Goal: Task Accomplishment & Management: Manage account settings

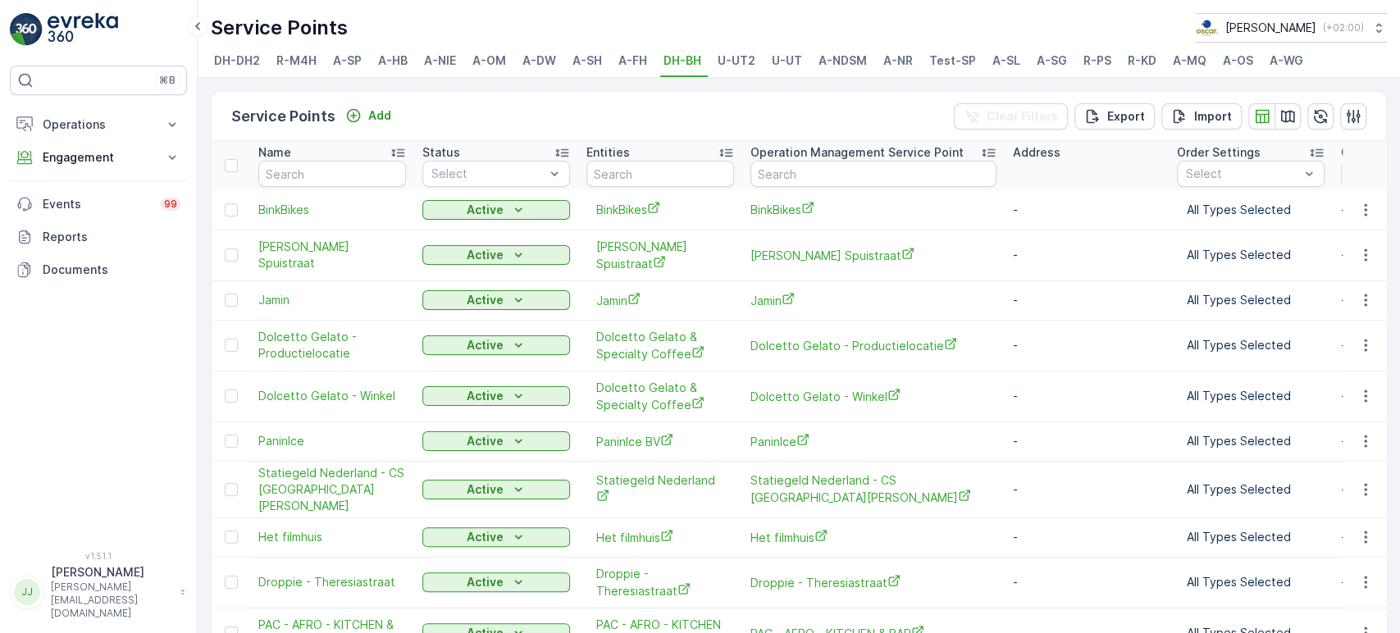
click at [712, 68] on span "U-UT2" at bounding box center [737, 61] width 38 height 16
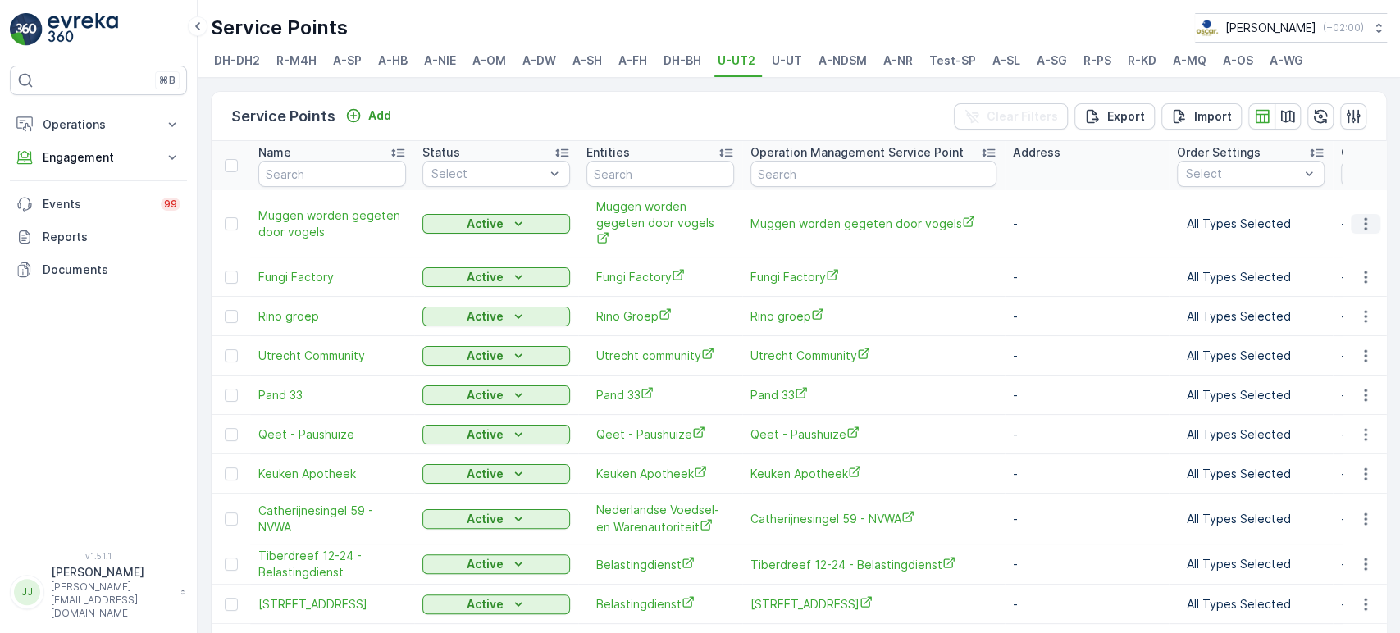
click at [712, 217] on icon "button" at bounding box center [1366, 224] width 16 height 16
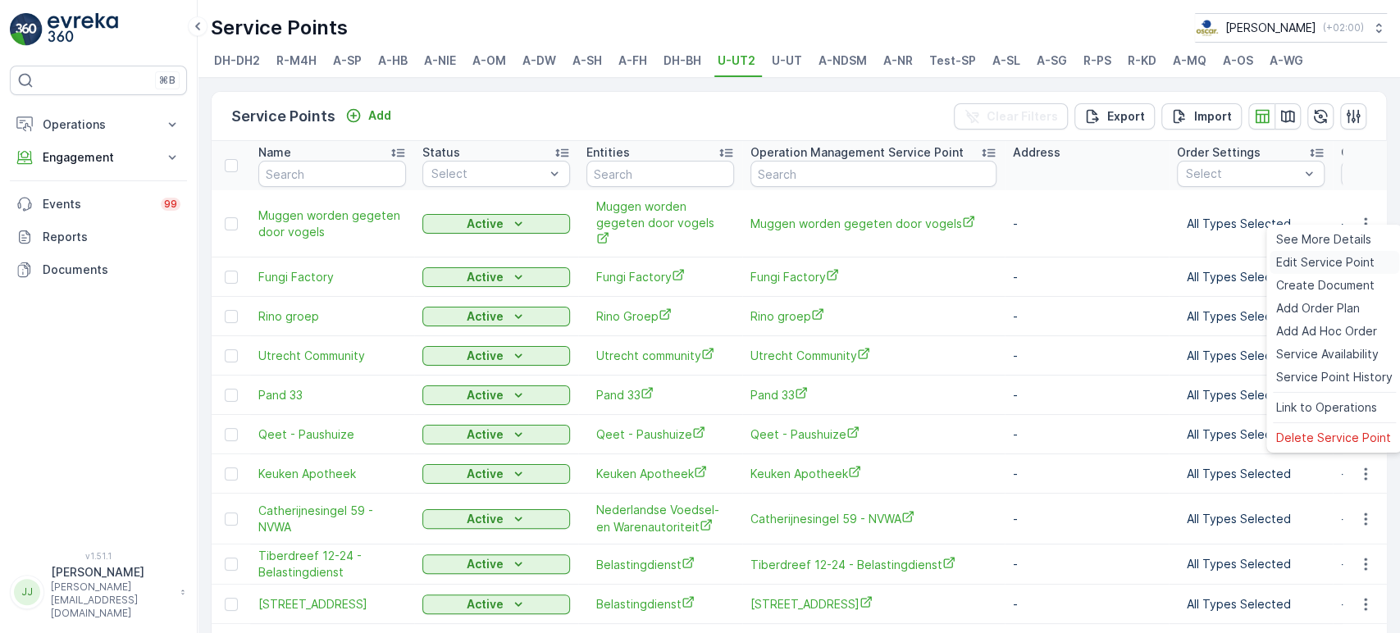
click at [712, 266] on span "Edit Service Point" at bounding box center [1326, 262] width 98 height 16
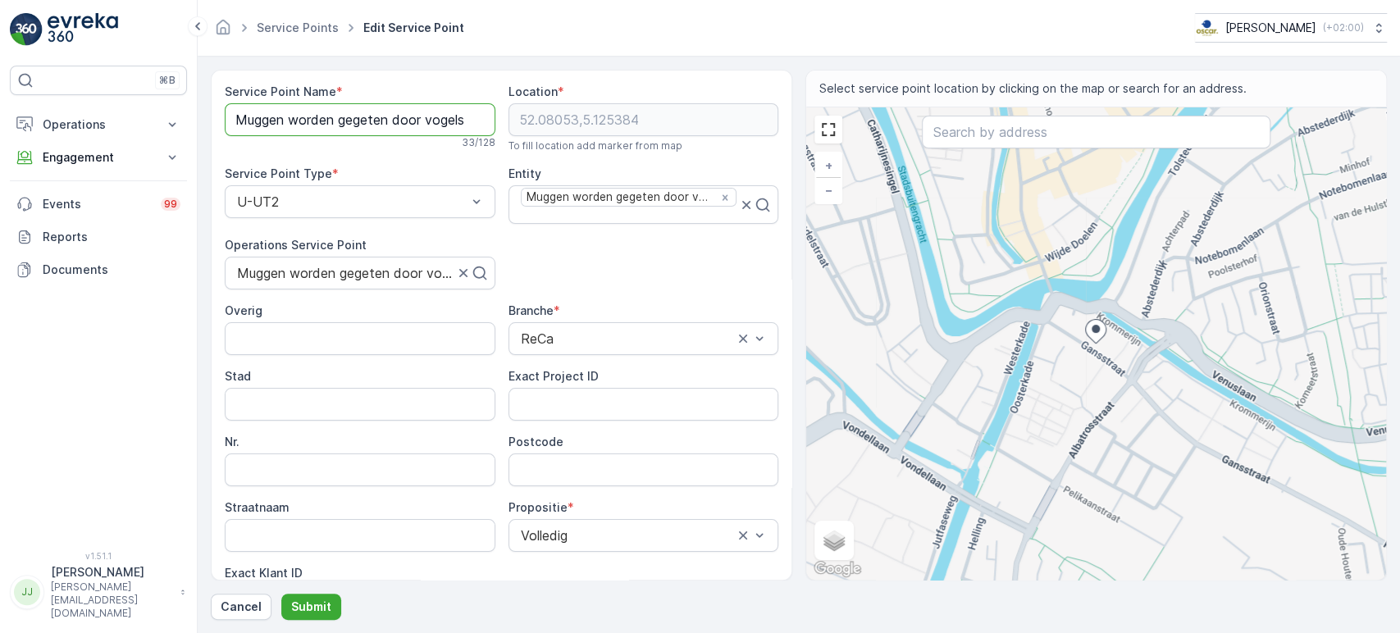
click at [337, 121] on Name "Muggen worden gegeten door vogels" at bounding box center [360, 119] width 271 height 33
click at [338, 122] on Name "Muggen worden gegeten door vogels" at bounding box center [360, 119] width 271 height 33
click at [551, 473] on input "Postcode" at bounding box center [644, 470] width 271 height 33
paste input "3582 EH"
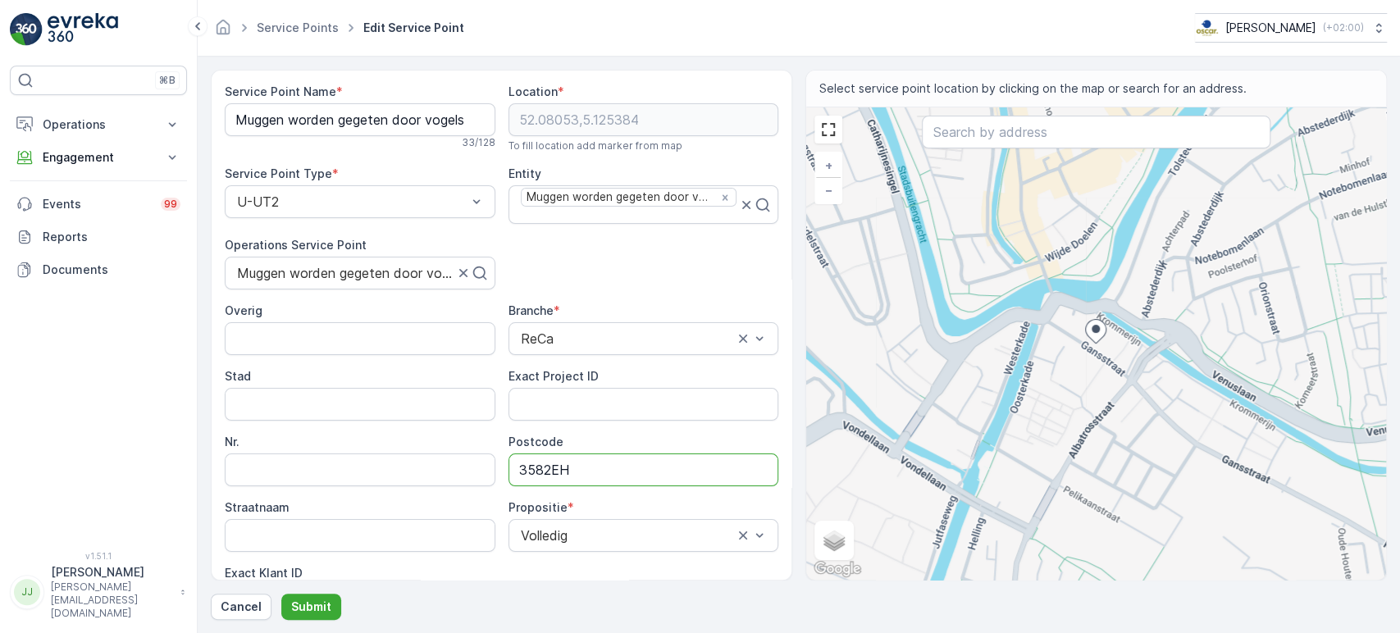
type input "3582EH"
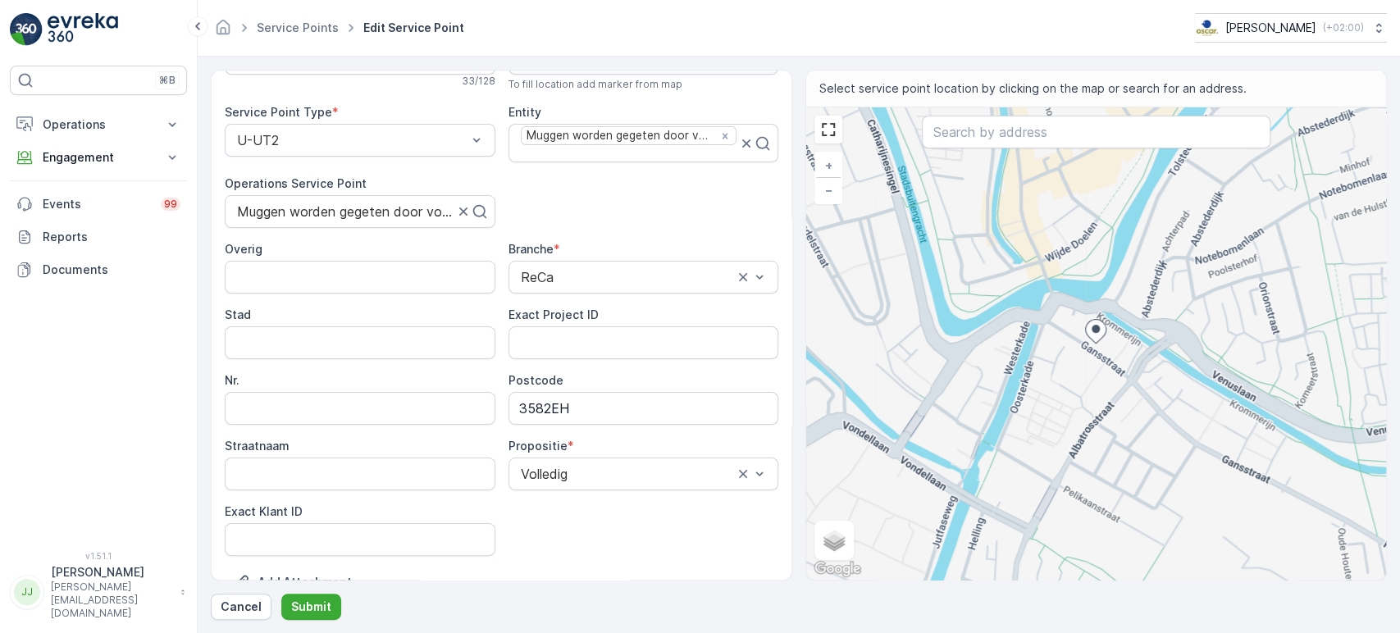
scroll to position [91, 0]
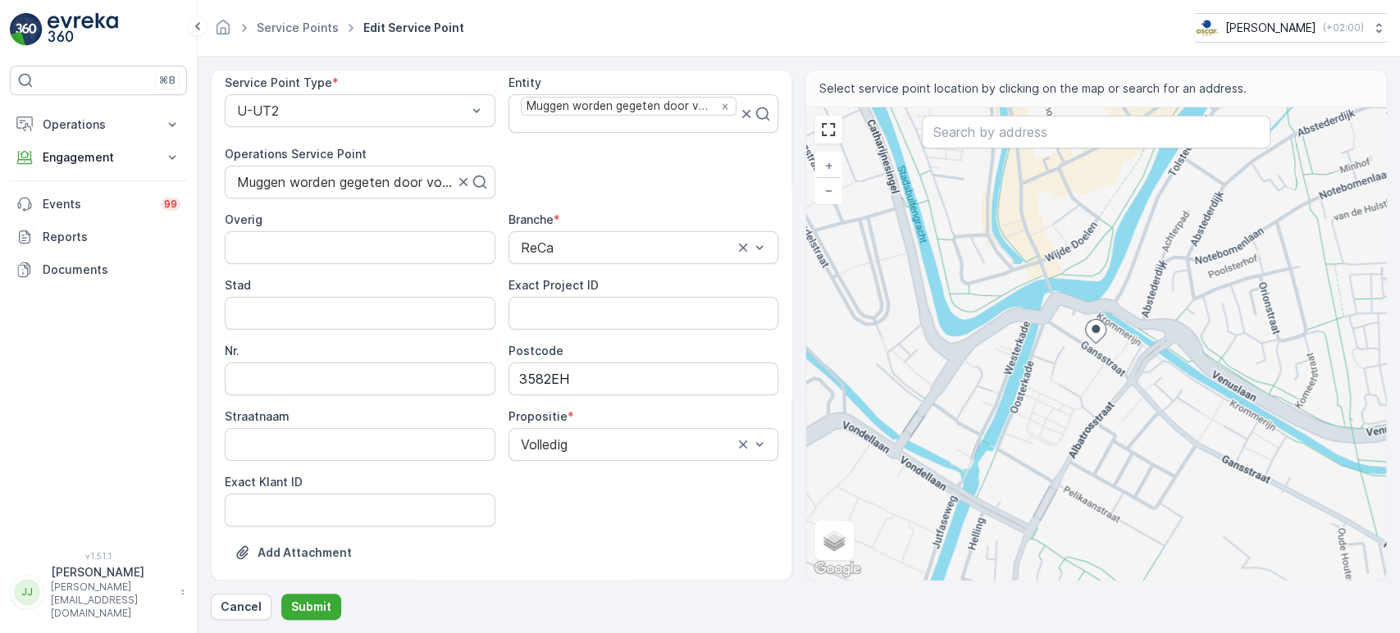
click at [404, 473] on div "Add Attachment" at bounding box center [502, 563] width 554 height 46
click at [380, 473] on ID "Exact Klant ID" at bounding box center [360, 510] width 271 height 33
paste ID "1368"
type ID "1368"
click at [613, 473] on div "Add Attachment" at bounding box center [502, 563] width 554 height 46
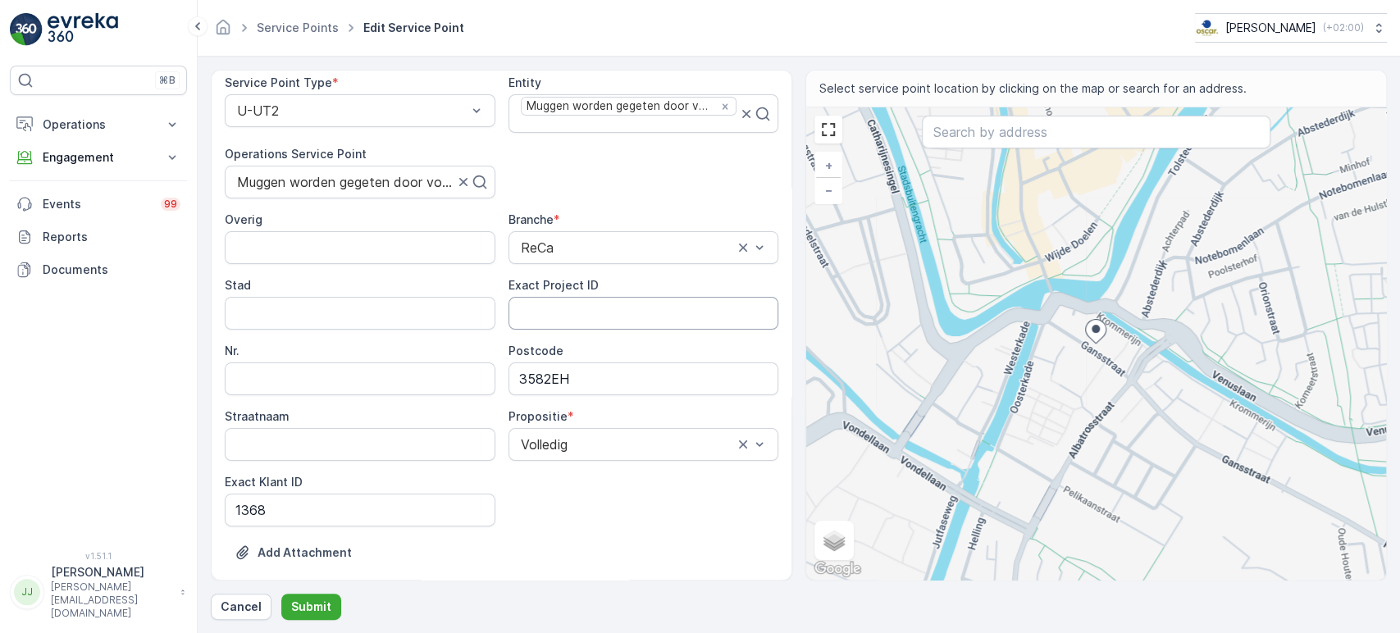
click at [578, 312] on ID "Exact Project ID" at bounding box center [644, 313] width 271 height 33
paste ID "OC-0027-2025"
click at [573, 317] on ID "OC-0027-2025" at bounding box center [644, 313] width 271 height 33
paste ID "OC-0027-2025"
type ID "OC-0027-2025"
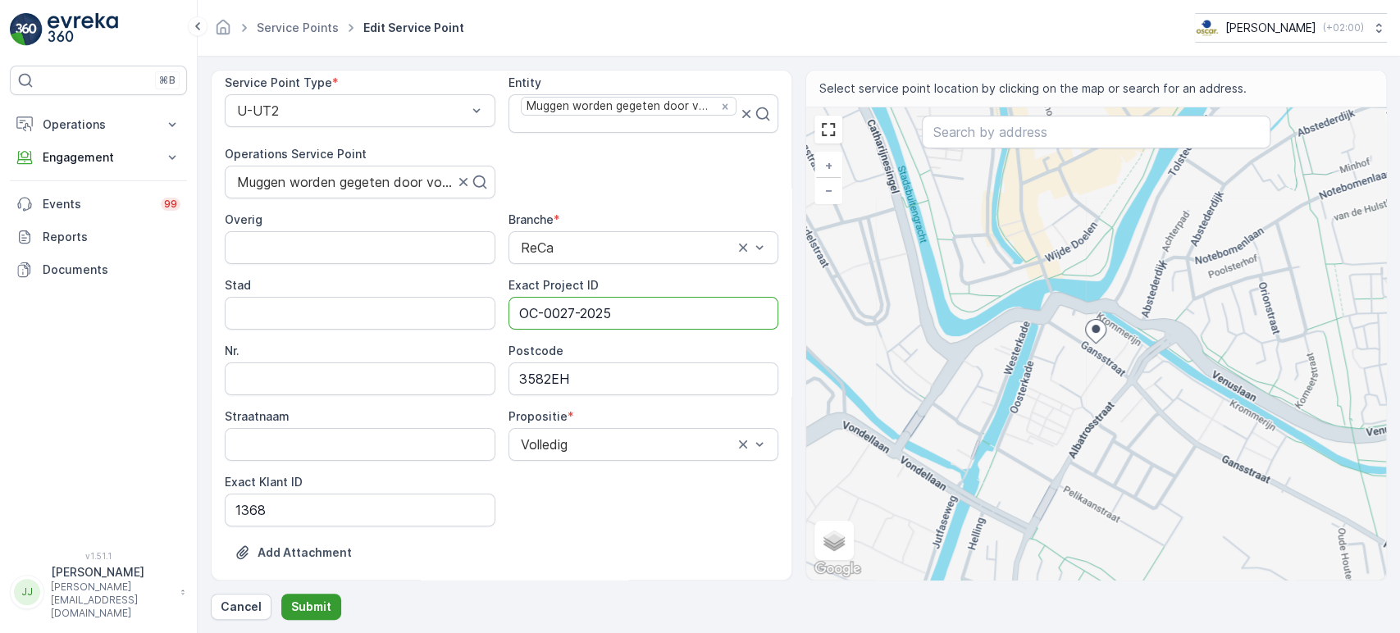
click at [311, 473] on p "Submit" at bounding box center [311, 607] width 40 height 16
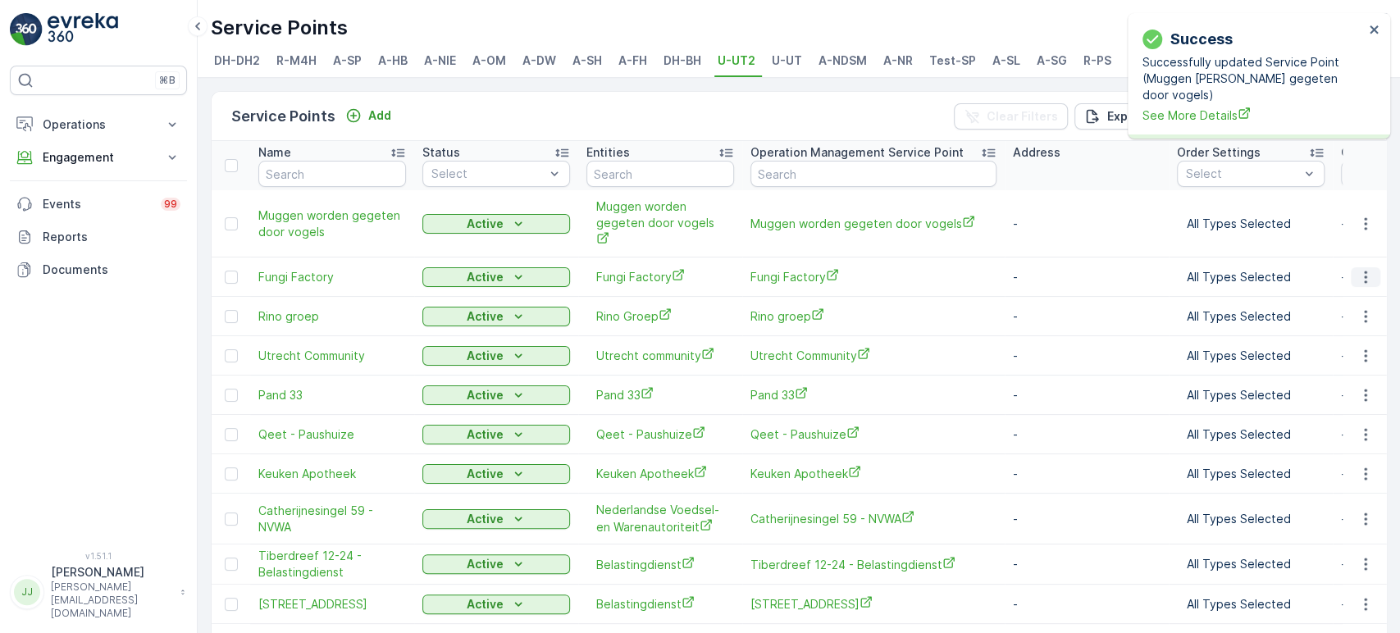
click at [712, 269] on icon "button" at bounding box center [1366, 277] width 16 height 16
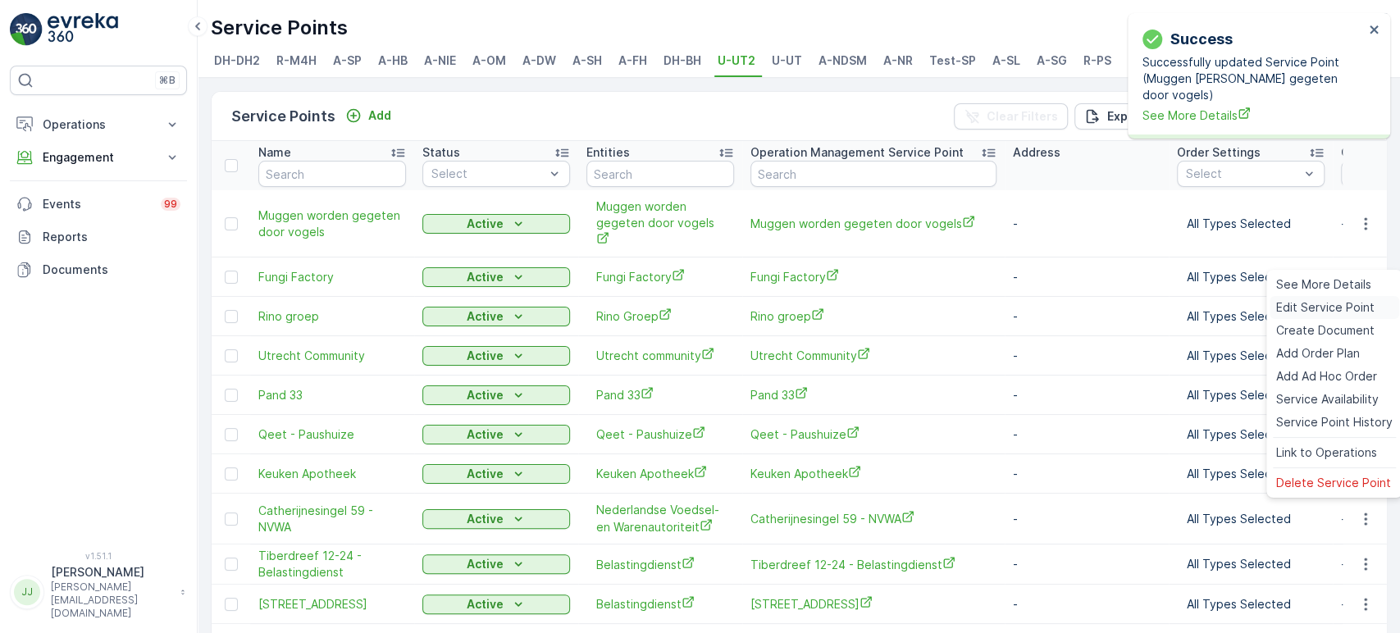
click at [712, 311] on span "Edit Service Point" at bounding box center [1326, 307] width 98 height 16
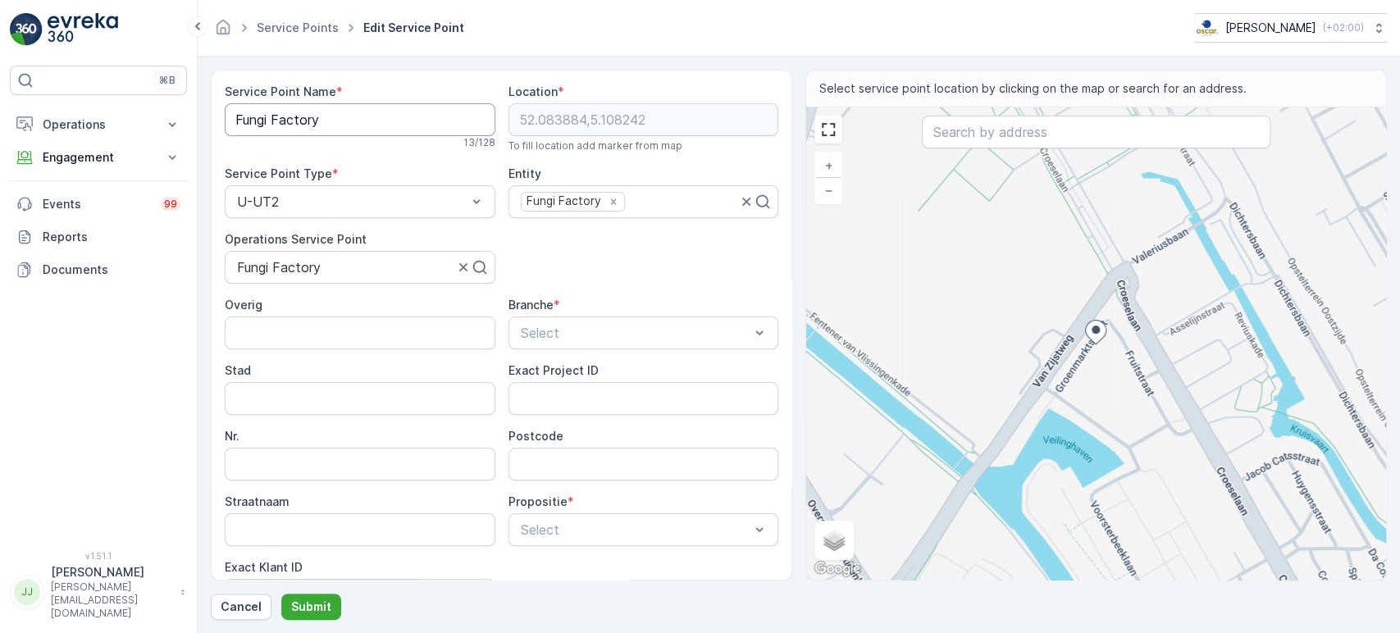
click at [317, 120] on Name "Fungi Factory" at bounding box center [360, 119] width 271 height 33
click at [542, 458] on input "Postcode" at bounding box center [644, 464] width 271 height 33
paste input "3521HD"
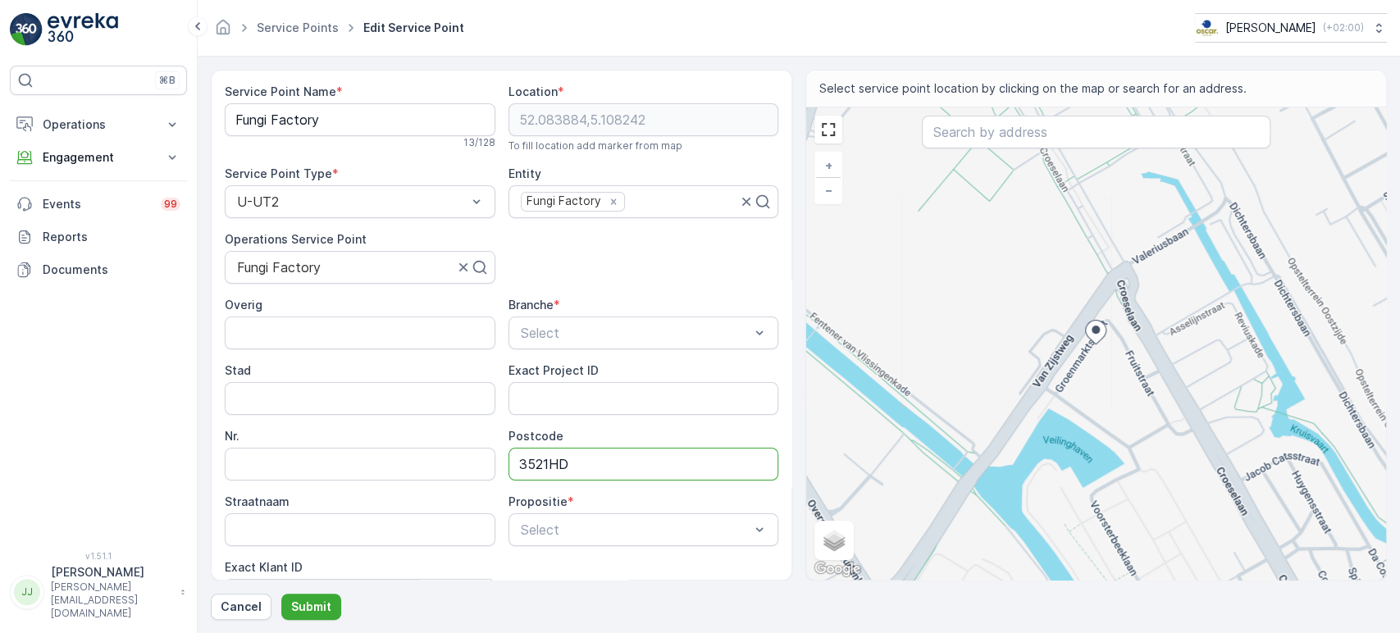
type input "3521HD"
click at [624, 267] on div "Service Point Name * Fungi Factory 13 / 128 Location * [GEOGRAPHIC_DATA] To fil…" at bounding box center [502, 377] width 554 height 587
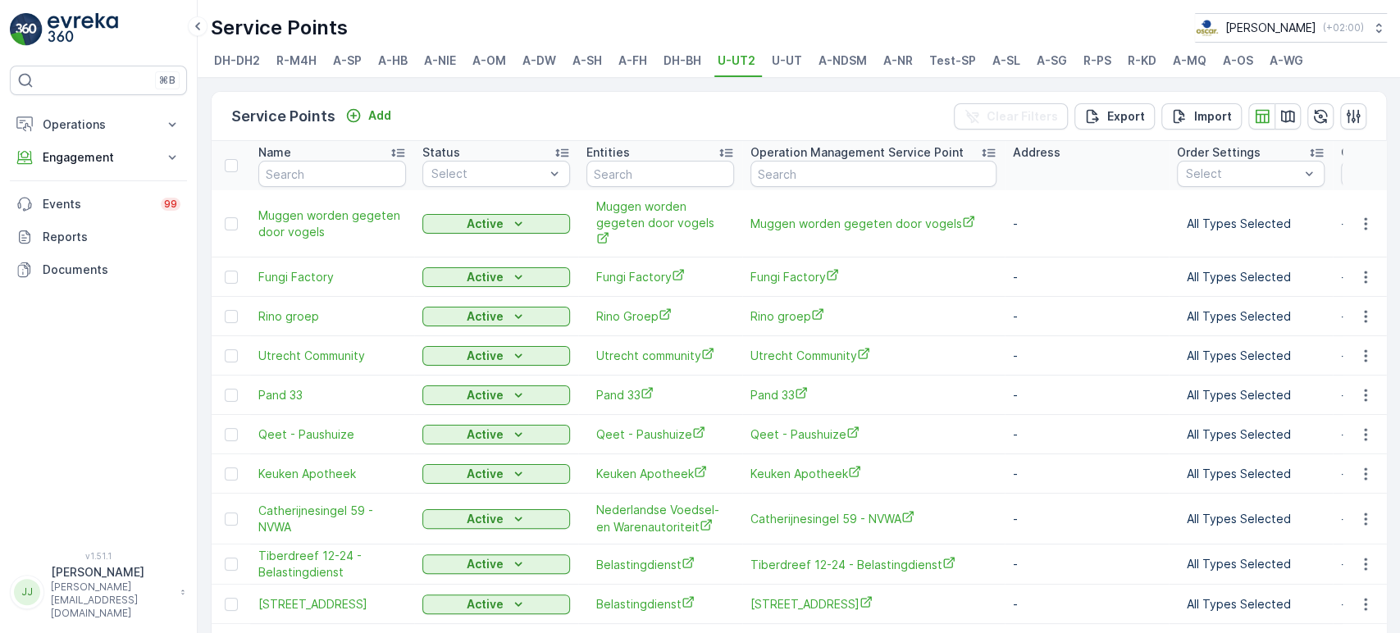
click at [107, 404] on div "⌘B Operations Insights Planning Routes & Tasks Cockpit Settings Engagement Insi…" at bounding box center [98, 299] width 177 height 466
click at [712, 308] on icon "button" at bounding box center [1366, 316] width 16 height 16
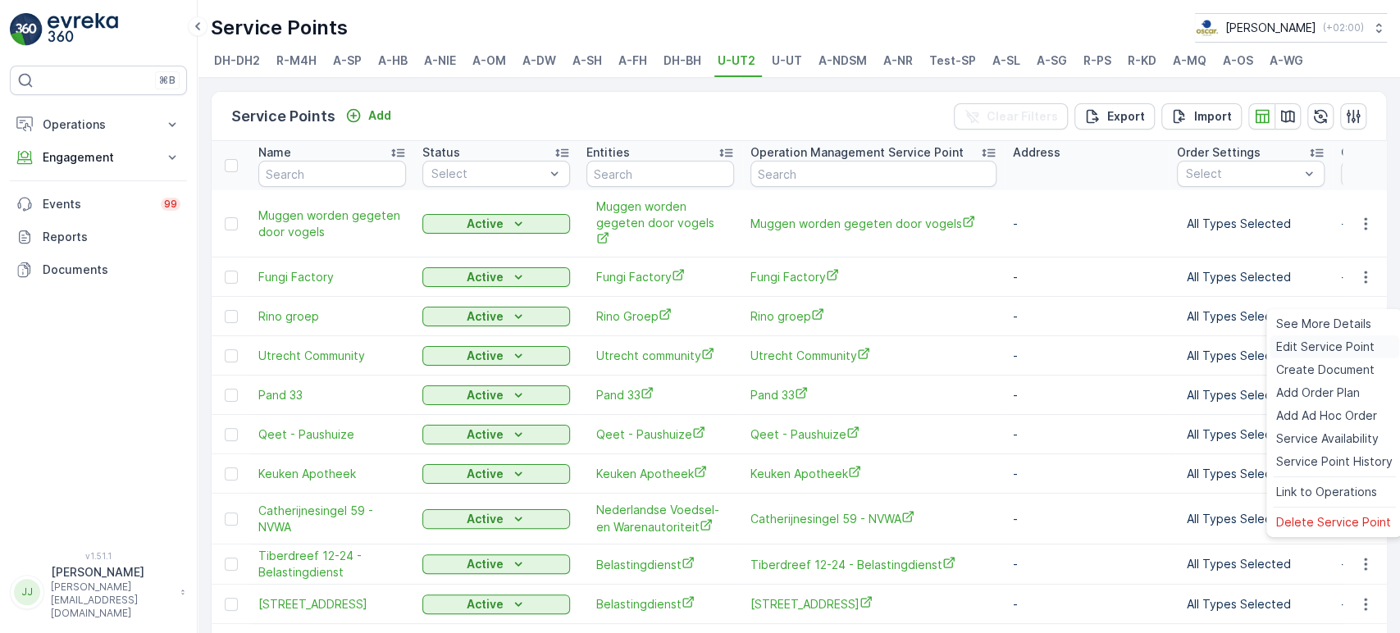
click at [712, 344] on span "Edit Service Point" at bounding box center [1326, 347] width 98 height 16
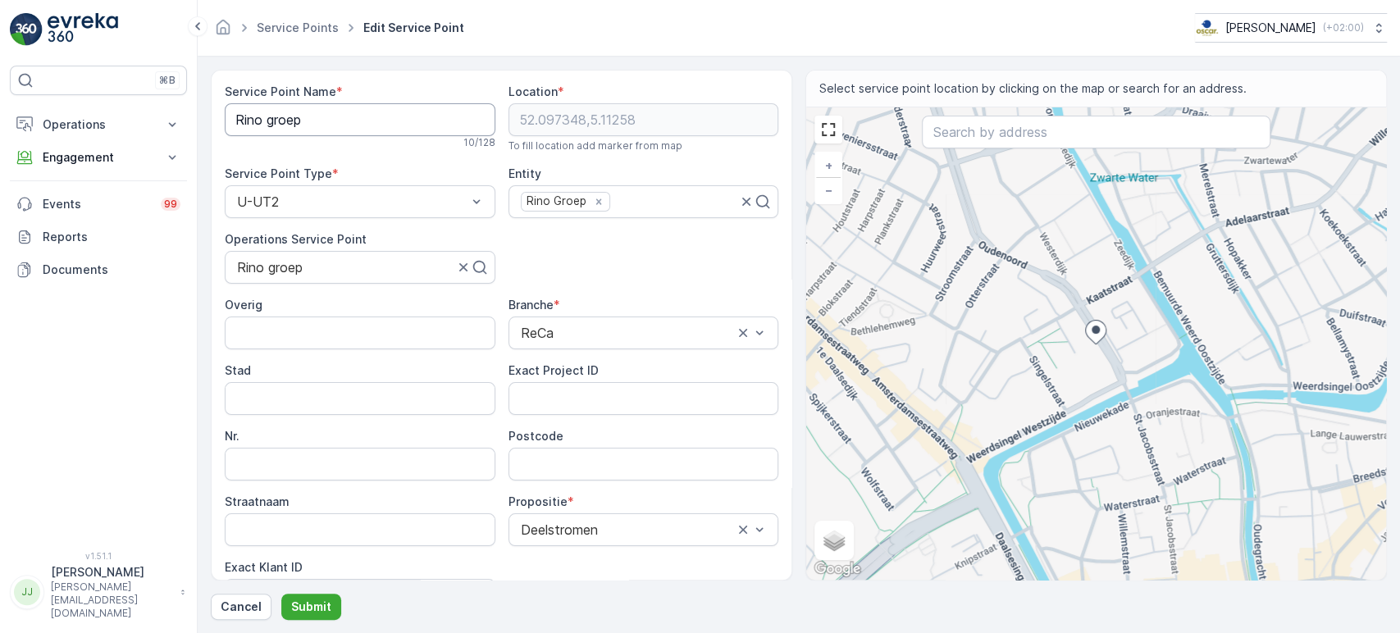
click at [281, 121] on Name "Rino groep" at bounding box center [360, 119] width 271 height 33
click at [587, 473] on div "Overig Branche * ReCa Stad Exact Project ID Nr. Postcode Straatnaam Propositie …" at bounding box center [502, 454] width 554 height 315
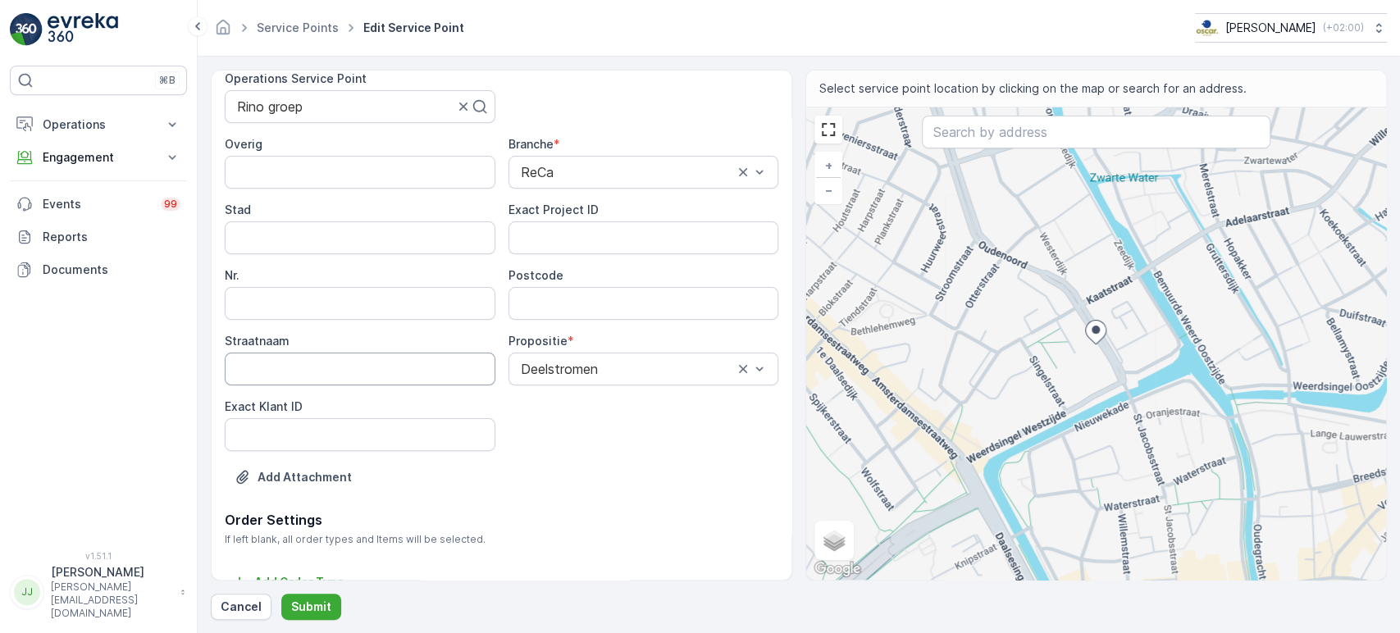
scroll to position [182, 0]
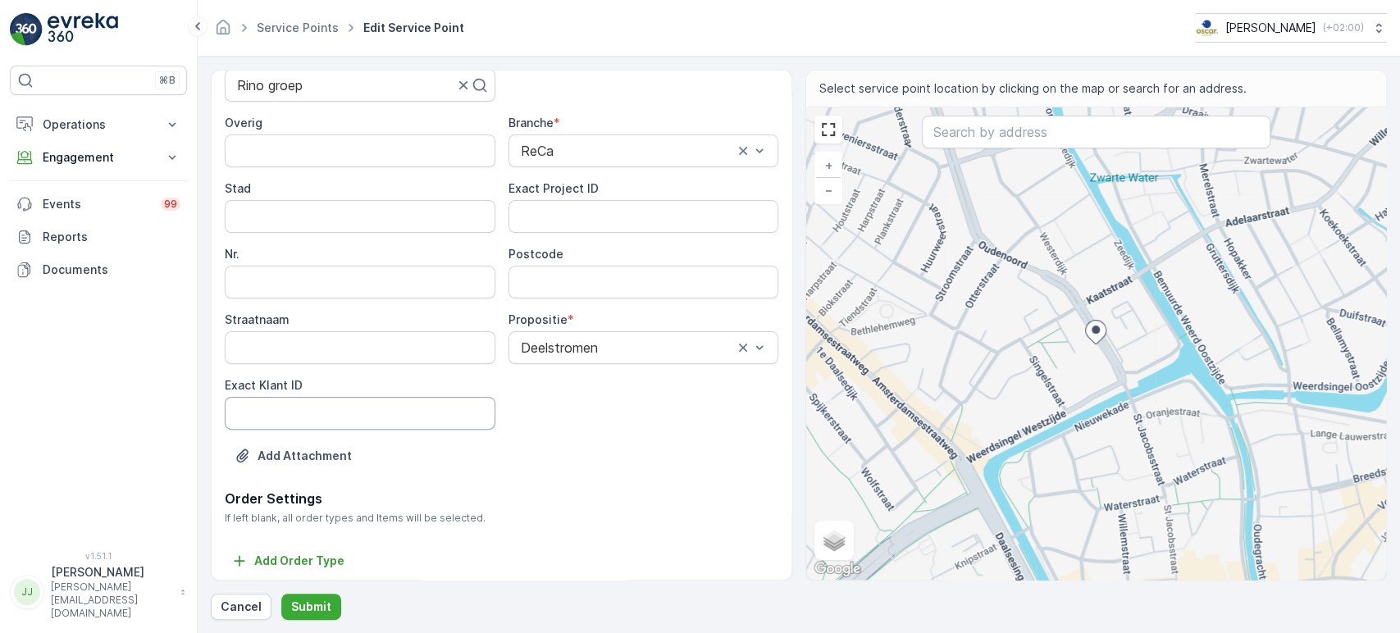
click at [354, 423] on ID "Exact Klant ID" at bounding box center [360, 413] width 271 height 33
paste ID "1363"
type ID "1363"
drag, startPoint x: 105, startPoint y: 367, endPoint x: 115, endPoint y: 366, distance: 9.9
click at [107, 367] on div "⌘B Operations Insights Planning Routes & Tasks Cockpit Settings Engagement Insi…" at bounding box center [98, 299] width 177 height 466
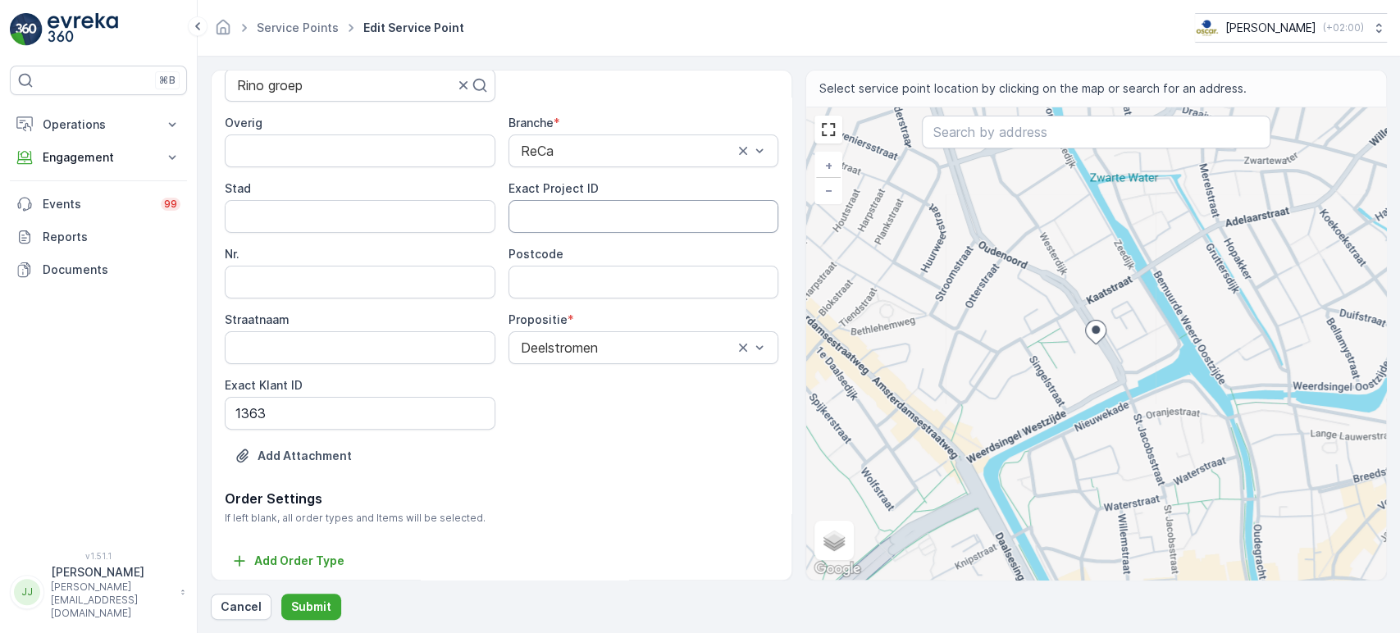
click at [557, 208] on ID "Exact Project ID" at bounding box center [644, 216] width 271 height 33
click at [135, 414] on div "⌘B Operations Insights Planning Routes & Tasks Cockpit Settings Engagement Insi…" at bounding box center [98, 299] width 177 height 466
click at [637, 217] on ID "Exact Project ID" at bounding box center [644, 216] width 271 height 33
paste ID "OC-0025-2025"
click at [631, 218] on ID "OC-0025-2025" at bounding box center [644, 216] width 271 height 33
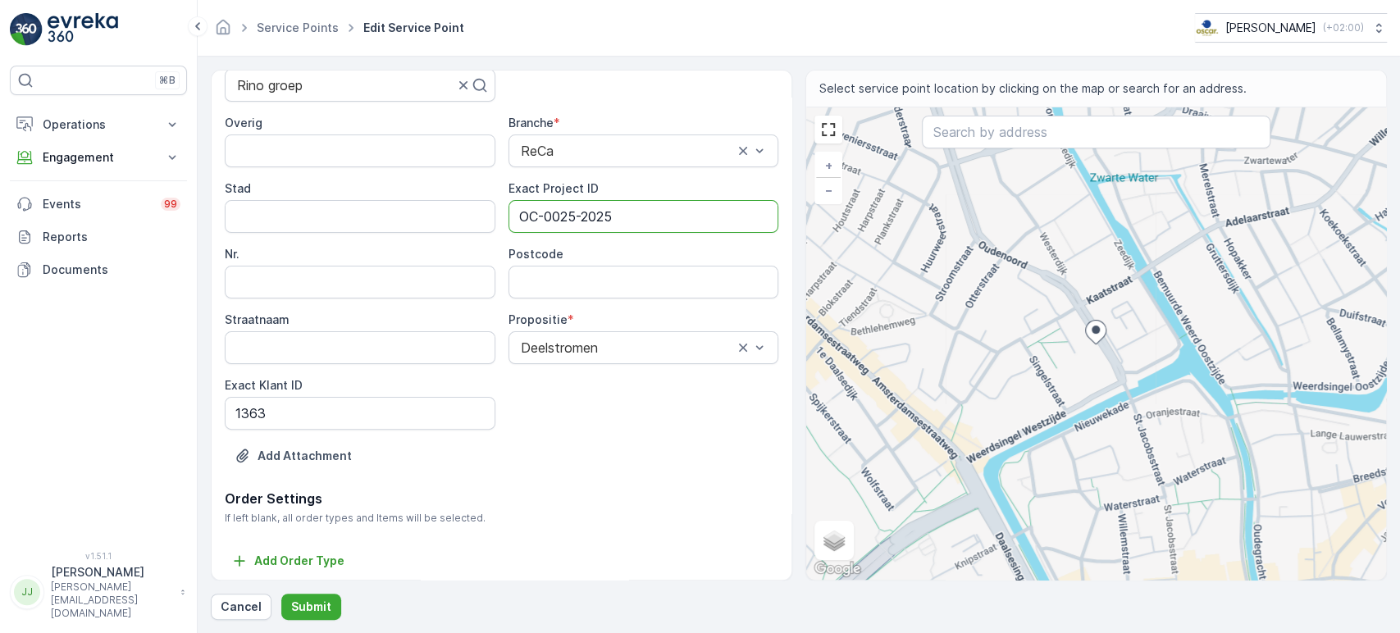
paste ID "OC-0025-2025"
type ID "OC-0025-2025"
drag, startPoint x: 113, startPoint y: 363, endPoint x: 131, endPoint y: 359, distance: 18.3
click at [112, 363] on div "⌘B Operations Insights Planning Routes & Tasks Cockpit Settings Engagement Insi…" at bounding box center [98, 299] width 177 height 466
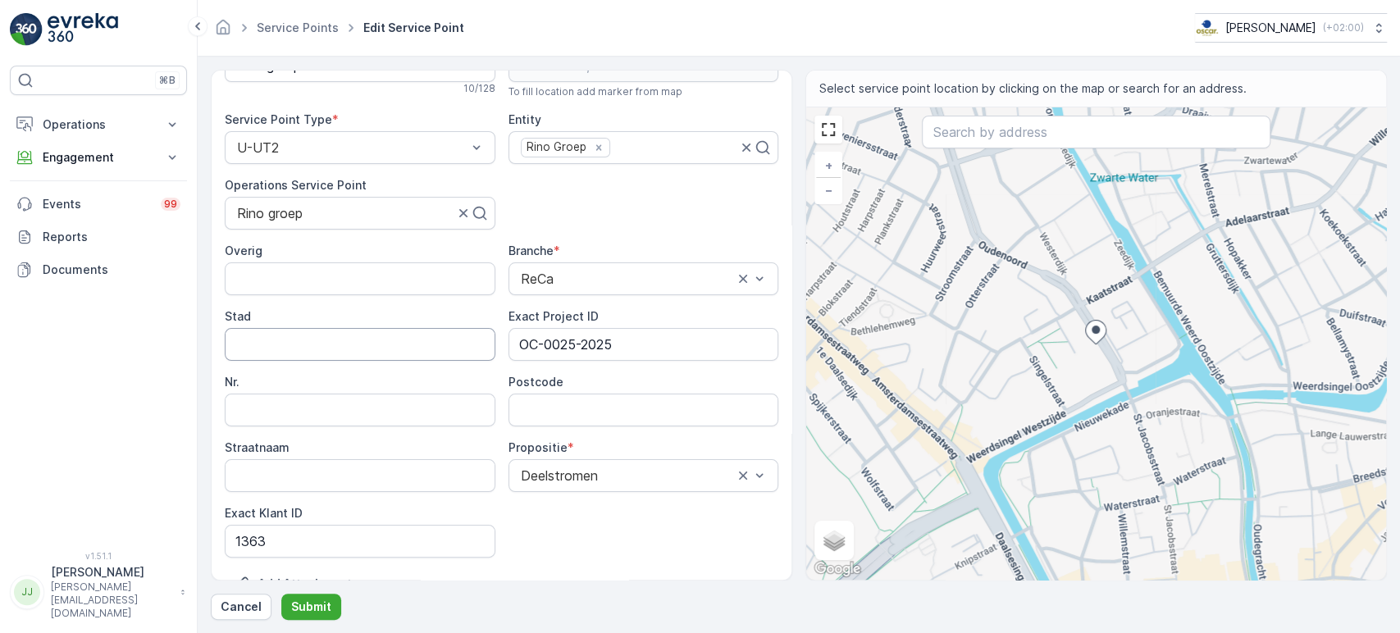
scroll to position [0, 0]
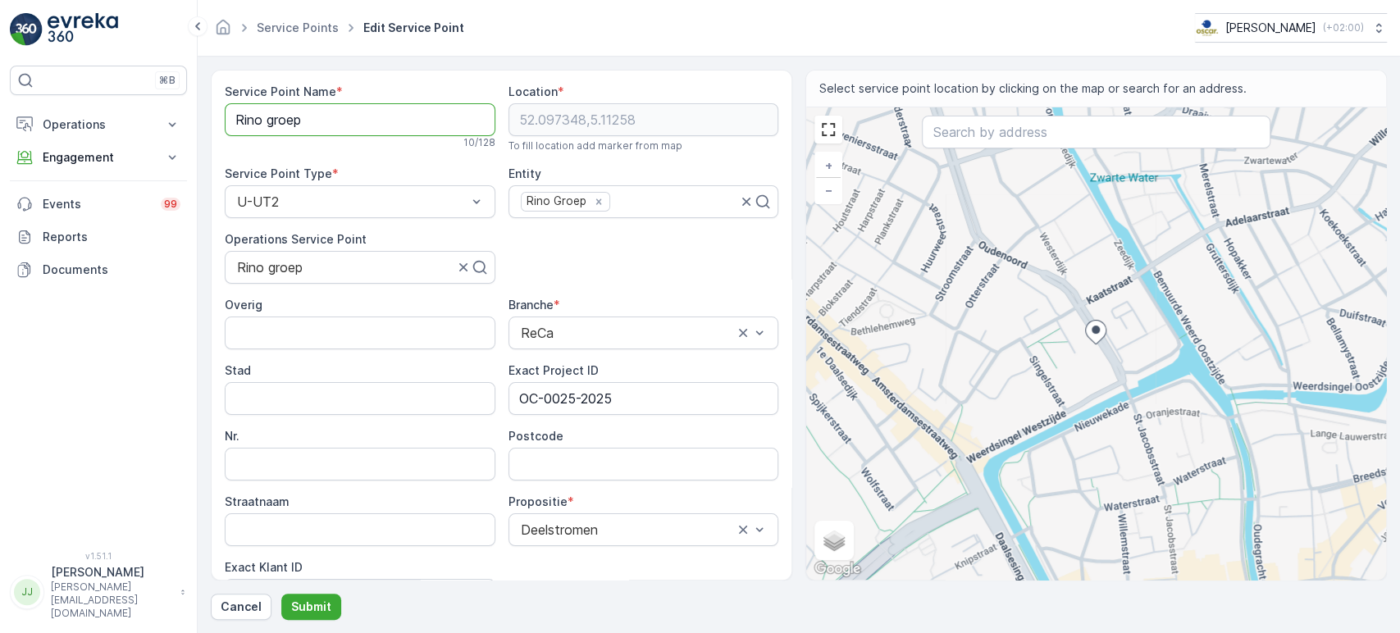
click at [270, 126] on Name "Rino groep" at bounding box center [360, 119] width 271 height 33
click at [551, 456] on input "Postcode" at bounding box center [644, 464] width 271 height 33
paste input "3513 ER"
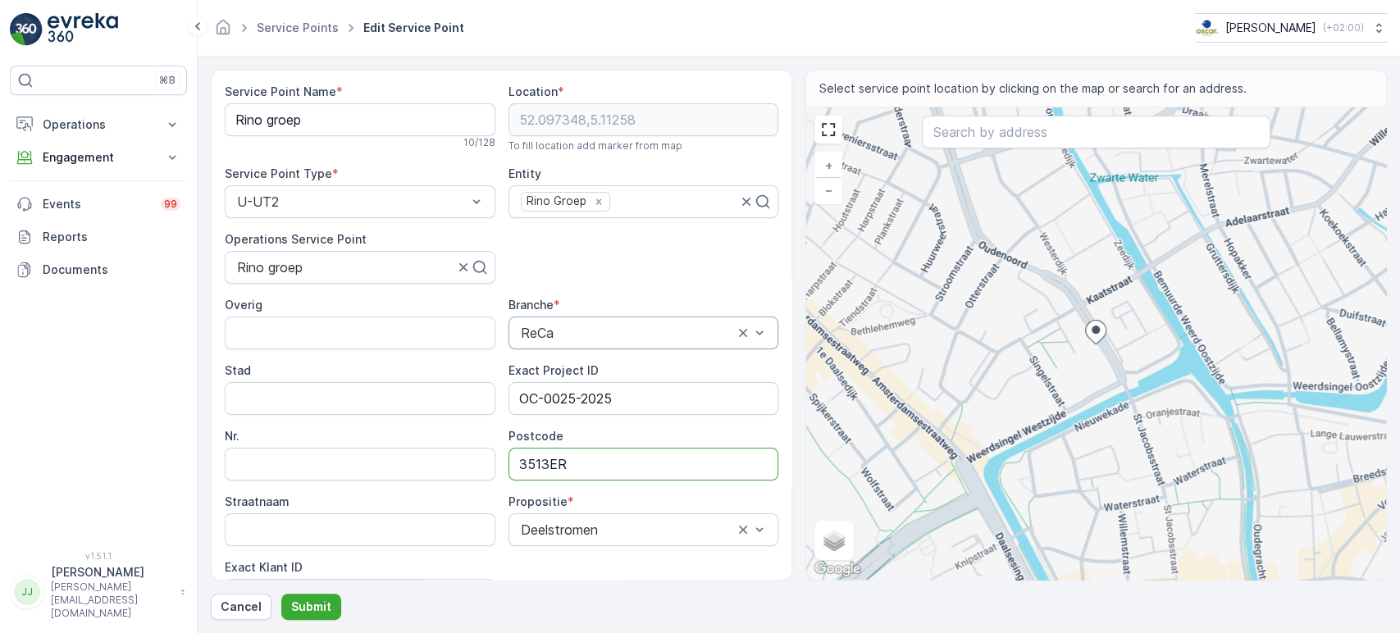
scroll to position [182, 0]
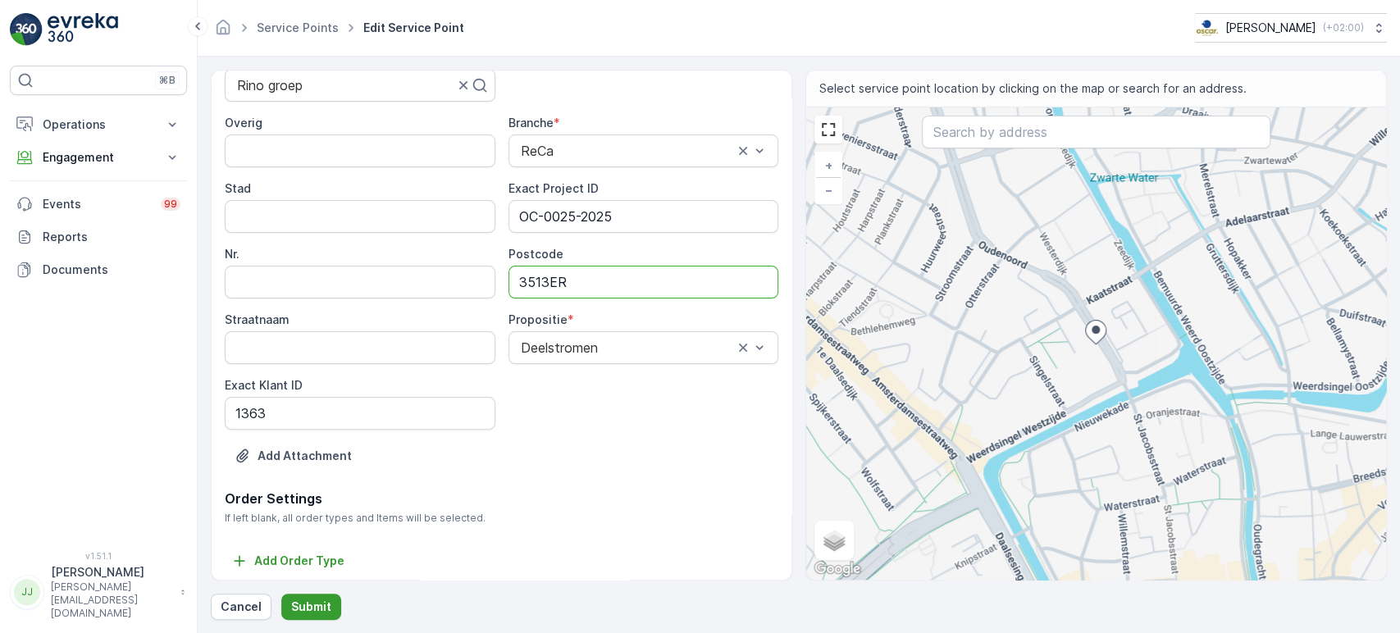
type input "3513ER"
click at [322, 473] on p "Submit" at bounding box center [311, 607] width 40 height 16
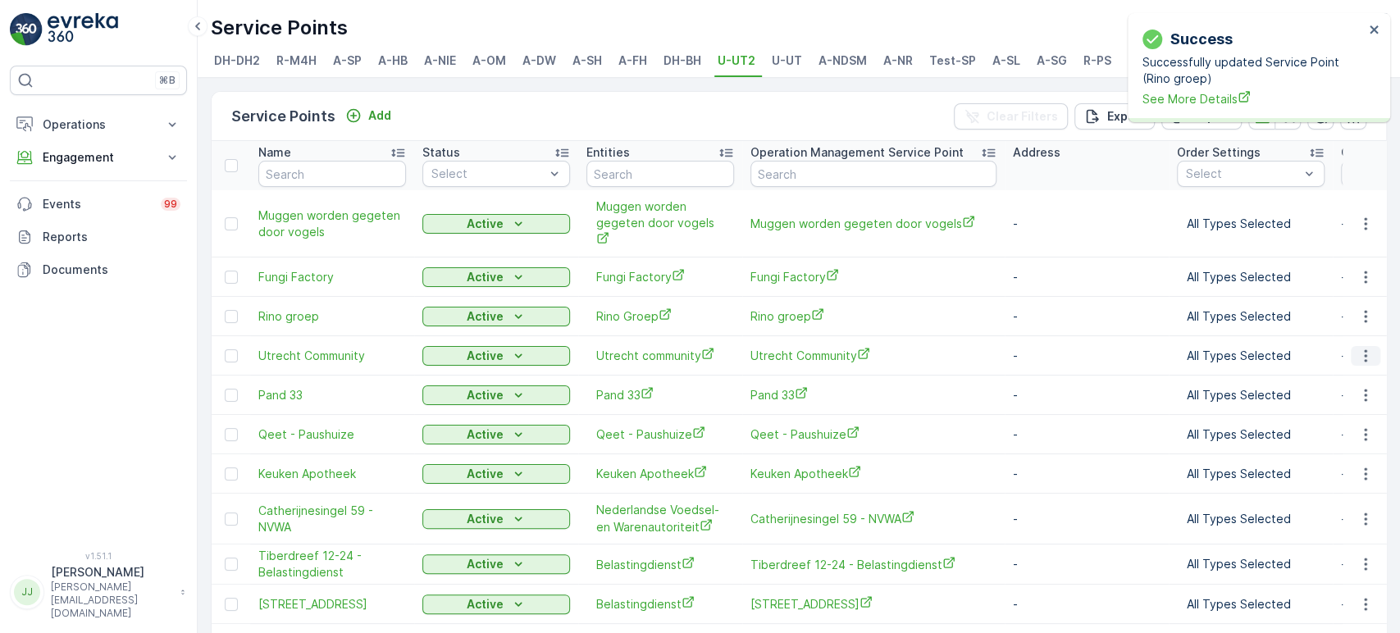
click at [712, 348] on icon "button" at bounding box center [1366, 356] width 16 height 16
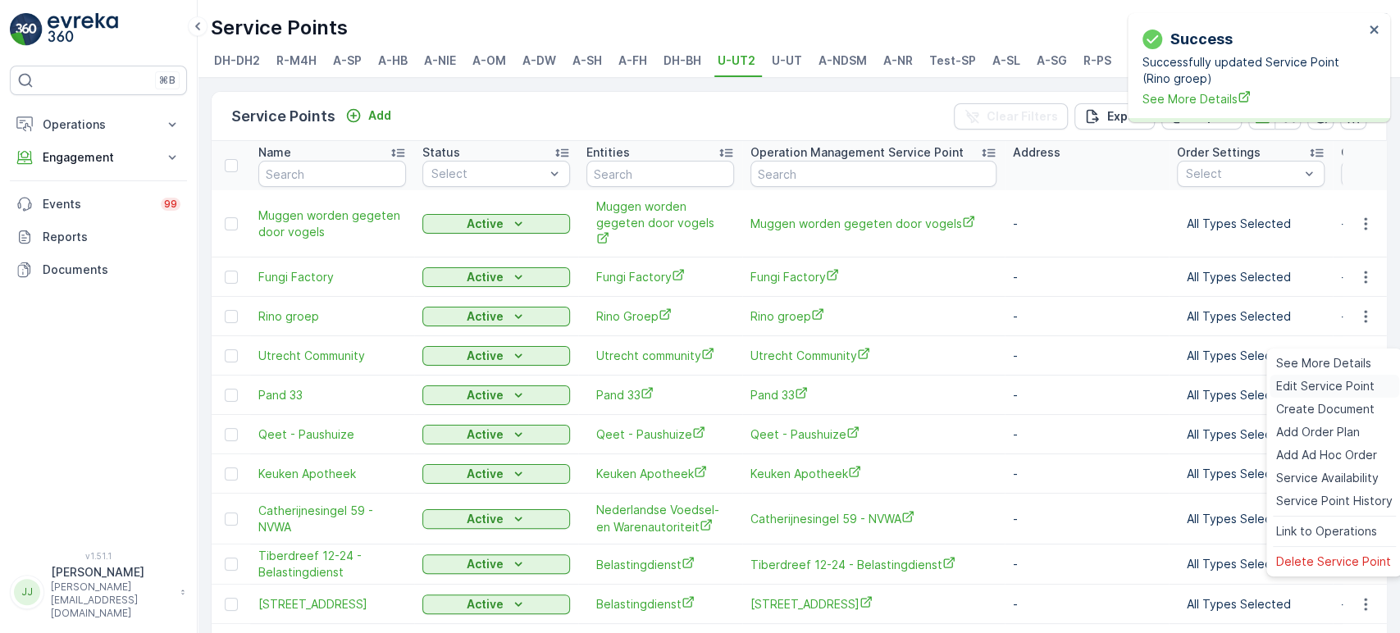
click at [712, 379] on span "Edit Service Point" at bounding box center [1326, 386] width 98 height 16
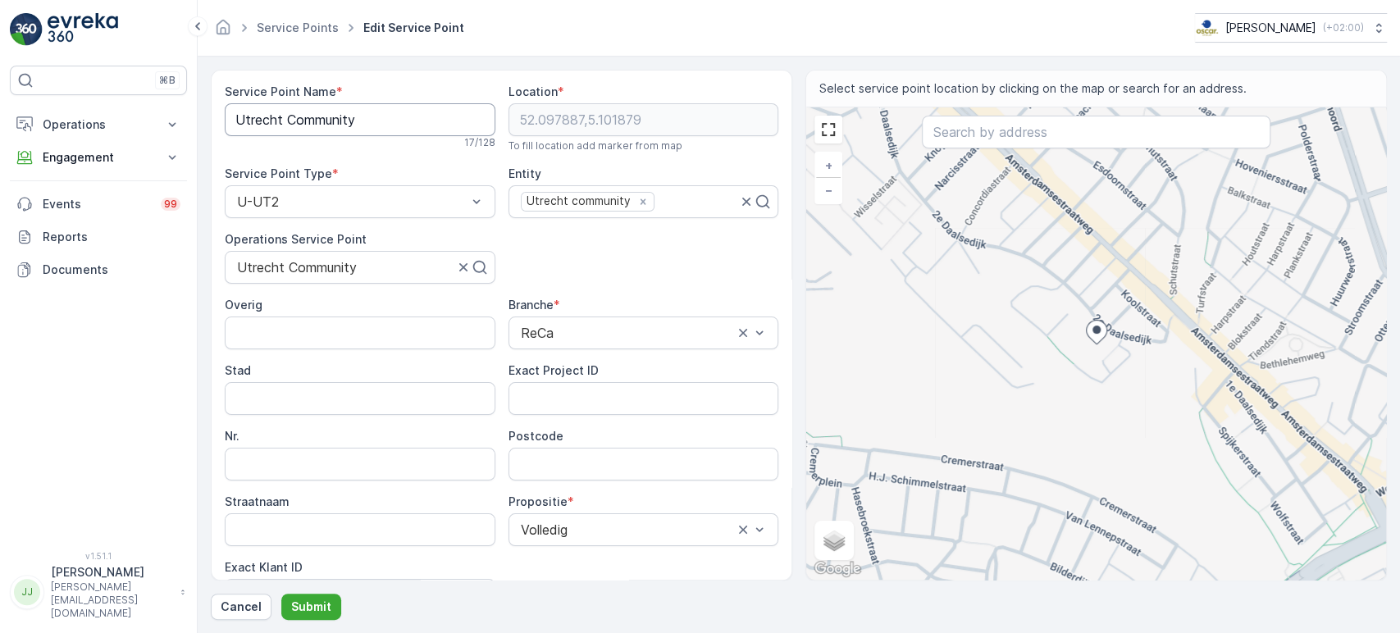
click at [322, 123] on Name "Utrecht Community" at bounding box center [360, 119] width 271 height 33
click at [144, 441] on div "⌘B Operations Insights Planning Routes & Tasks Cockpit Settings Engagement Insi…" at bounding box center [98, 299] width 177 height 466
click at [317, 473] on input "Straatnaam" at bounding box center [360, 530] width 271 height 33
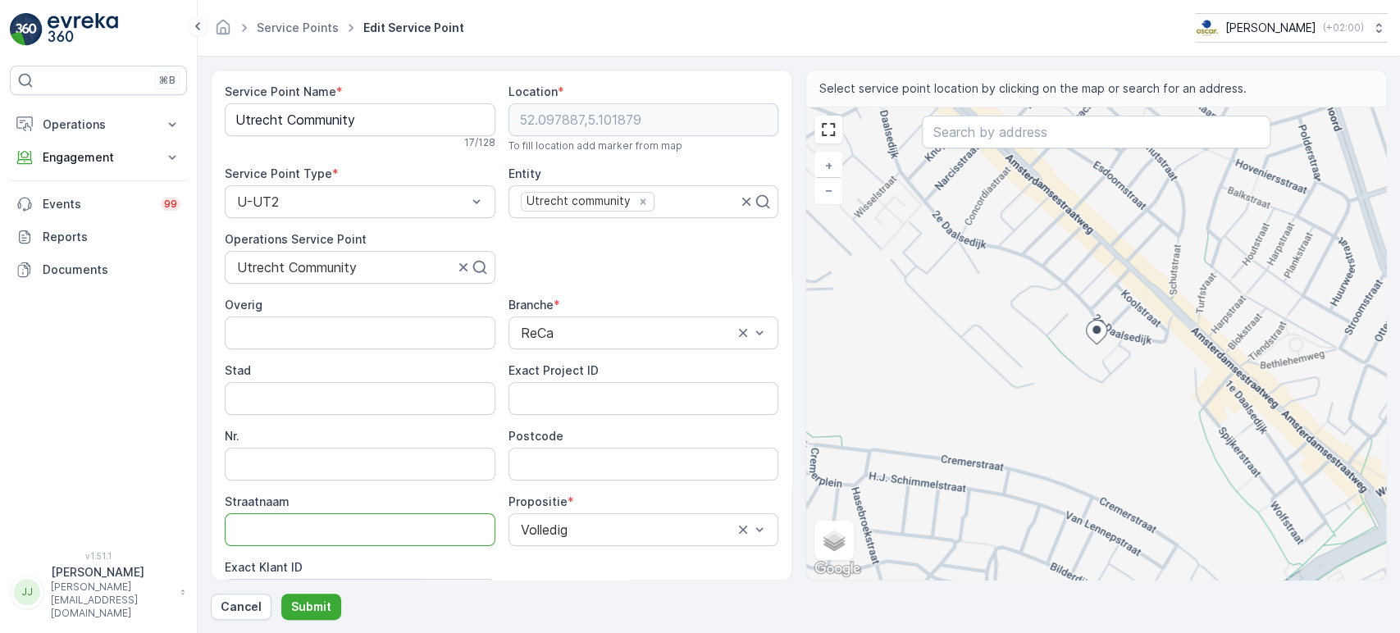
scroll to position [91, 0]
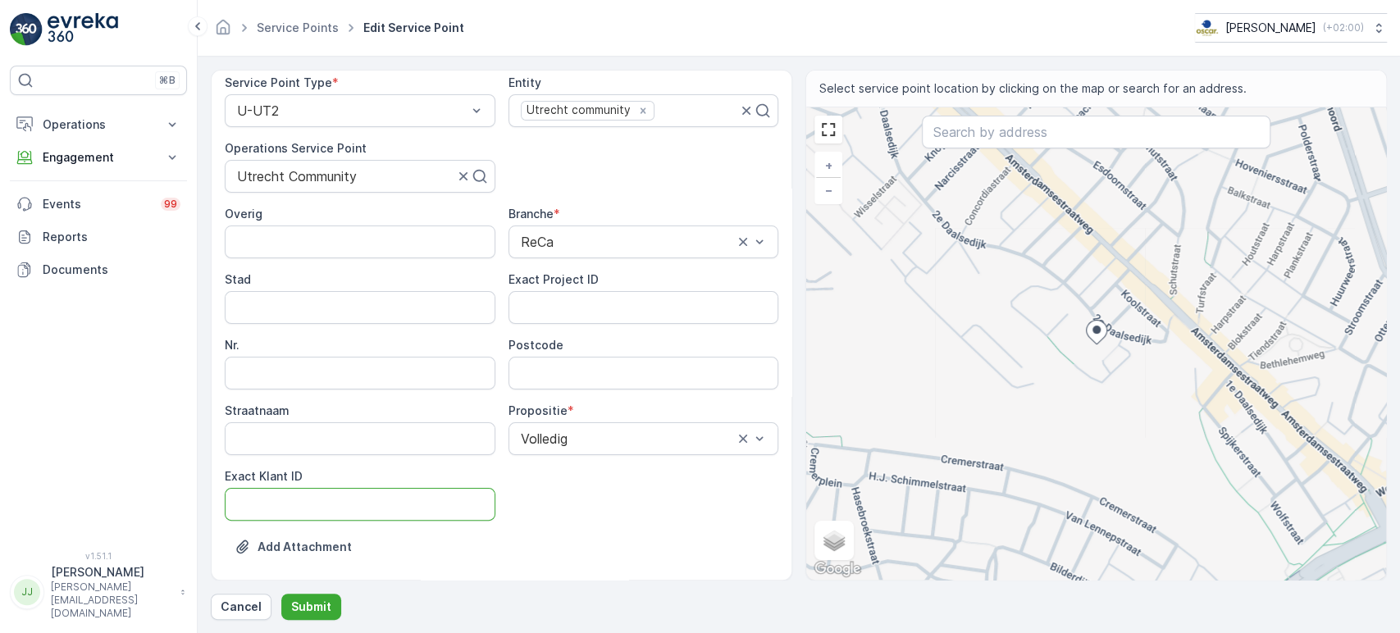
click at [302, 473] on ID "Exact Klant ID" at bounding box center [360, 504] width 271 height 33
paste ID "1364"
type ID "1364"
click at [163, 452] on div "⌘B Operations Insights Planning Routes & Tasks Cockpit Settings Engagement Insi…" at bounding box center [98, 299] width 177 height 466
click at [554, 299] on ID "Exact Project ID" at bounding box center [644, 307] width 271 height 33
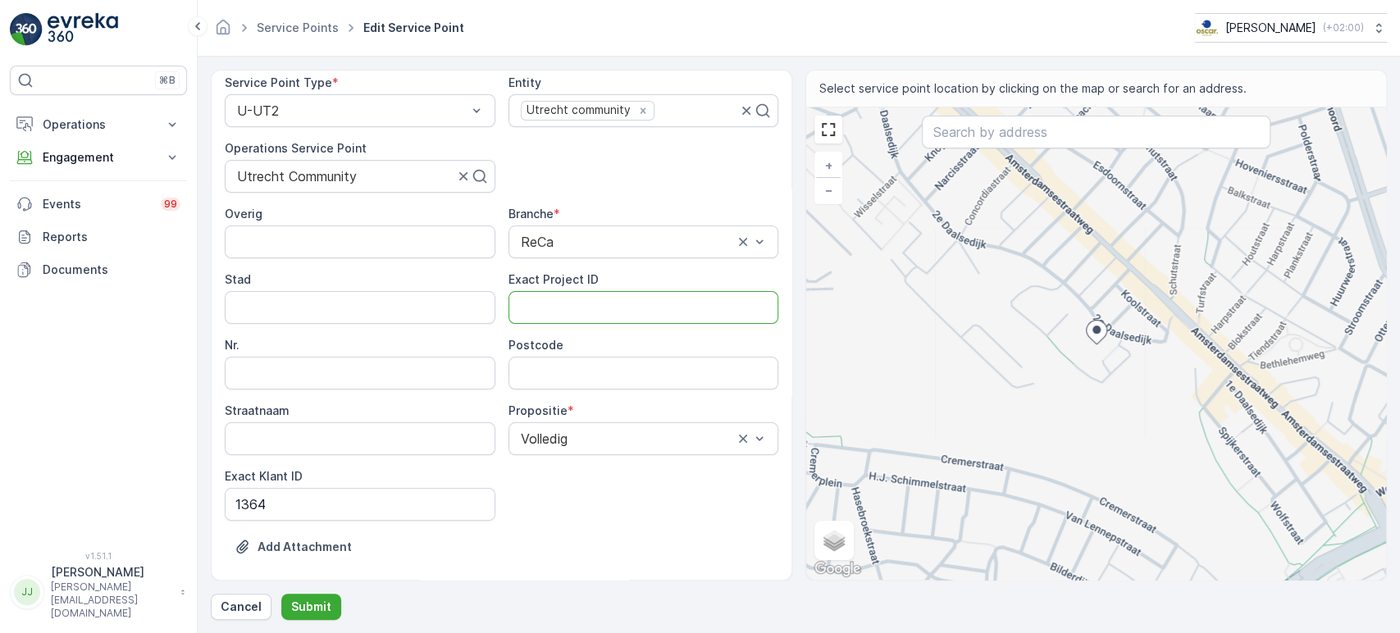
paste ID "OC-0107-2025"
type ID "OC-0107-2025"
click at [712, 473] on div "Cancel Submit" at bounding box center [799, 607] width 1176 height 26
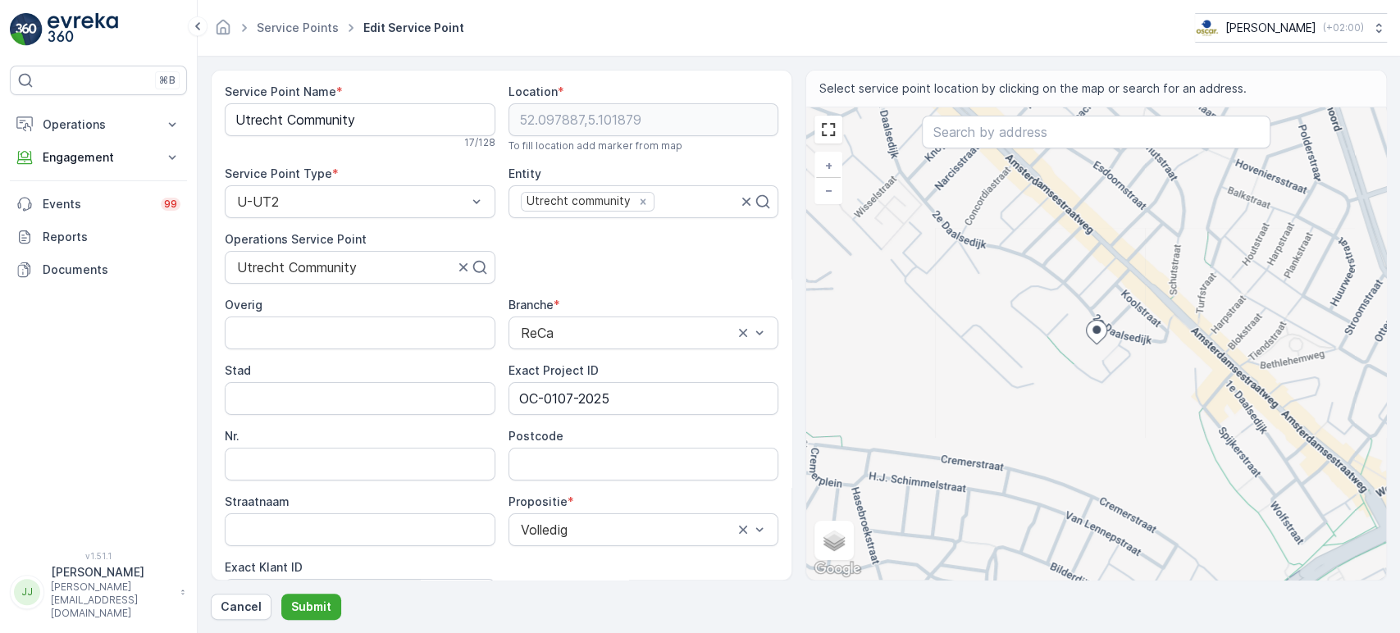
click at [305, 128] on Name "Utrecht Community" at bounding box center [360, 119] width 271 height 33
click at [306, 128] on Name "Utrecht Community" at bounding box center [360, 119] width 271 height 33
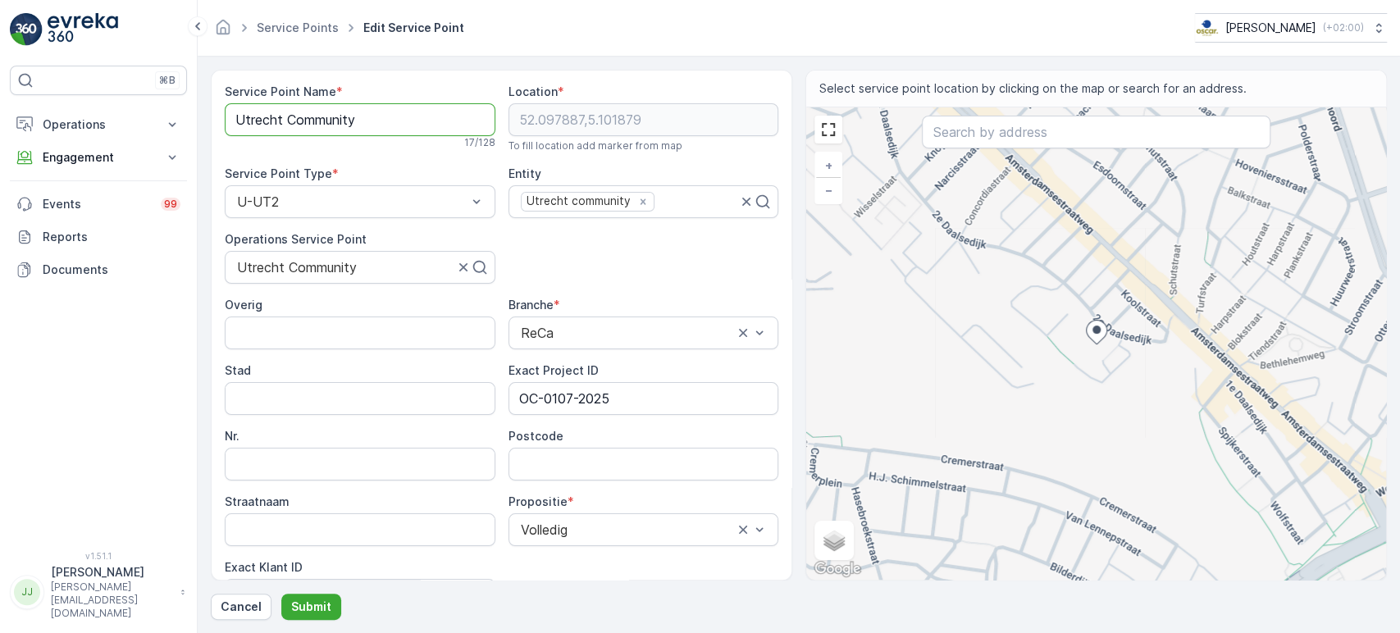
click at [306, 128] on Name "Utrecht Community" at bounding box center [360, 119] width 271 height 33
click at [587, 455] on input "Postcode" at bounding box center [644, 464] width 271 height 33
paste input "3551 EJ"
type input "3551EJ"
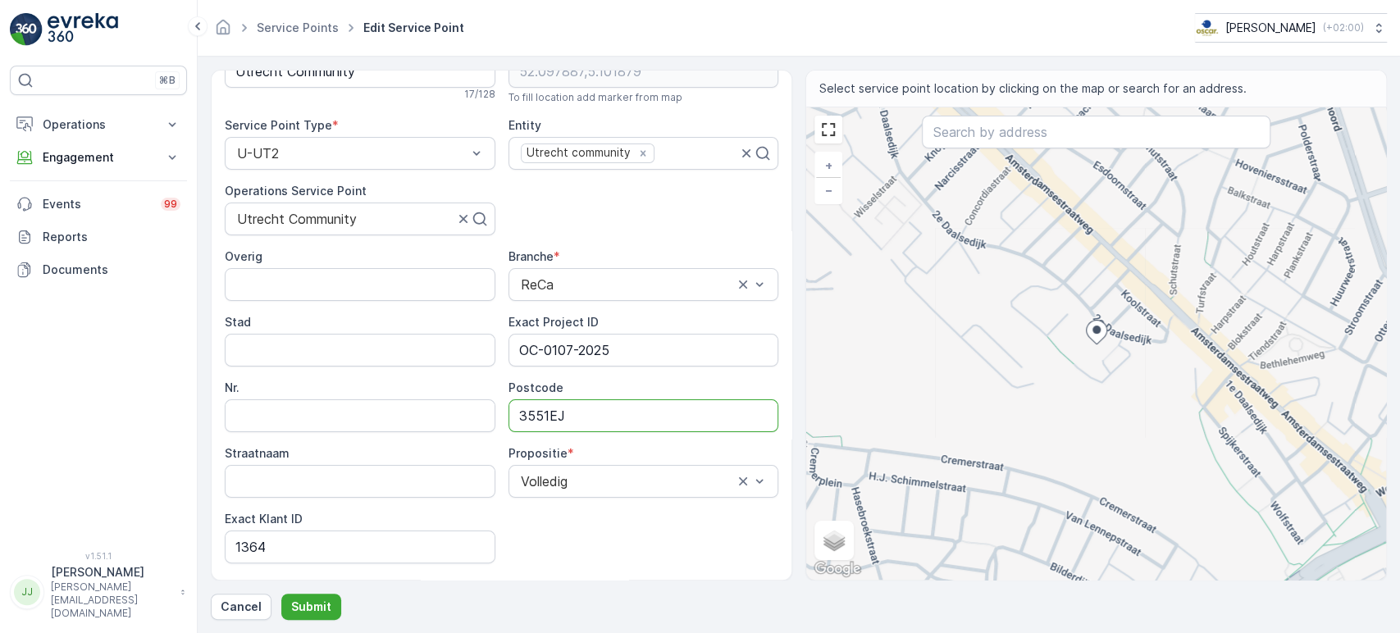
scroll to position [91, 0]
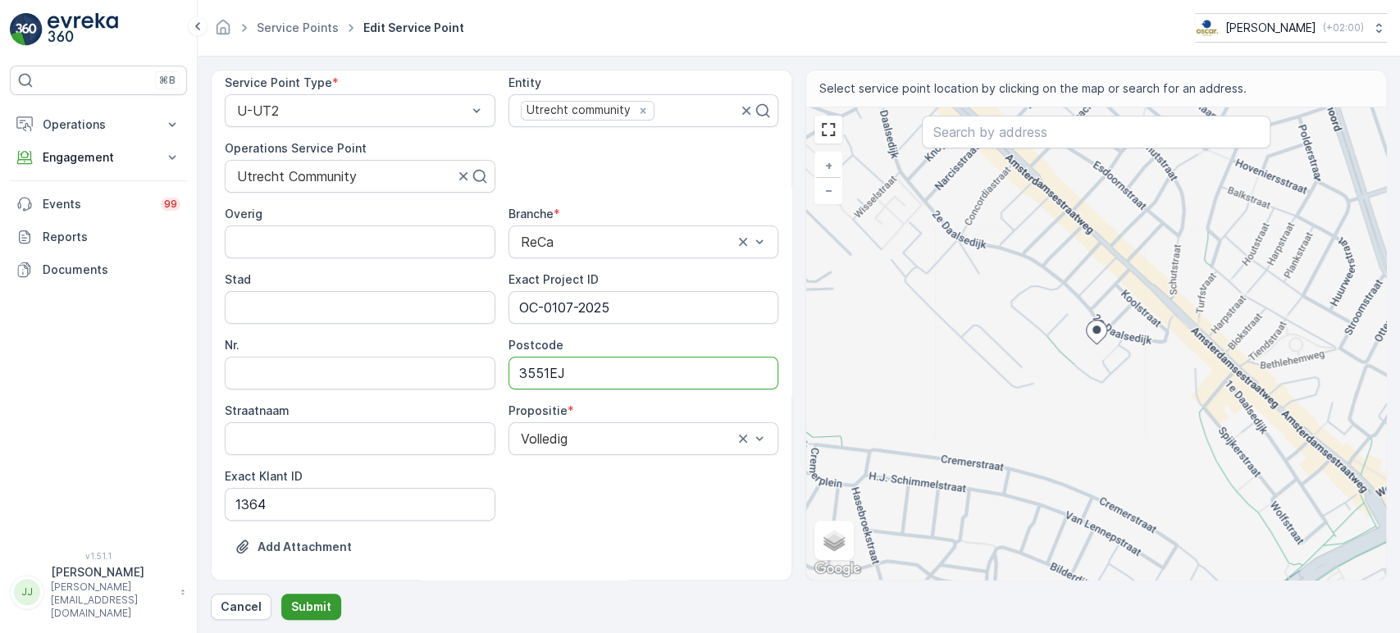
click at [308, 473] on p "Submit" at bounding box center [311, 607] width 40 height 16
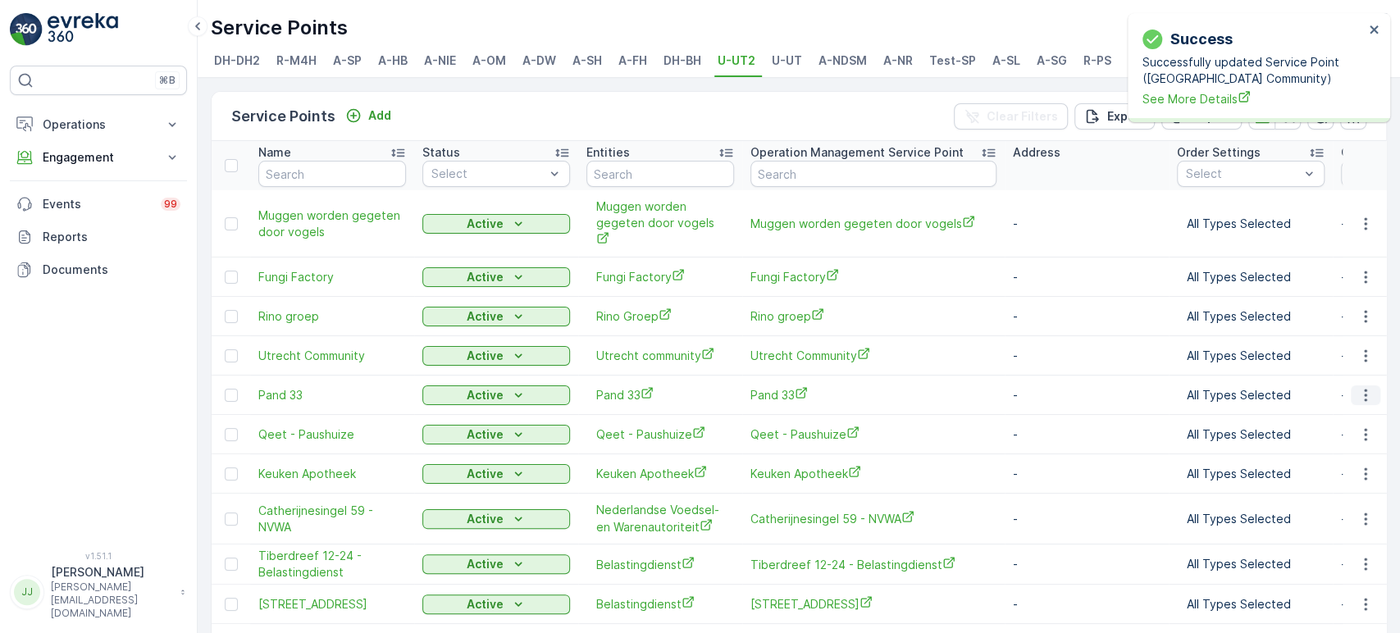
click at [712, 387] on icon "button" at bounding box center [1366, 395] width 16 height 16
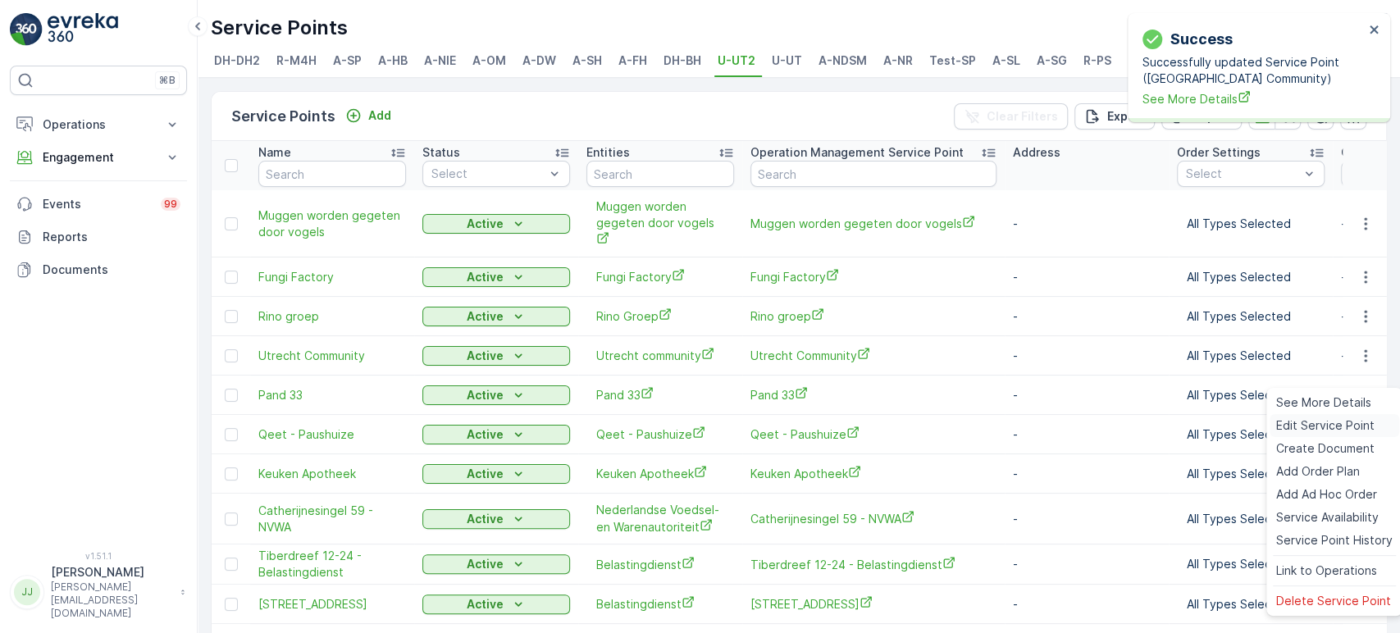
click at [712, 427] on span "Edit Service Point" at bounding box center [1326, 426] width 98 height 16
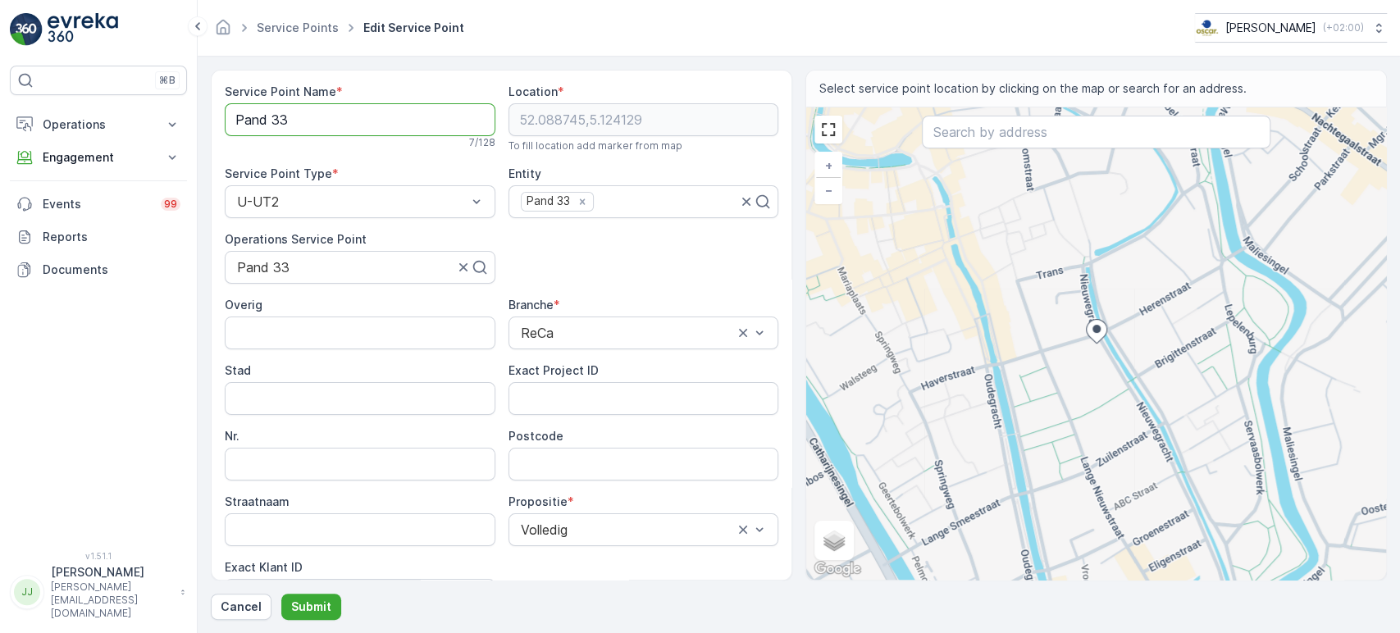
click at [346, 113] on Name "Pand 33" at bounding box center [360, 119] width 271 height 33
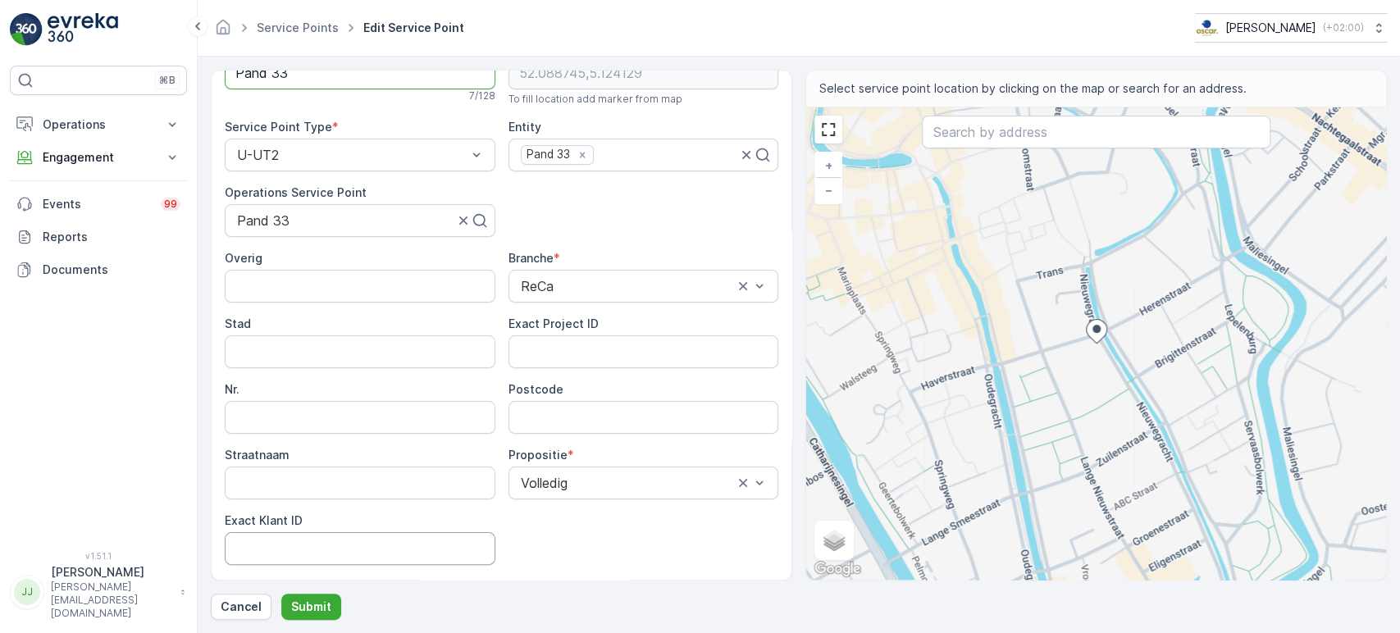
scroll to position [91, 0]
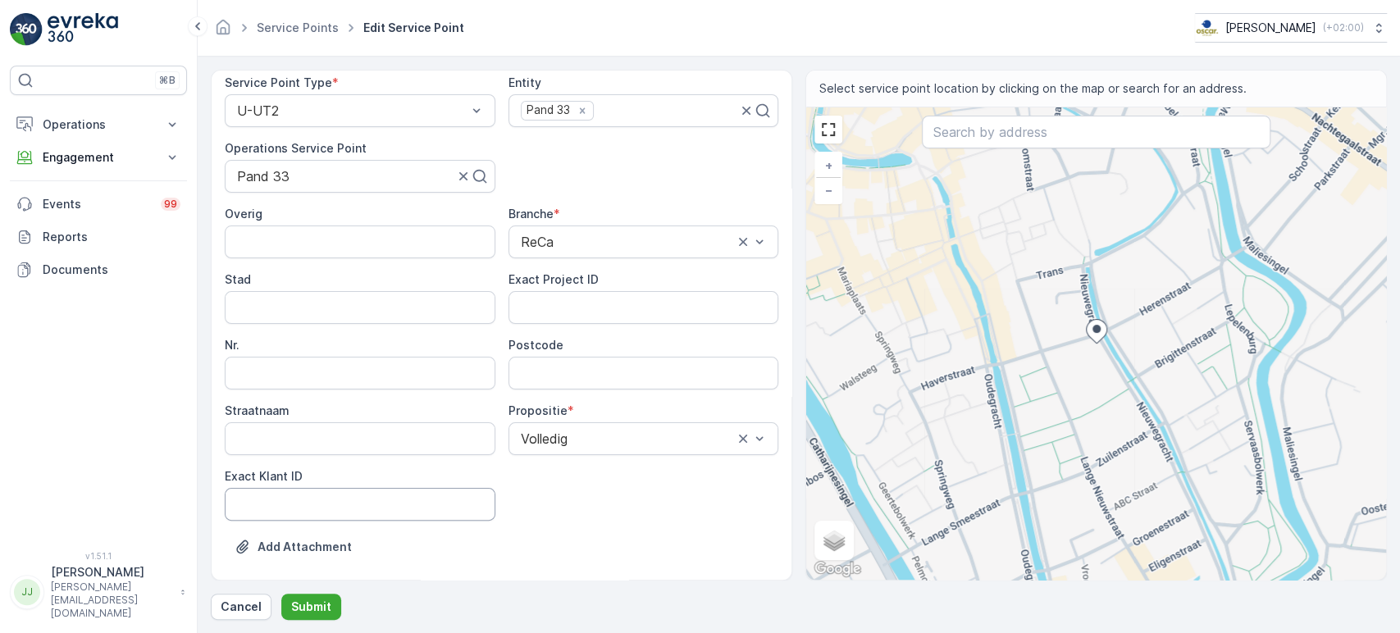
click at [386, 473] on ID "Exact Klant ID" at bounding box center [360, 504] width 271 height 33
paste ID "1362"
type ID "1362"
click at [53, 345] on div "⌘B Operations Insights Planning Routes & Tasks Cockpit Settings Engagement Insi…" at bounding box center [98, 299] width 177 height 466
click at [609, 311] on ID "Exact Project ID" at bounding box center [644, 307] width 271 height 33
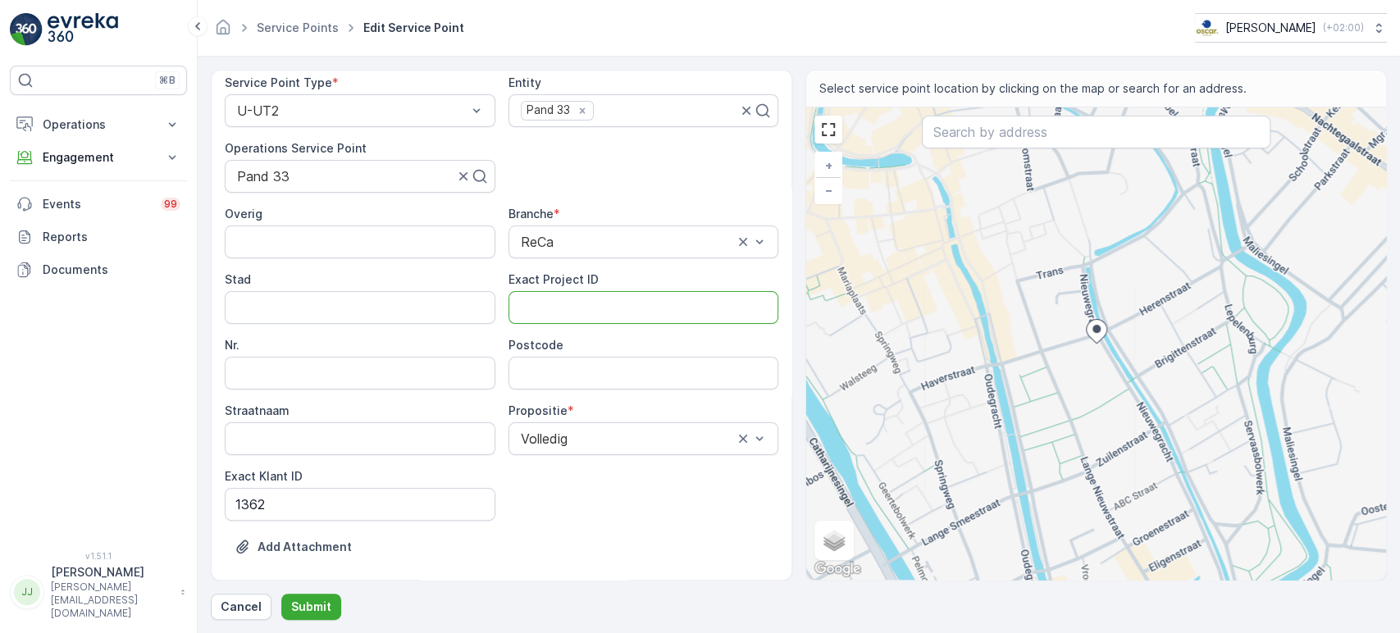
paste ID "OC-0024-2025"
type ID "OC-0024-2025"
click at [551, 390] on div "Overig Branche * ReCa Stad Exact Project ID OC-0024-2025 Nr. Postcode Straatnaa…" at bounding box center [502, 363] width 554 height 315
click at [548, 371] on input "Postcode" at bounding box center [644, 373] width 271 height 33
paste input "3512 LD"
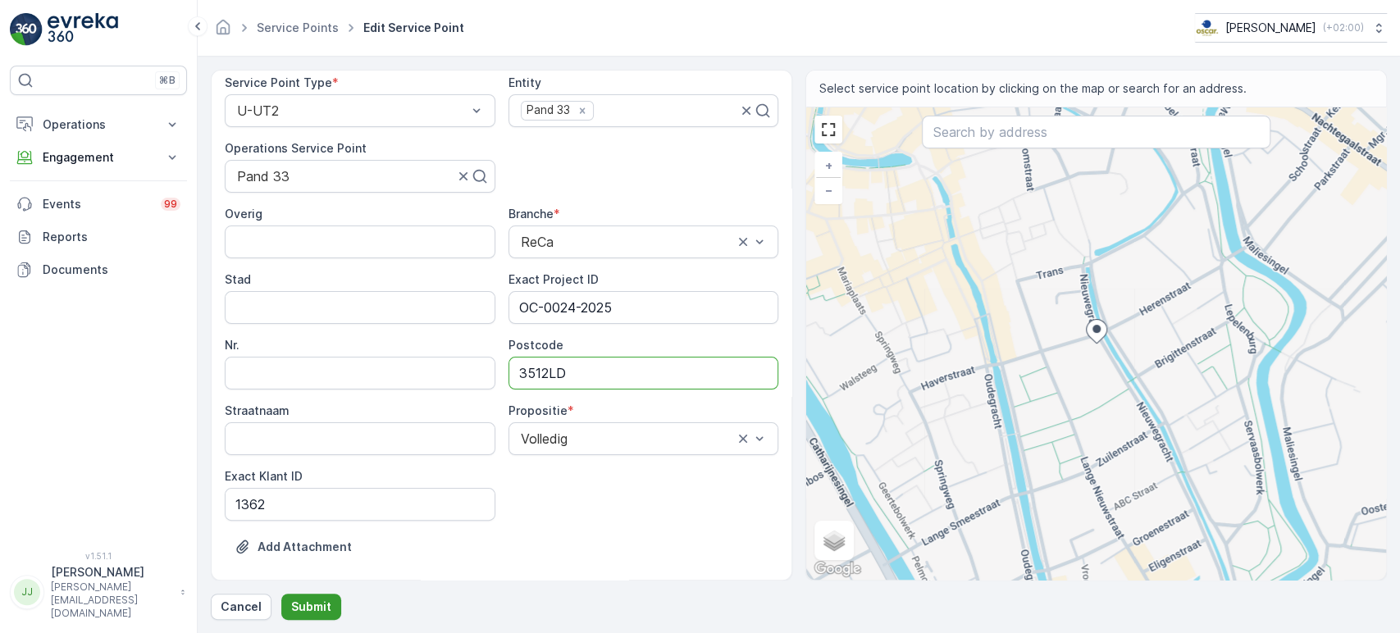
type input "3512LD"
click at [308, 473] on p "Submit" at bounding box center [311, 607] width 40 height 16
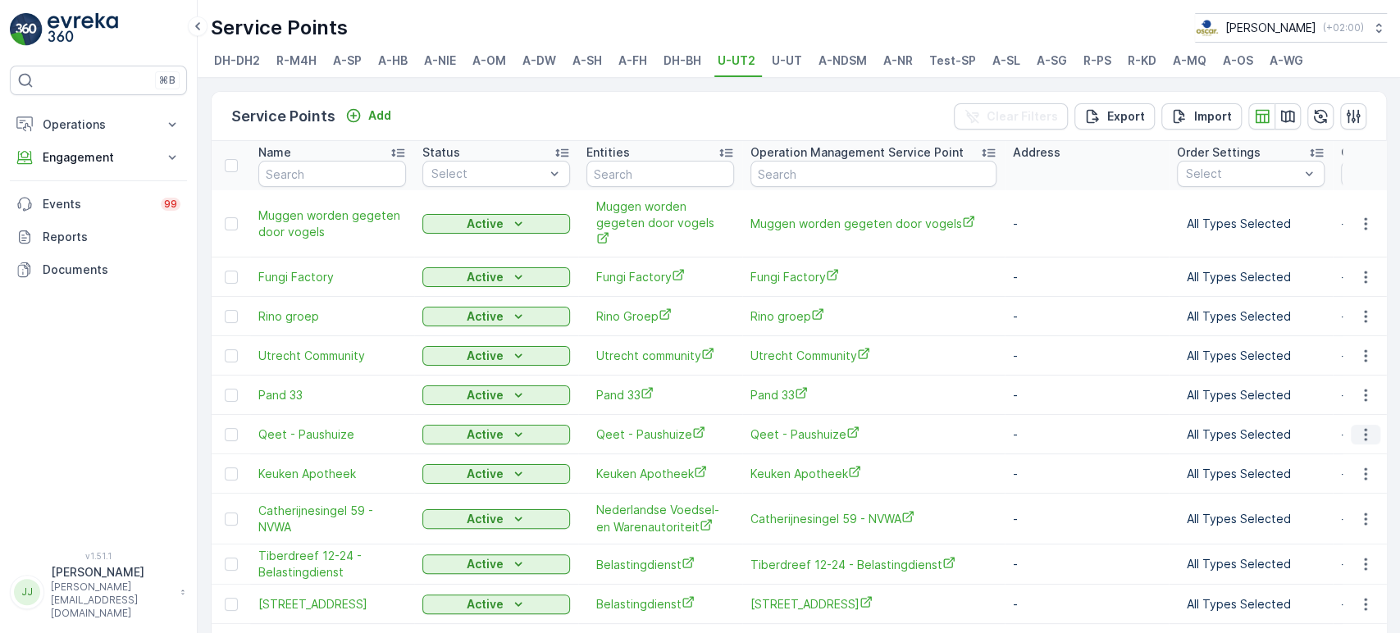
click at [712, 427] on icon "button" at bounding box center [1366, 435] width 16 height 16
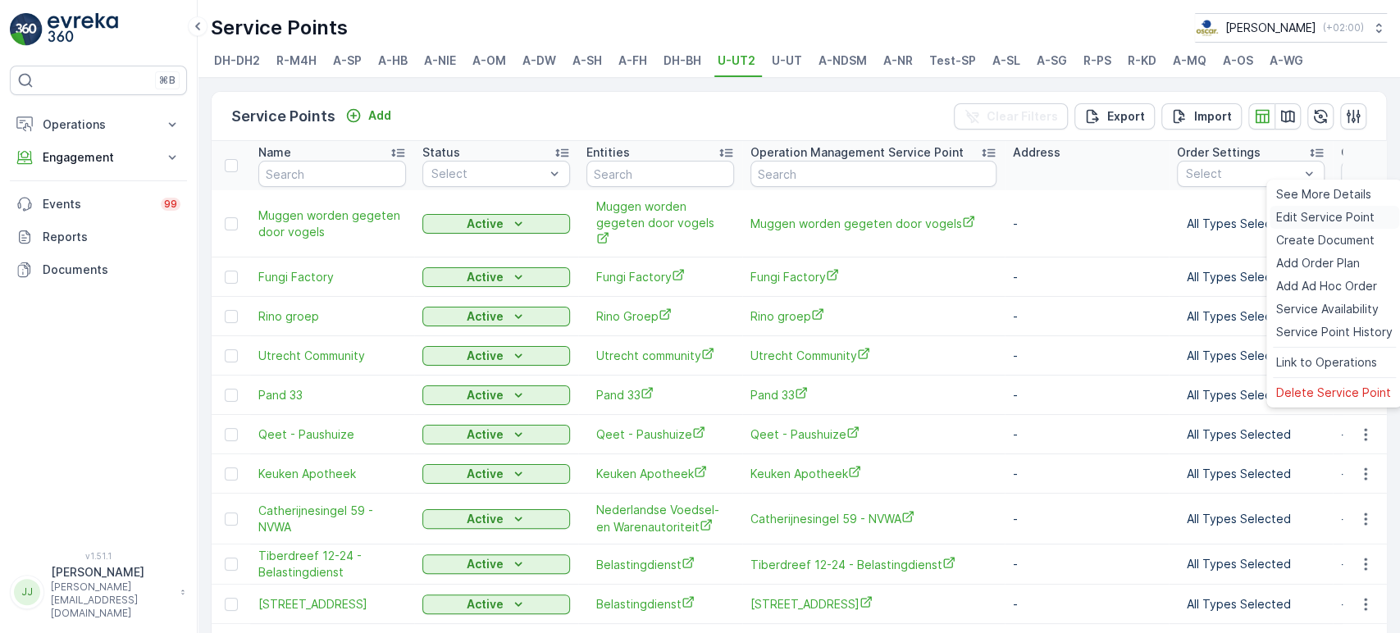
click at [712, 222] on span "Edit Service Point" at bounding box center [1326, 217] width 98 height 16
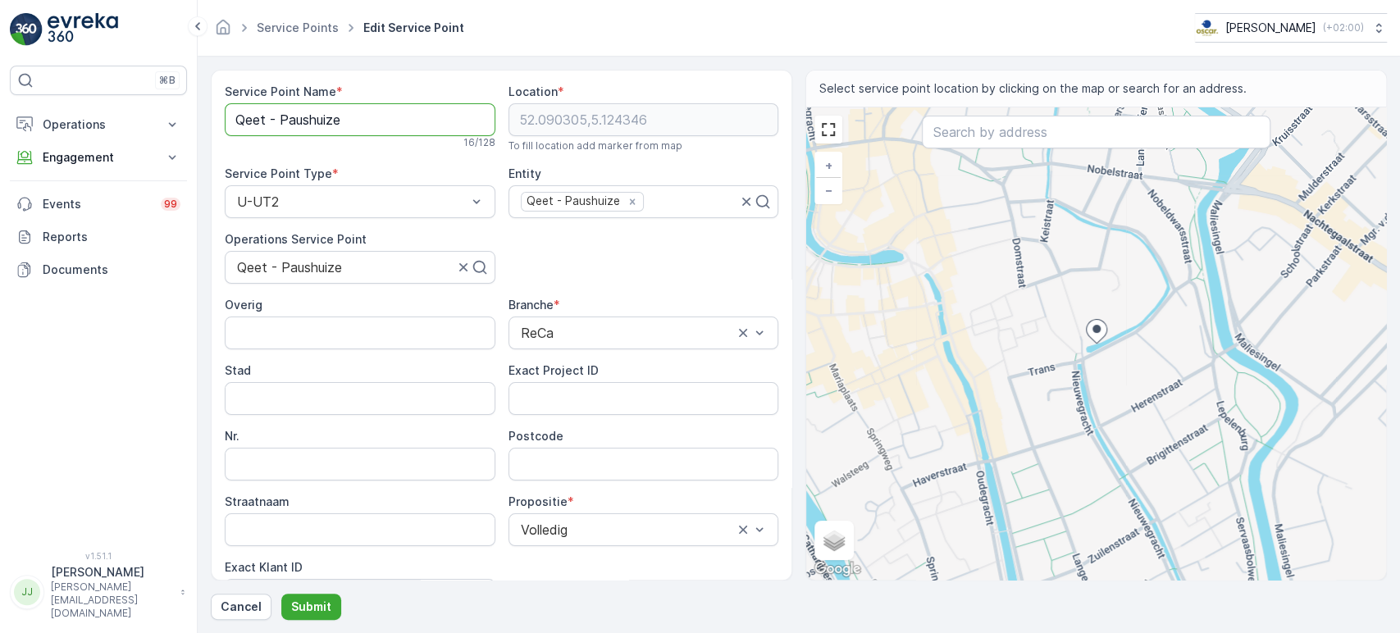
click at [307, 116] on Name "Qeet - Paushuize" at bounding box center [360, 119] width 271 height 33
click at [142, 452] on div "⌘B Operations Insights Planning Routes & Tasks Cockpit Settings Engagement Insi…" at bounding box center [98, 299] width 177 height 466
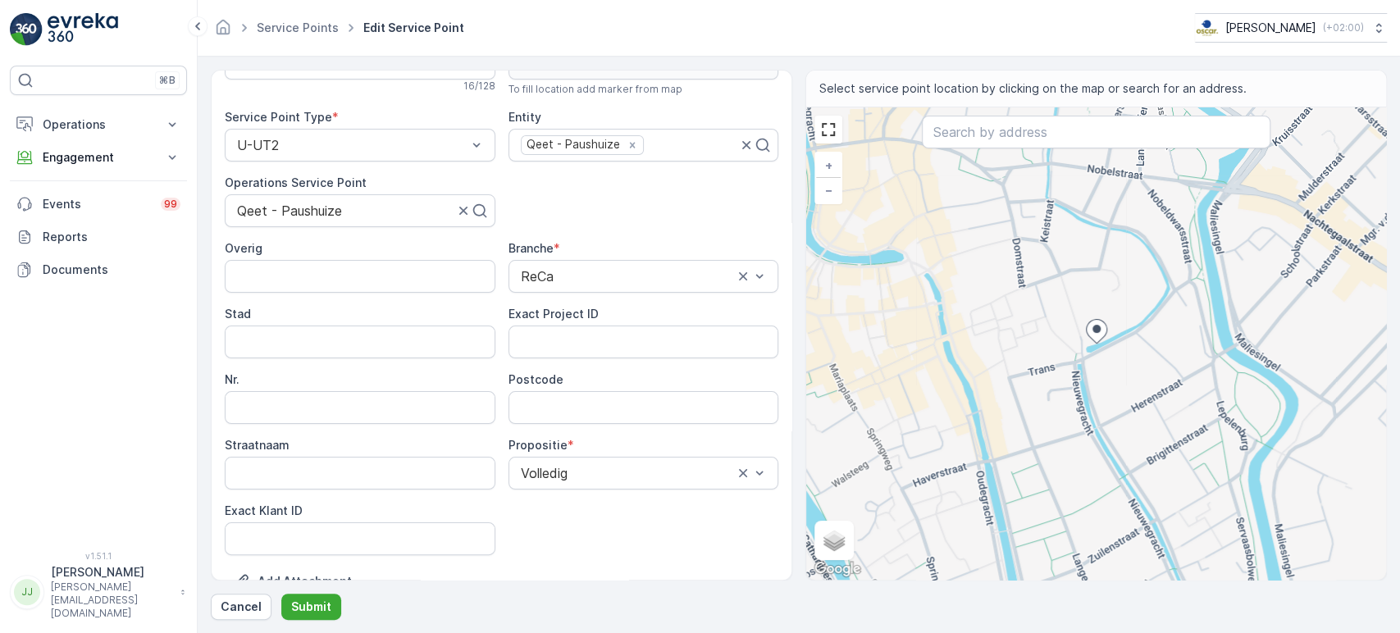
scroll to position [186, 0]
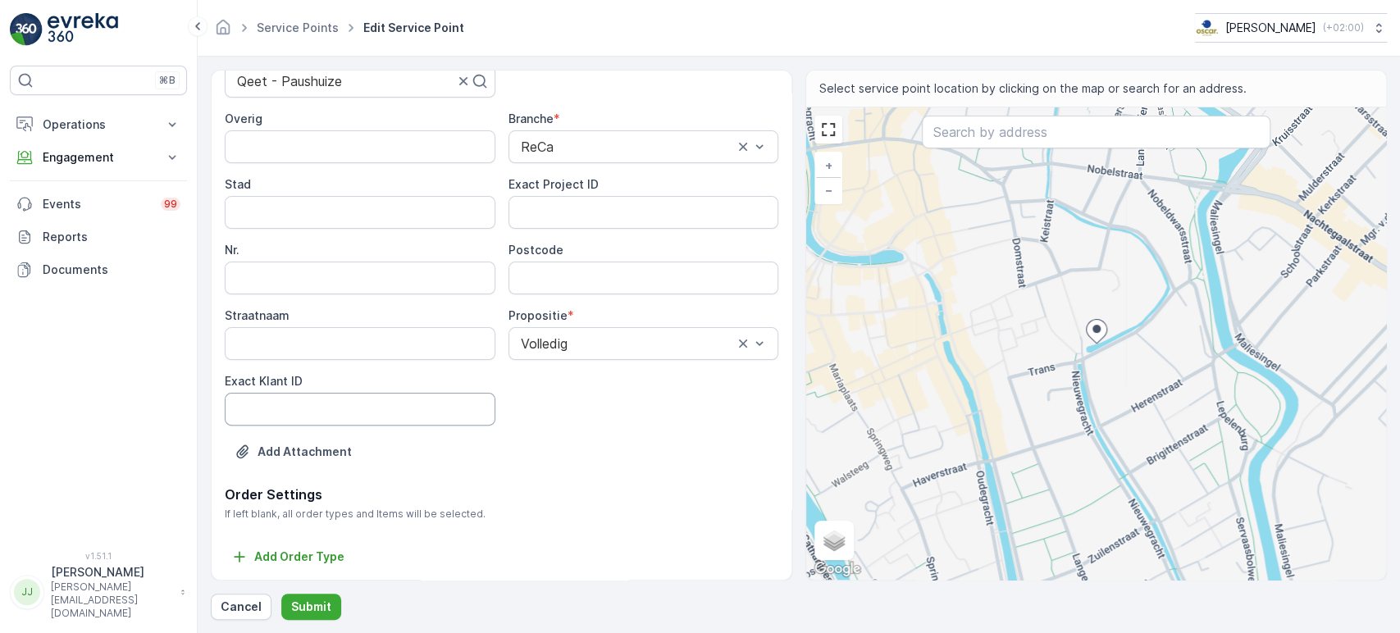
click at [299, 404] on ID "Exact Klant ID" at bounding box center [360, 409] width 271 height 33
paste ID "1388"
type ID "1388"
click at [132, 405] on div "⌘B Operations Insights Planning Routes & Tasks Cockpit Settings Engagement Insi…" at bounding box center [98, 299] width 177 height 466
click at [587, 203] on ID "Exact Project ID" at bounding box center [644, 212] width 271 height 33
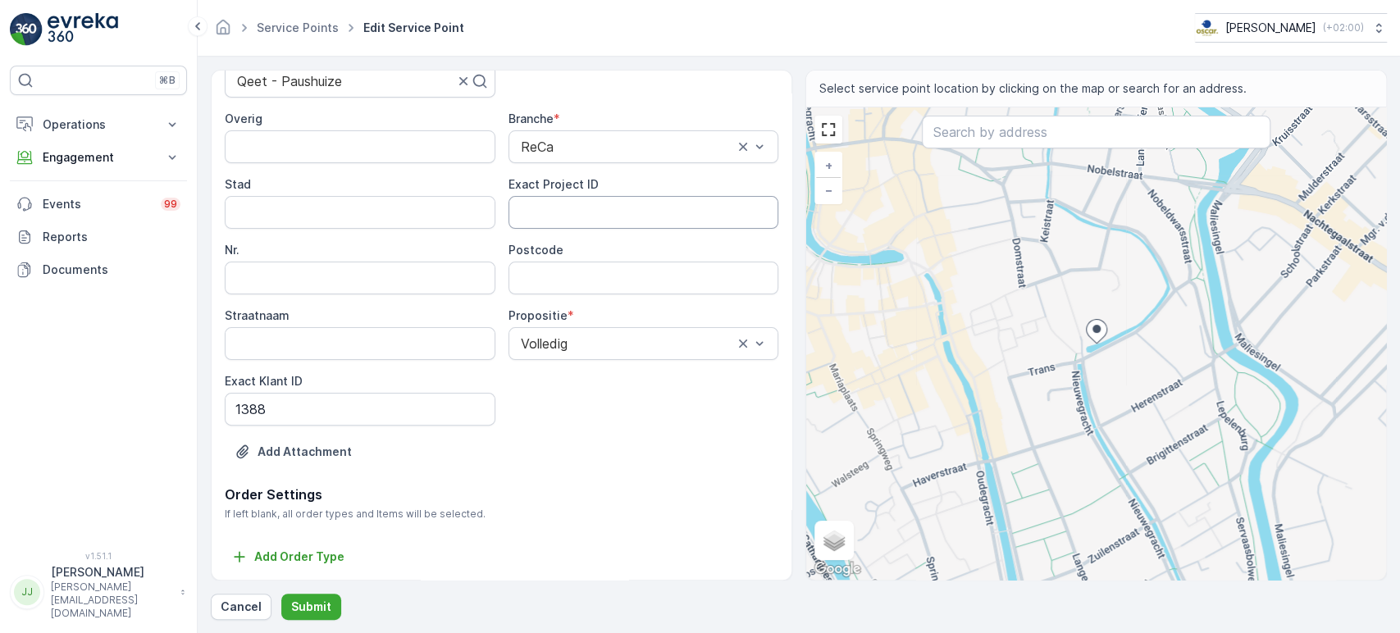
paste ID "OC-0034-2025"
type ID "OC-0034-2025"
click at [100, 354] on div "⌘B Operations Insights Planning Routes & Tasks Cockpit Settings Engagement Insi…" at bounding box center [98, 299] width 177 height 466
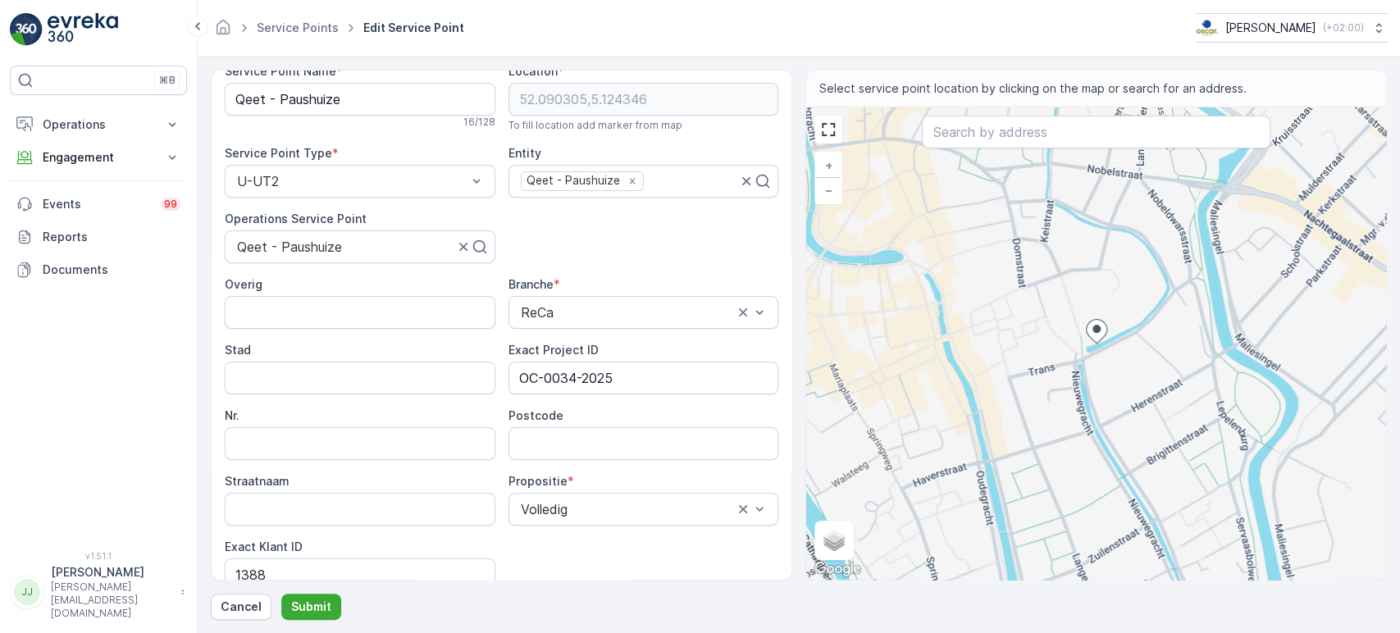
scroll to position [0, 0]
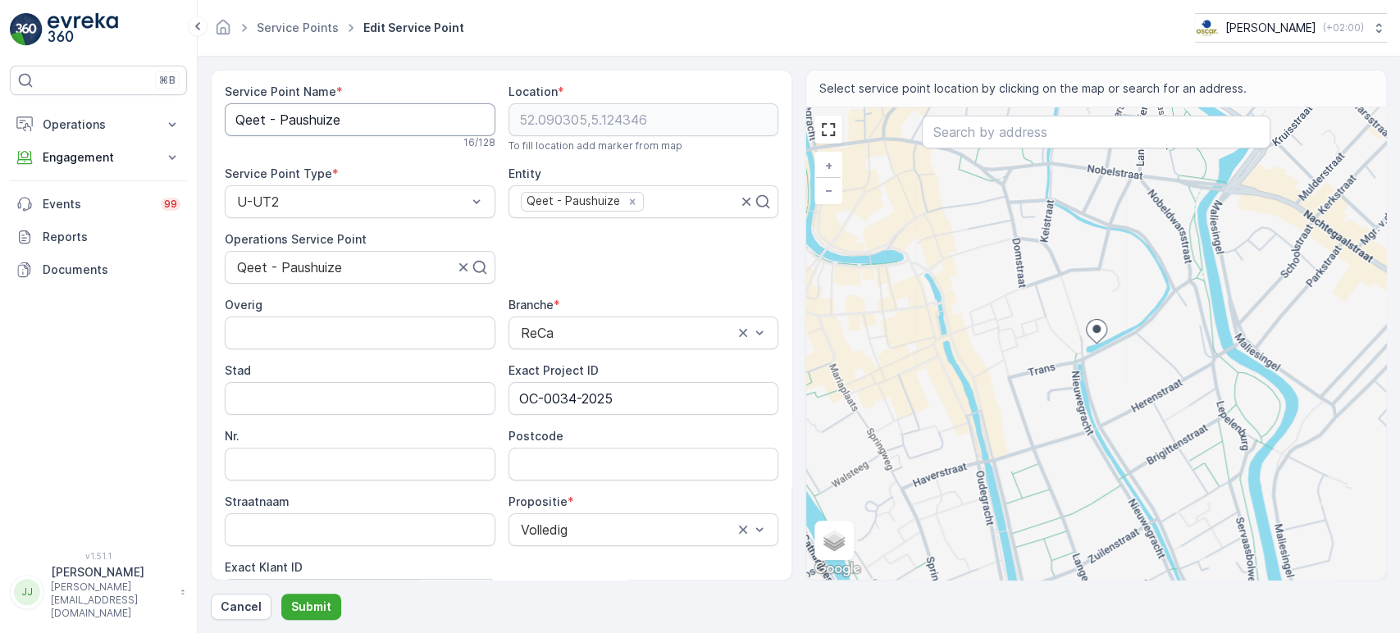
click at [278, 125] on Name "Qeet - Paushuize" at bounding box center [360, 119] width 271 height 33
click at [553, 463] on input "Postcode" at bounding box center [644, 464] width 271 height 33
paste input "3512 HE"
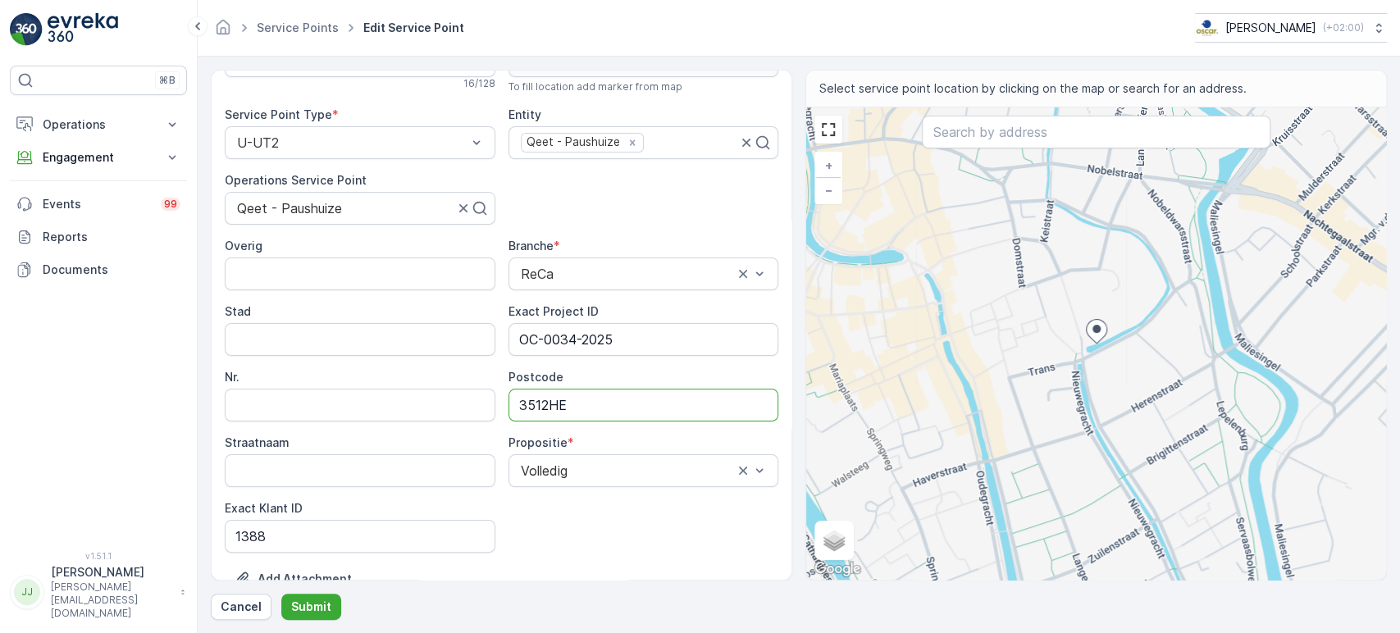
scroll to position [91, 0]
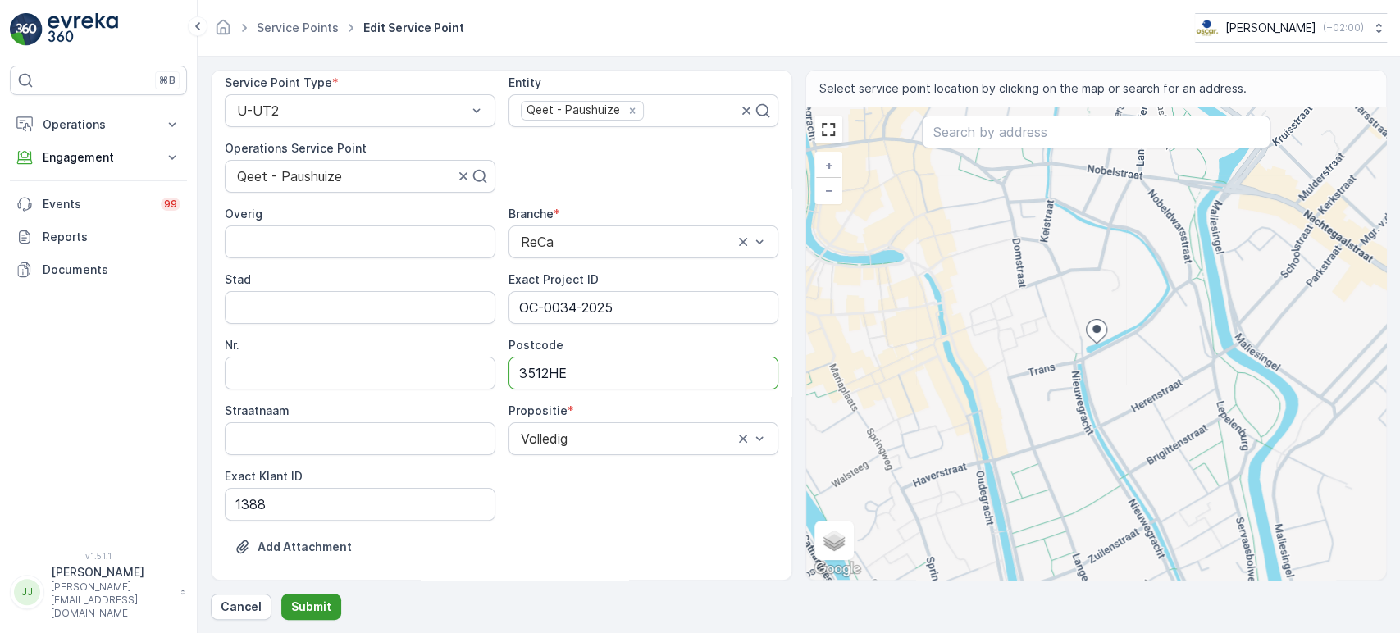
type input "3512HE"
click at [323, 473] on p "Submit" at bounding box center [311, 607] width 40 height 16
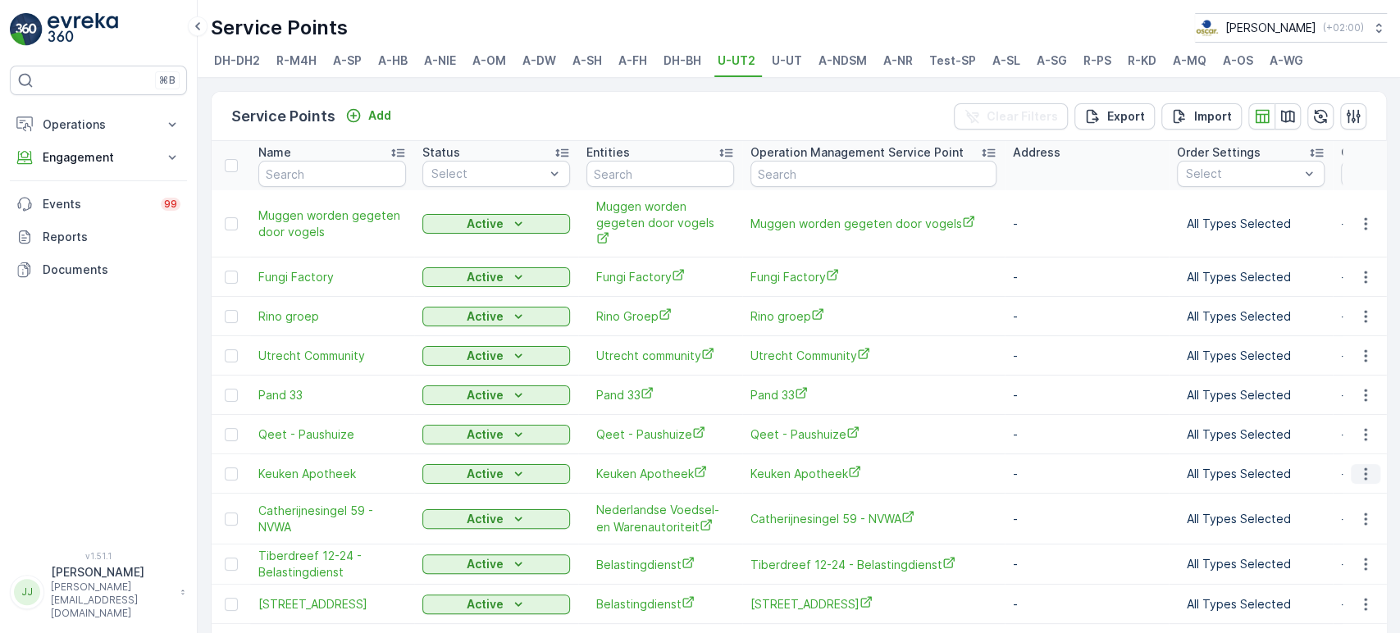
click at [712, 466] on icon "button" at bounding box center [1366, 474] width 16 height 16
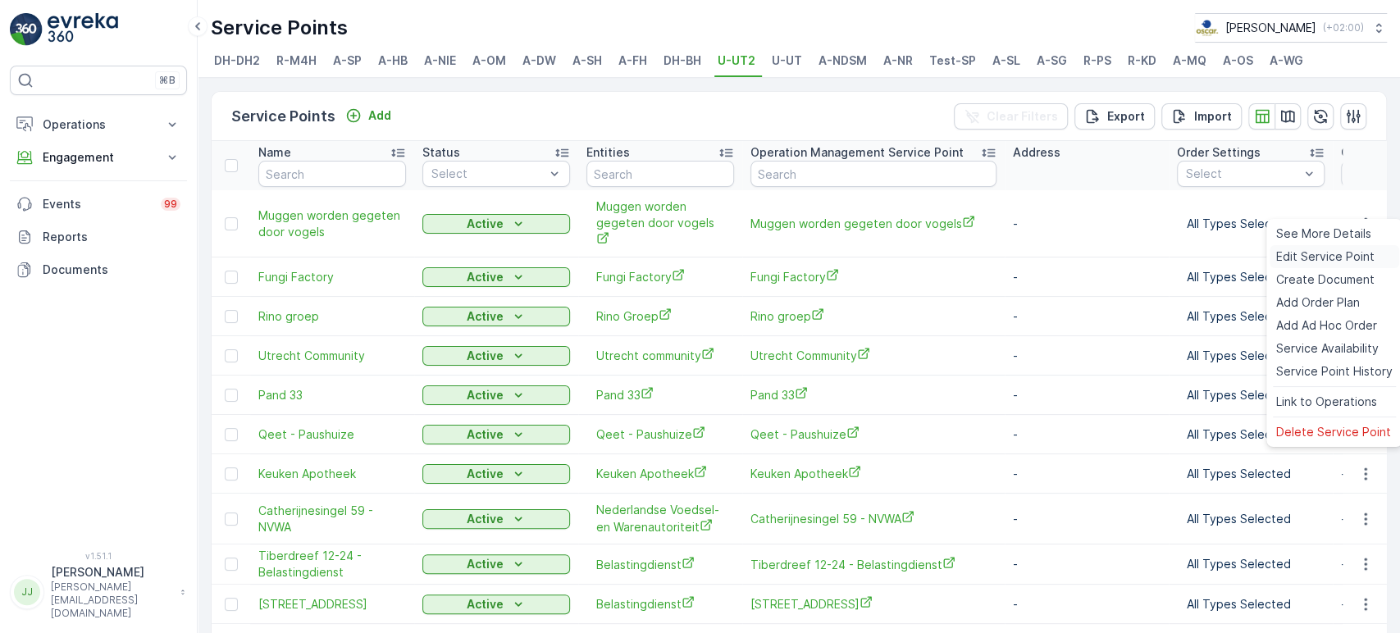
click at [712, 254] on span "Edit Service Point" at bounding box center [1326, 257] width 98 height 16
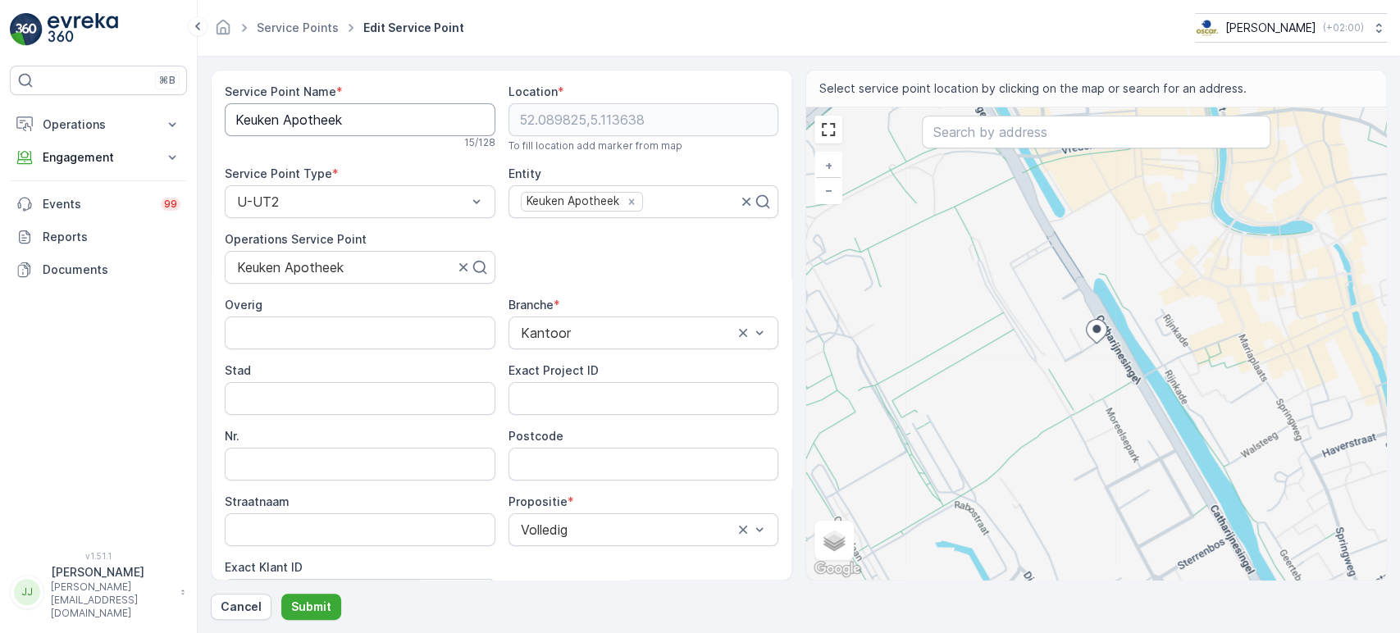
click at [332, 110] on Name "Keuken Apotheek" at bounding box center [360, 119] width 271 height 33
click at [139, 368] on div "⌘B Operations Insights Planning Routes & Tasks Cockpit Settings Engagement Insi…" at bounding box center [98, 299] width 177 height 466
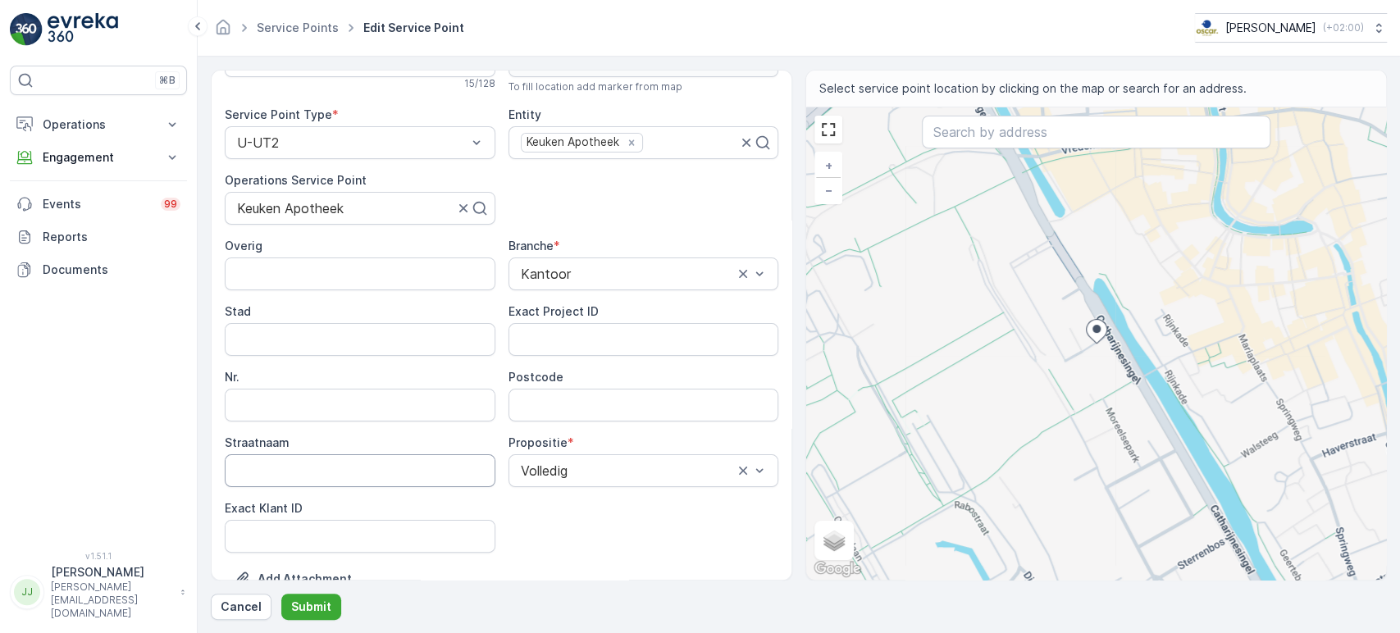
scroll to position [91, 0]
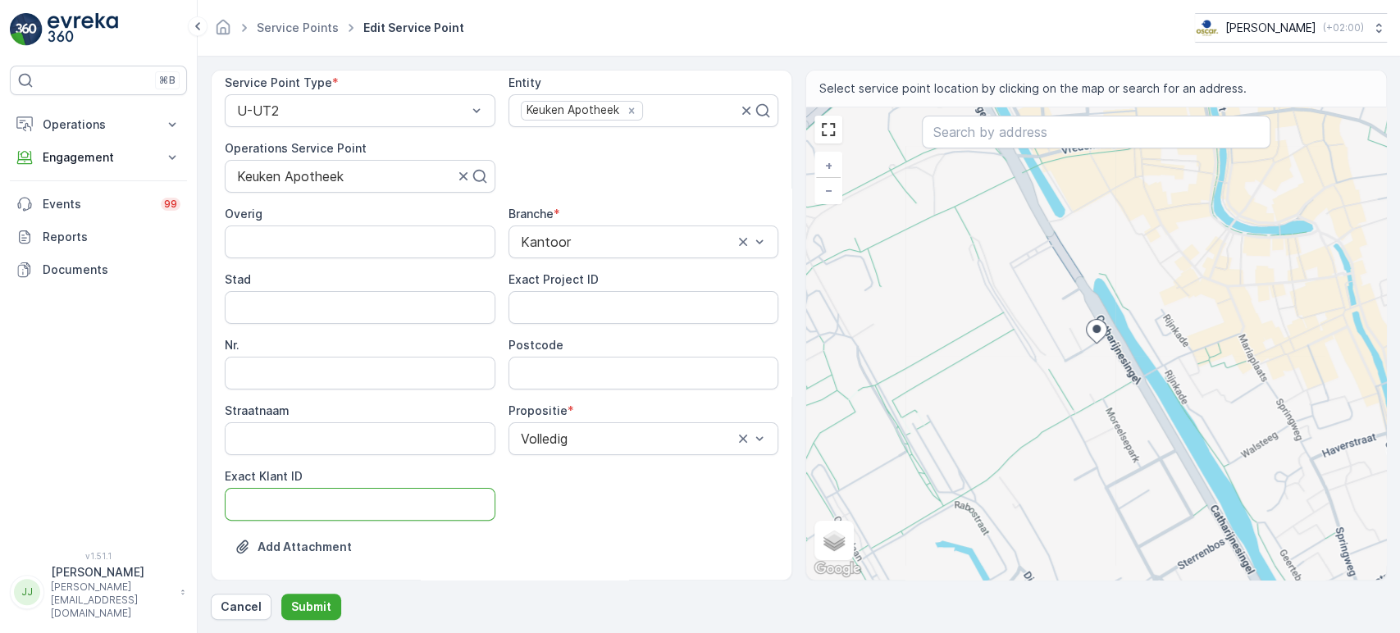
click at [365, 473] on ID "Exact Klant ID" at bounding box center [360, 504] width 271 height 33
paste ID "1327"
type ID "1327"
click at [124, 332] on div "⌘B Operations Insights Planning Routes & Tasks Cockpit Settings Engagement Insi…" at bounding box center [98, 299] width 177 height 466
click at [564, 305] on ID "Exact Project ID" at bounding box center [644, 307] width 271 height 33
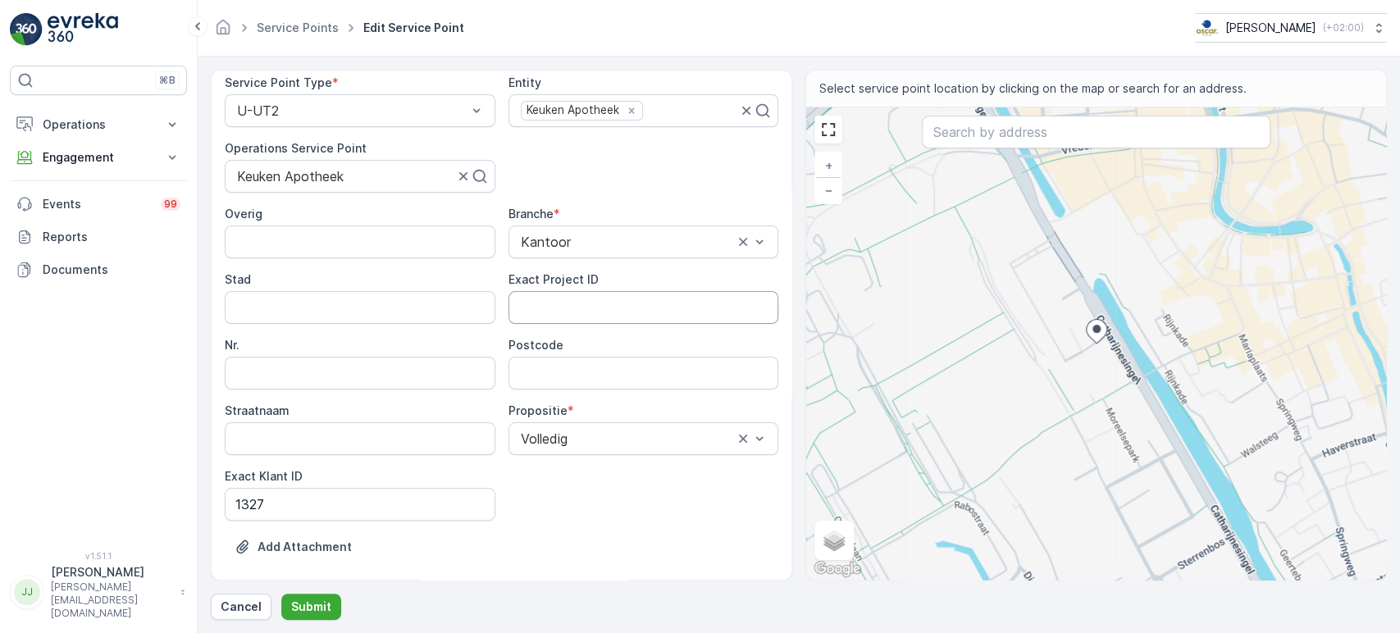
paste ID "OC-0008-2025"
type ID "OC-0008-2025"
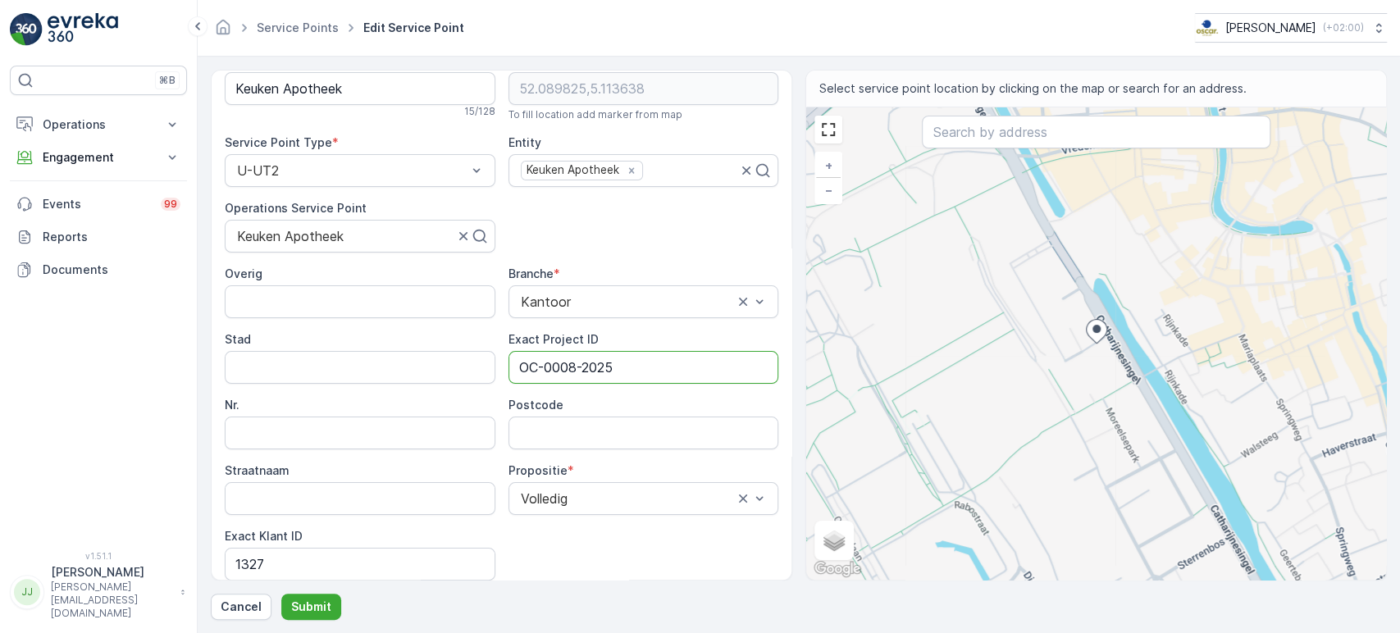
scroll to position [0, 0]
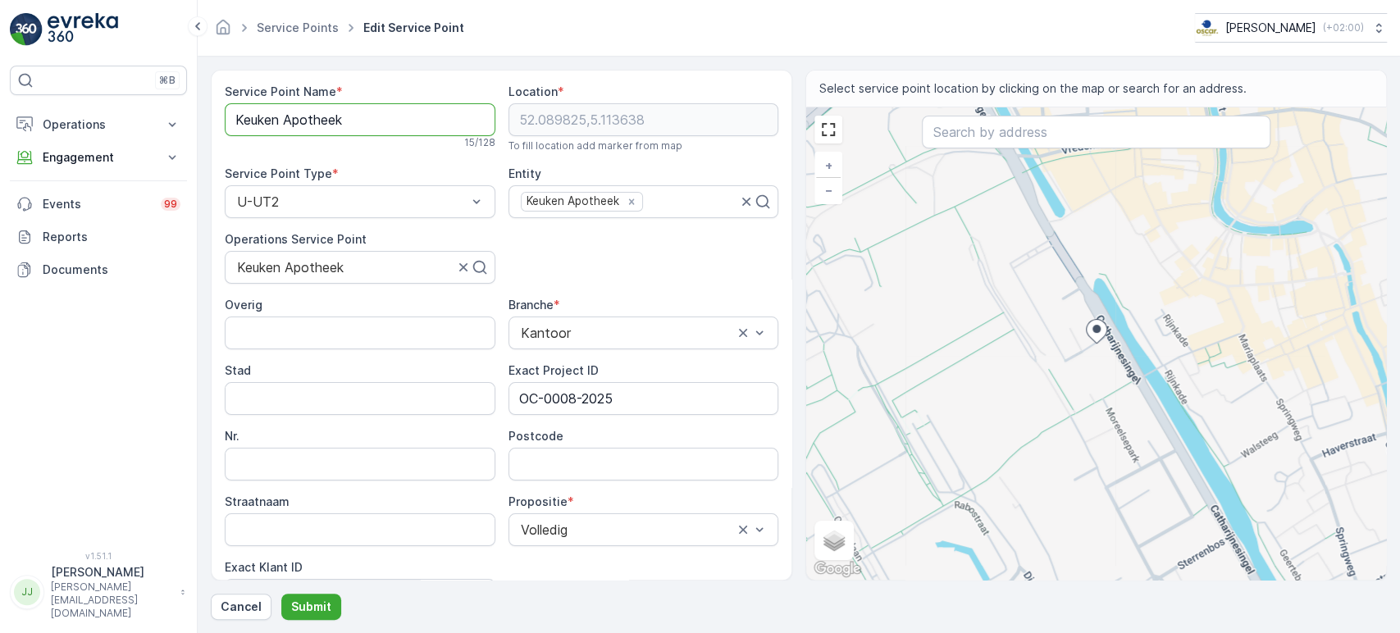
click at [296, 118] on Name "Keuken Apotheek" at bounding box center [360, 119] width 271 height 33
click at [593, 458] on input "Postcode" at bounding box center [644, 464] width 271 height 33
paste input "3511 GE"
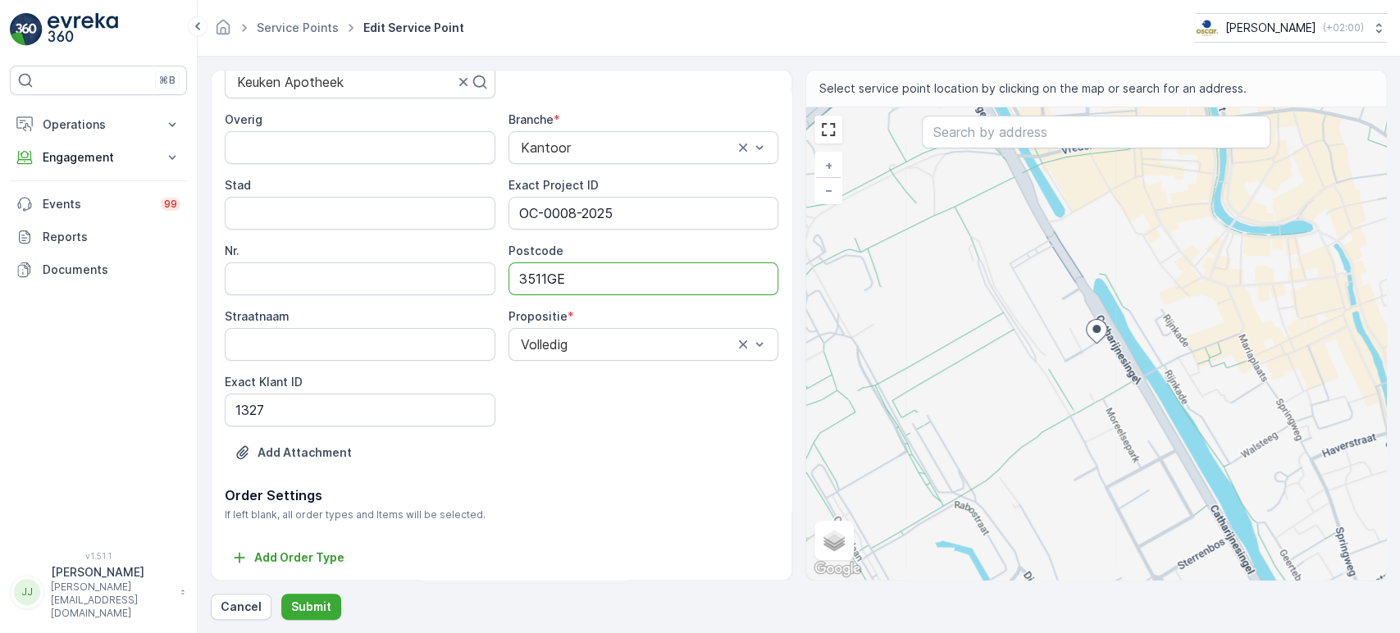
scroll to position [186, 0]
type input "3511GE"
click at [320, 473] on p "Submit" at bounding box center [311, 607] width 40 height 16
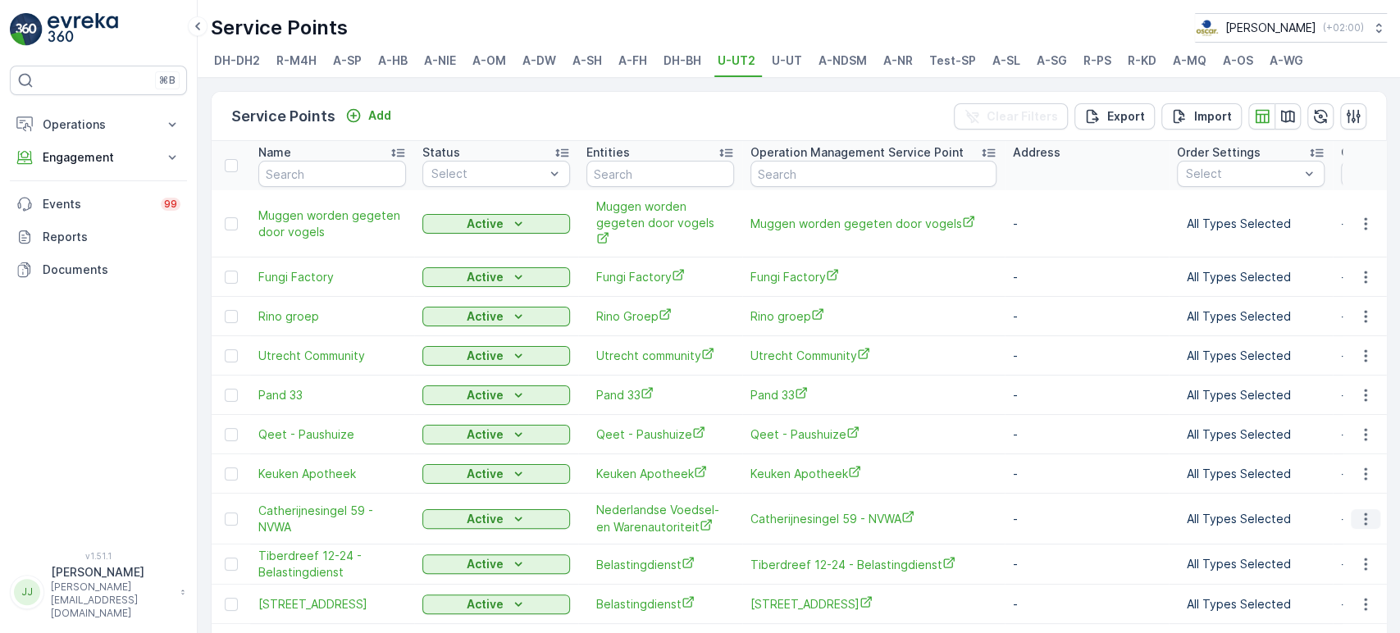
click at [712, 473] on icon "button" at bounding box center [1366, 519] width 16 height 16
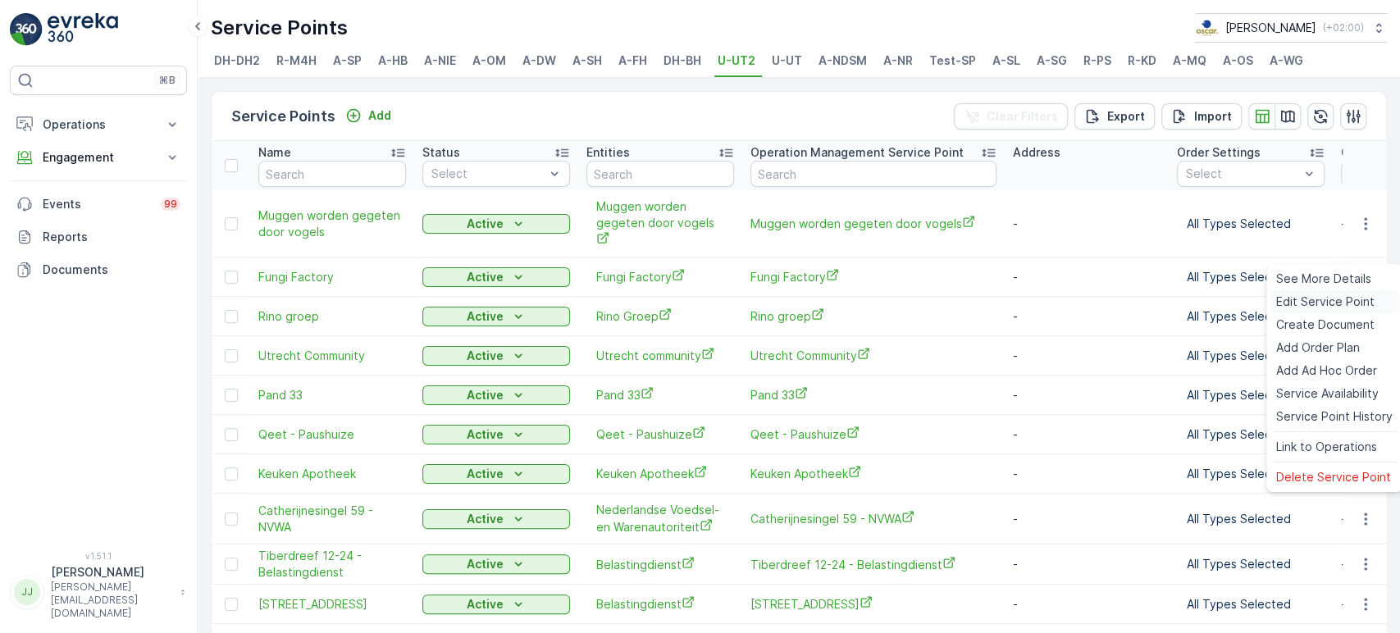
click at [712, 308] on span "Edit Service Point" at bounding box center [1326, 302] width 98 height 16
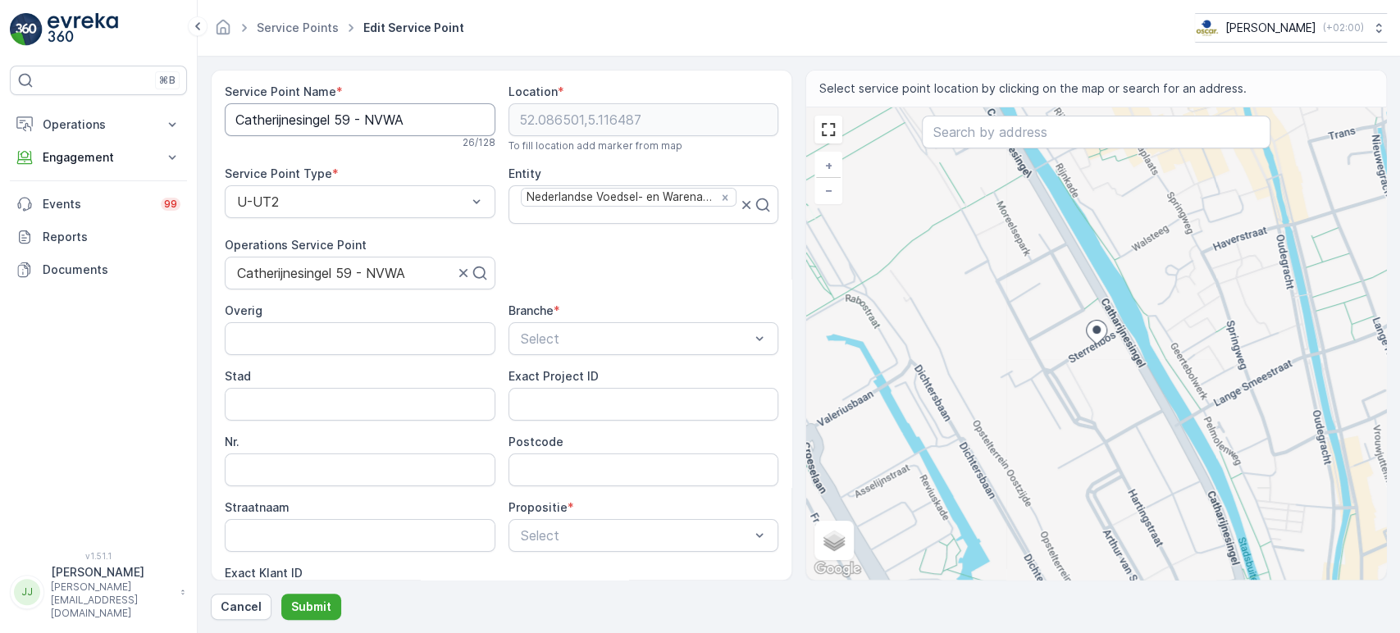
click at [318, 122] on Name "Catherijnesingel 59 - NVWA" at bounding box center [360, 119] width 271 height 33
click at [158, 396] on div "⌘B Operations Insights Planning Routes & Tasks Cockpit Settings Engagement Insi…" at bounding box center [98, 299] width 177 height 466
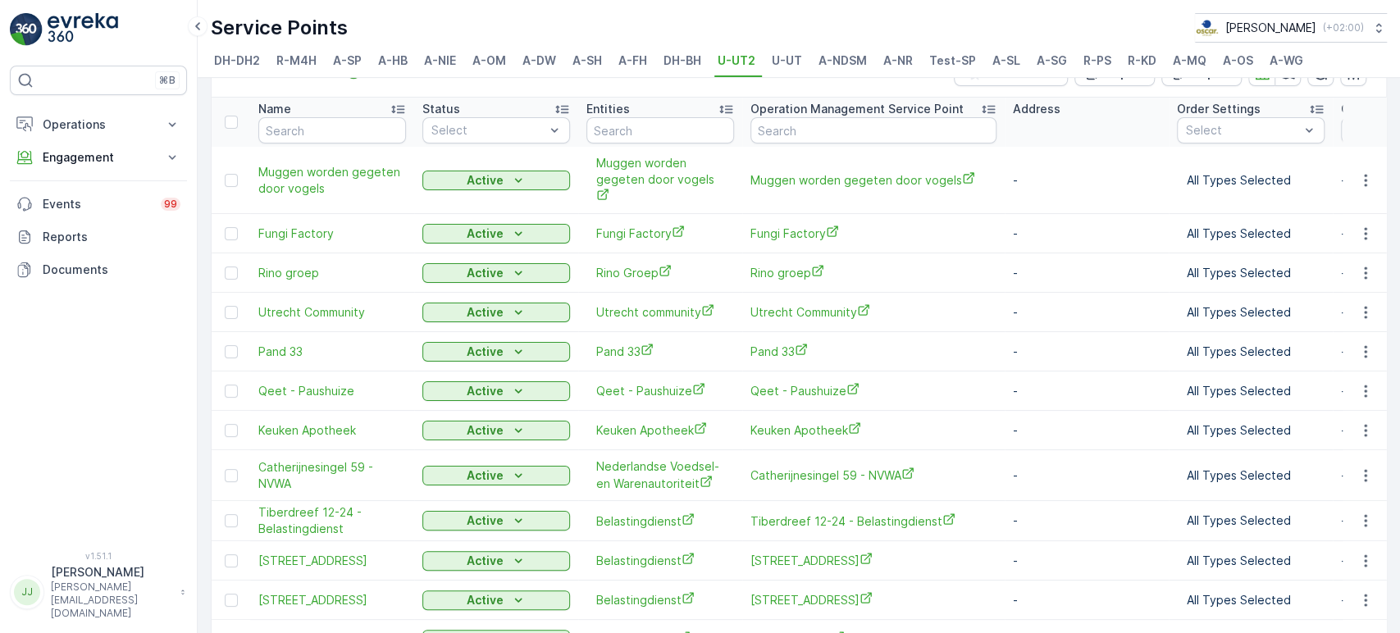
scroll to position [135, 0]
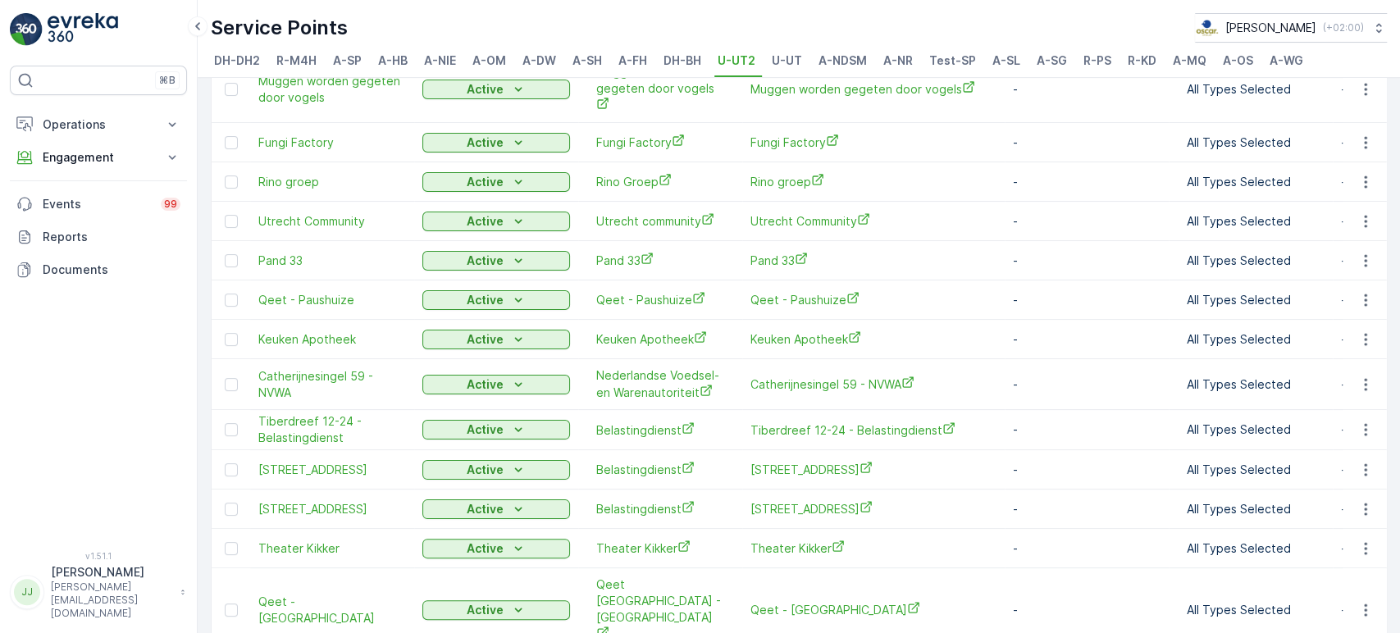
click at [67, 414] on div "⌘B Operations Insights Planning Routes & Tasks Cockpit Settings Engagement Insi…" at bounding box center [98, 299] width 177 height 466
drag, startPoint x: 75, startPoint y: 415, endPoint x: 89, endPoint y: 415, distance: 13.9
click at [75, 415] on div "⌘B Operations Insights Planning Routes & Tasks Cockpit Settings Engagement Insi…" at bounding box center [98, 299] width 177 height 466
drag, startPoint x: 935, startPoint y: 397, endPoint x: 746, endPoint y: 411, distance: 190.0
click at [712, 411] on td "Tiberdreef 12-24 - Belastingdienst" at bounding box center [873, 430] width 263 height 40
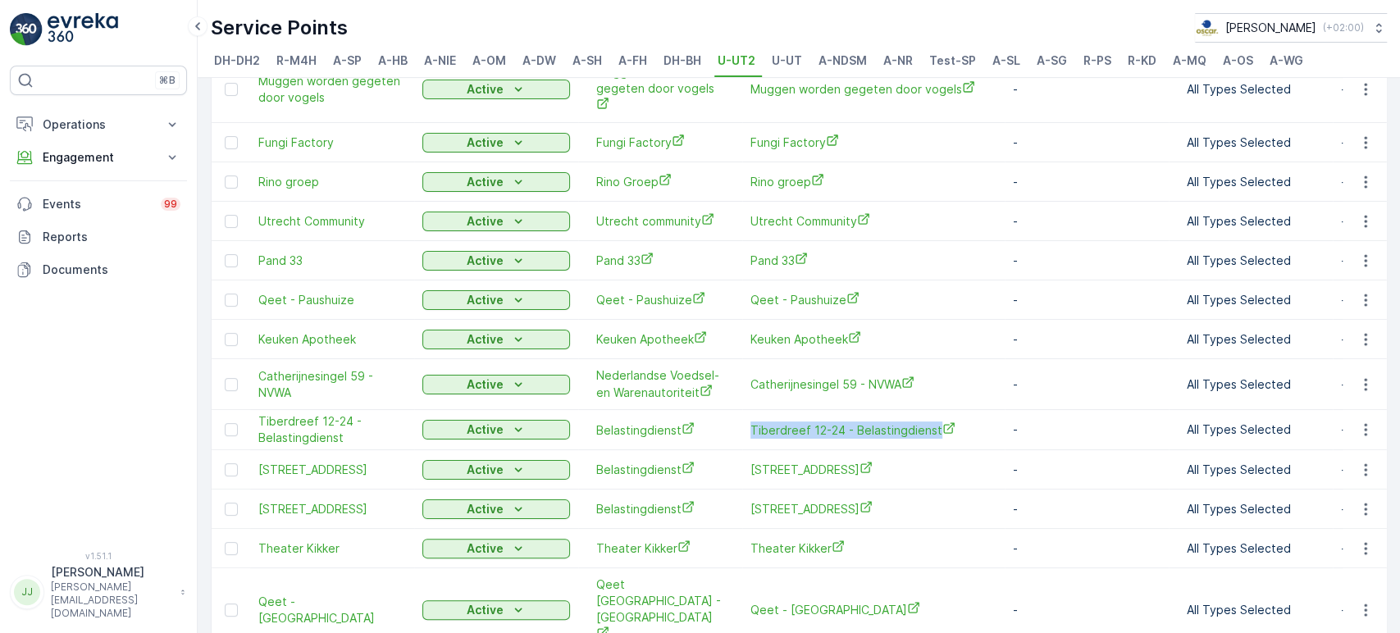
copy span "Tiberdreef 12-24 - Belastingdienst"
click at [158, 404] on div "⌘B Operations Insights Planning Routes & Tasks Cockpit Settings Engagement Insi…" at bounding box center [98, 299] width 177 height 466
drag, startPoint x: 959, startPoint y: 441, endPoint x: 736, endPoint y: 445, distance: 223.2
copy tr "[STREET_ADDRESS]"
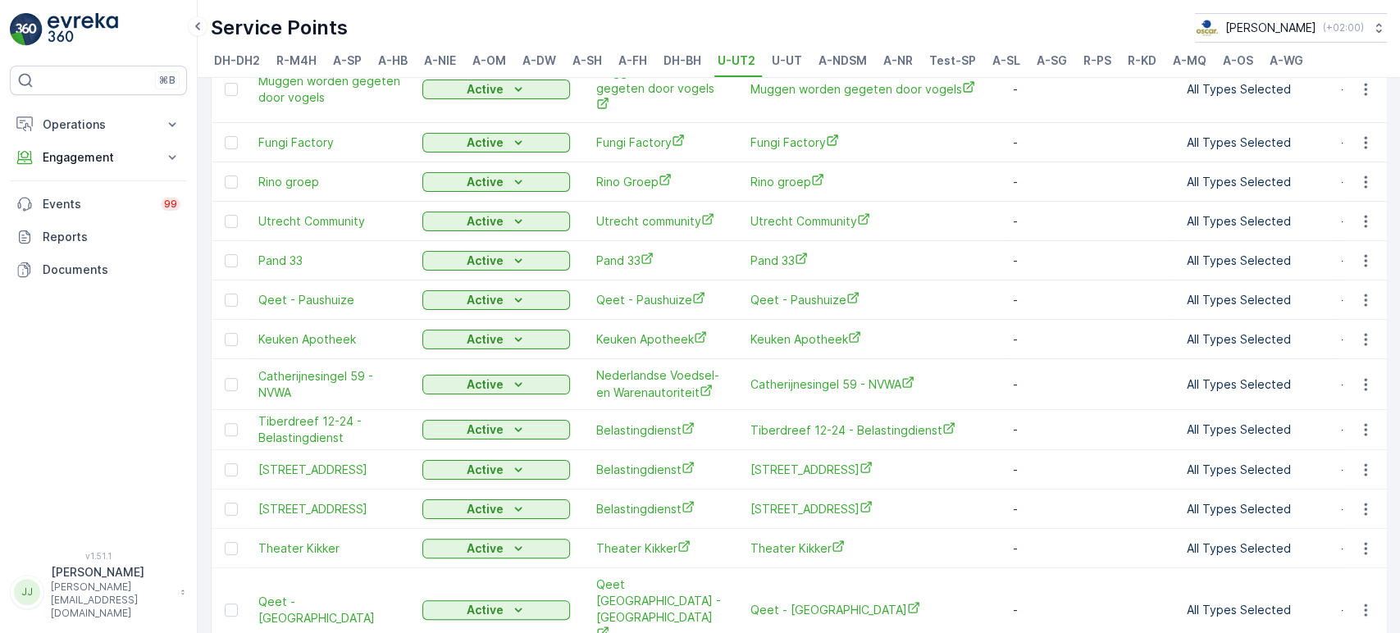
drag, startPoint x: 113, startPoint y: 388, endPoint x: 150, endPoint y: 386, distance: 37.0
click at [113, 388] on div "⌘B Operations Insights Planning Routes & Tasks Cockpit Settings Engagement Insi…" at bounding box center [98, 299] width 177 height 466
drag, startPoint x: 953, startPoint y: 483, endPoint x: 751, endPoint y: 477, distance: 202.7
click at [712, 473] on td "[STREET_ADDRESS]" at bounding box center [873, 509] width 263 height 39
copy span "[STREET_ADDRESS]"
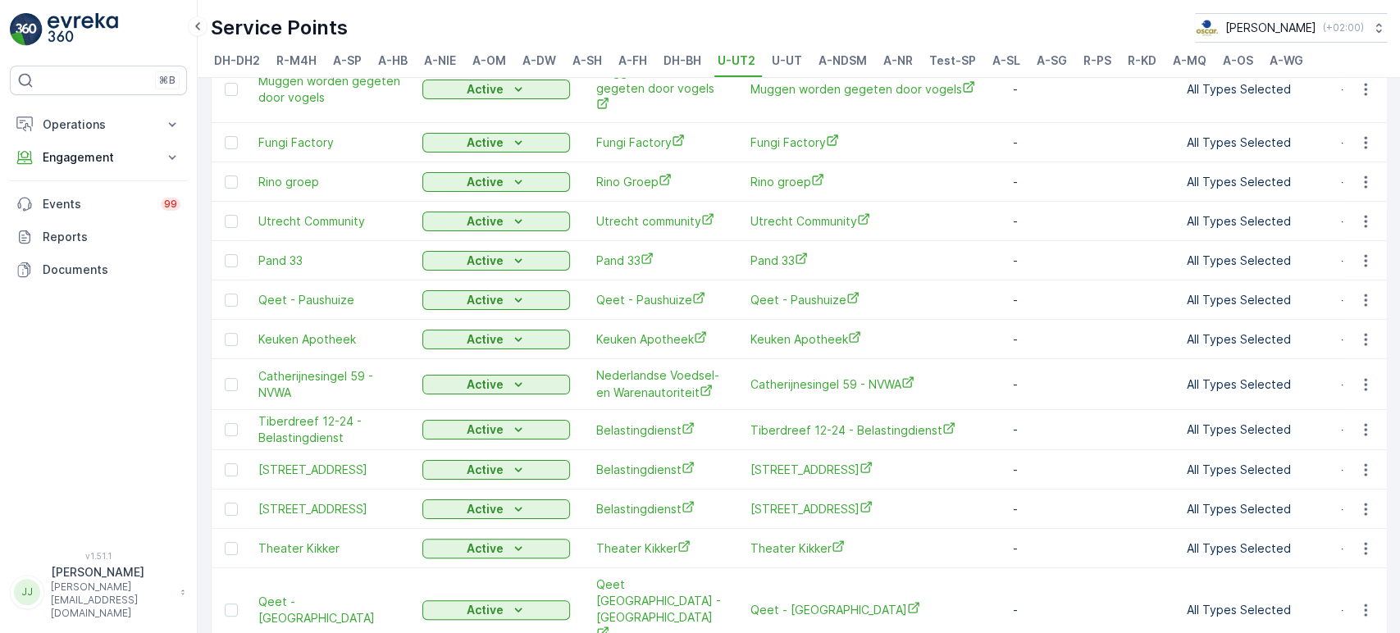
click at [66, 395] on div "⌘B Operations Insights Planning Routes & Tasks Cockpit Settings Engagement Insi…" at bounding box center [98, 299] width 177 height 466
click at [712, 473] on button "button" at bounding box center [1366, 549] width 30 height 20
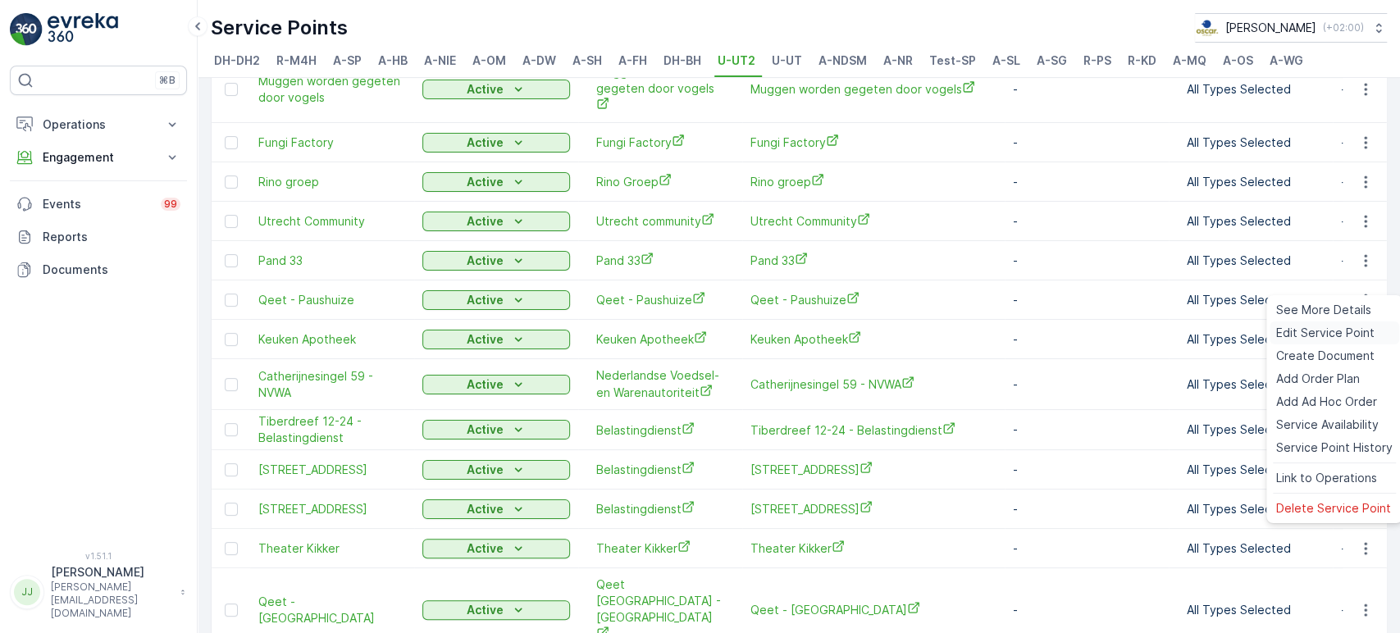
click at [712, 336] on span "Edit Service Point" at bounding box center [1326, 333] width 98 height 16
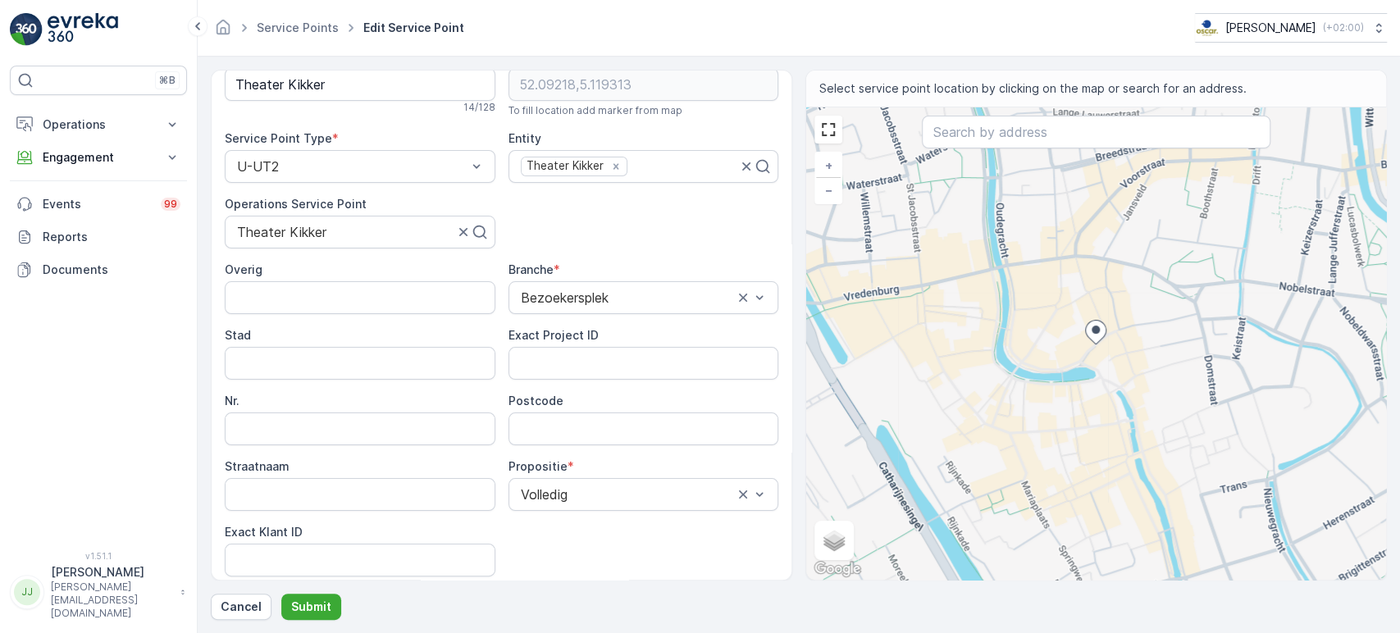
scroll to position [91, 0]
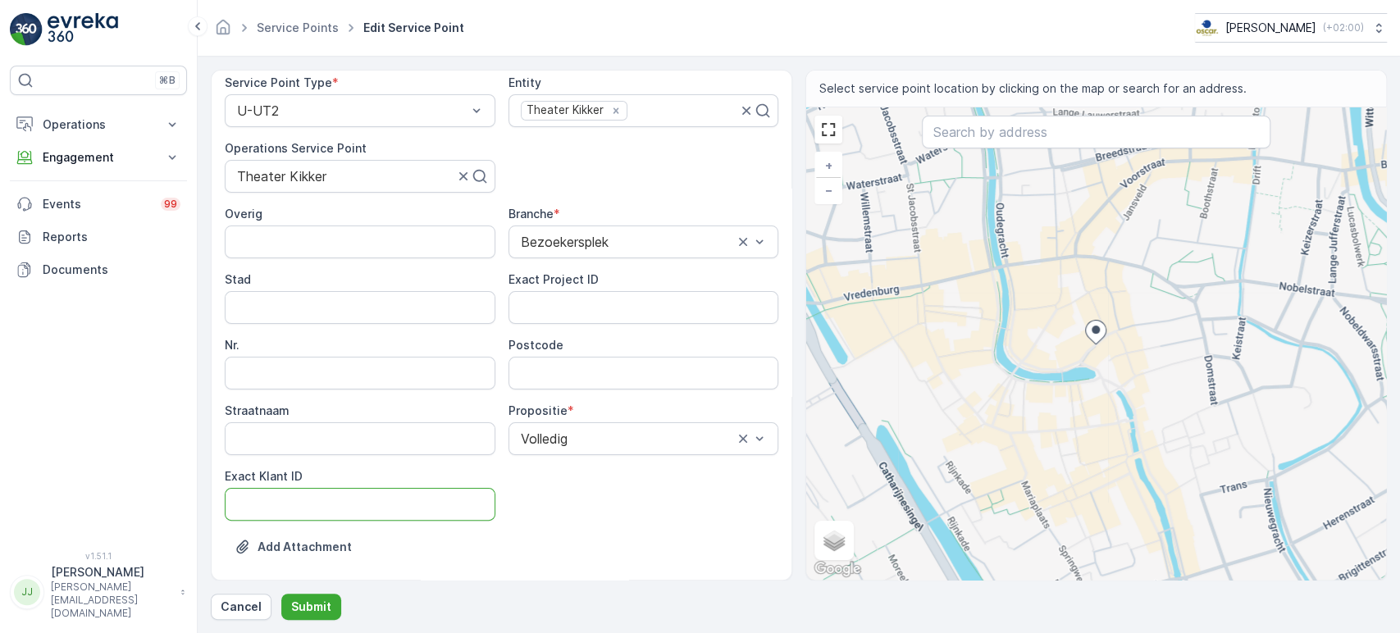
click at [356, 473] on ID "Exact Klant ID" at bounding box center [360, 504] width 271 height 33
paste ID "1274"
type ID "1274"
click at [90, 388] on div "⌘B Operations Insights Planning Routes & Tasks Cockpit Settings Engagement Insi…" at bounding box center [98, 299] width 177 height 466
click at [622, 320] on ID "Exact Project ID" at bounding box center [644, 307] width 271 height 33
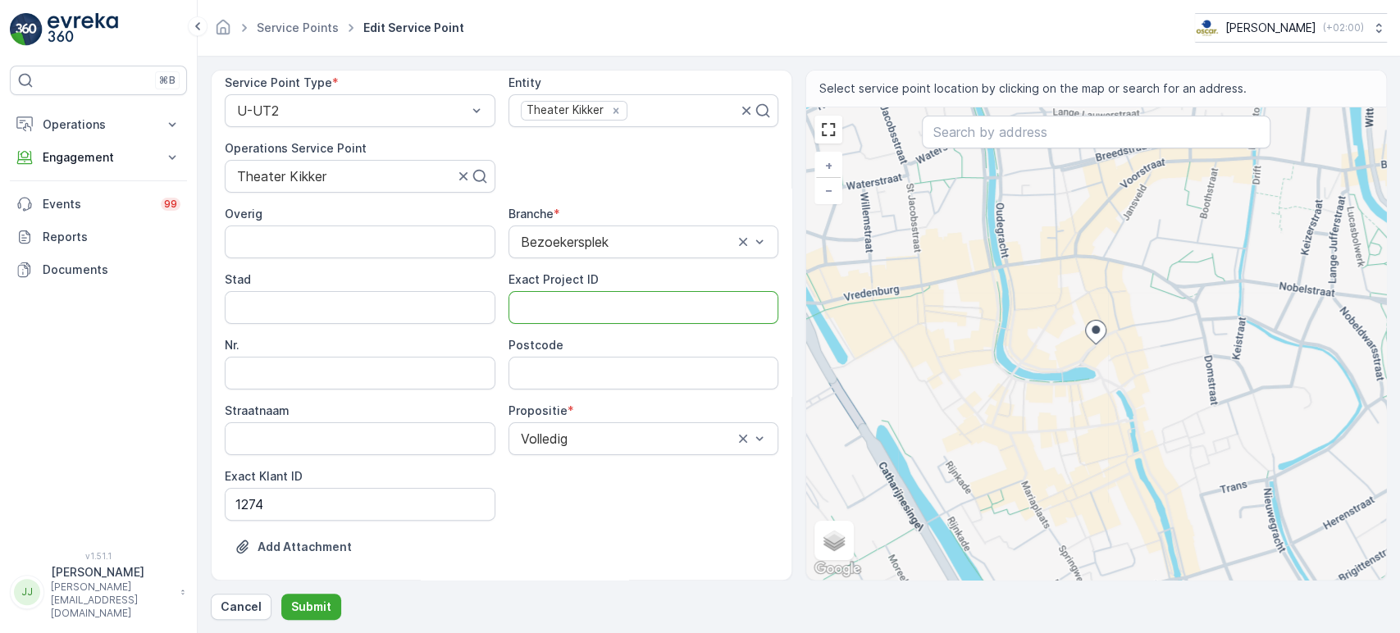
paste ID "OC-2025-0002"
click at [618, 312] on ID "OC-2025-0002" at bounding box center [644, 307] width 271 height 33
paste ID "OC-2025-0002"
type ID "OC-2025-0002"
drag, startPoint x: 81, startPoint y: 363, endPoint x: 69, endPoint y: 372, distance: 15.8
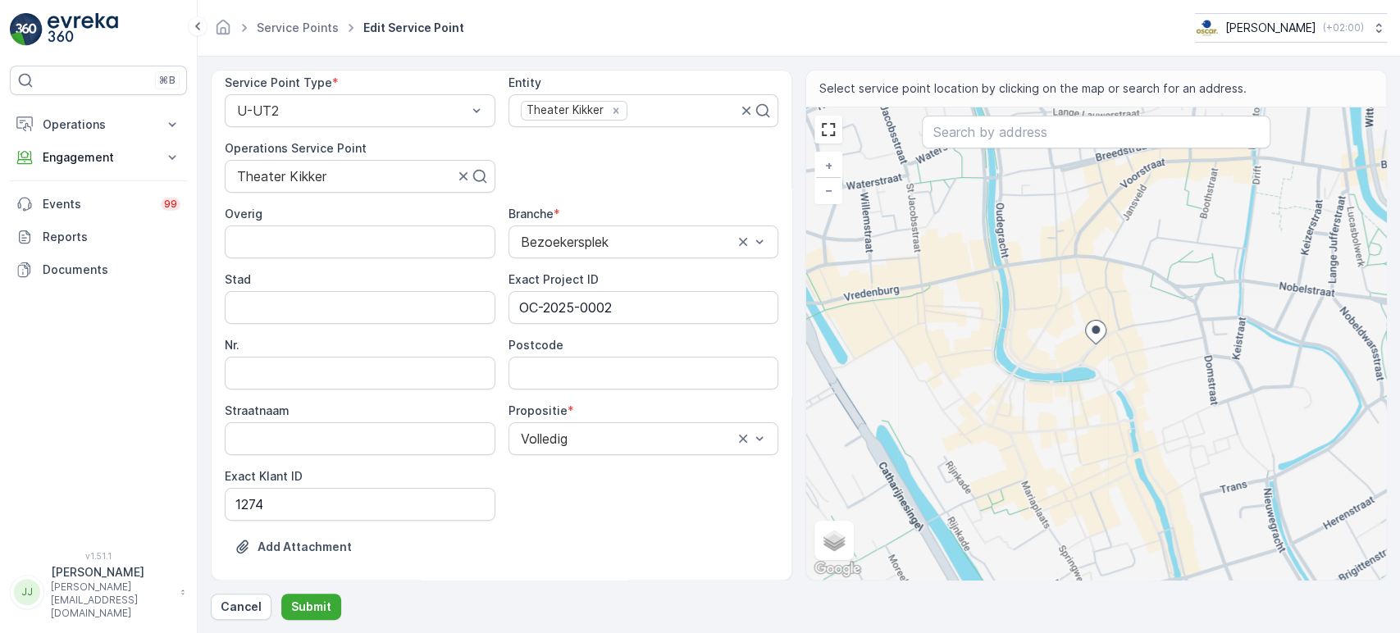
click at [81, 363] on div "⌘B Operations Insights Planning Routes & Tasks Cockpit Settings Engagement Insi…" at bounding box center [98, 299] width 177 height 466
click at [564, 358] on input "Postcode" at bounding box center [644, 373] width 271 height 33
paste input "3512 GD"
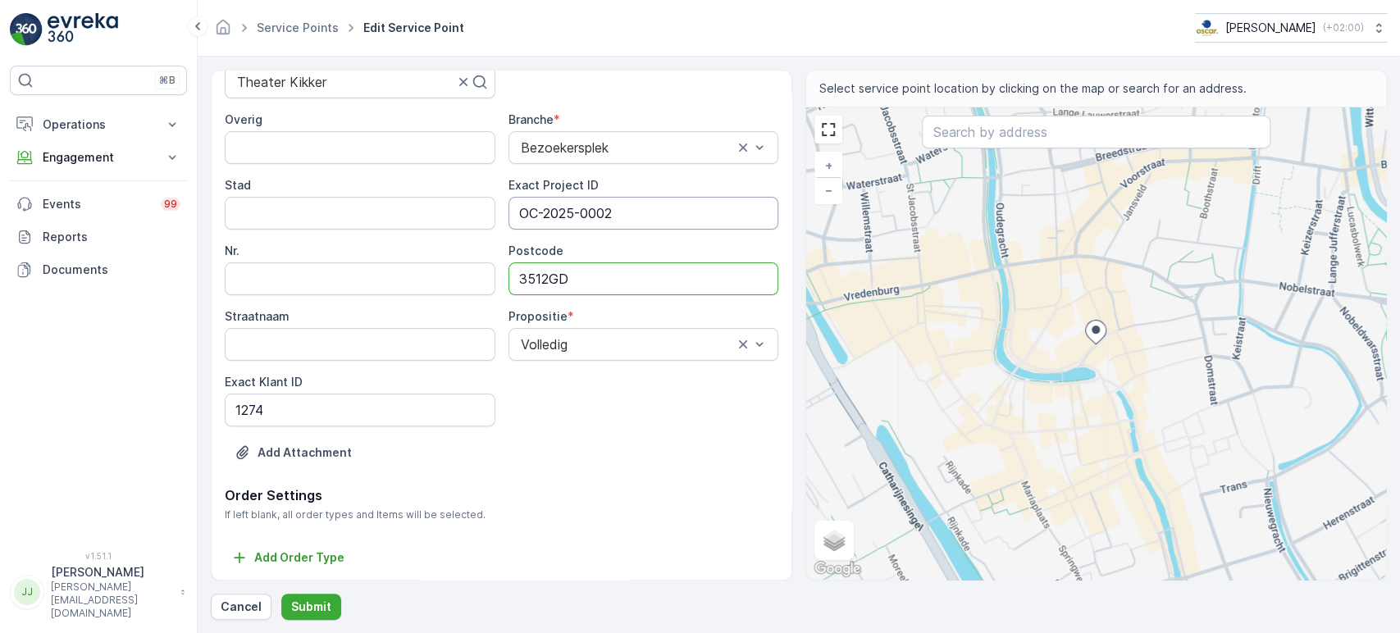
scroll to position [186, 0]
type input "3512GD"
click at [312, 473] on button "Submit" at bounding box center [311, 607] width 60 height 26
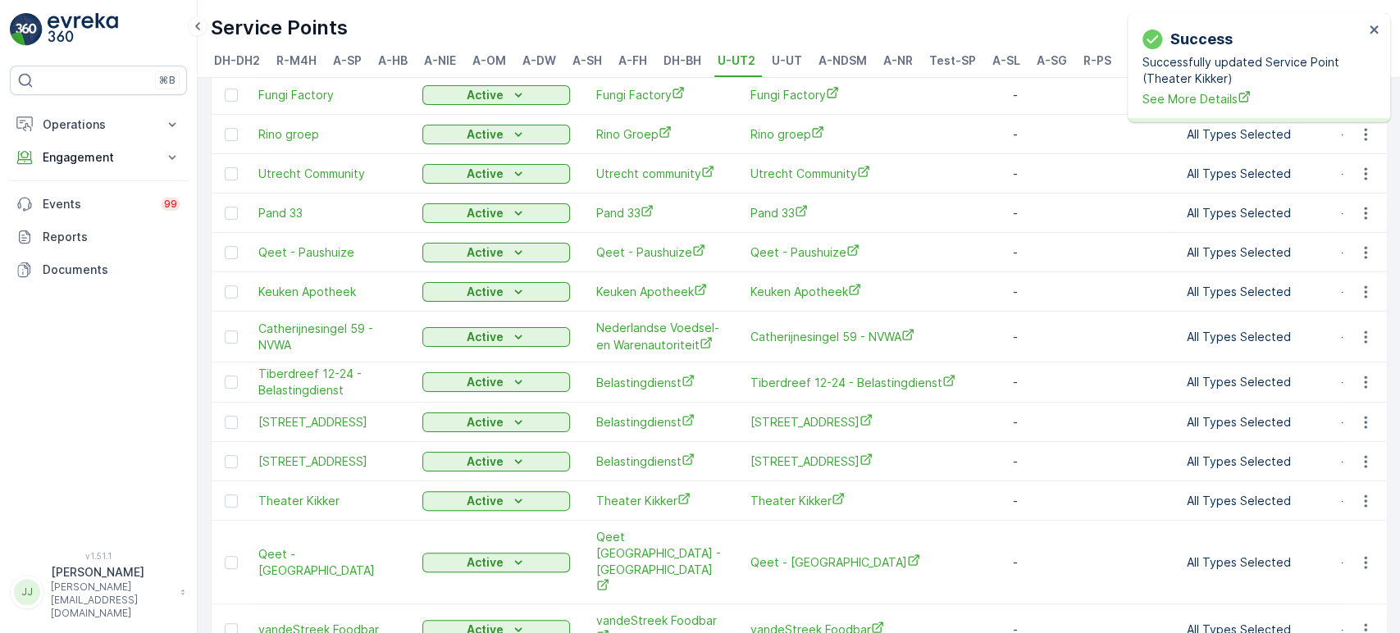
scroll to position [273, 0]
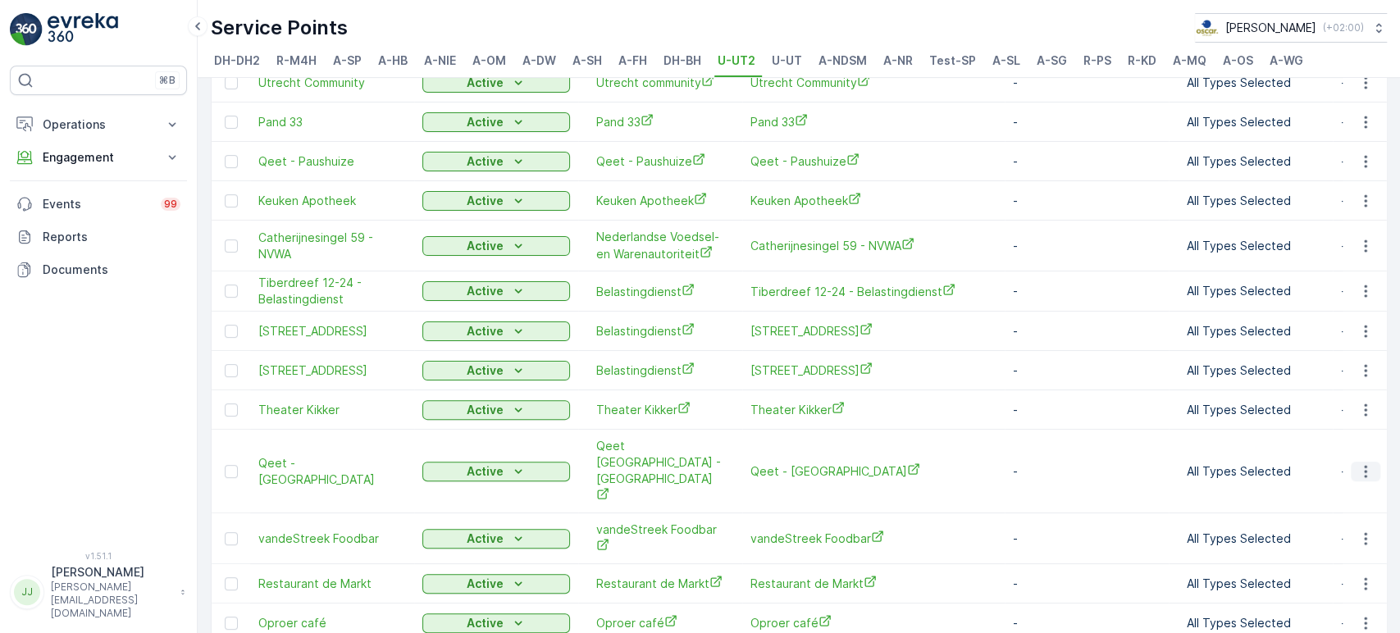
click at [712, 464] on icon "button" at bounding box center [1366, 472] width 16 height 16
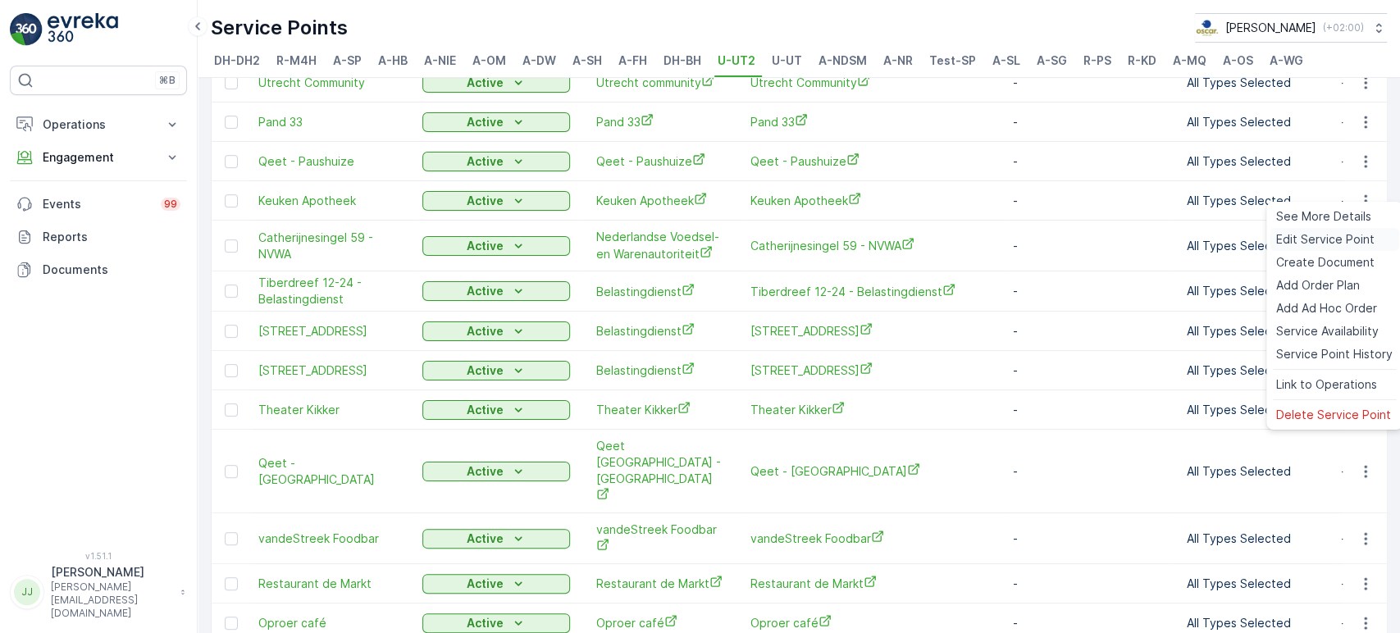
click at [712, 242] on span "Edit Service Point" at bounding box center [1326, 239] width 98 height 16
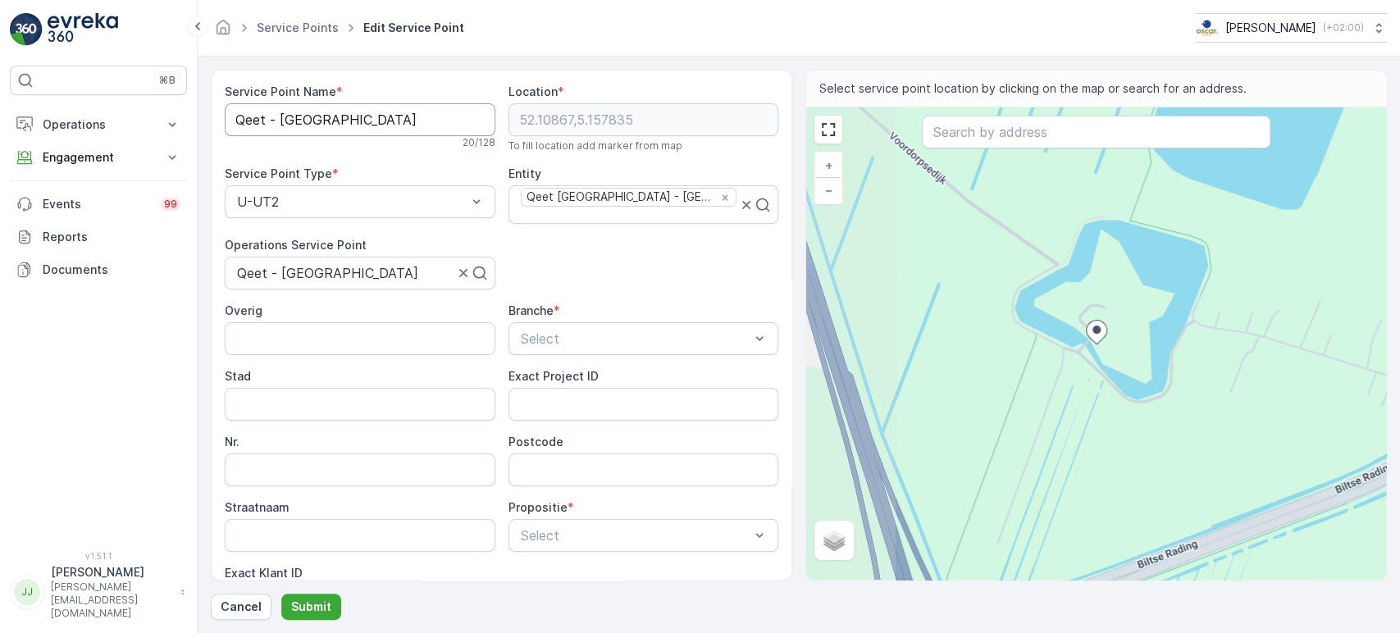
click at [313, 117] on Name "Qeet - [GEOGRAPHIC_DATA]" at bounding box center [360, 119] width 271 height 33
drag, startPoint x: 131, startPoint y: 427, endPoint x: 181, endPoint y: 437, distance: 51.2
click at [131, 427] on div "⌘B Operations Insights Planning Routes & Tasks Cockpit Settings Engagement Insi…" at bounding box center [98, 299] width 177 height 466
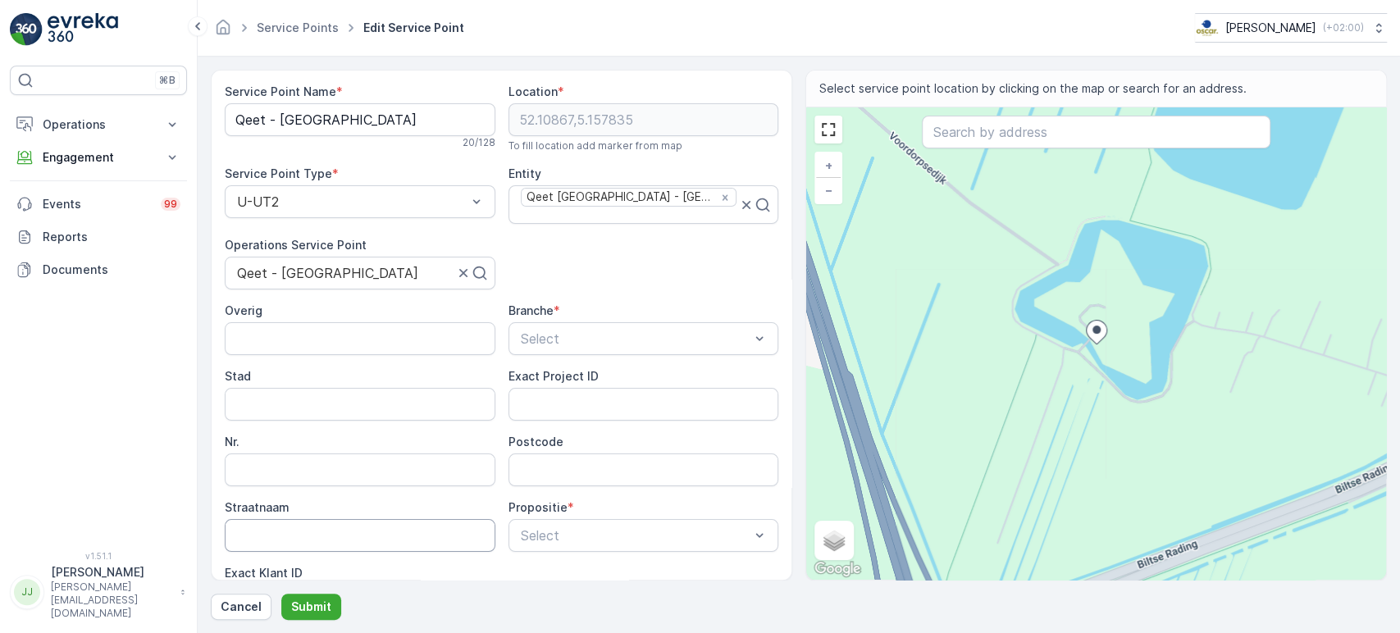
scroll to position [91, 0]
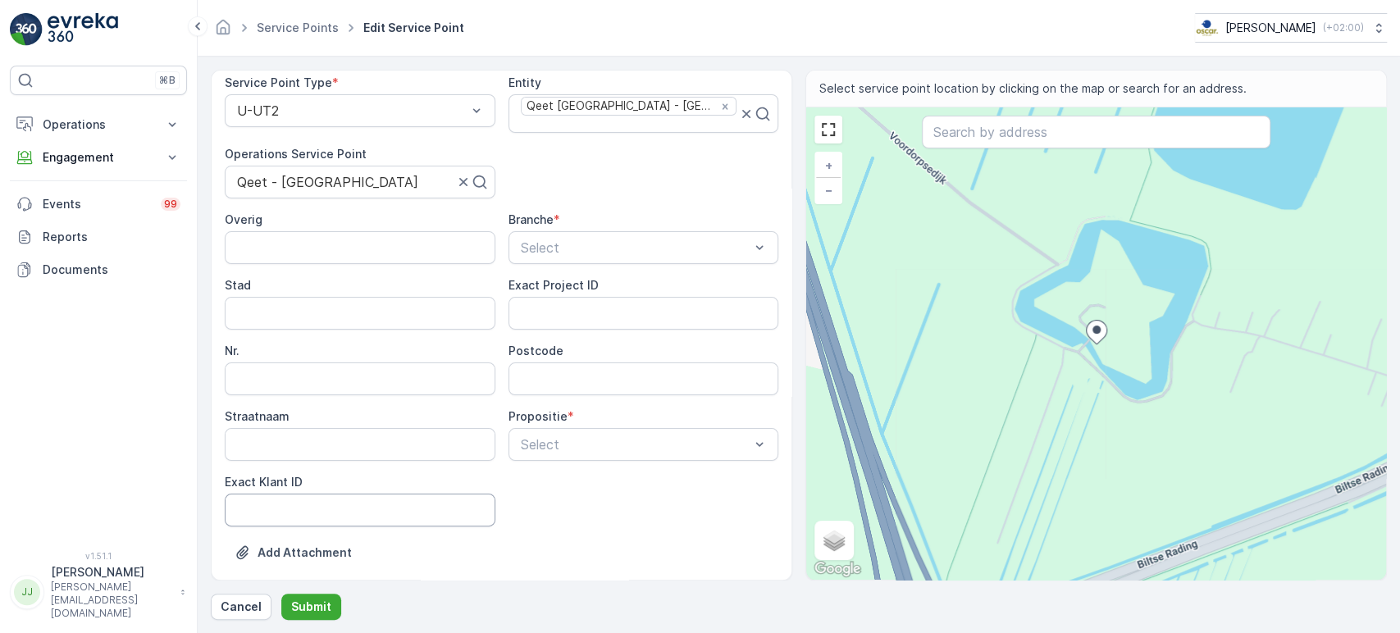
click at [327, 473] on ID "Exact Klant ID" at bounding box center [360, 510] width 271 height 33
paste ID "114"
type ID "114"
click at [109, 372] on div "⌘B Operations Insights Planning Routes & Tasks Cockpit Settings Engagement Insi…" at bounding box center [98, 299] width 177 height 466
click at [557, 297] on ID "Exact Project ID" at bounding box center [644, 313] width 271 height 33
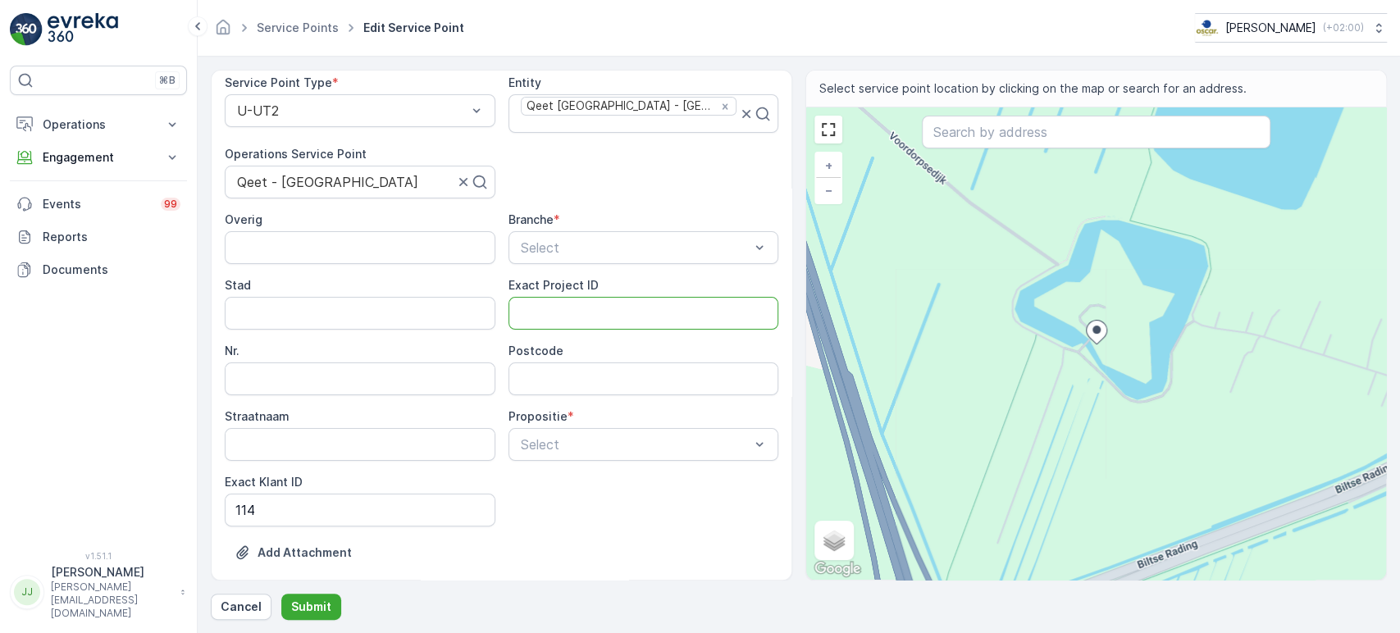
paste ID "DC-0074"
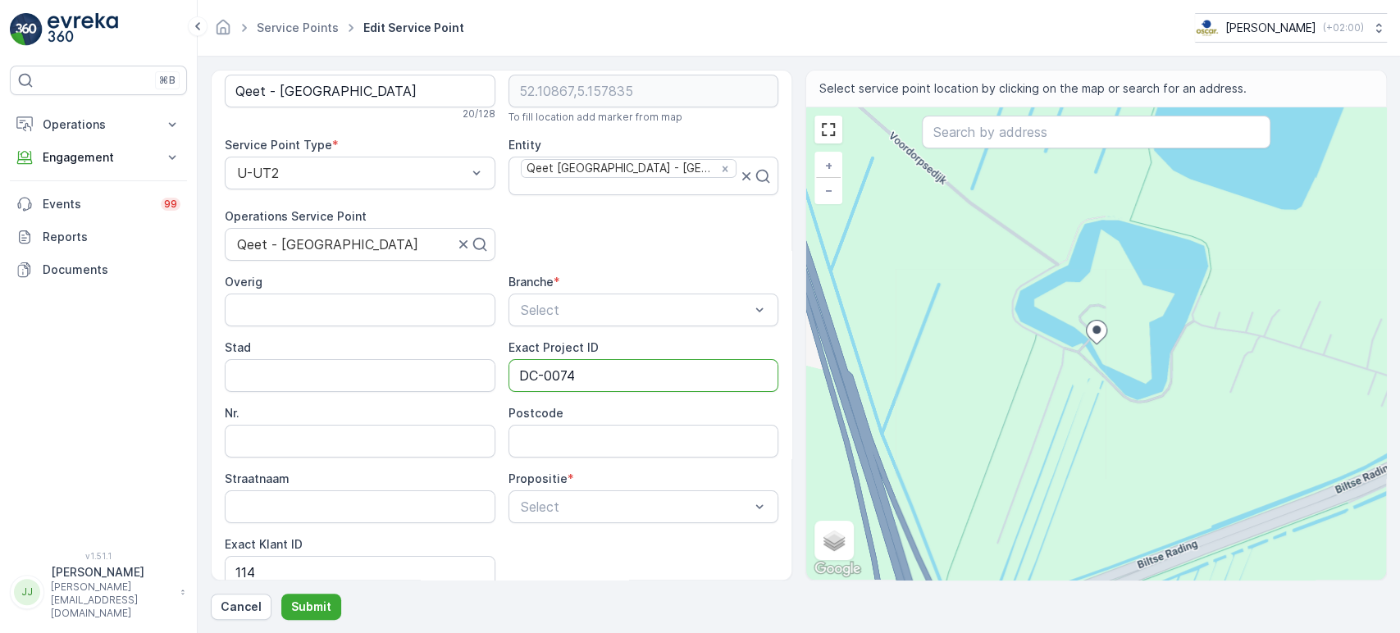
scroll to position [0, 0]
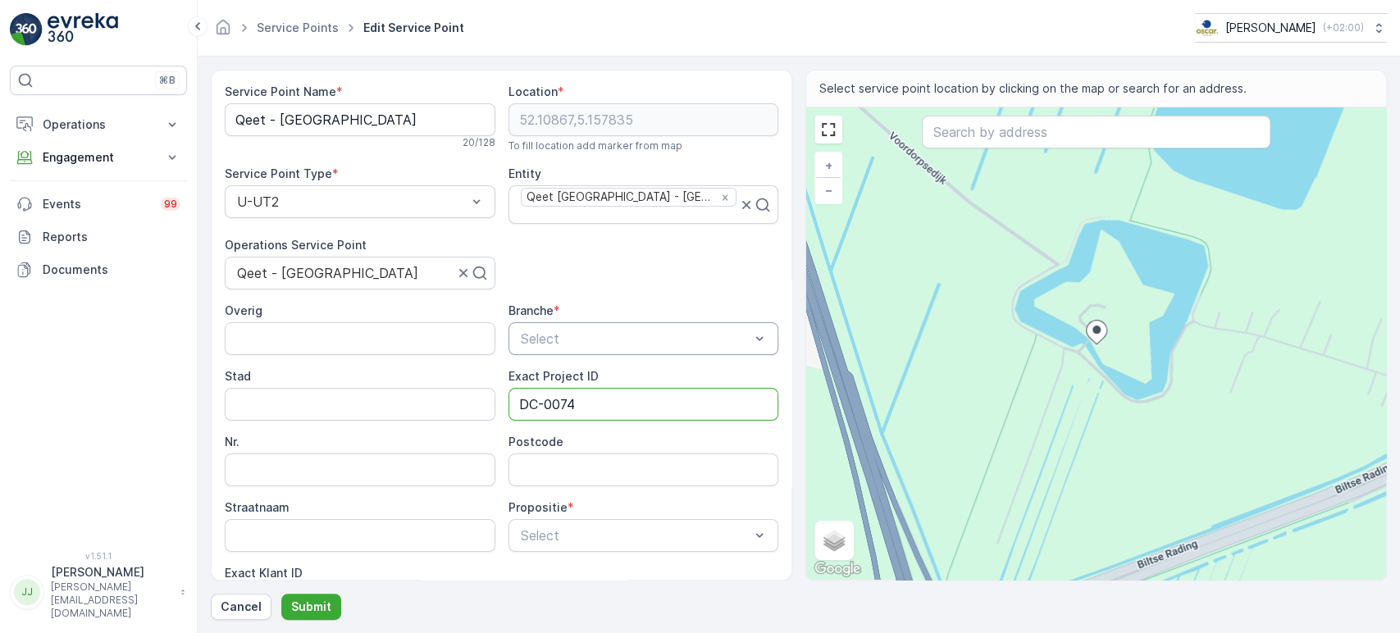
type ID "DC-0074"
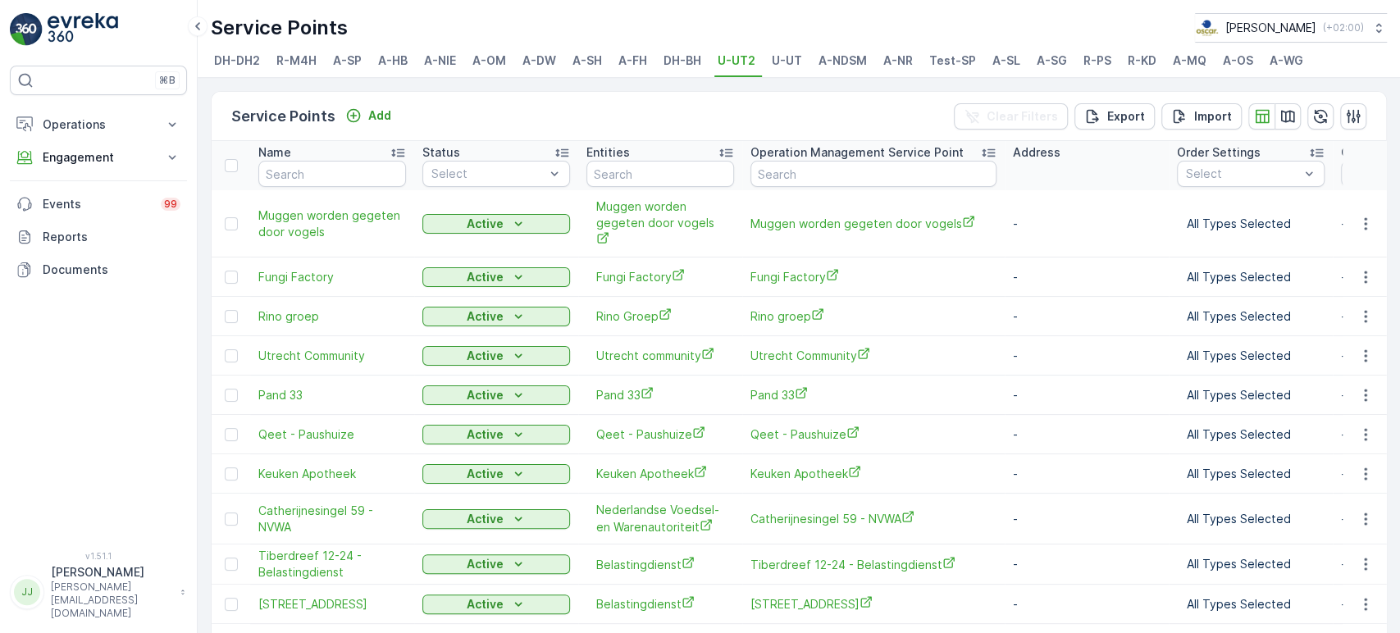
click at [139, 431] on div "⌘B Operations Insights Planning Routes & Tasks Cockpit Settings Engagement Insi…" at bounding box center [98, 299] width 177 height 466
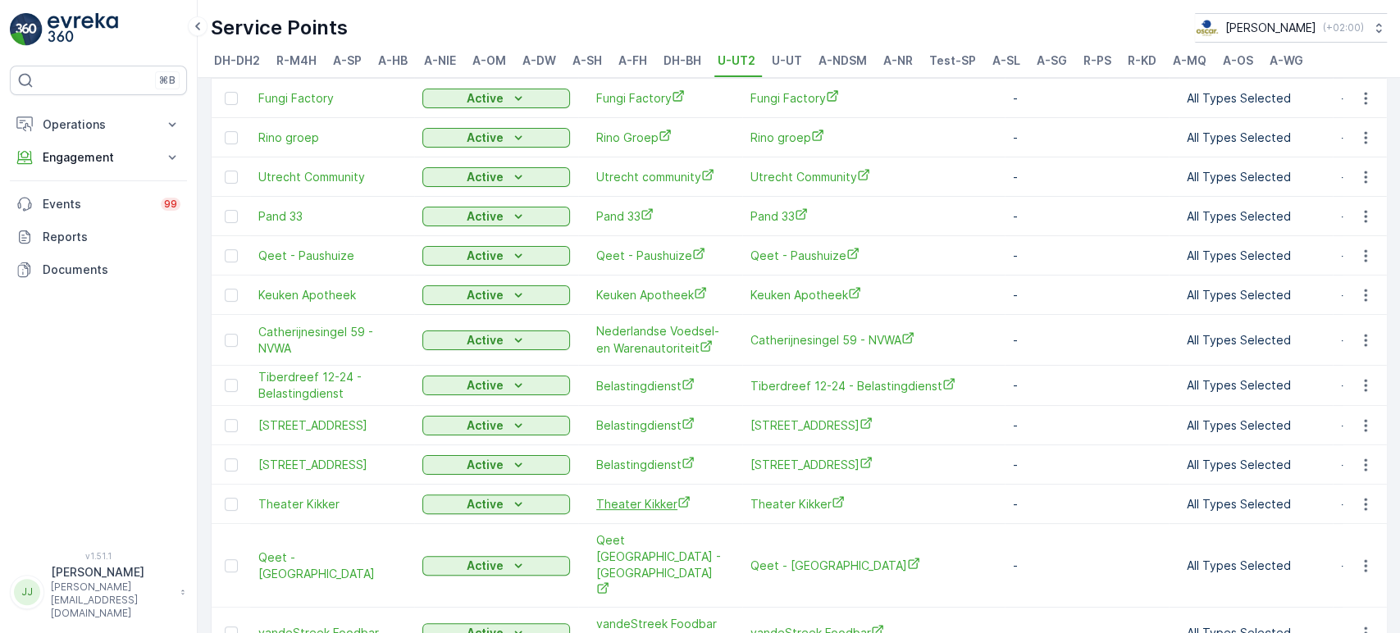
scroll to position [182, 0]
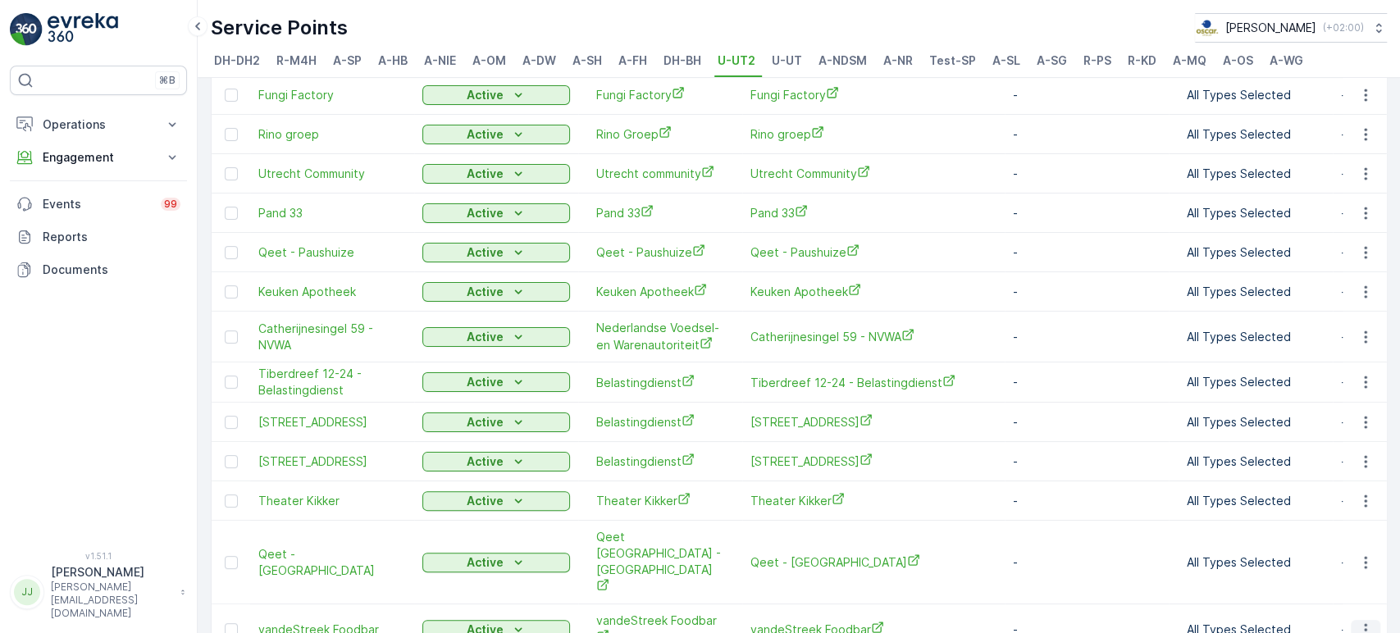
click at [712, 473] on button "button" at bounding box center [1366, 630] width 30 height 20
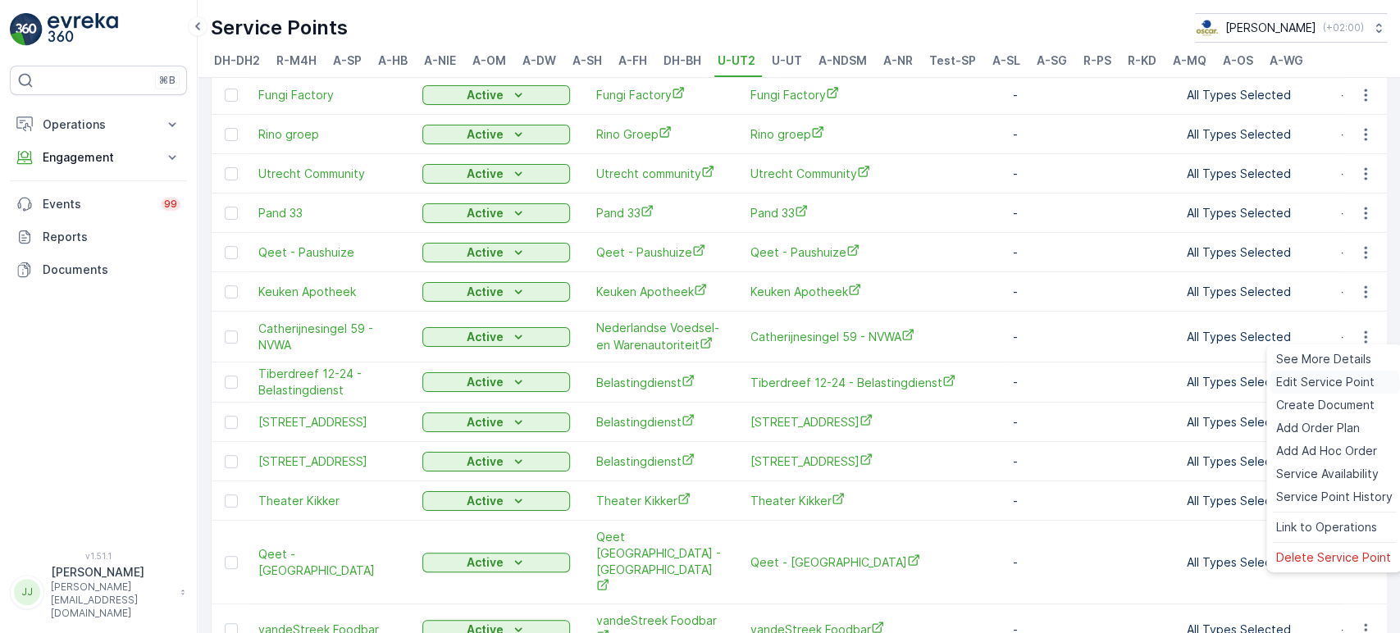
click at [712, 386] on span "Edit Service Point" at bounding box center [1326, 382] width 98 height 16
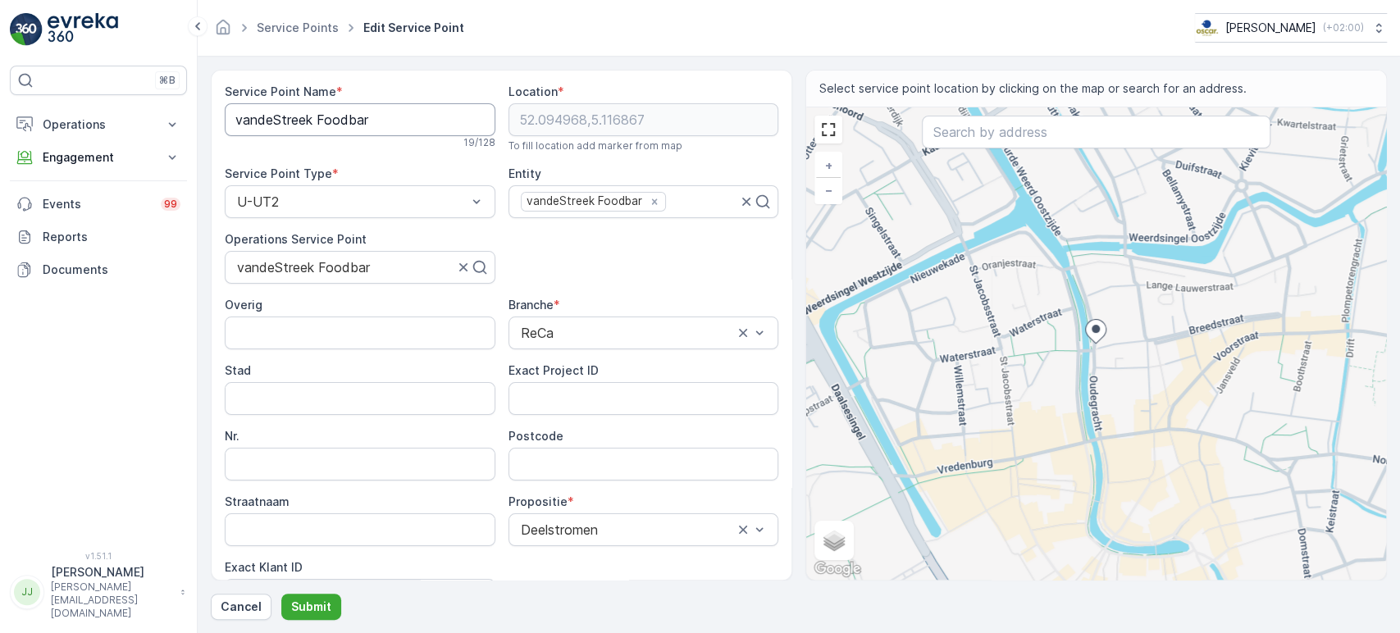
click at [308, 117] on Name "vandeStreek Foodbar" at bounding box center [360, 119] width 271 height 33
click at [107, 372] on div "⌘B Operations Insights Planning Routes & Tasks Cockpit Settings Engagement Insi…" at bounding box center [98, 299] width 177 height 466
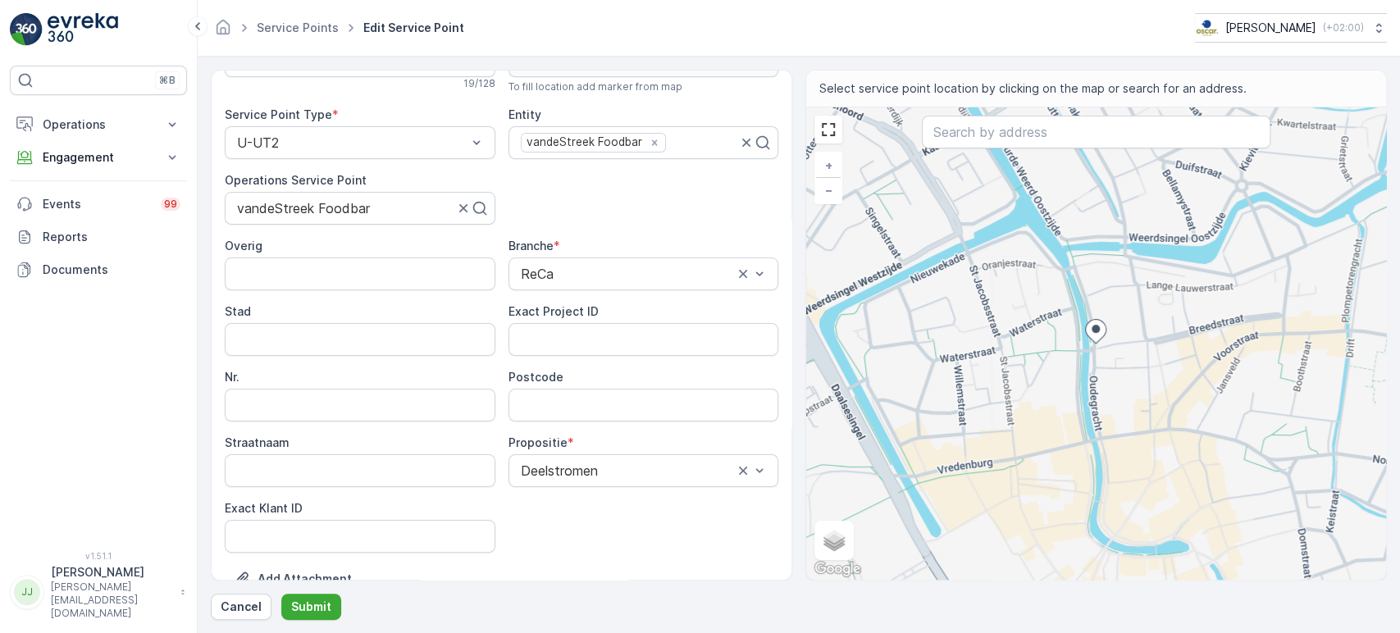
scroll to position [91, 0]
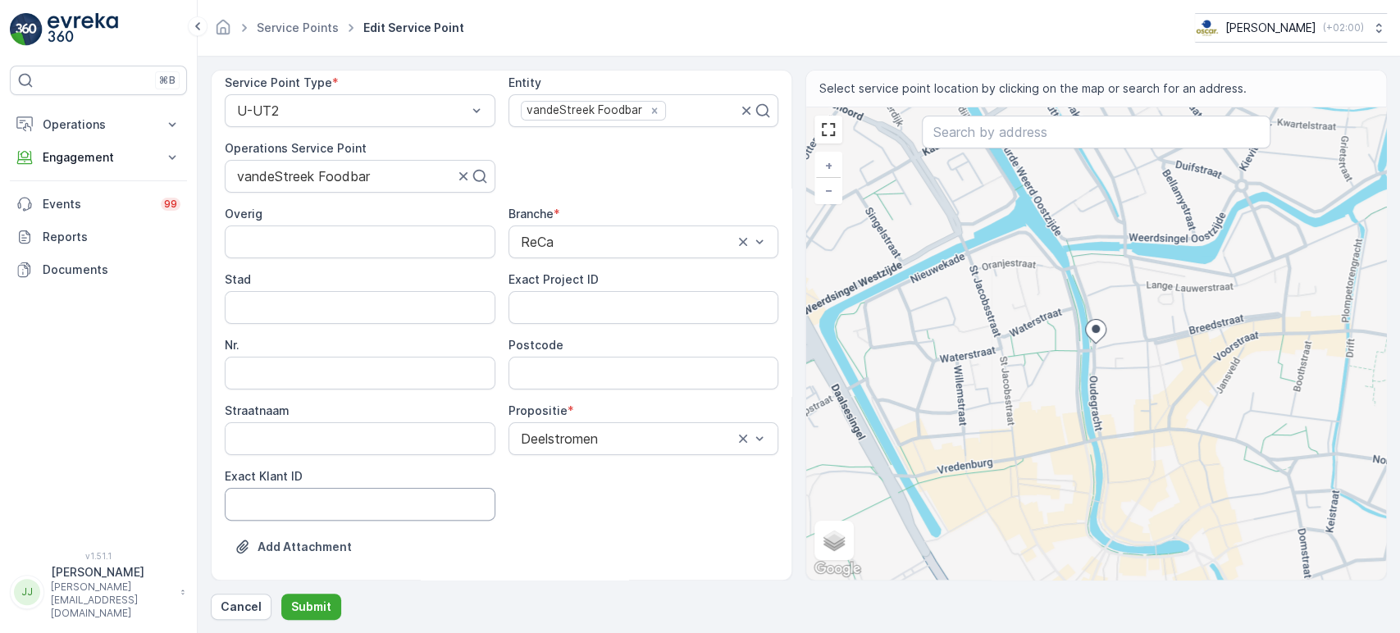
click at [368, 473] on ID "Exact Klant ID" at bounding box center [360, 504] width 271 height 33
paste ID "155"
type ID "155"
click at [91, 345] on div "⌘B Operations Insights Planning Routes & Tasks Cockpit Settings Engagement Insi…" at bounding box center [98, 299] width 177 height 466
click at [544, 311] on ID "Exact Project ID" at bounding box center [644, 307] width 271 height 33
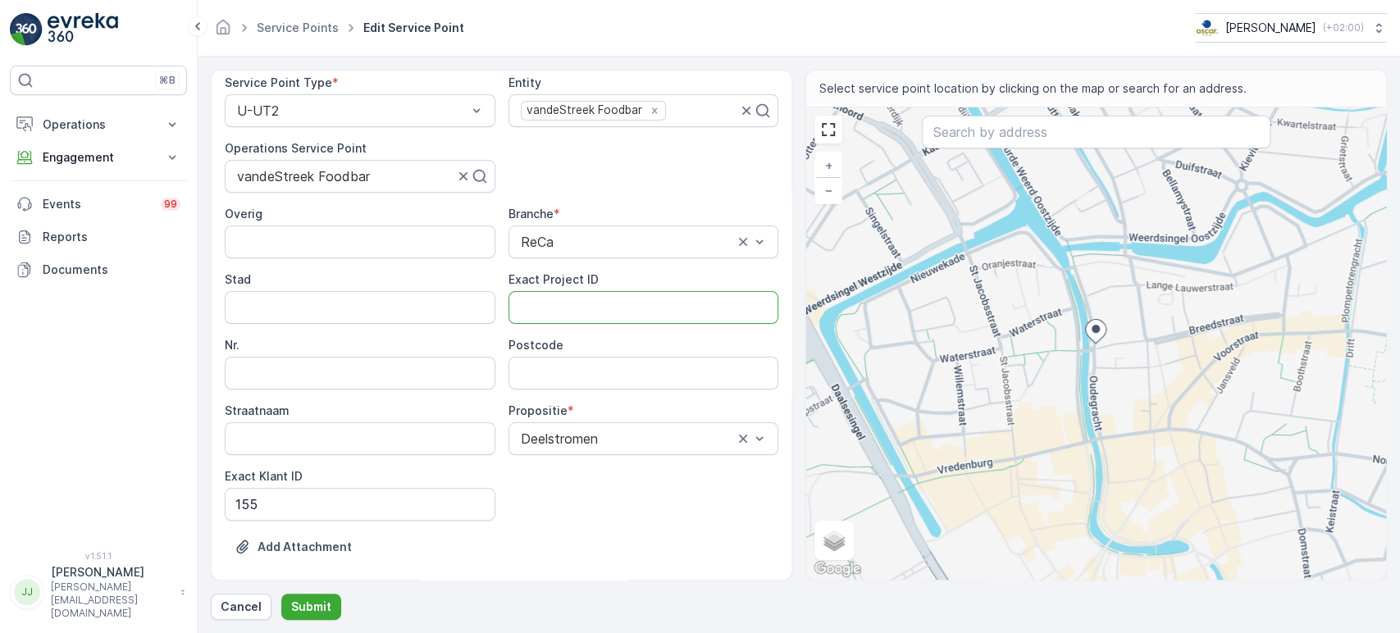
paste ID "DC-0094"
type ID "DC-0094"
click at [107, 359] on div "⌘B Operations Insights Planning Routes & Tasks Cockpit Settings Engagement Insi…" at bounding box center [98, 299] width 177 height 466
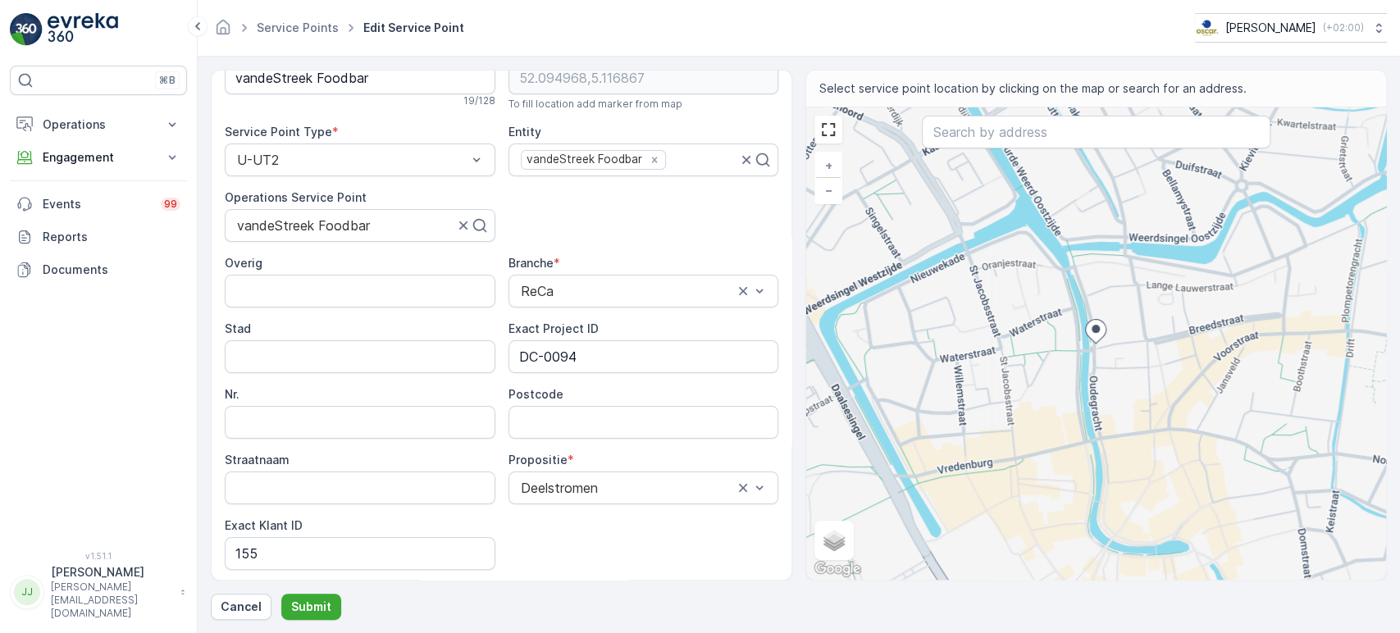
scroll to position [0, 0]
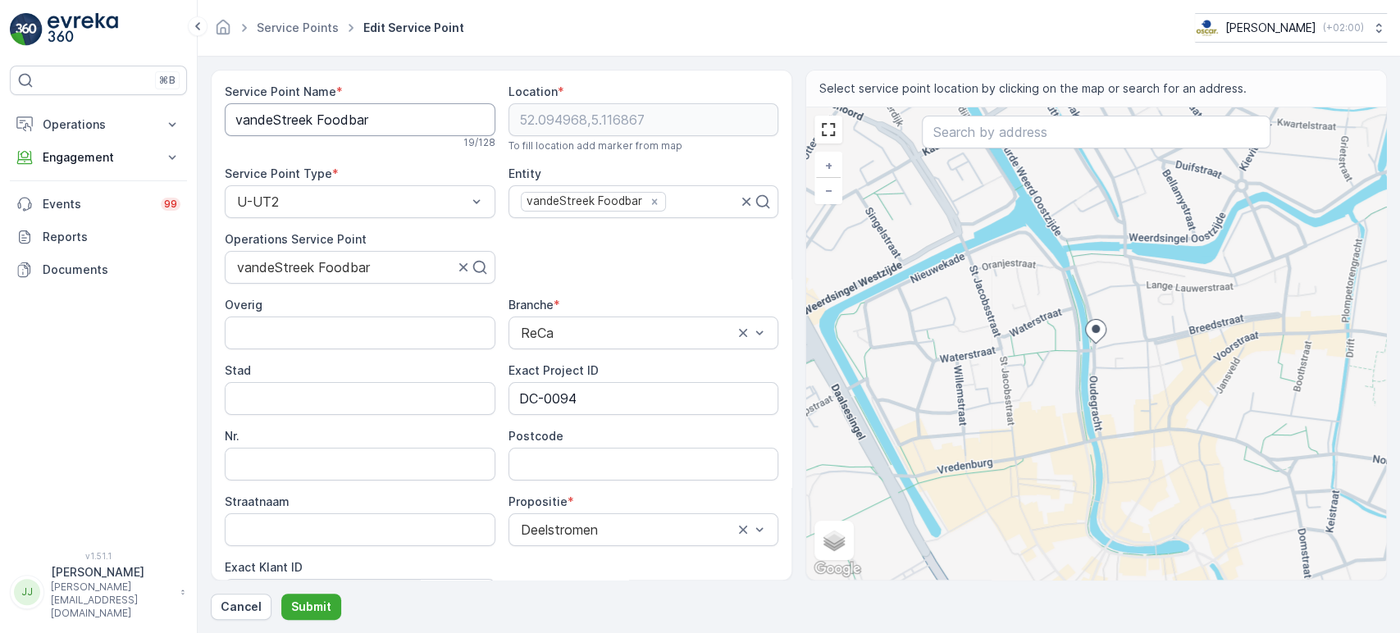
click at [308, 114] on Name "vandeStreek Foodbar" at bounding box center [360, 119] width 271 height 33
click at [551, 454] on input "Postcode" at bounding box center [644, 464] width 271 height 33
paste input "3511 AR"
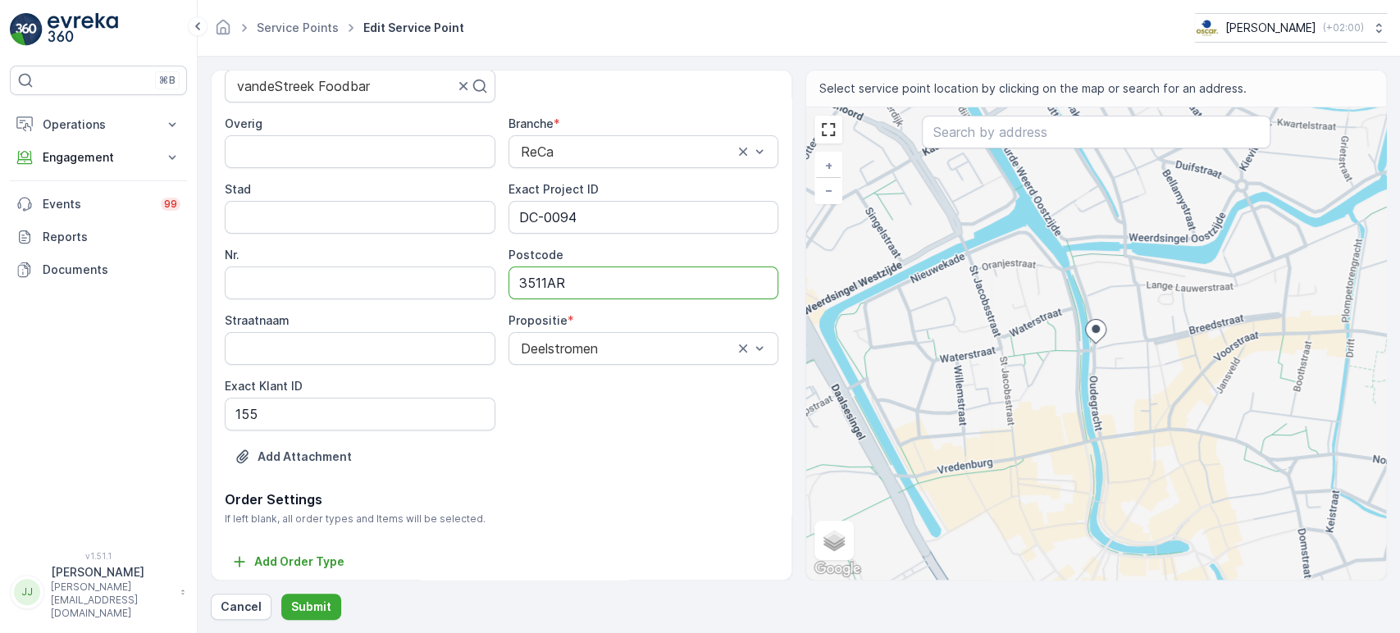
scroll to position [186, 0]
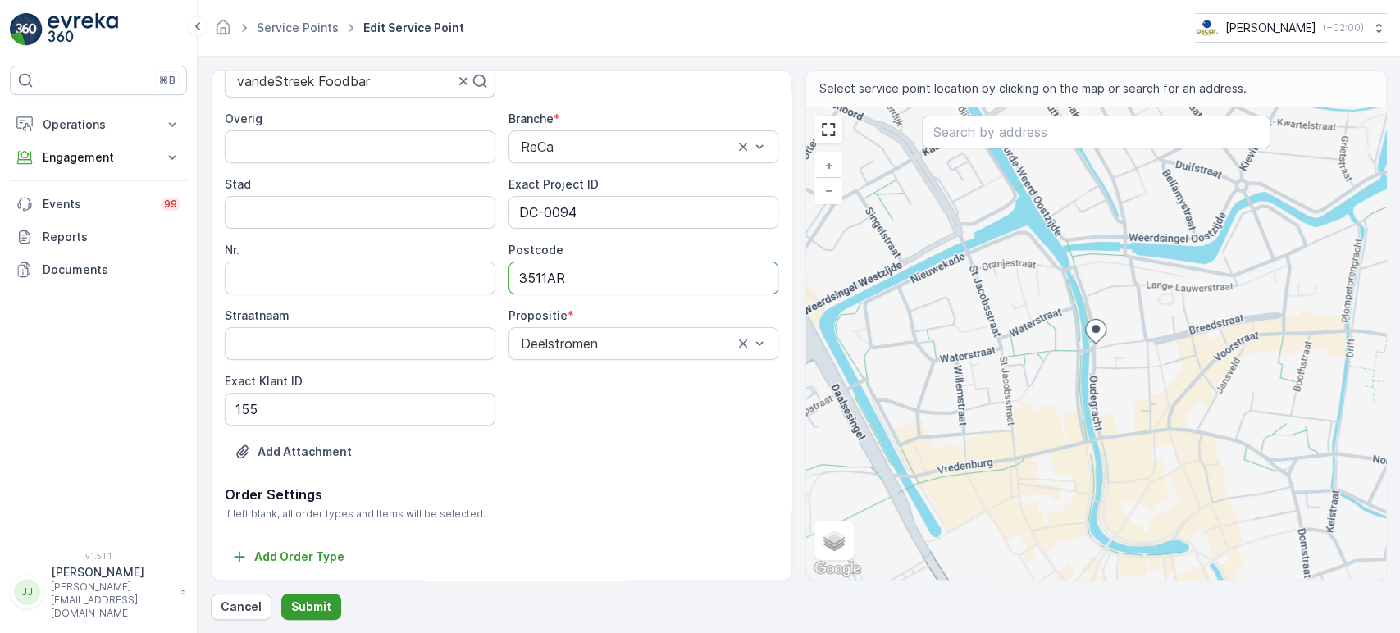
type input "3511AR"
click at [304, 473] on button "Submit" at bounding box center [311, 607] width 60 height 26
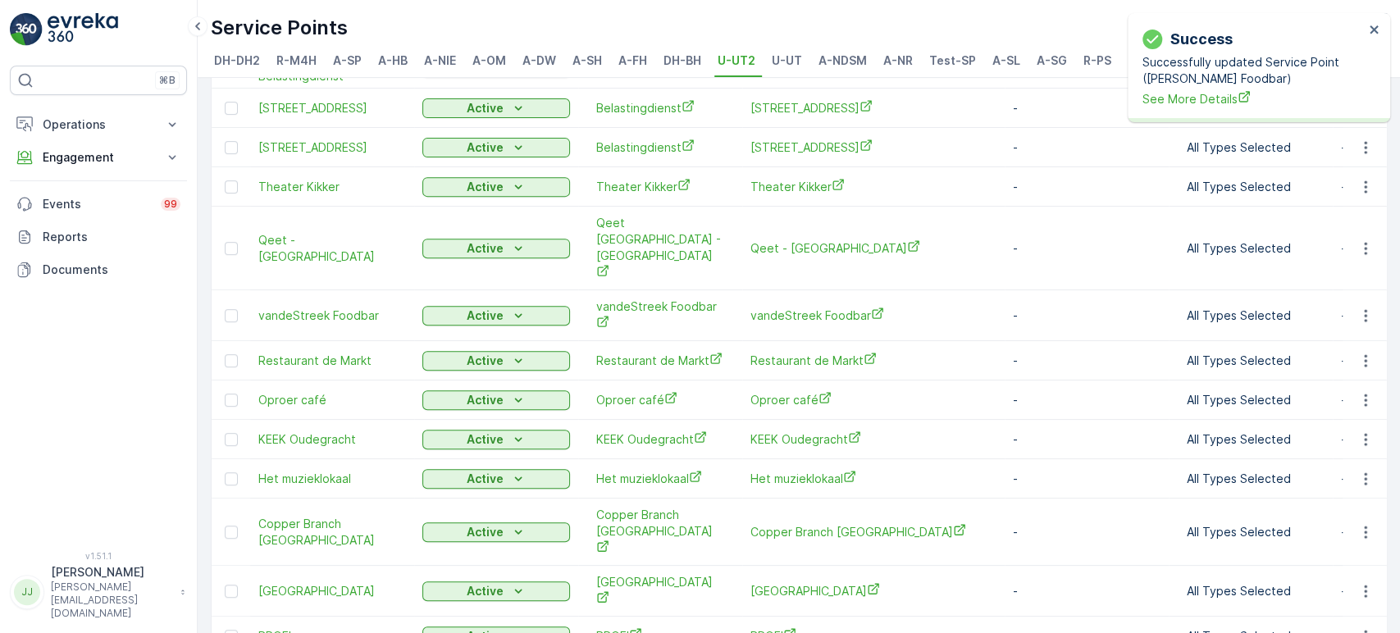
scroll to position [499, 0]
click at [712, 352] on icon "button" at bounding box center [1365, 358] width 2 height 12
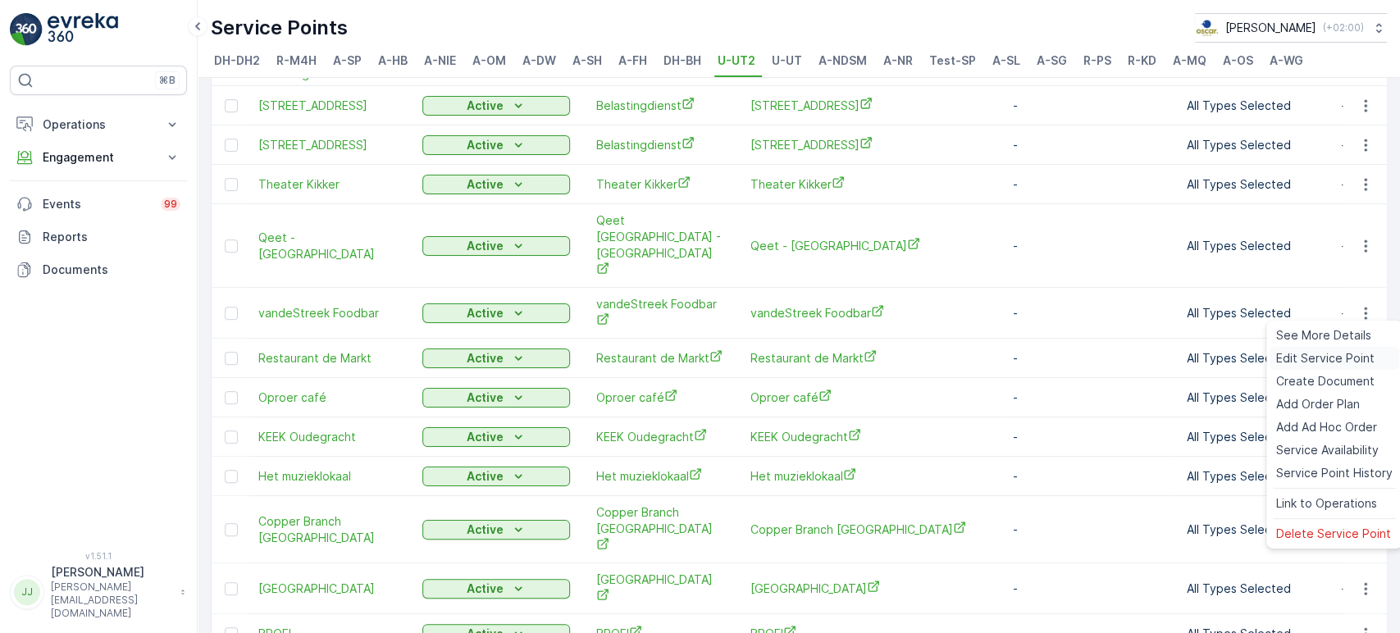
click at [712, 359] on span "Edit Service Point" at bounding box center [1326, 358] width 98 height 16
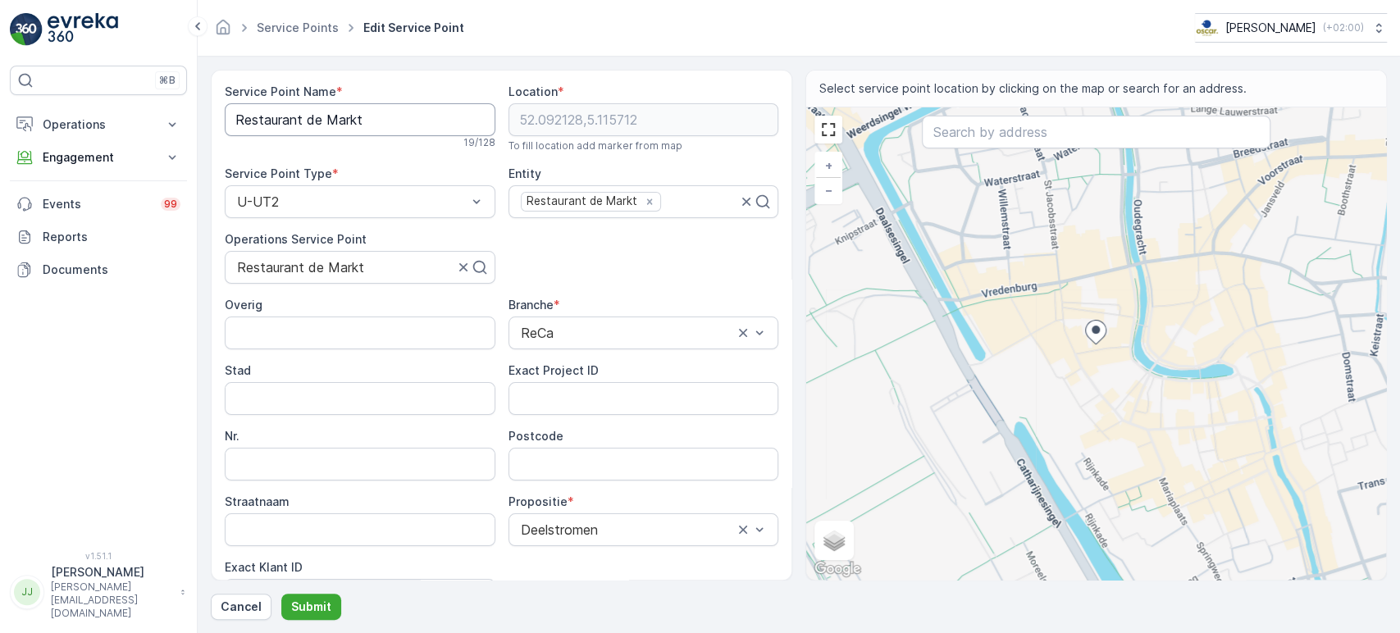
click at [302, 123] on Name "Restaurant de Markt" at bounding box center [360, 119] width 271 height 33
click at [558, 251] on div "Service Point Name * Restaurant de Markt 19 / 128 Location * [GEOGRAPHIC_DATA] …" at bounding box center [502, 377] width 554 height 587
drag, startPoint x: 124, startPoint y: 394, endPoint x: 135, endPoint y: 393, distance: 11.5
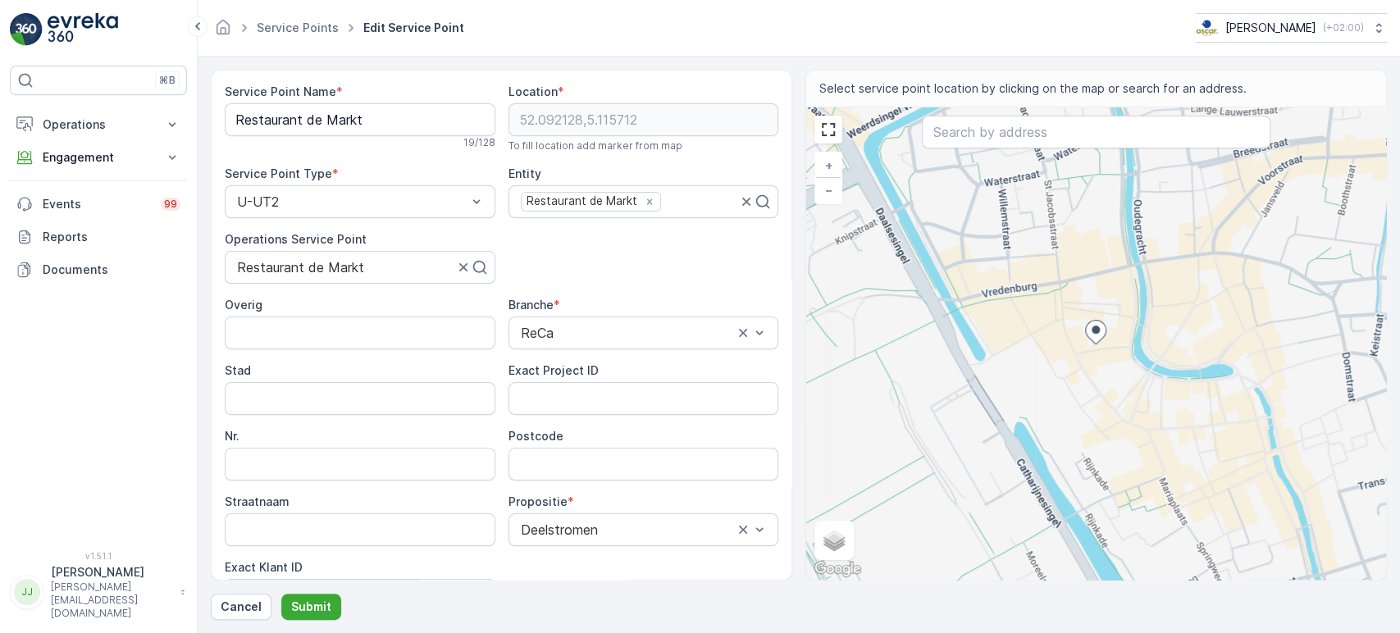
click at [124, 394] on div "⌘B Operations Insights Planning Routes & Tasks Cockpit Settings Engagement Insi…" at bounding box center [98, 299] width 177 height 466
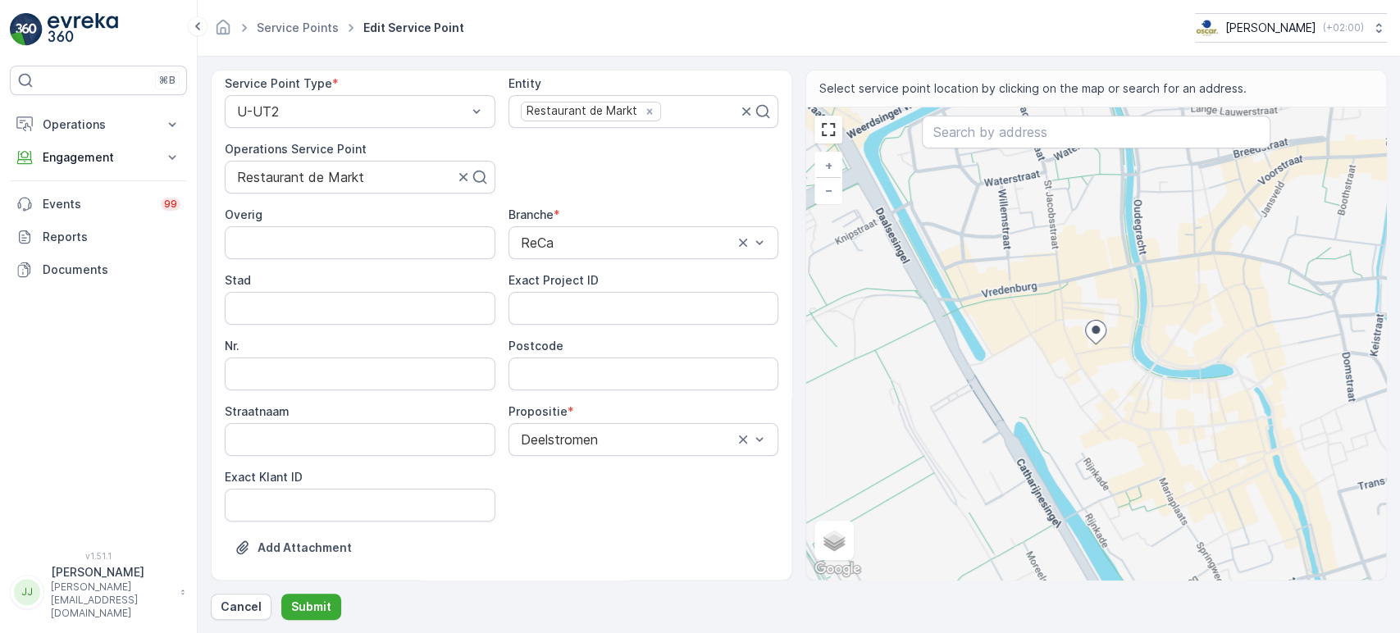
scroll to position [91, 0]
click at [317, 473] on ID "Exact Klant ID" at bounding box center [360, 504] width 271 height 33
paste ID "116"
type ID "116"
click at [144, 310] on div "⌘B Operations Insights Planning Routes & Tasks Cockpit Settings Engagement Insi…" at bounding box center [98, 299] width 177 height 466
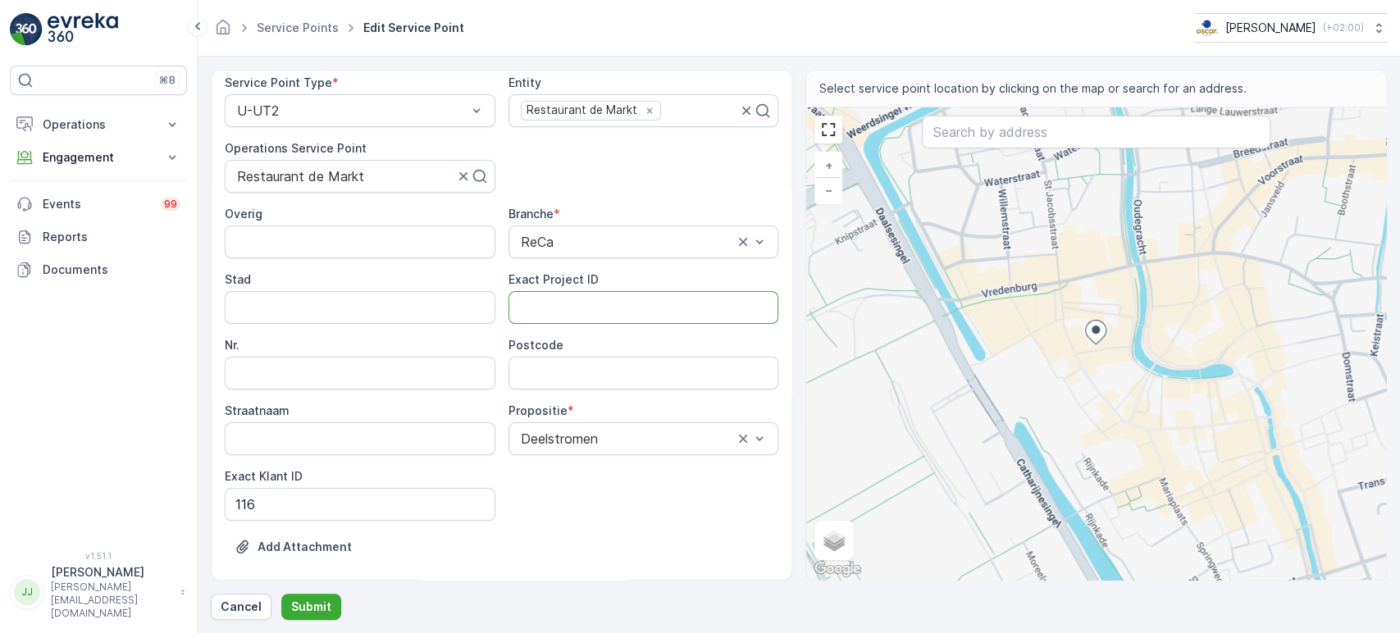
click at [617, 307] on ID "Exact Project ID" at bounding box center [644, 307] width 271 height 33
paste ID "DC-0076"
type ID "DC-0076"
click at [121, 350] on div "⌘B Operations Insights Planning Routes & Tasks Cockpit Settings Engagement Insi…" at bounding box center [98, 299] width 177 height 466
click at [562, 373] on input "Postcode" at bounding box center [644, 373] width 271 height 33
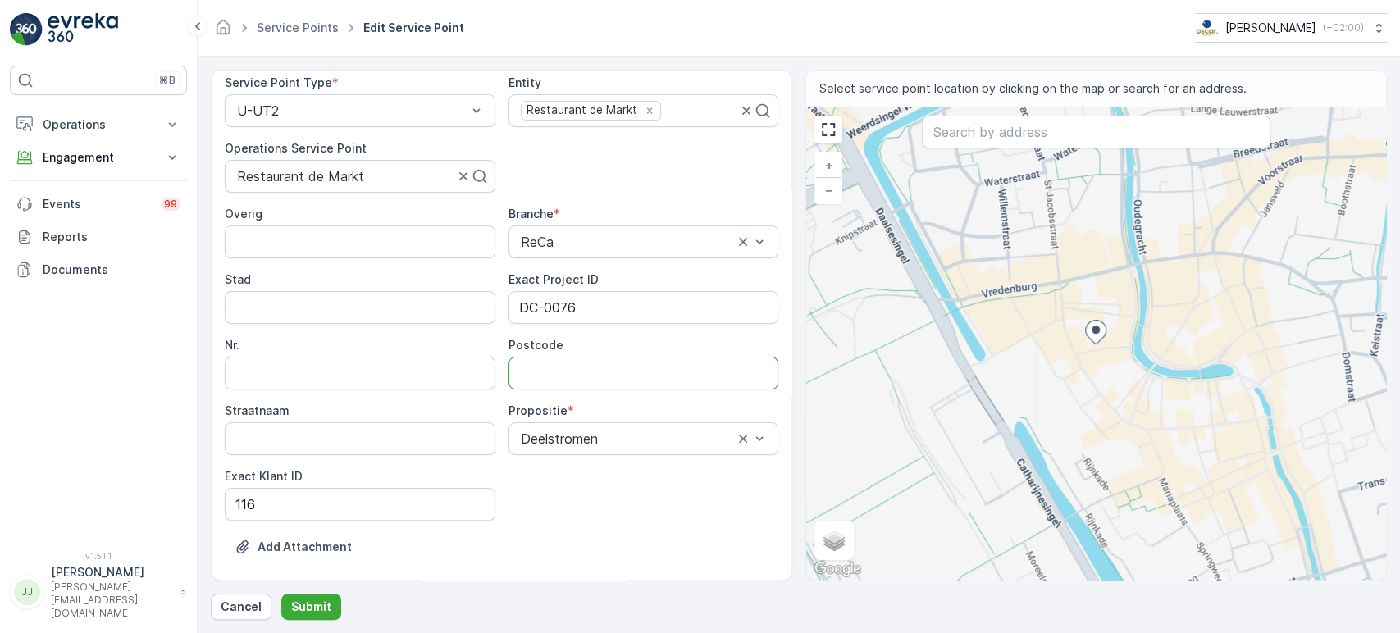
paste input "3511 BH"
type input "3511BH"
click at [310, 473] on p "Submit" at bounding box center [311, 607] width 40 height 16
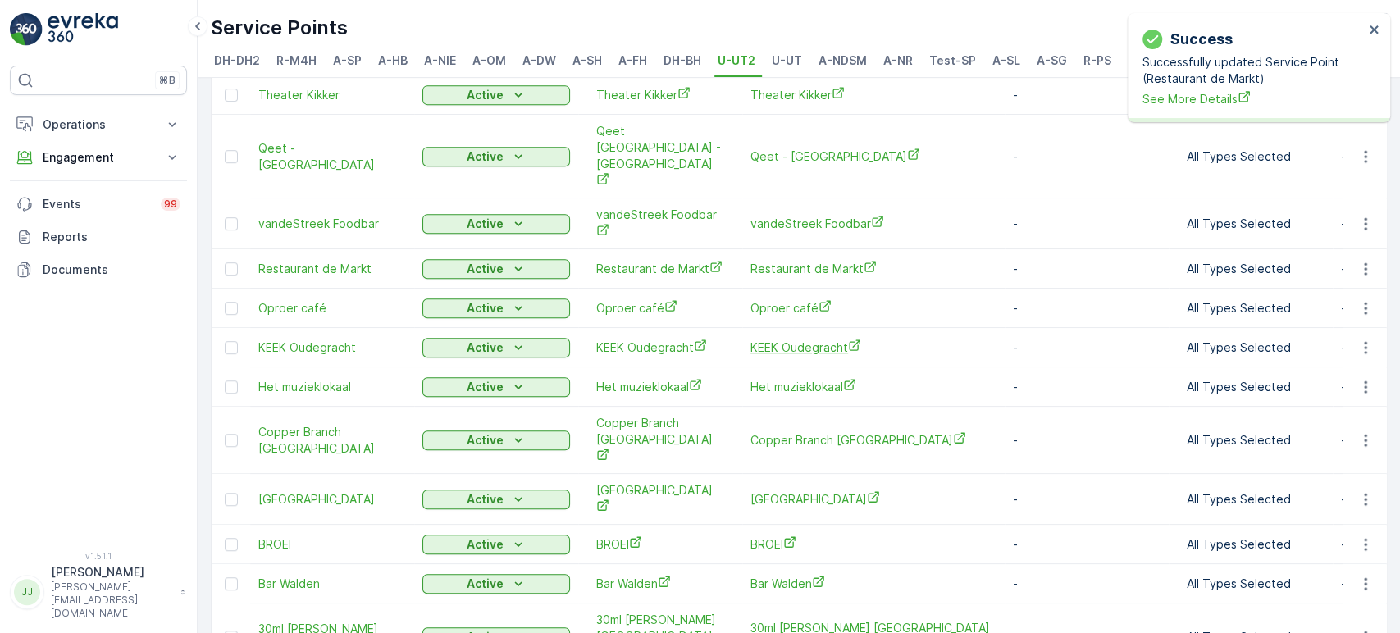
scroll to position [591, 0]
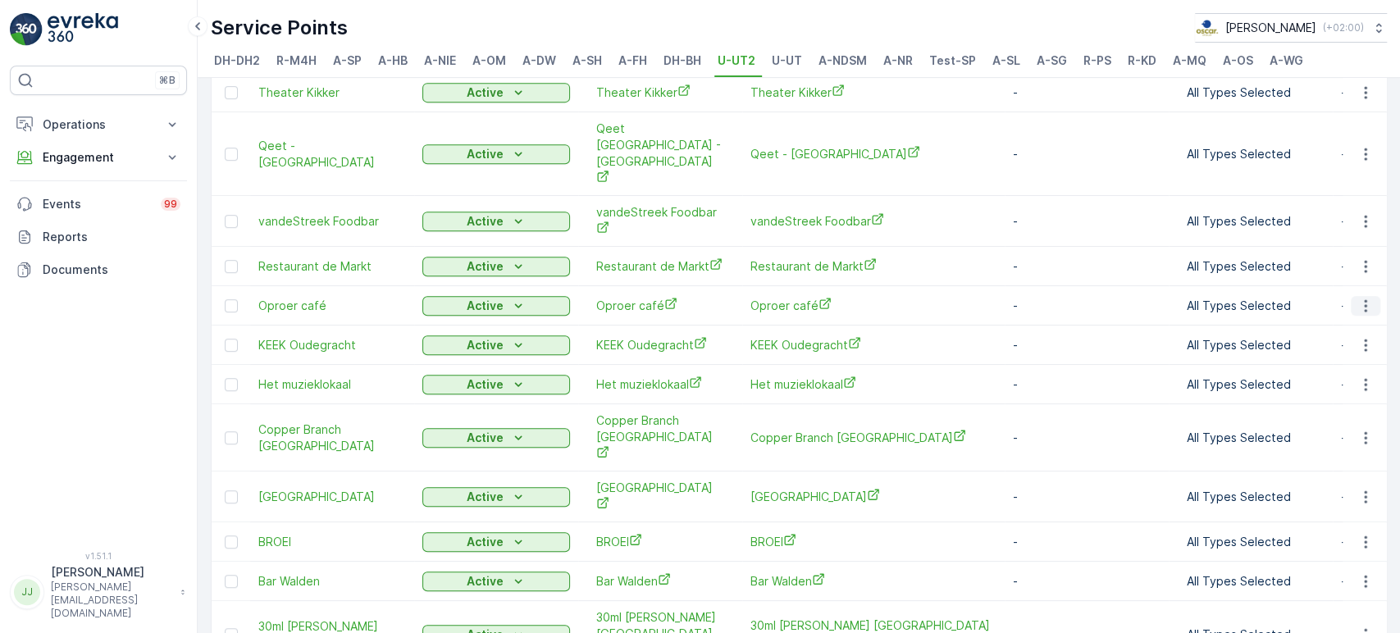
click at [712, 298] on icon "button" at bounding box center [1366, 306] width 16 height 16
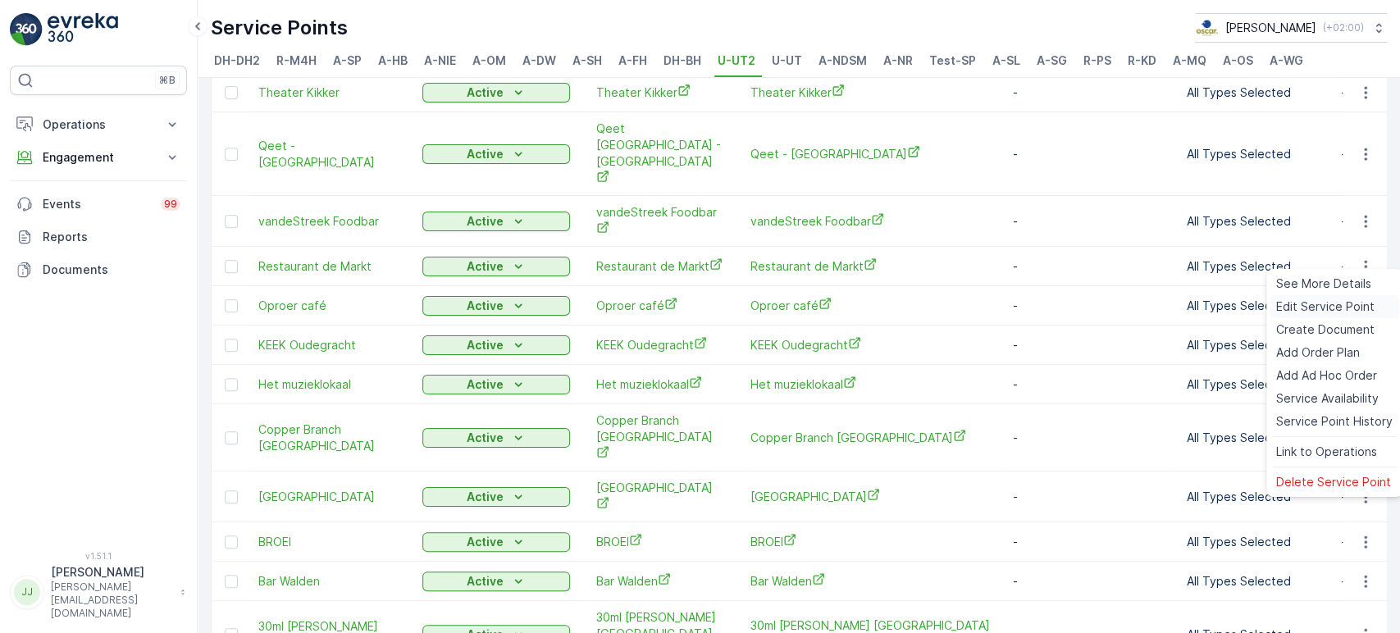
click at [712, 307] on span "Edit Service Point" at bounding box center [1326, 307] width 98 height 16
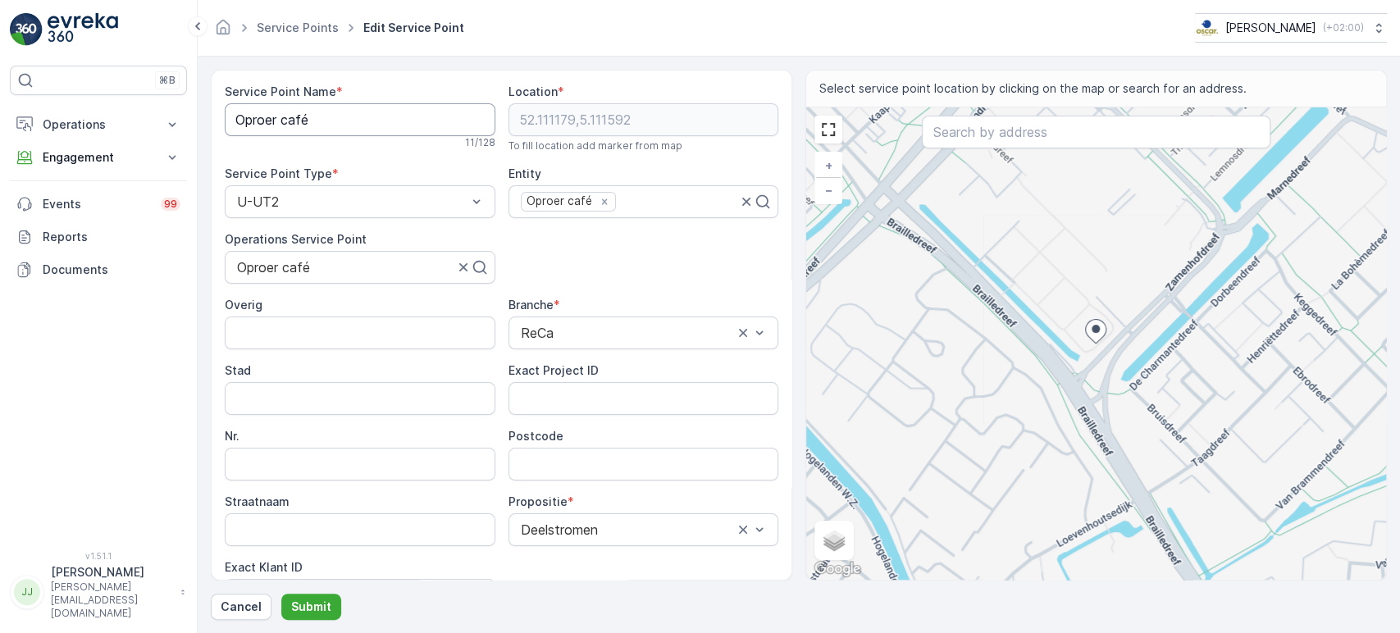
click at [302, 120] on Name "Oproer café" at bounding box center [360, 119] width 271 height 33
click at [301, 119] on Name "Oproer café" at bounding box center [360, 119] width 271 height 33
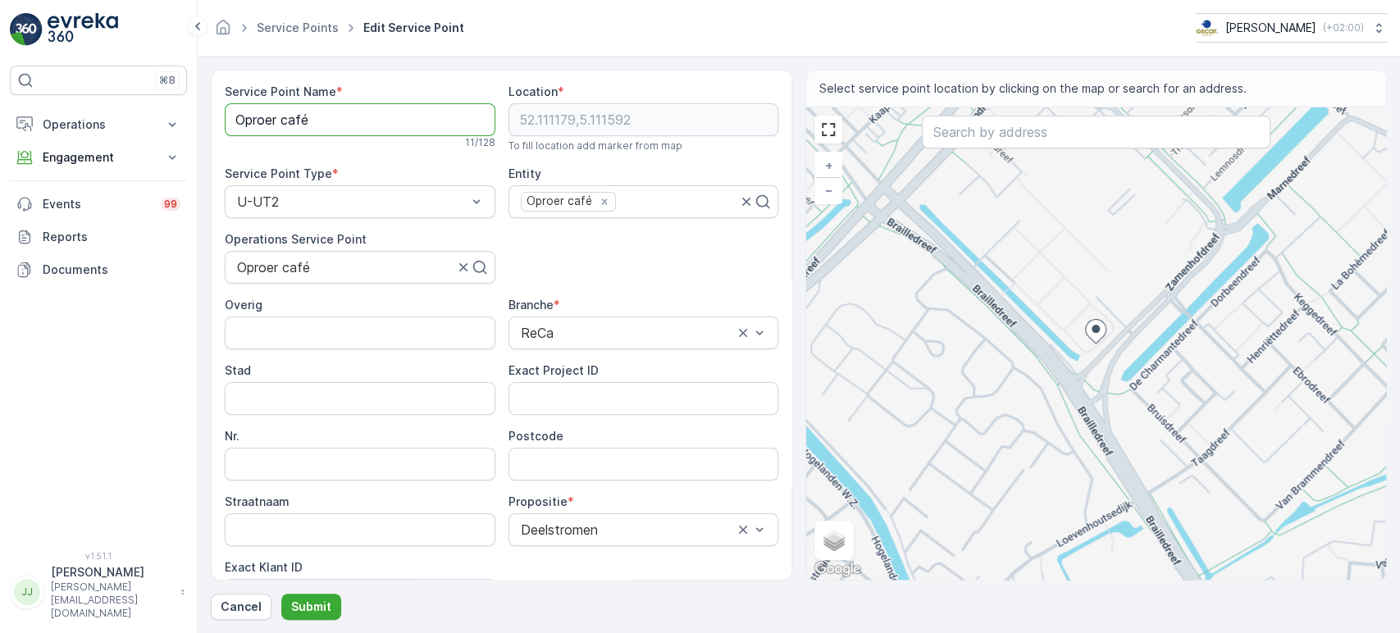
click at [301, 119] on Name "Oproer café" at bounding box center [360, 119] width 271 height 33
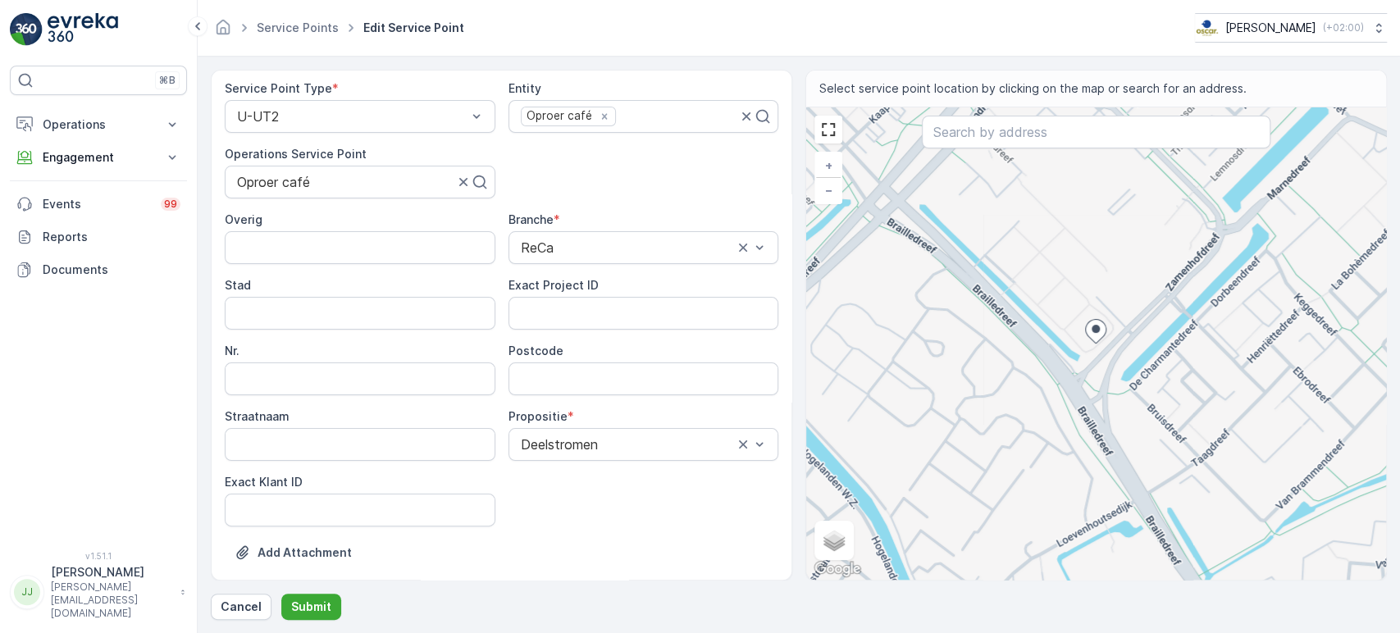
scroll to position [182, 0]
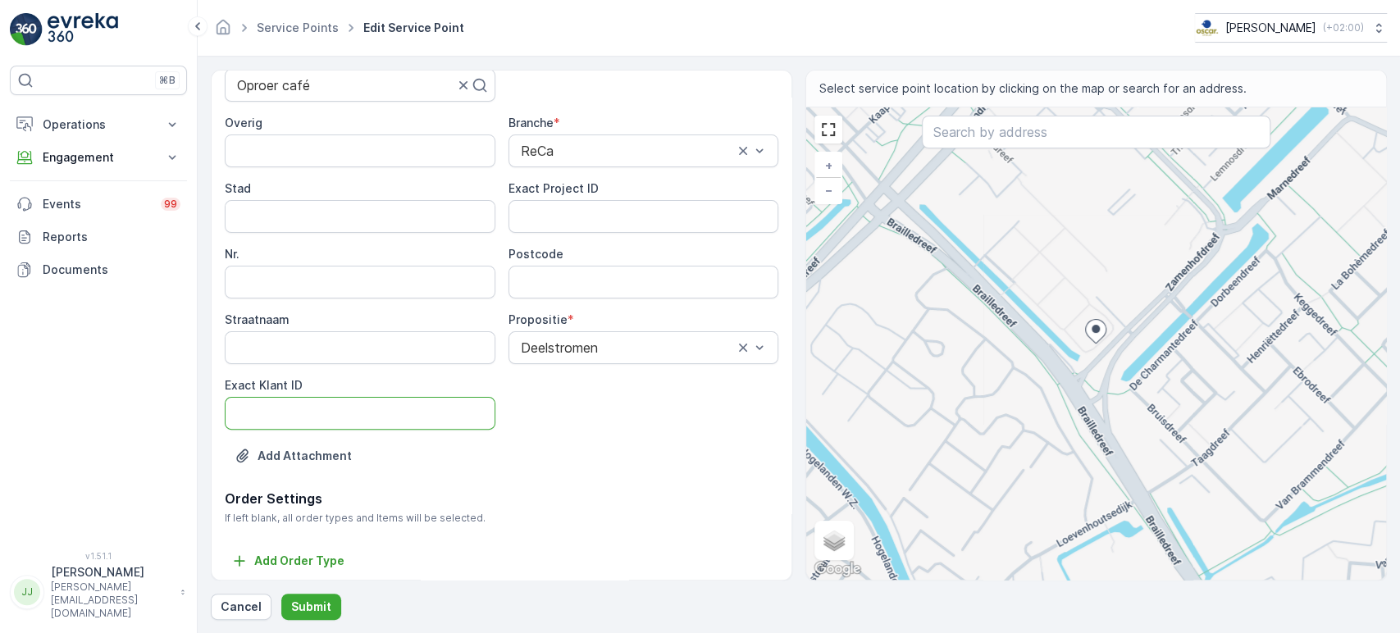
click at [300, 416] on ID "Exact Klant ID" at bounding box center [360, 413] width 271 height 33
paste ID "107"
type ID "107"
drag, startPoint x: 117, startPoint y: 354, endPoint x: 190, endPoint y: 332, distance: 76.1
click at [117, 354] on div "⌘B Operations Insights Planning Routes & Tasks Cockpit Settings Engagement Insi…" at bounding box center [98, 299] width 177 height 466
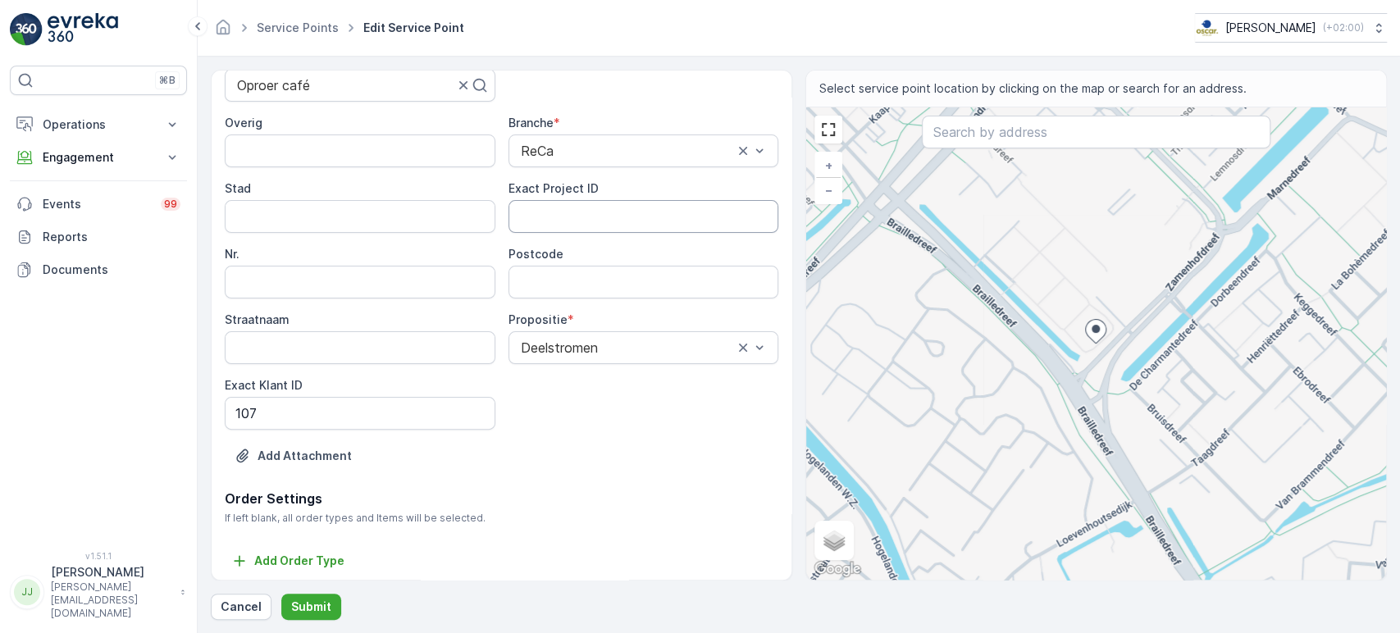
click at [573, 215] on ID "Exact Project ID" at bounding box center [644, 216] width 271 height 33
paste ID "DC-0069"
type ID "DC-0069"
click at [588, 281] on input "Postcode" at bounding box center [644, 282] width 271 height 33
paste input "3562 GL"
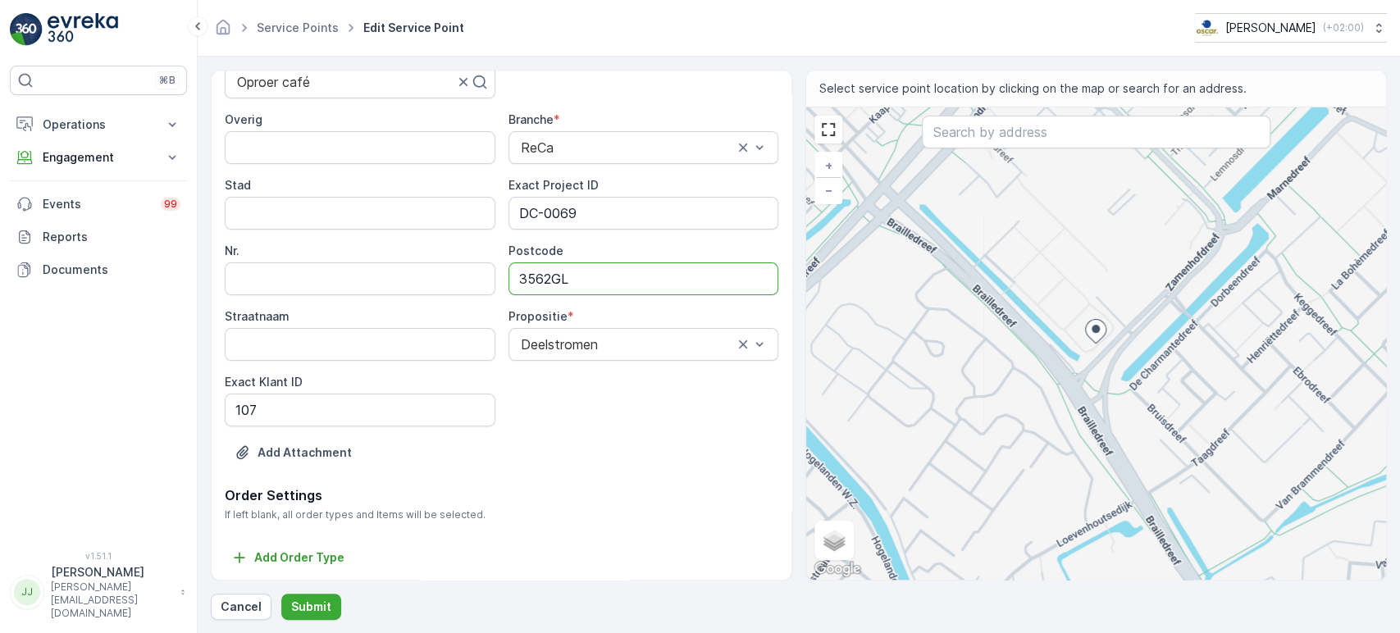
scroll to position [186, 0]
type input "3562GL"
click at [318, 473] on p "Submit" at bounding box center [311, 607] width 40 height 16
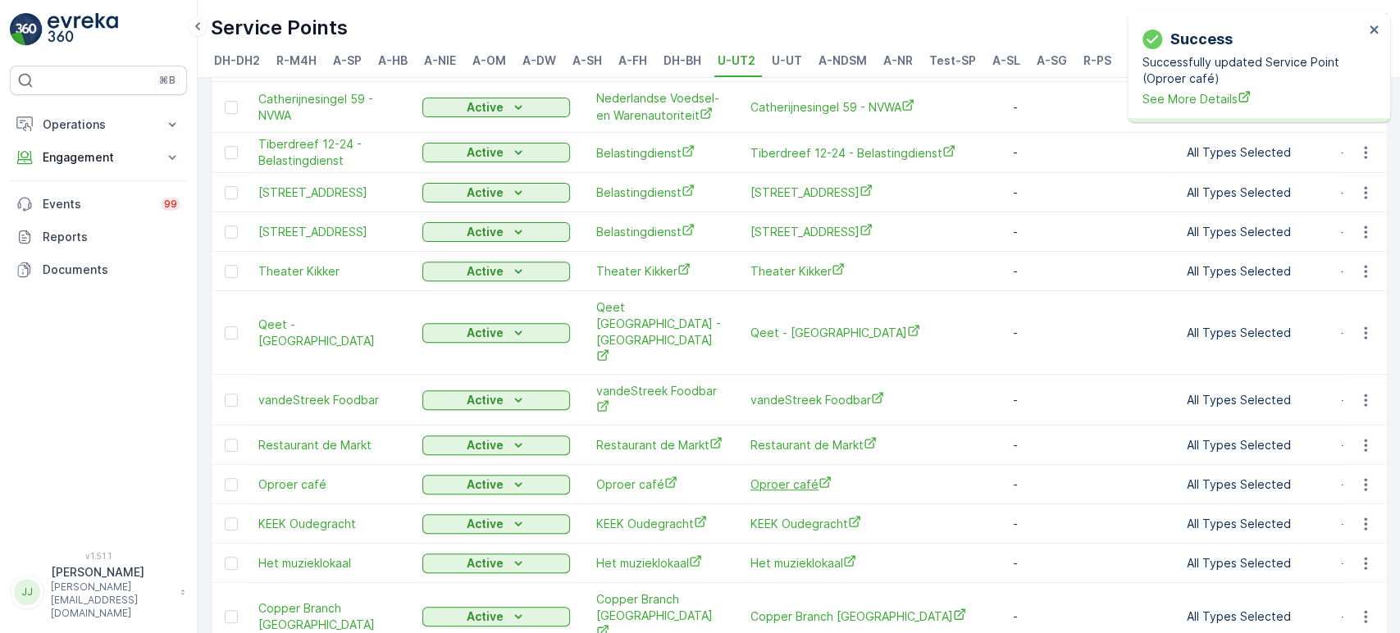
scroll to position [455, 0]
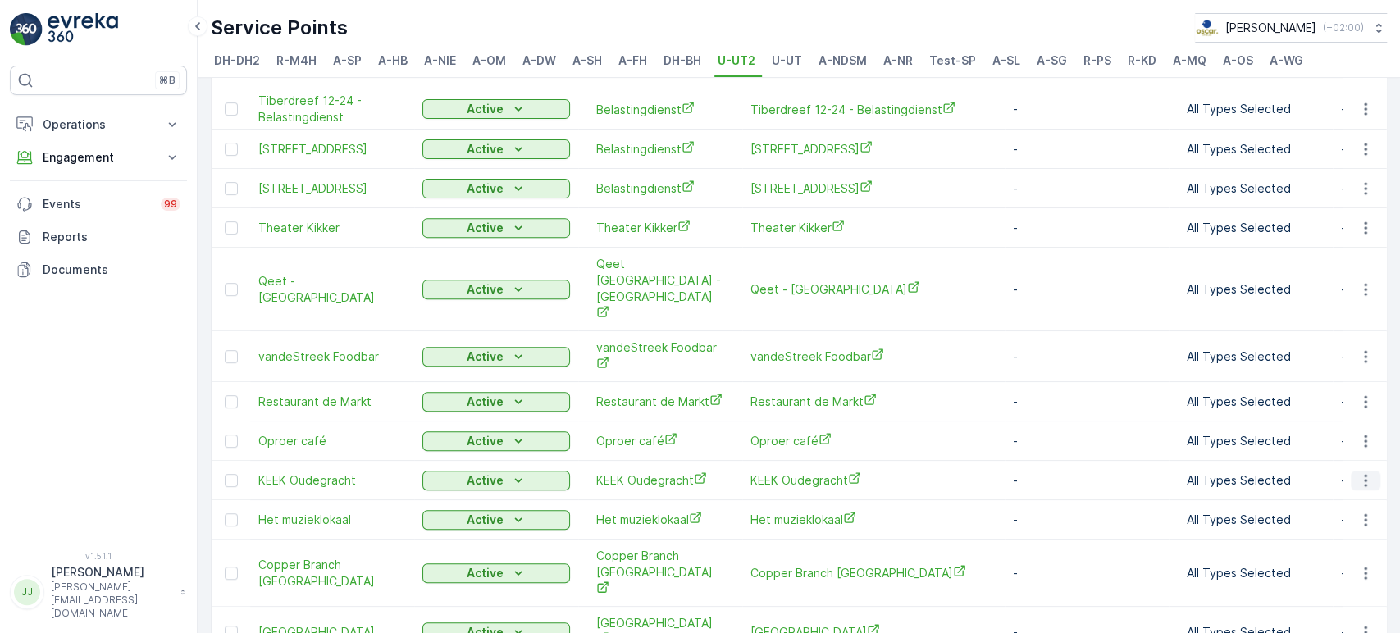
click at [712, 473] on icon "button" at bounding box center [1365, 480] width 2 height 12
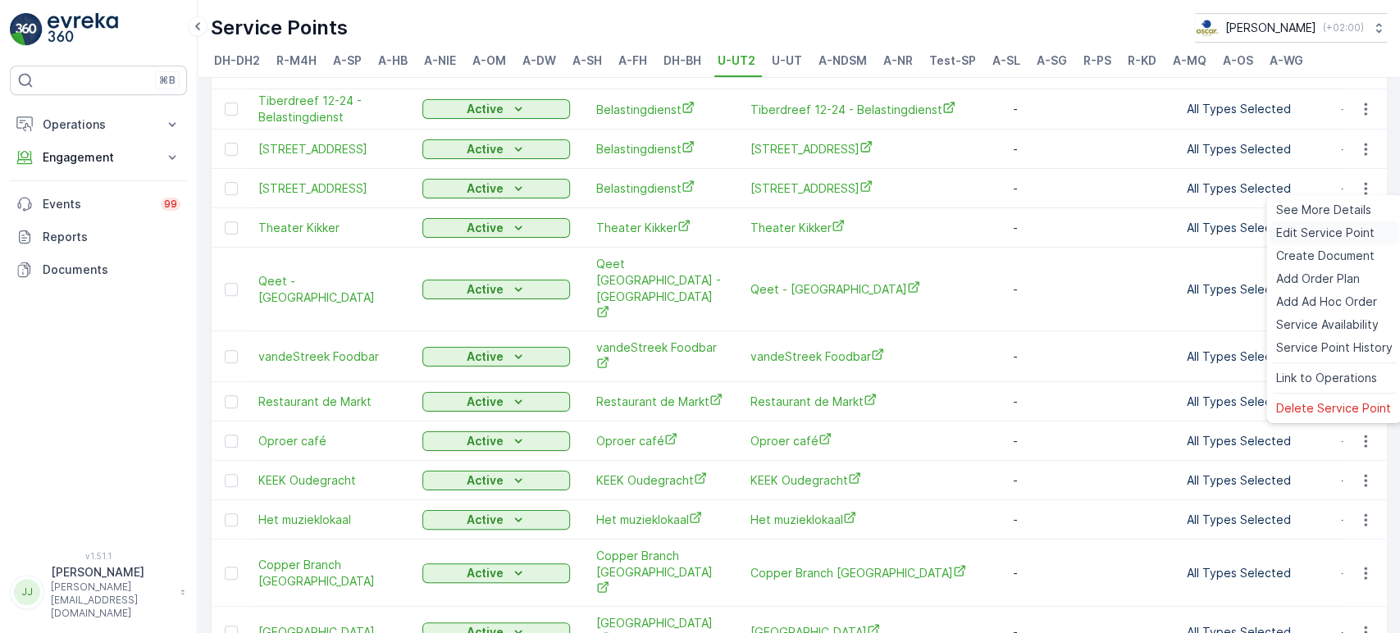
click at [712, 241] on div "Edit Service Point" at bounding box center [1335, 233] width 130 height 23
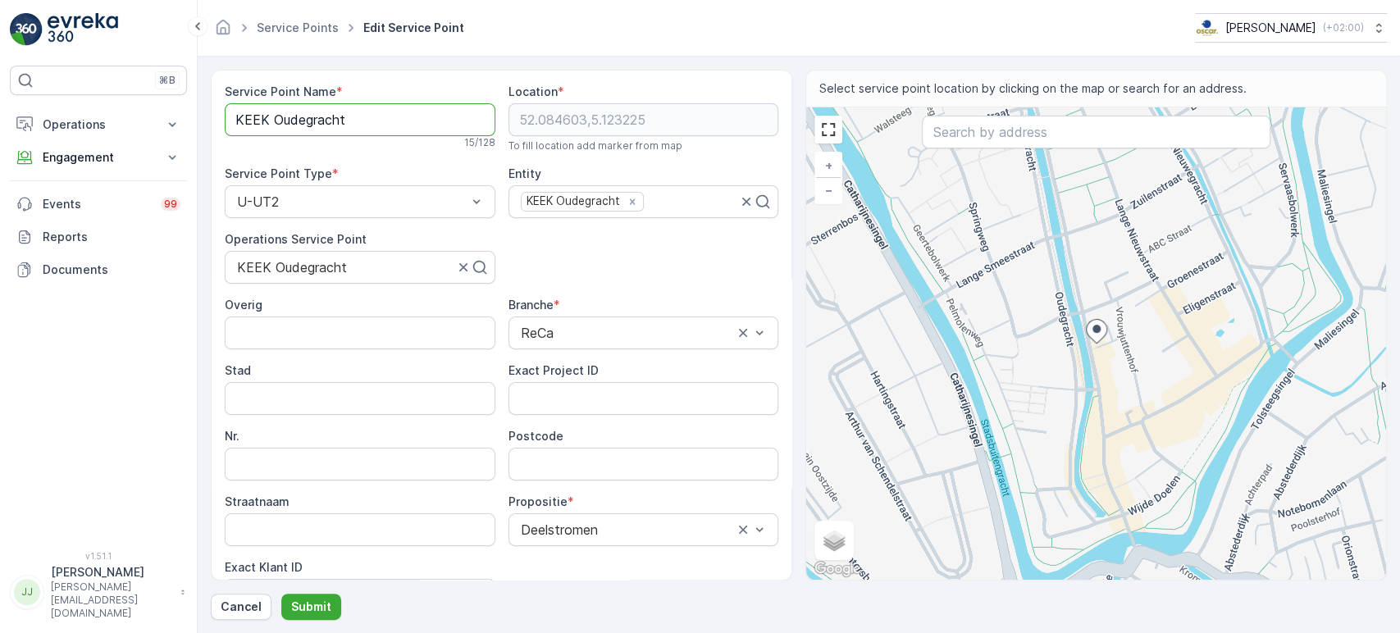
click at [342, 116] on Name "KEEK Oudegracht" at bounding box center [360, 119] width 271 height 33
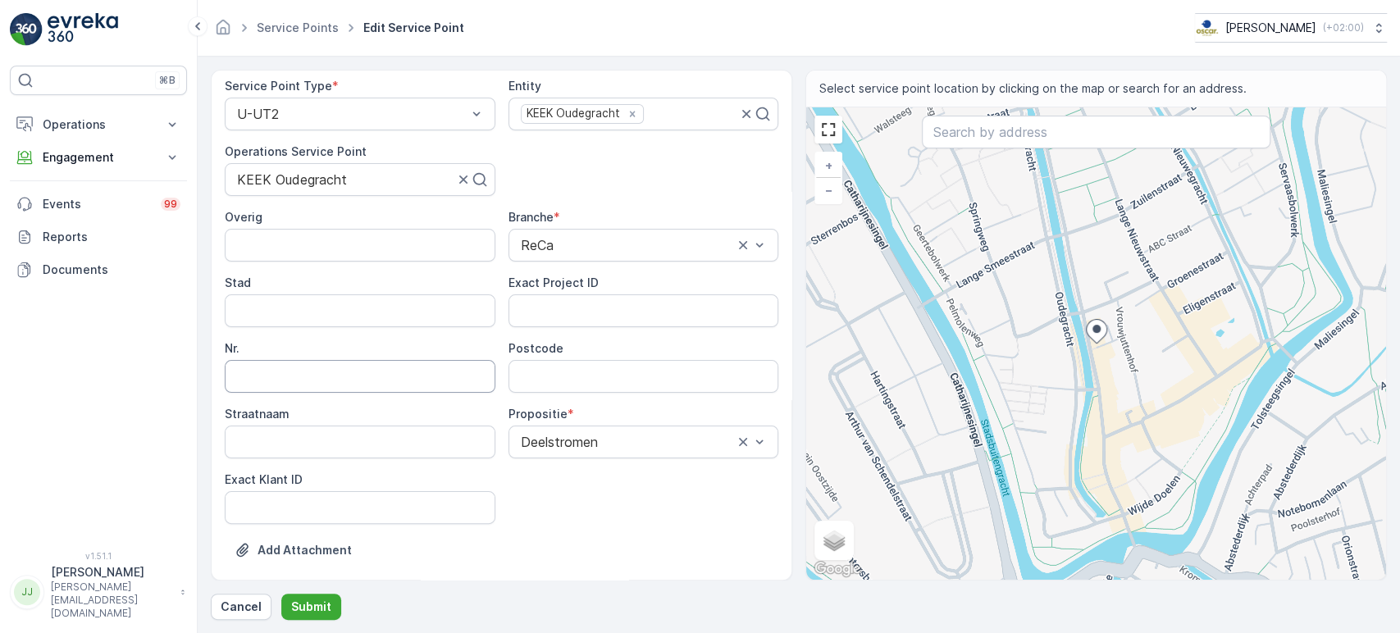
scroll to position [182, 0]
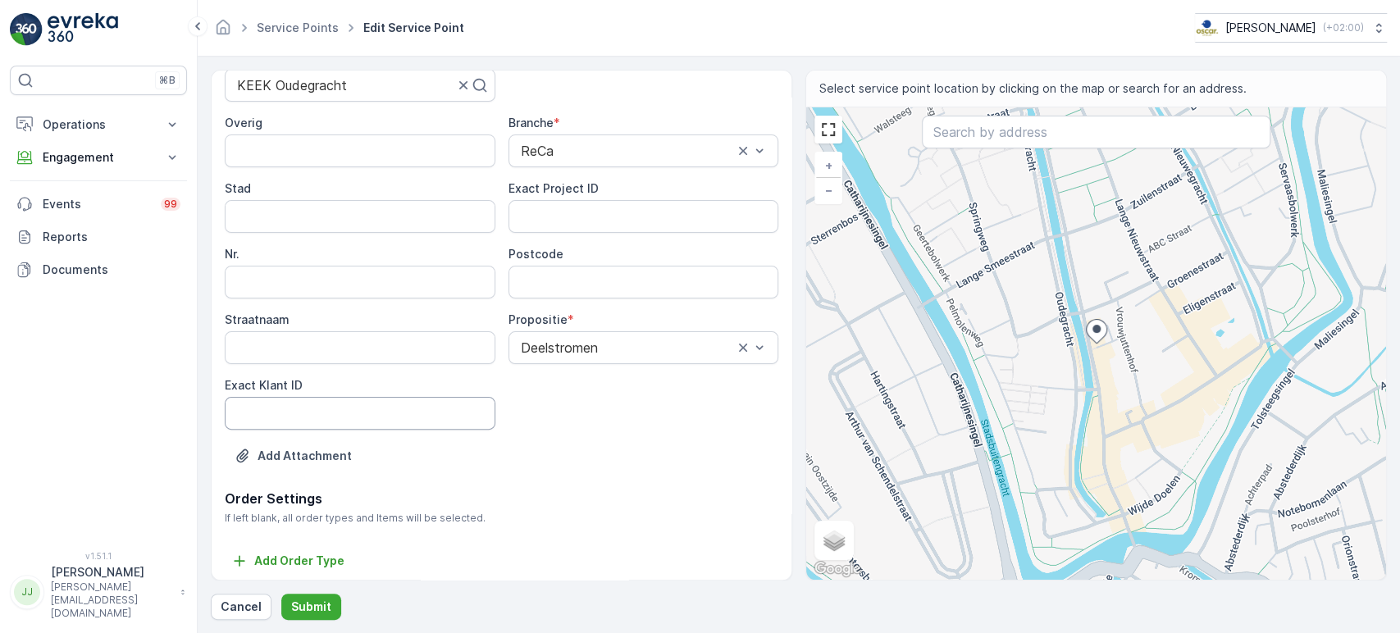
click at [322, 418] on ID "Exact Klant ID" at bounding box center [360, 413] width 271 height 33
paste ID "83"
type ID "83"
click at [83, 359] on div "⌘B Operations Insights Planning Routes & Tasks Cockpit Settings Engagement Insi…" at bounding box center [98, 299] width 177 height 466
click at [574, 221] on ID "Exact Project ID" at bounding box center [644, 216] width 271 height 33
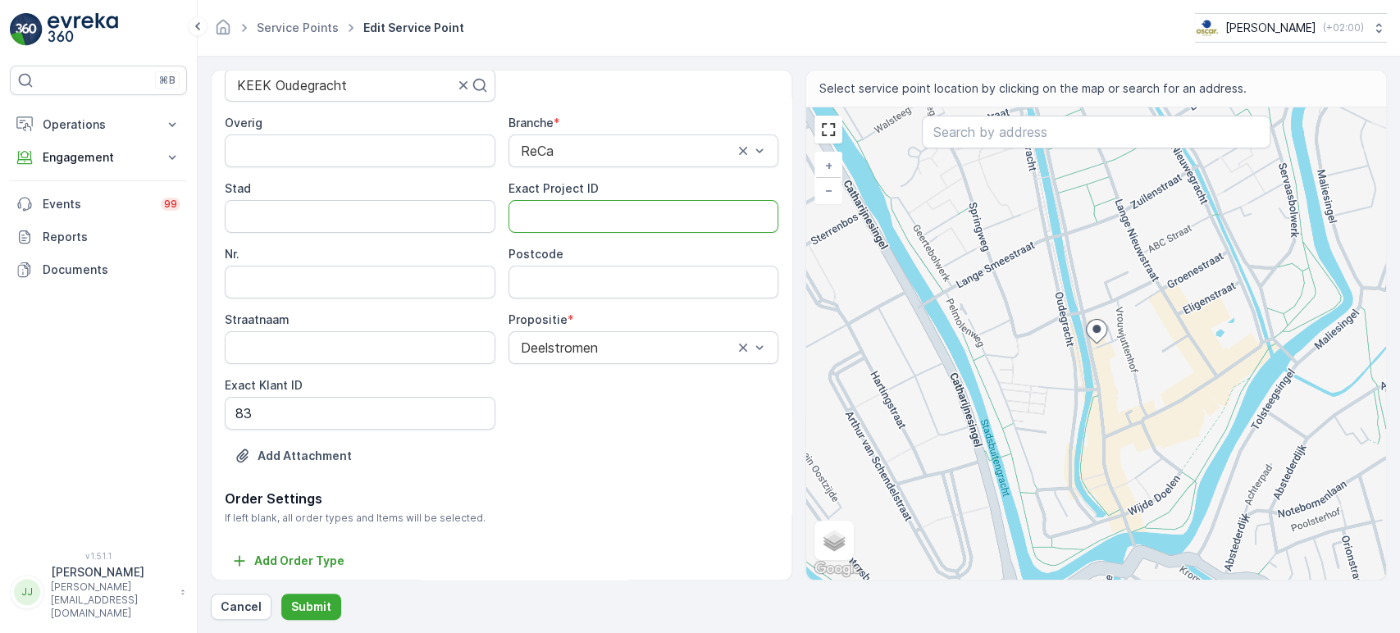
paste ID "DC-0061"
type ID "DC-0061"
click at [537, 299] on div "Overig Branche * ReCa Stad Exact Project ID DC-0061 Nr. Postcode Straatnaam Pro…" at bounding box center [502, 272] width 554 height 315
click at [537, 281] on input "Postcode" at bounding box center [644, 282] width 271 height 33
paste input "3511 PN"
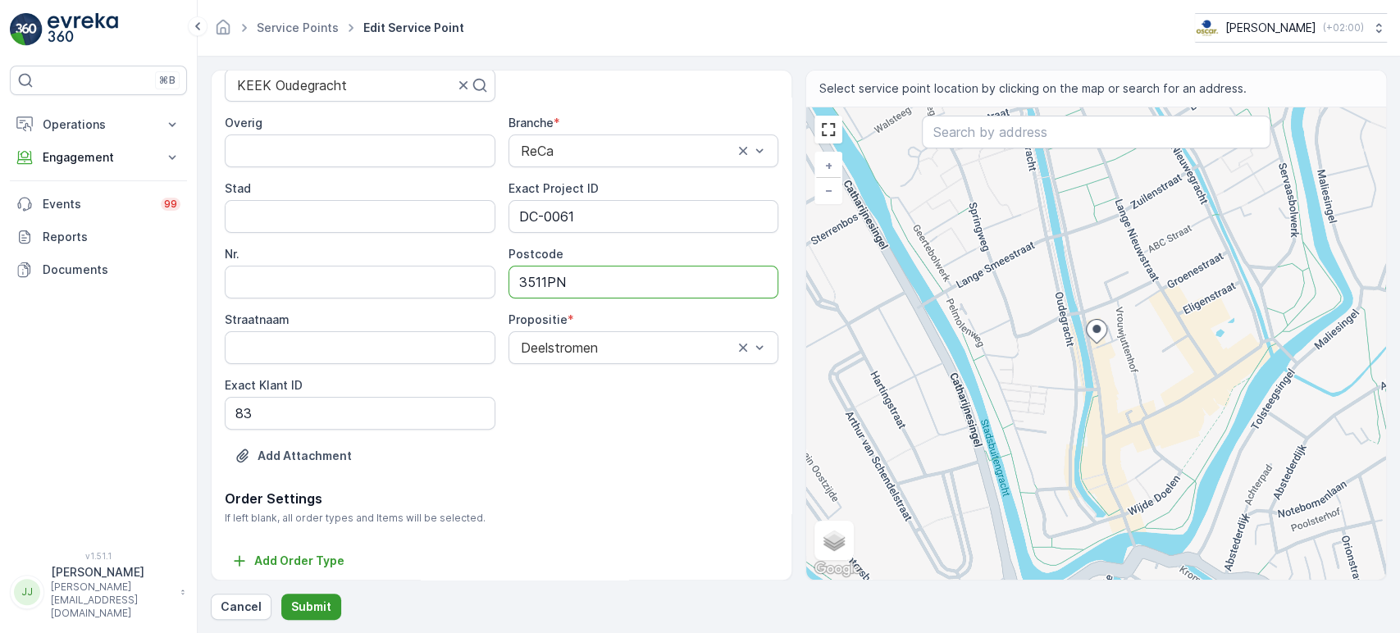
type input "3511PN"
click at [305, 473] on p "Submit" at bounding box center [311, 607] width 40 height 16
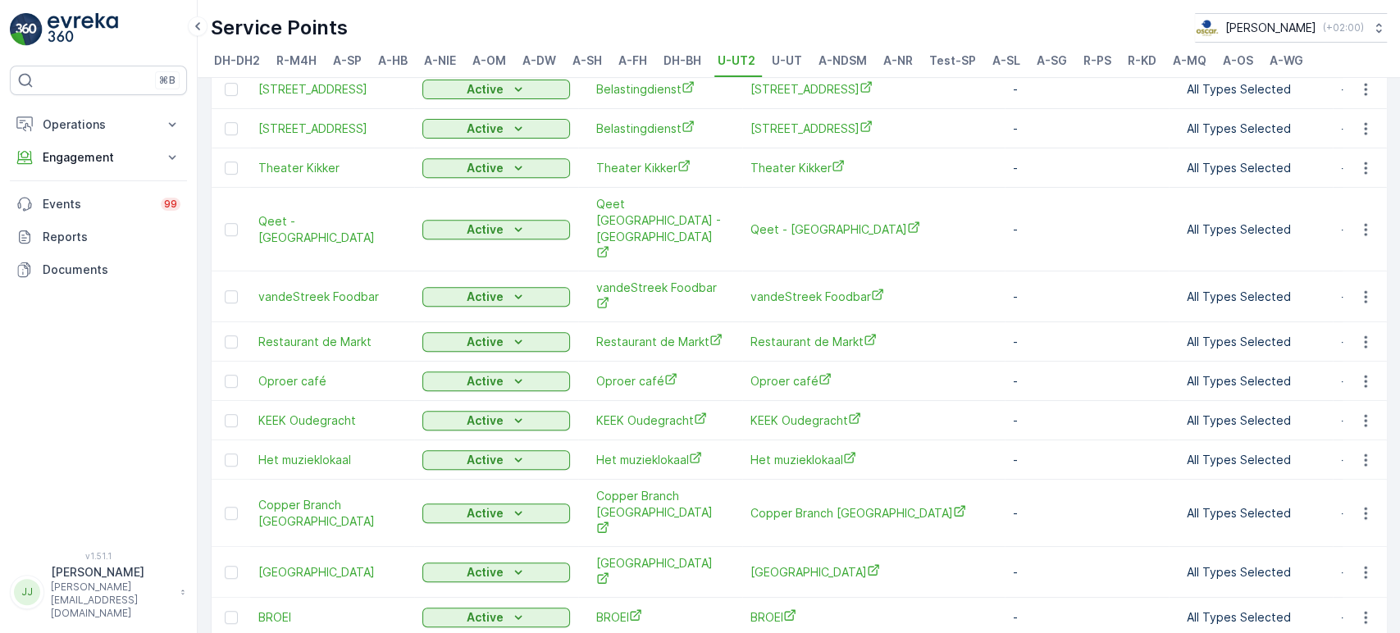
scroll to position [546, 0]
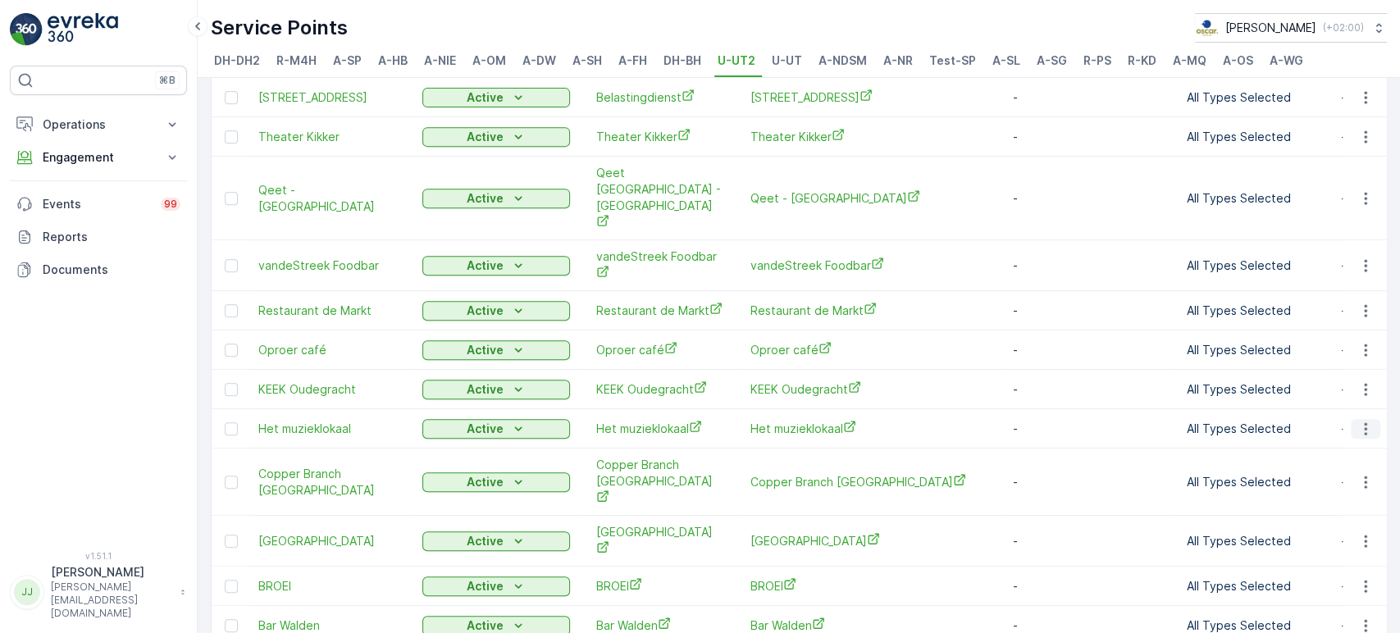
click at [712, 421] on icon "button" at bounding box center [1366, 429] width 16 height 16
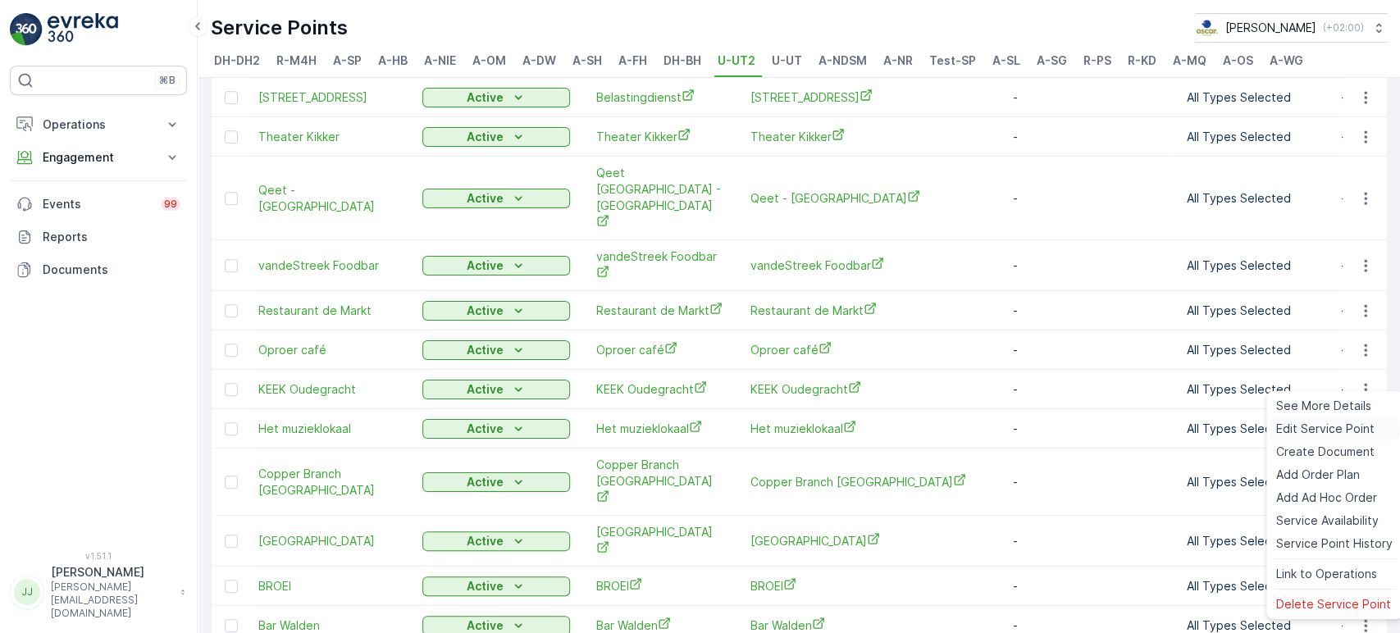
click at [712, 429] on span "Edit Service Point" at bounding box center [1326, 429] width 98 height 16
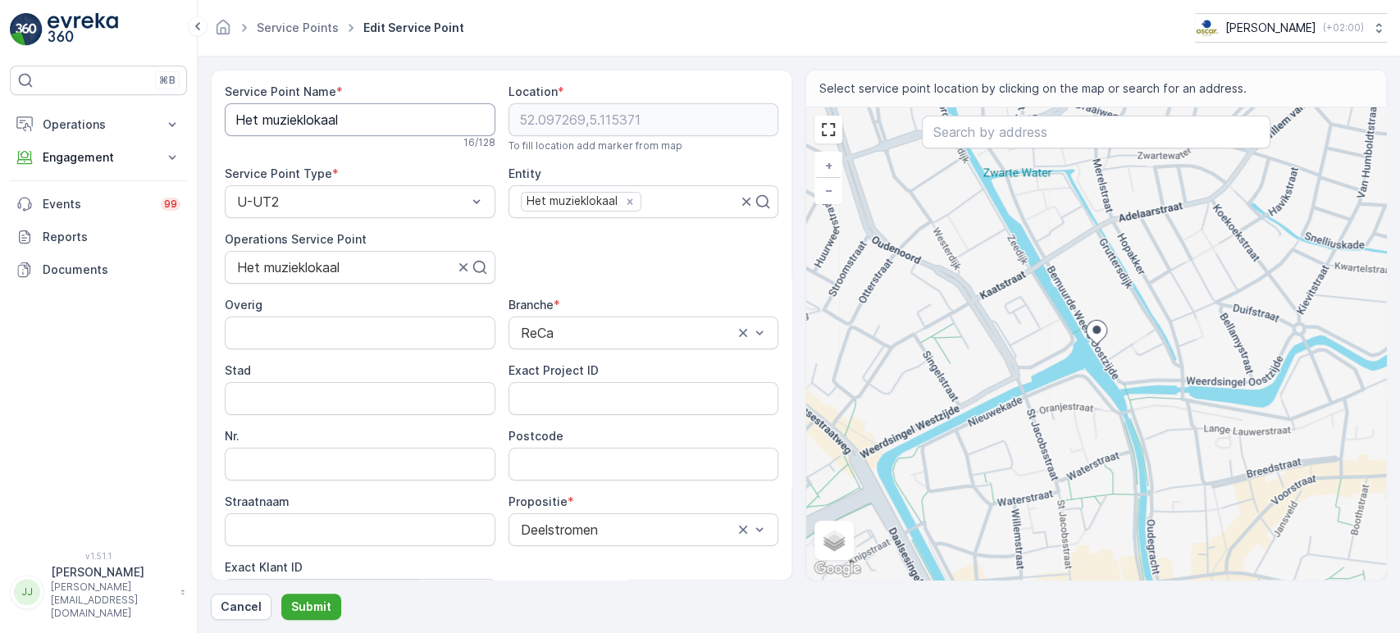
click at [317, 121] on Name "Het muzieklokaal" at bounding box center [360, 119] width 271 height 33
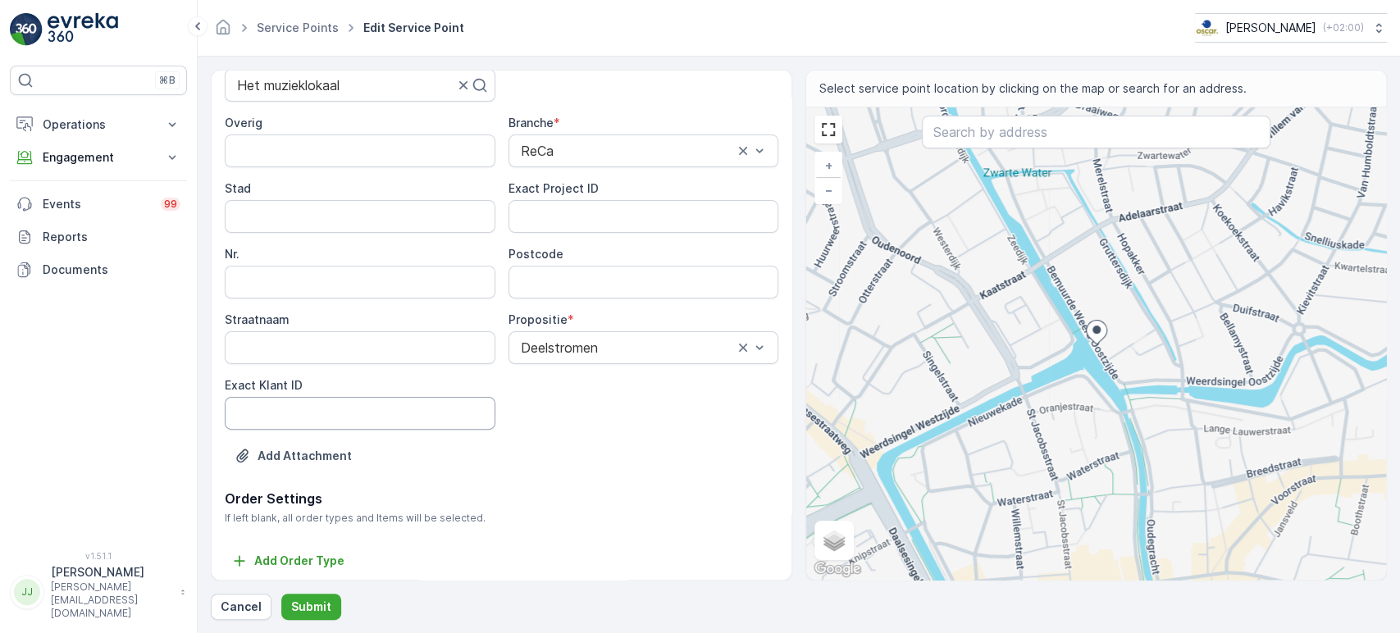
click at [336, 412] on ID "Exact Klant ID" at bounding box center [360, 413] width 271 height 33
paste ID "72"
type ID "72"
click at [94, 327] on div "⌘B Operations Insights Planning Routes & Tasks Cockpit Settings Engagement Insi…" at bounding box center [98, 299] width 177 height 466
click at [536, 226] on ID "Exact Project ID" at bounding box center [644, 216] width 271 height 33
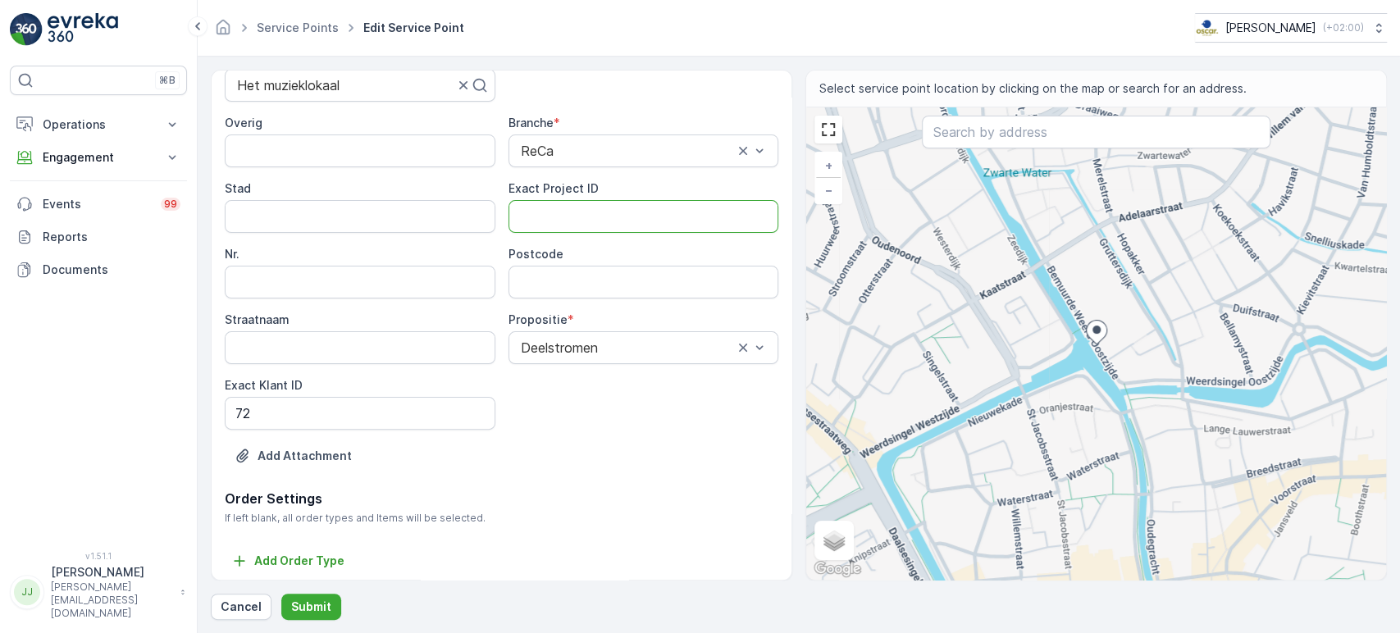
paste ID "DC-0052"
type ID "DC-0052"
click at [131, 343] on div "⌘B Operations Insights Planning Routes & Tasks Cockpit Settings Engagement Insi…" at bounding box center [98, 299] width 177 height 466
click at [592, 249] on div "Postcode" at bounding box center [644, 254] width 271 height 16
click at [589, 263] on div "Postcode" at bounding box center [644, 272] width 271 height 53
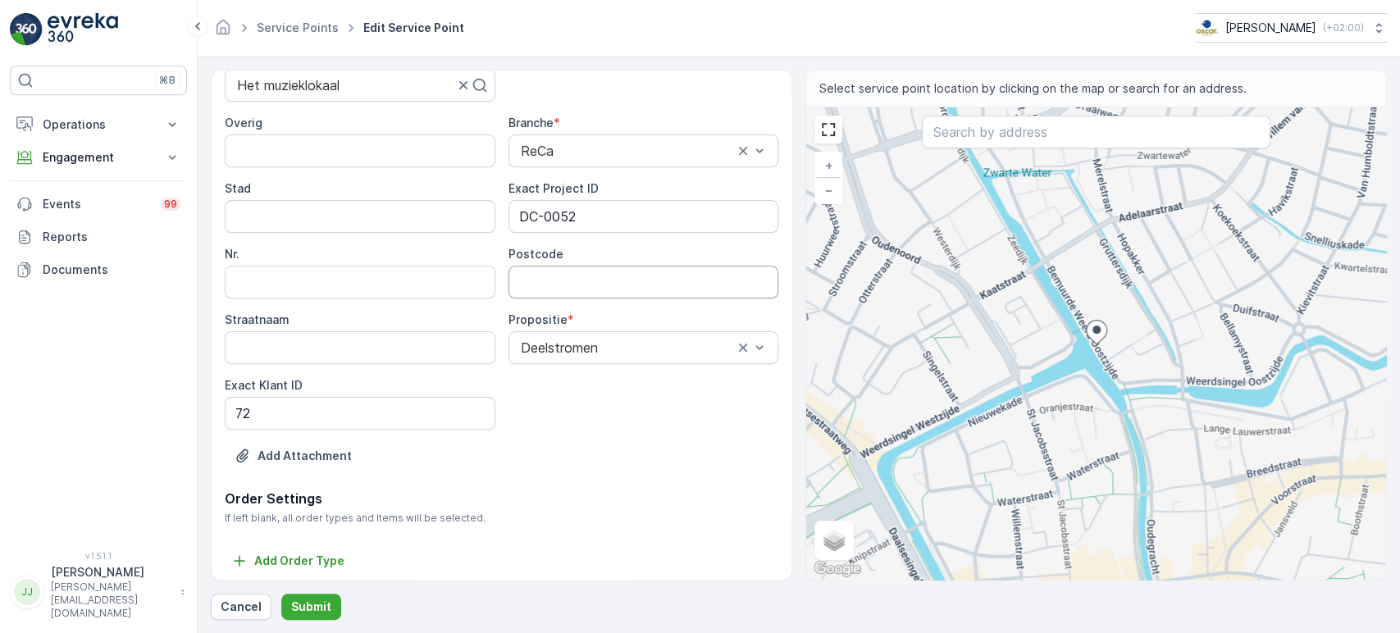
click at [584, 280] on input "Postcode" at bounding box center [644, 282] width 271 height 33
paste input "3514 AN"
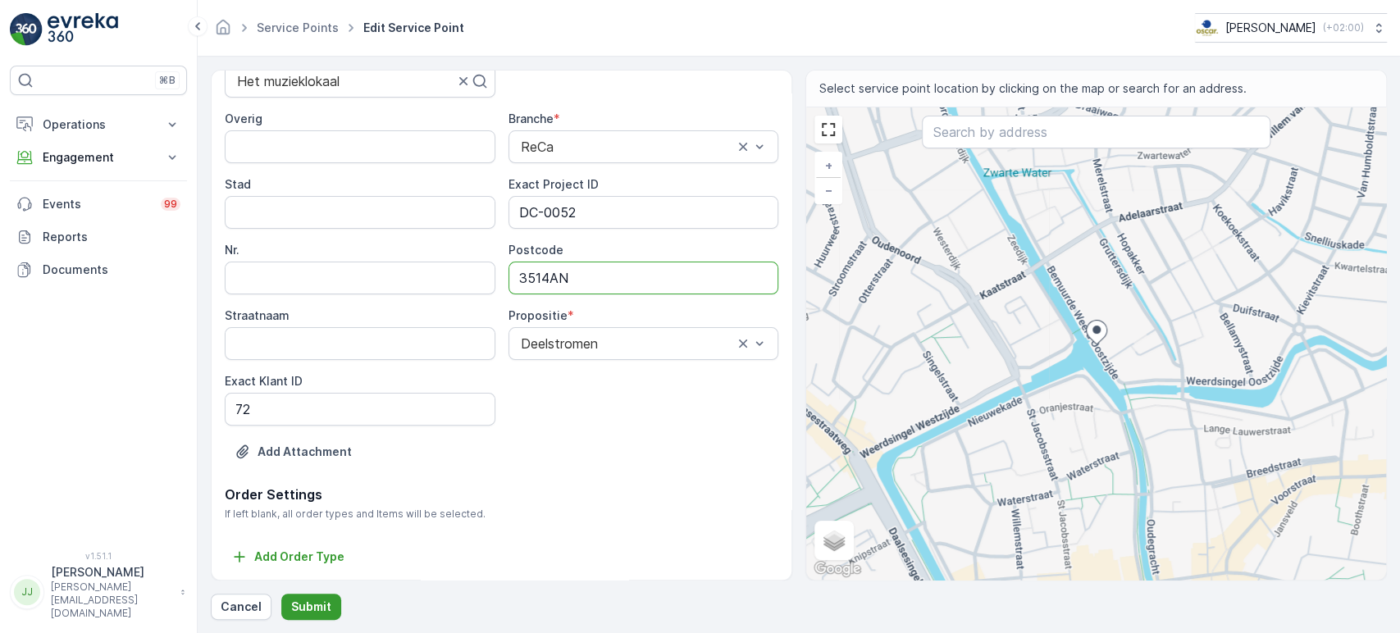
type input "3514AN"
click at [310, 473] on button "Submit" at bounding box center [311, 607] width 60 height 26
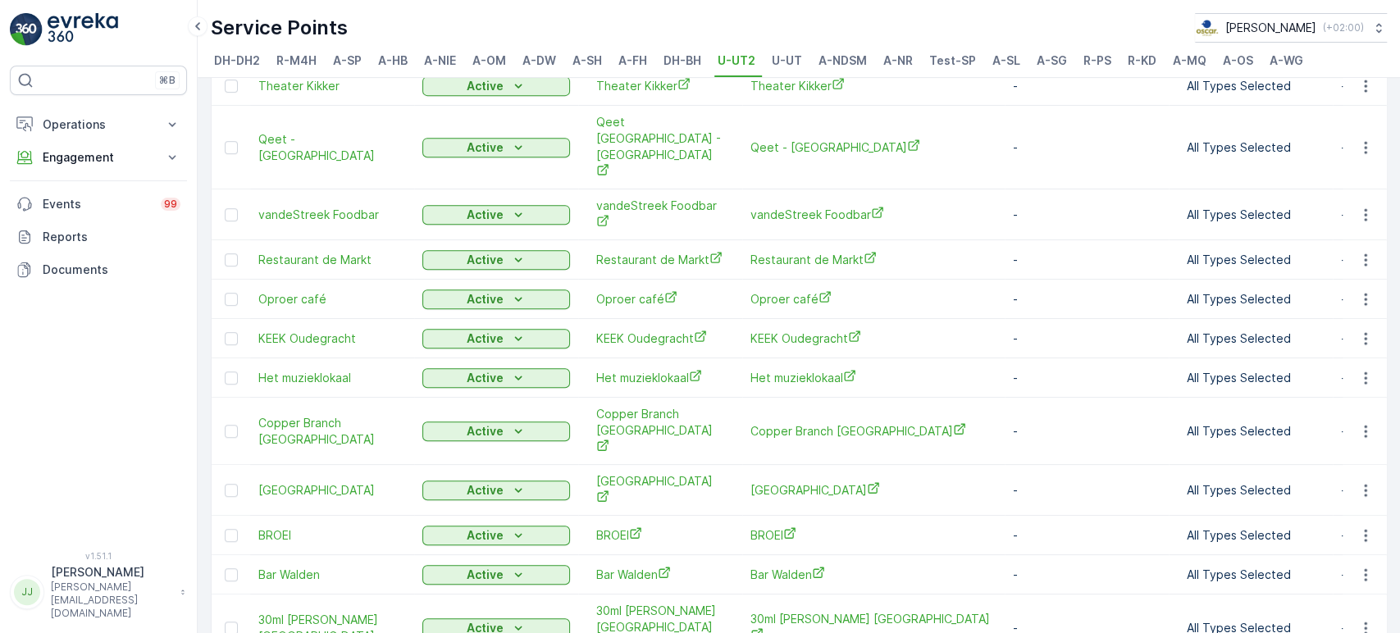
scroll to position [637, 0]
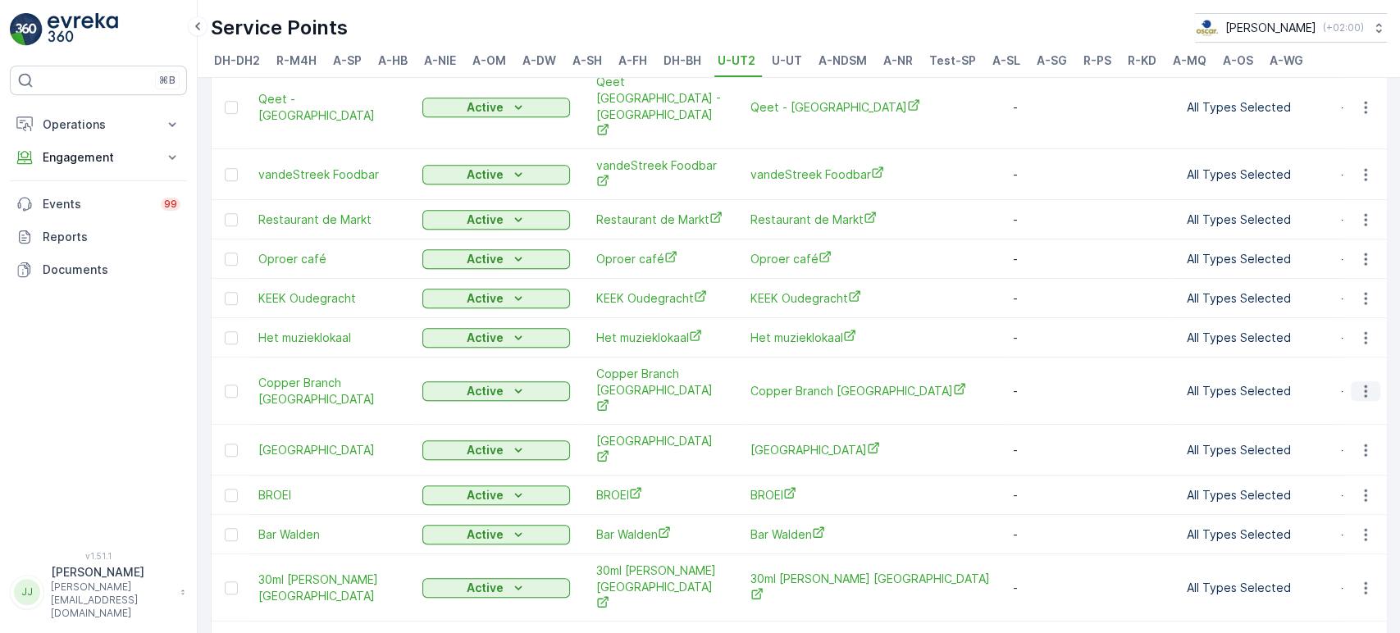
click at [712, 383] on icon "button" at bounding box center [1366, 391] width 16 height 16
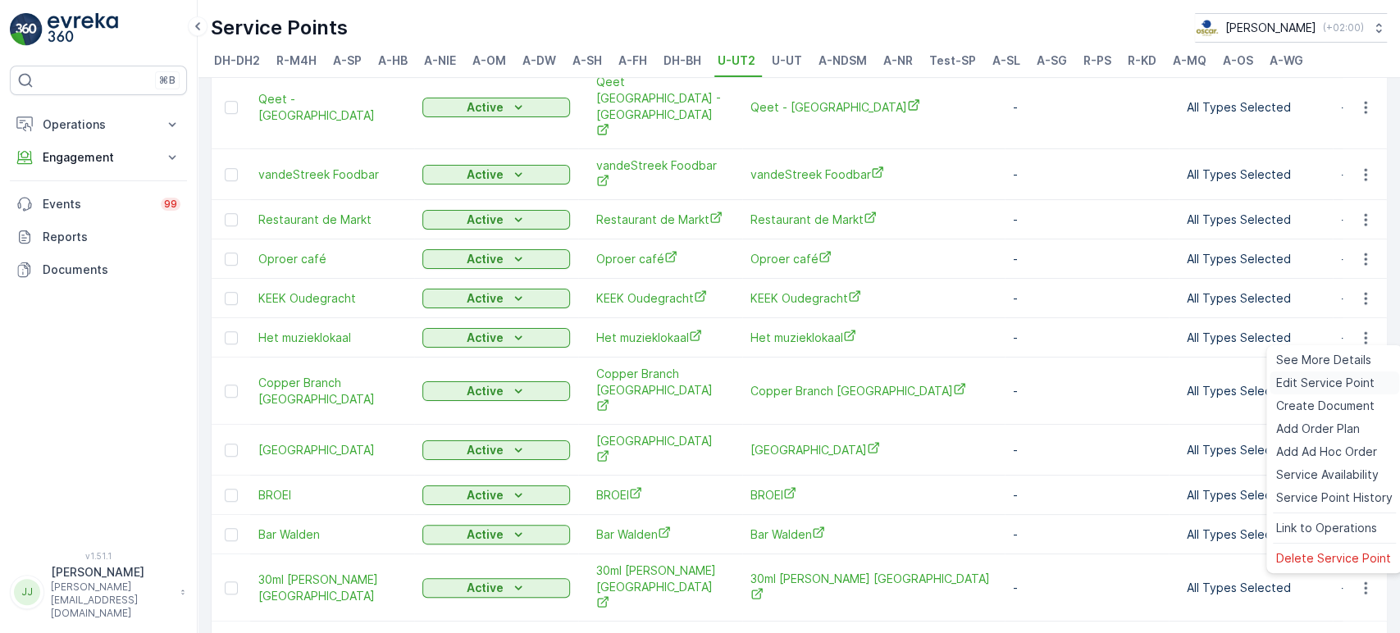
click at [712, 378] on span "Edit Service Point" at bounding box center [1326, 383] width 98 height 16
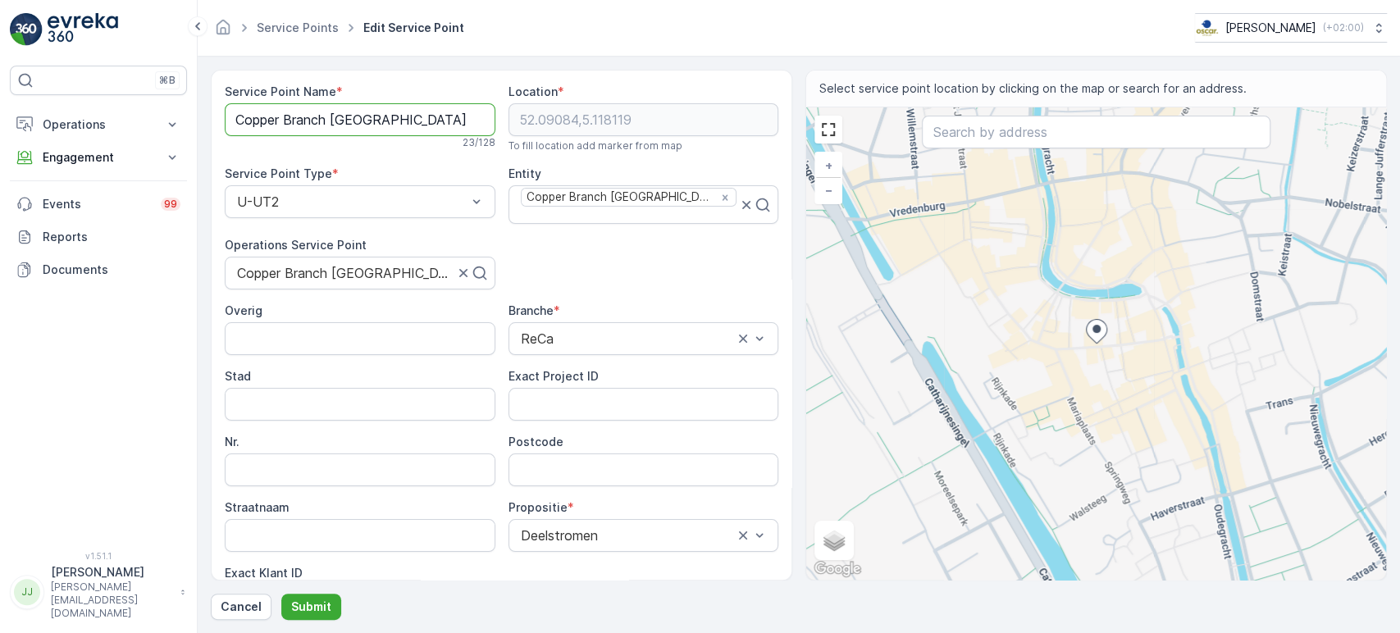
click at [341, 116] on Name "Copper Branch [GEOGRAPHIC_DATA]" at bounding box center [360, 119] width 271 height 33
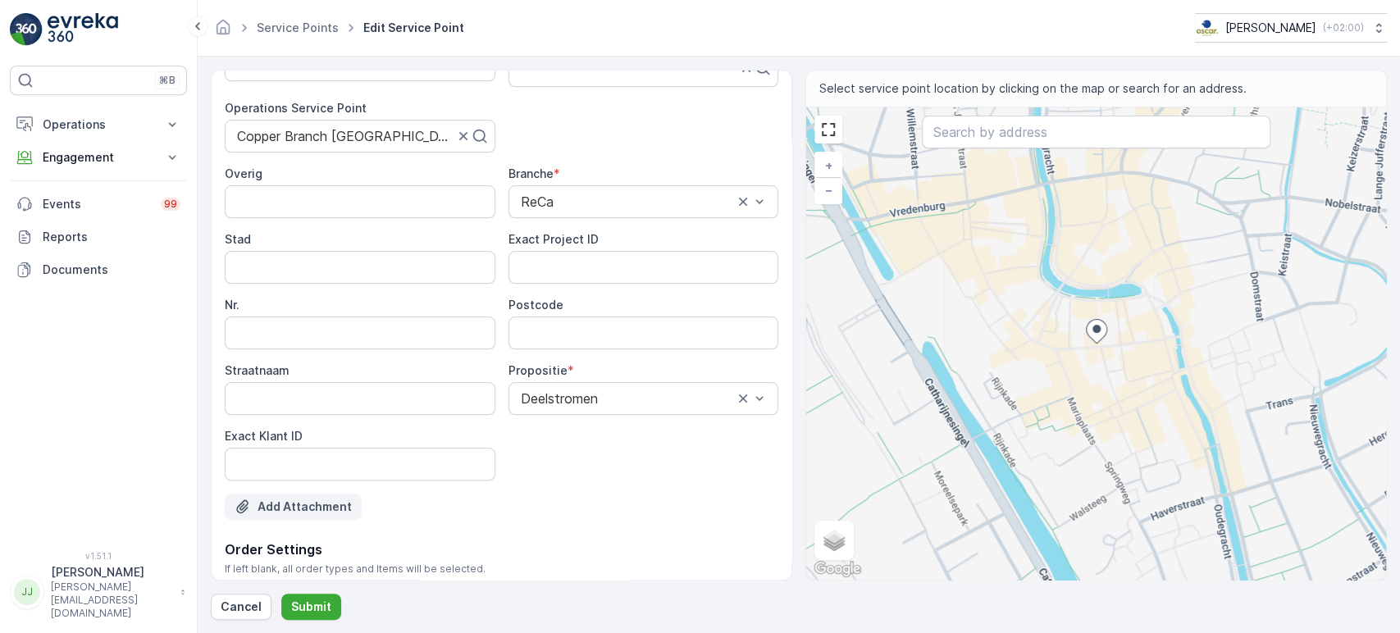
scroll to position [182, 0]
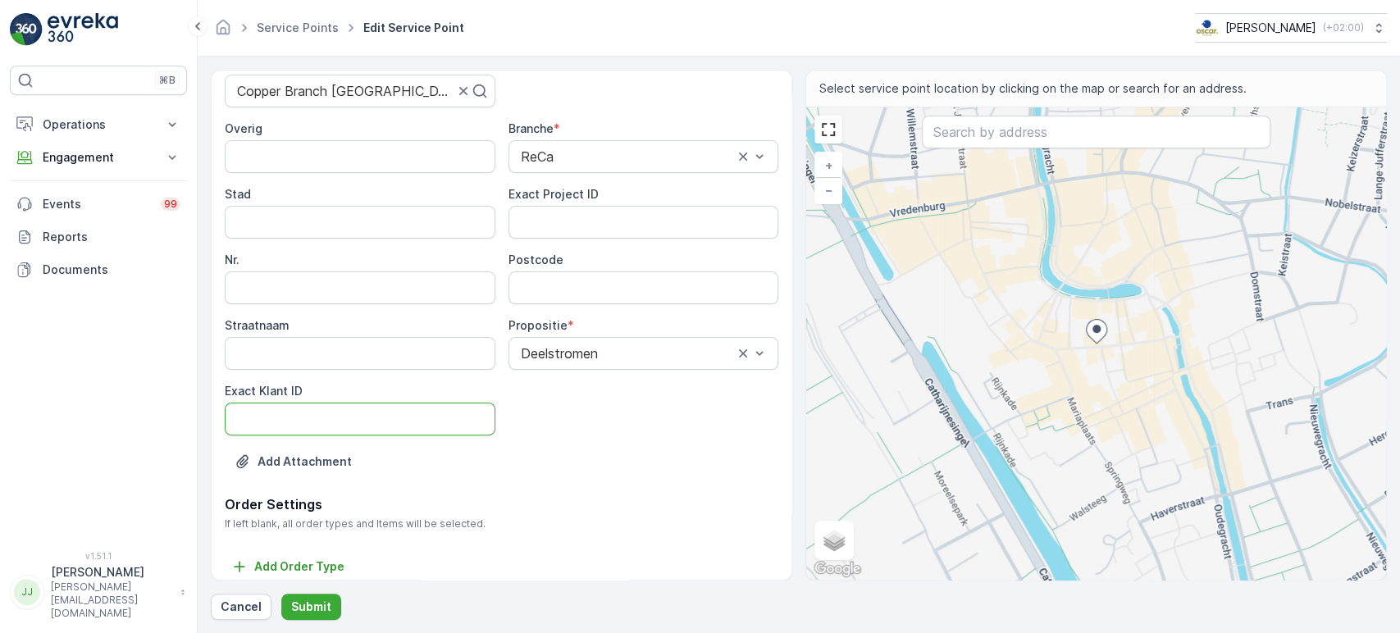
click at [312, 405] on ID "Exact Klant ID" at bounding box center [360, 419] width 271 height 33
paste ID "41"
type ID "41"
drag, startPoint x: 137, startPoint y: 391, endPoint x: 151, endPoint y: 384, distance: 15.4
click at [137, 391] on div "⌘B Operations Insights Planning Routes & Tasks Cockpit Settings Engagement Insi…" at bounding box center [98, 299] width 177 height 466
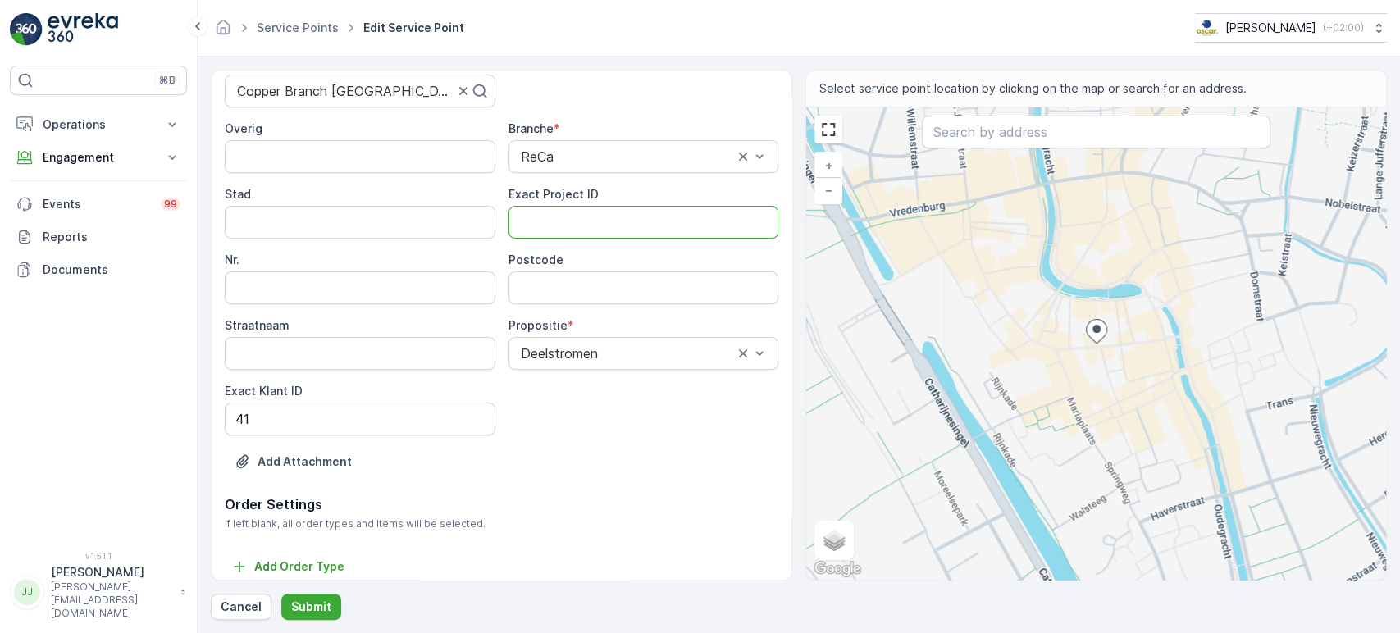
click at [586, 213] on ID "Exact Project ID" at bounding box center [644, 222] width 271 height 33
paste ID "DC-0035"
type ID "DC-0035"
click at [546, 277] on input "Postcode" at bounding box center [644, 288] width 271 height 33
paste input "3511 JL"
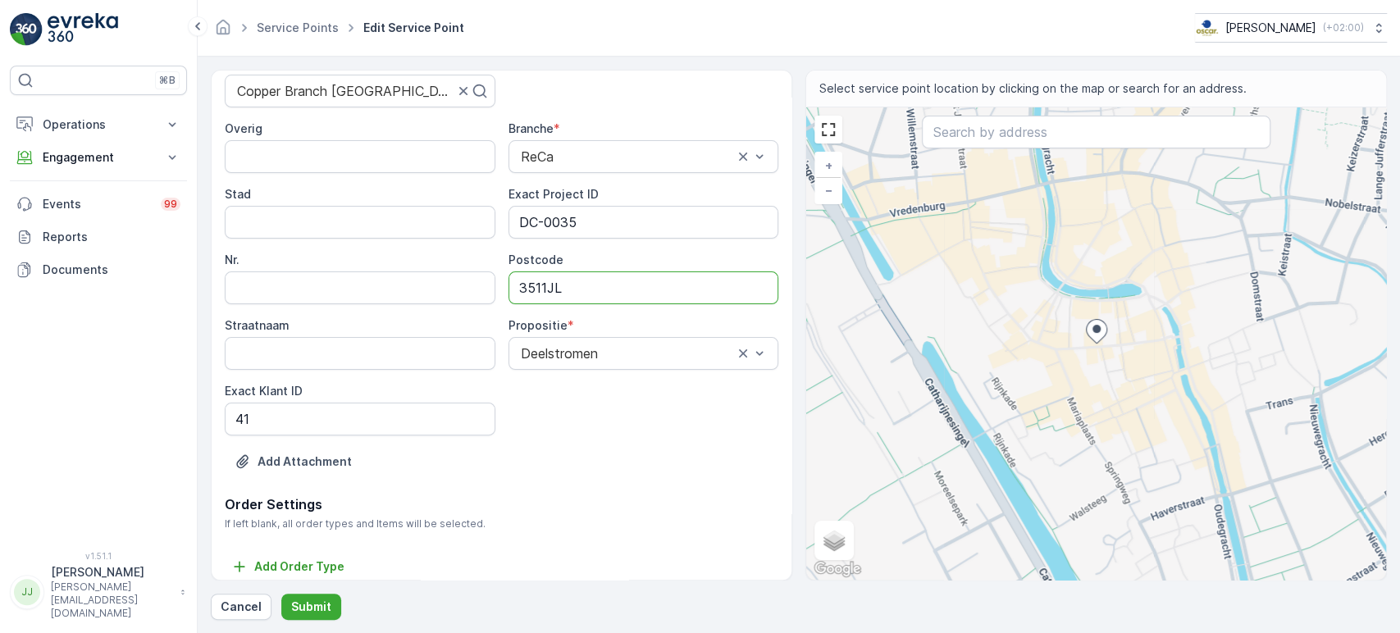
type input "3511JL"
click at [129, 371] on div "⌘B Operations Insights Planning Routes & Tasks Cockpit Settings Engagement Insi…" at bounding box center [98, 299] width 177 height 466
click at [304, 473] on p "Submit" at bounding box center [311, 607] width 40 height 16
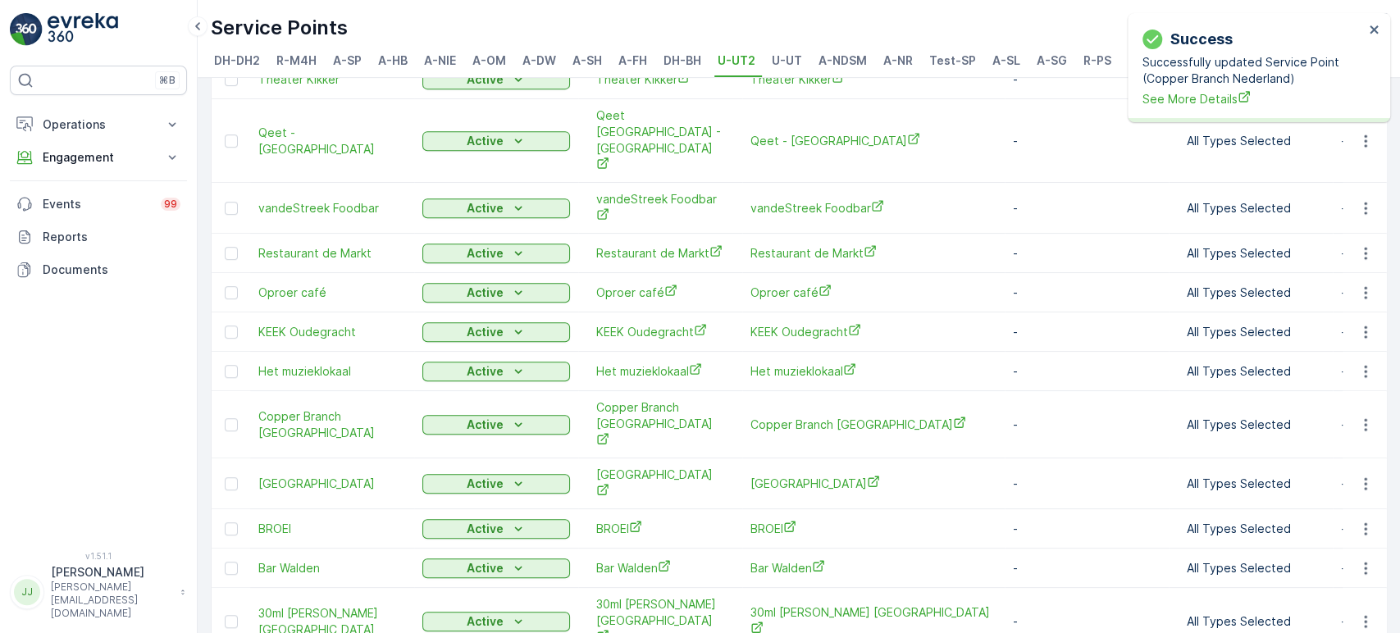
scroll to position [656, 0]
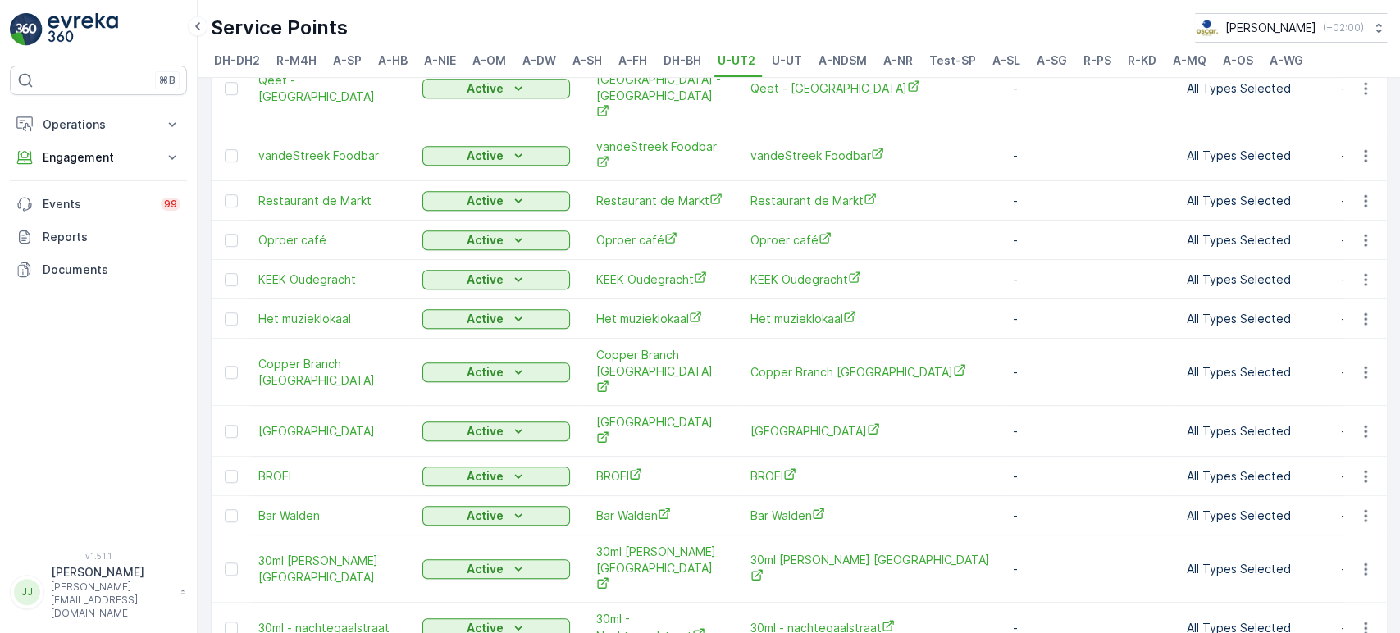
click at [156, 451] on div "⌘B Operations Insights Planning Routes & Tasks Cockpit Settings Engagement Insi…" at bounding box center [98, 299] width 177 height 466
click at [712, 423] on icon "button" at bounding box center [1366, 431] width 16 height 16
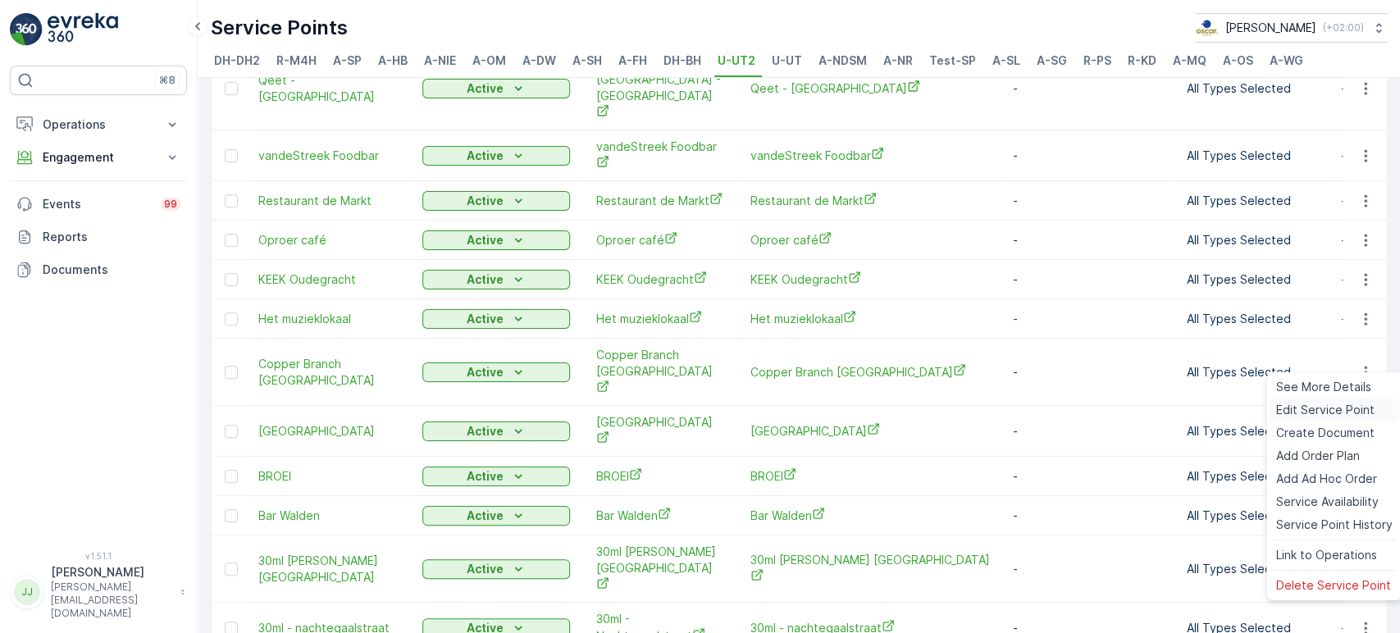
click at [712, 410] on span "Edit Service Point" at bounding box center [1326, 410] width 98 height 16
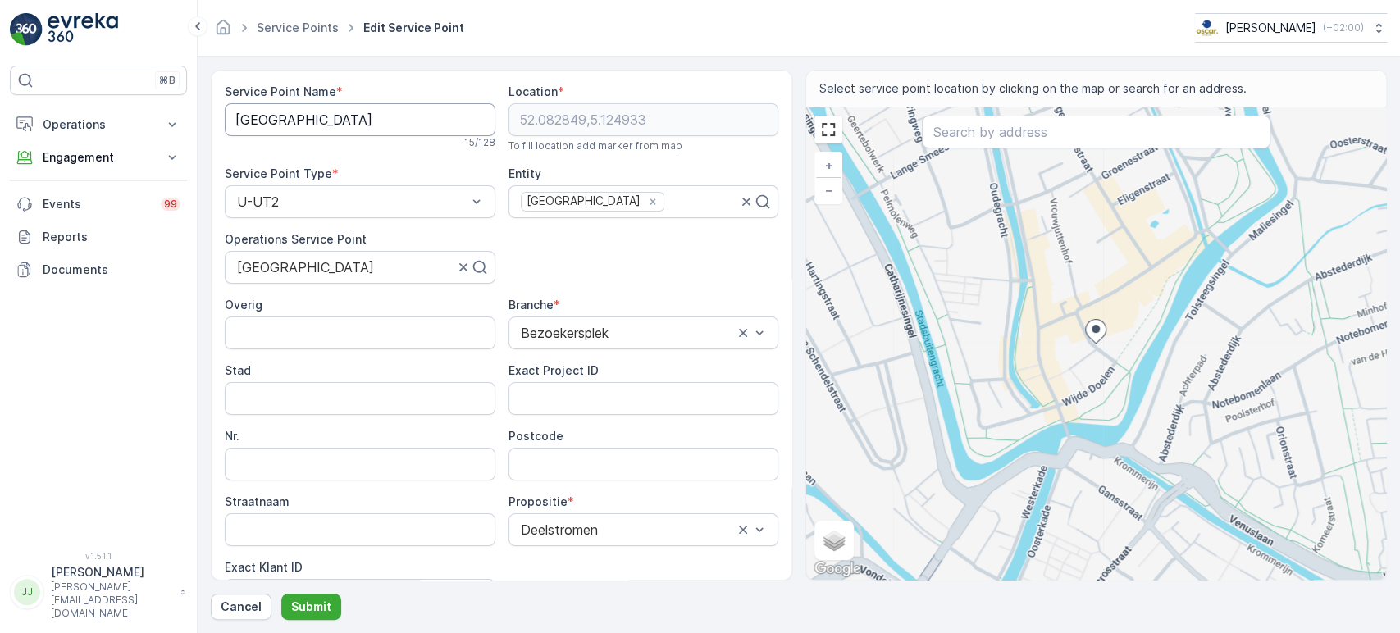
click at [363, 126] on Name "[GEOGRAPHIC_DATA]" at bounding box center [360, 119] width 271 height 33
drag, startPoint x: 129, startPoint y: 391, endPoint x: 148, endPoint y: 399, distance: 20.6
click at [128, 391] on div "⌘B Operations Insights Planning Routes & Tasks Cockpit Settings Engagement Insi…" at bounding box center [98, 299] width 177 height 466
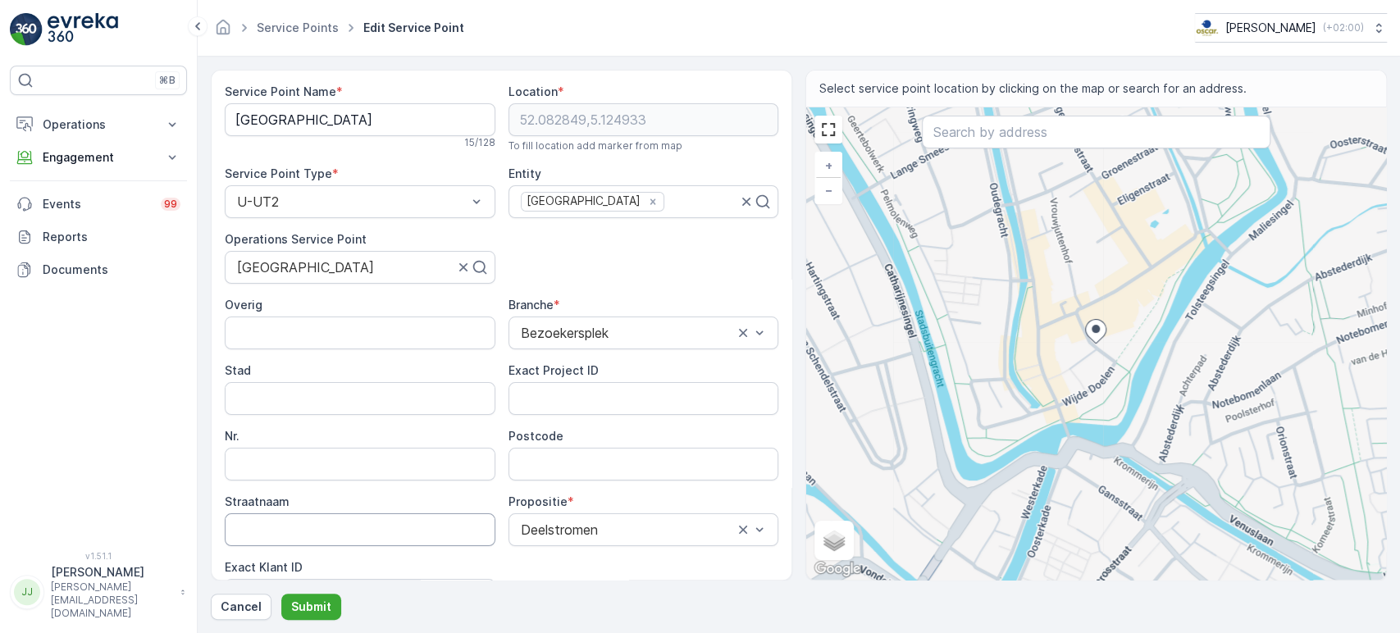
scroll to position [182, 0]
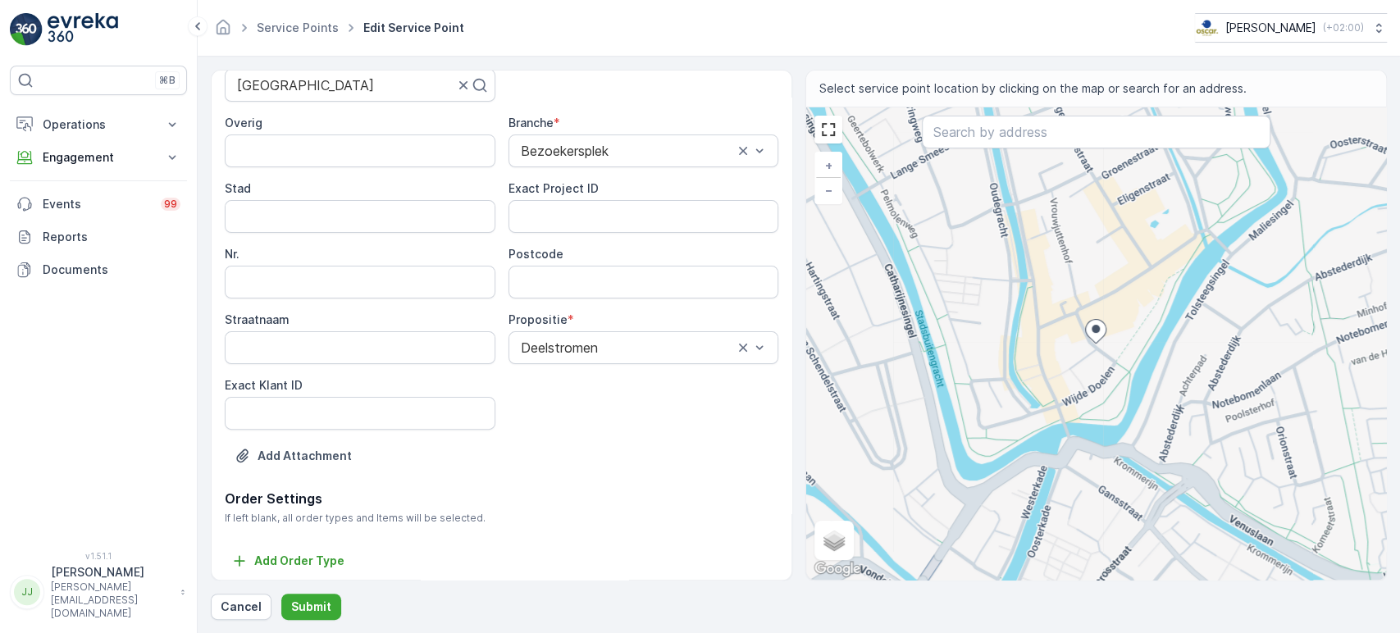
click at [286, 429] on div "Service Point Name * [GEOGRAPHIC_DATA] 15 / 128 Location * [GEOGRAPHIC_DATA] To…" at bounding box center [502, 195] width 554 height 587
click at [285, 406] on ID "Exact Klant ID" at bounding box center [360, 413] width 271 height 33
paste ID "18"
type ID "18"
click at [158, 354] on div "⌘B Operations Insights Planning Routes & Tasks Cockpit Settings Engagement Insi…" at bounding box center [98, 299] width 177 height 466
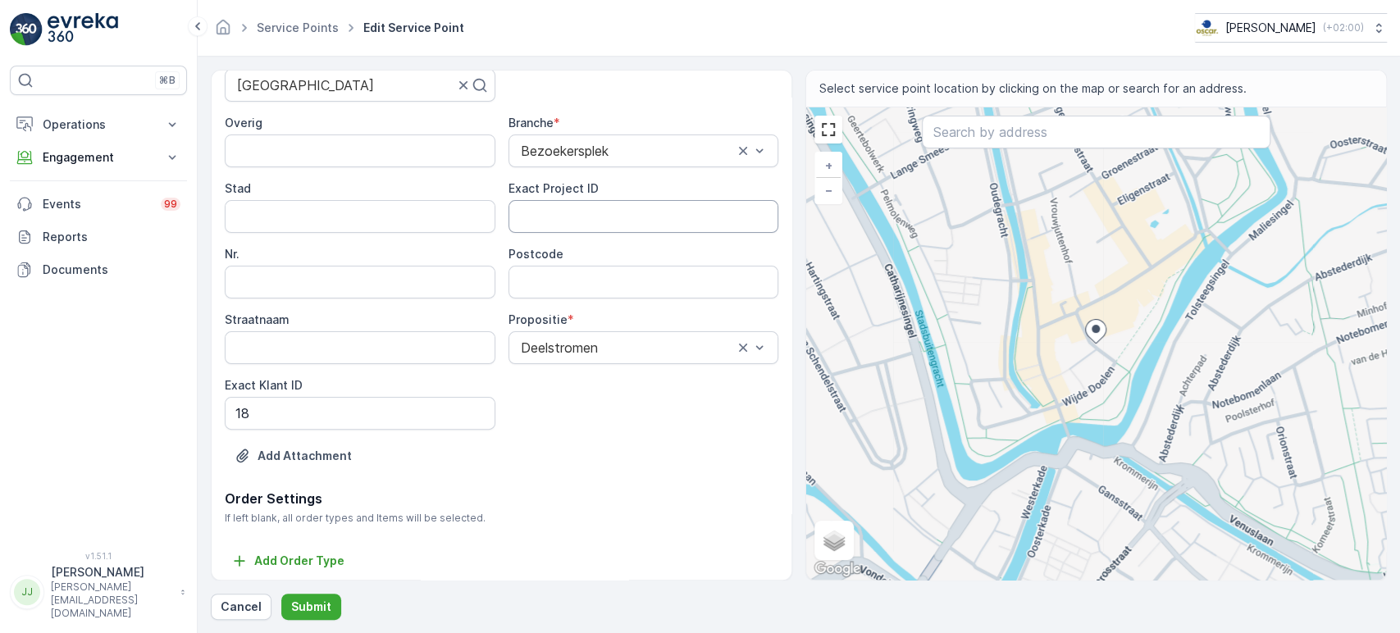
click at [570, 222] on ID "Exact Project ID" at bounding box center [644, 216] width 271 height 33
paste ID "DC-0013"
type ID "DC-0013"
click at [609, 260] on div "Postcode" at bounding box center [644, 254] width 271 height 16
click at [608, 278] on input "Postcode" at bounding box center [644, 282] width 271 height 33
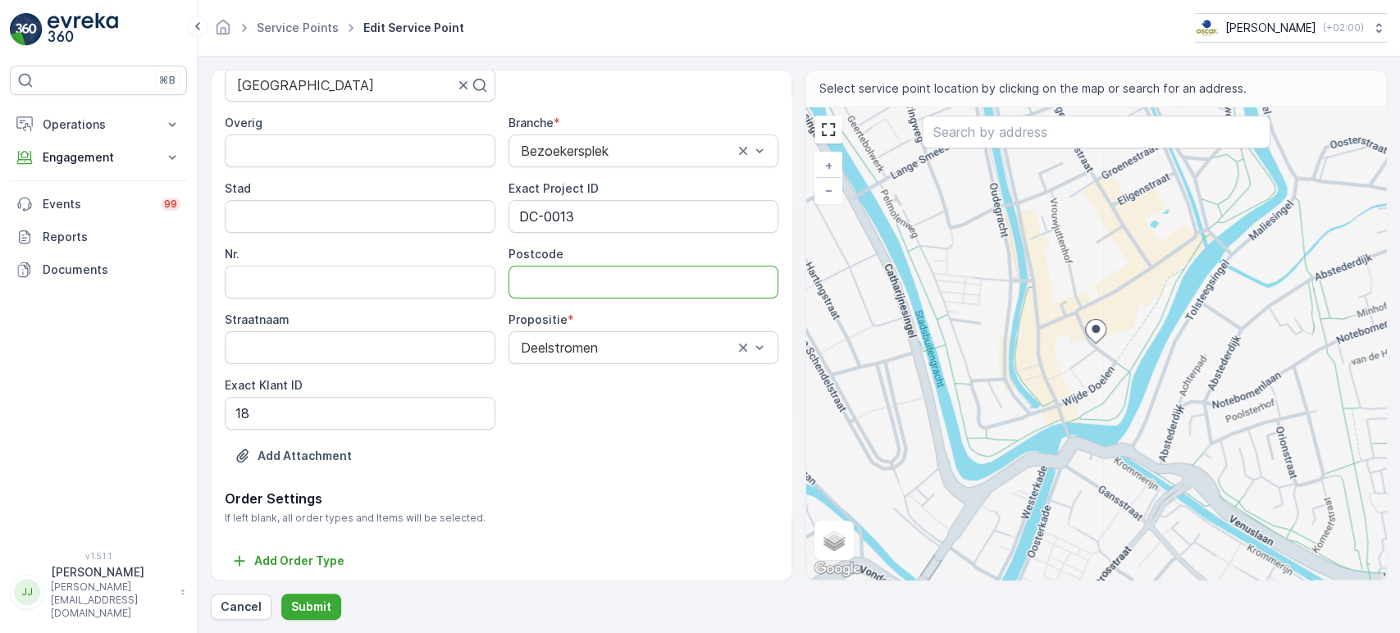
paste input "3512 XA"
type input "3512XA"
click at [103, 351] on div "⌘B Operations Insights Planning Routes & Tasks Cockpit Settings Engagement Insi…" at bounding box center [98, 299] width 177 height 466
click at [315, 473] on p "Submit" at bounding box center [311, 607] width 40 height 16
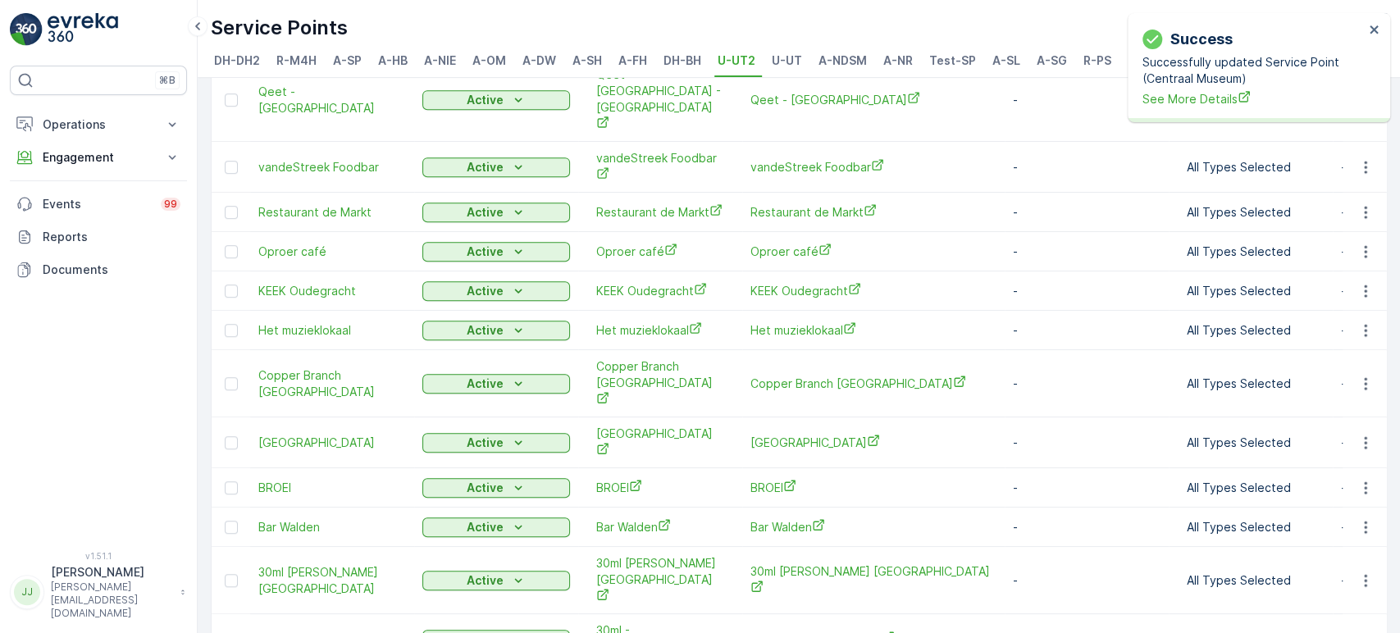
scroll to position [656, 0]
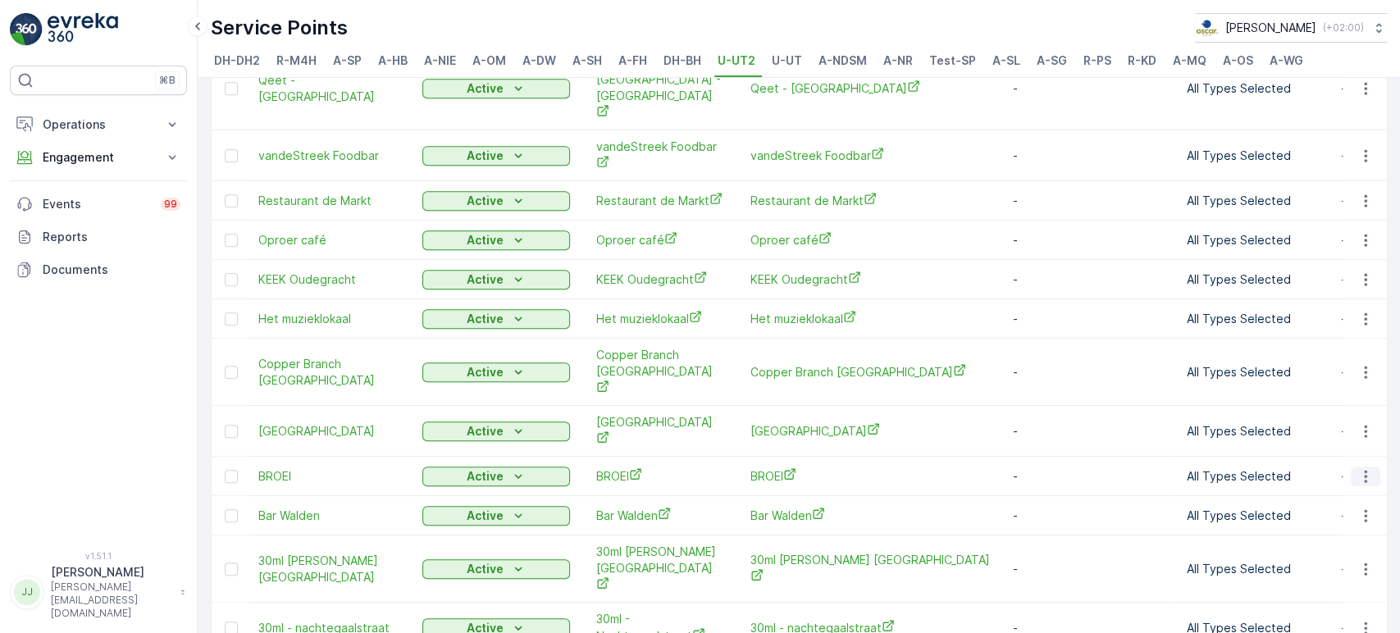
click at [712, 468] on icon "button" at bounding box center [1366, 476] width 16 height 16
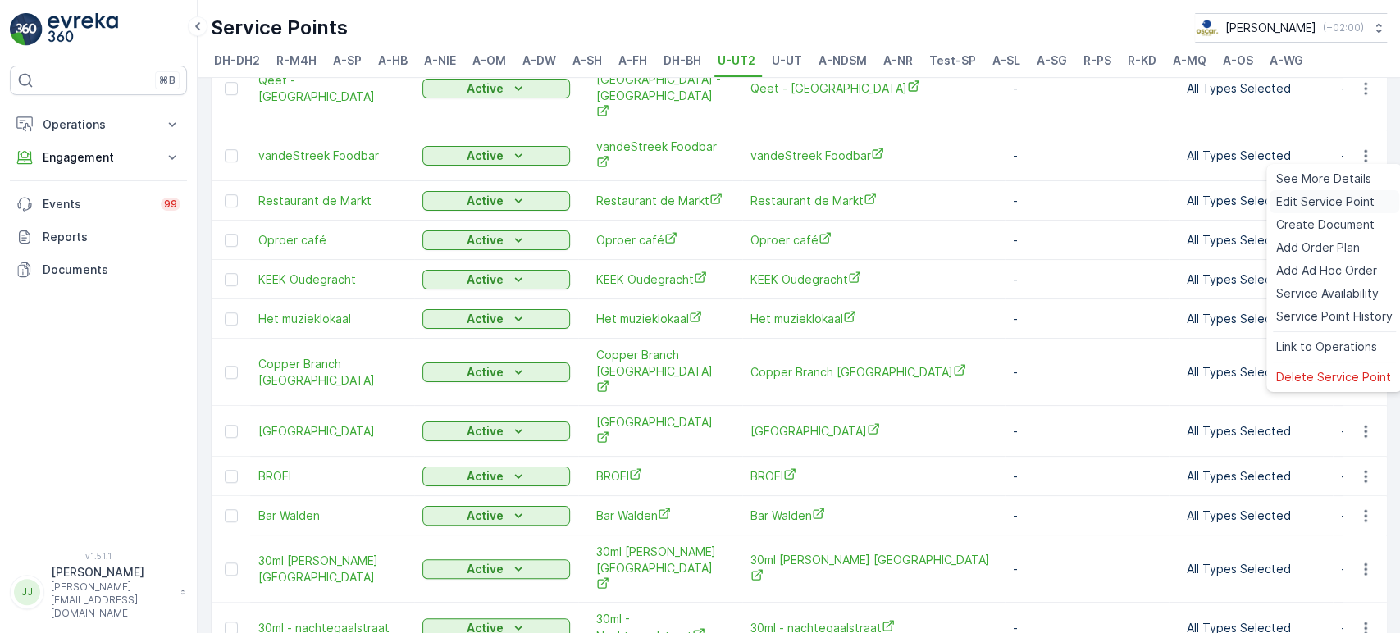
click at [712, 202] on span "Edit Service Point" at bounding box center [1326, 202] width 98 height 16
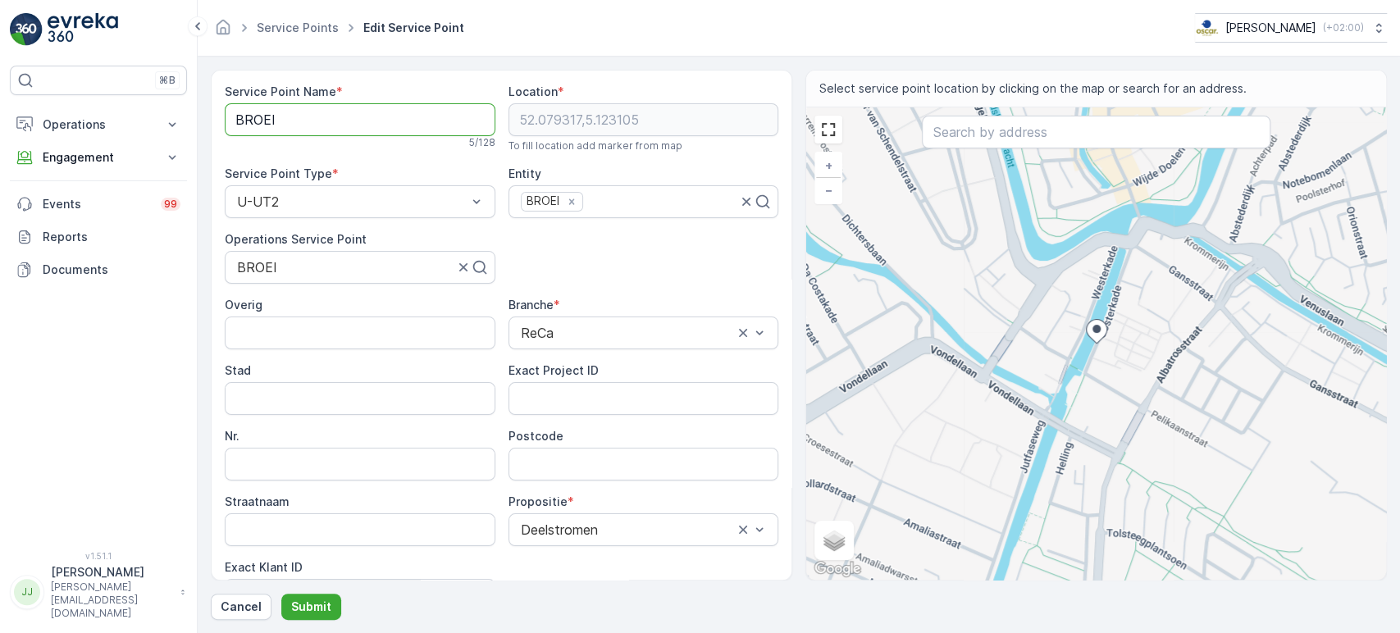
click at [294, 118] on Name "BROEI" at bounding box center [360, 119] width 271 height 33
drag, startPoint x: 294, startPoint y: 118, endPoint x: 314, endPoint y: 98, distance: 29.0
click at [294, 119] on Name "BROEI" at bounding box center [360, 119] width 271 height 33
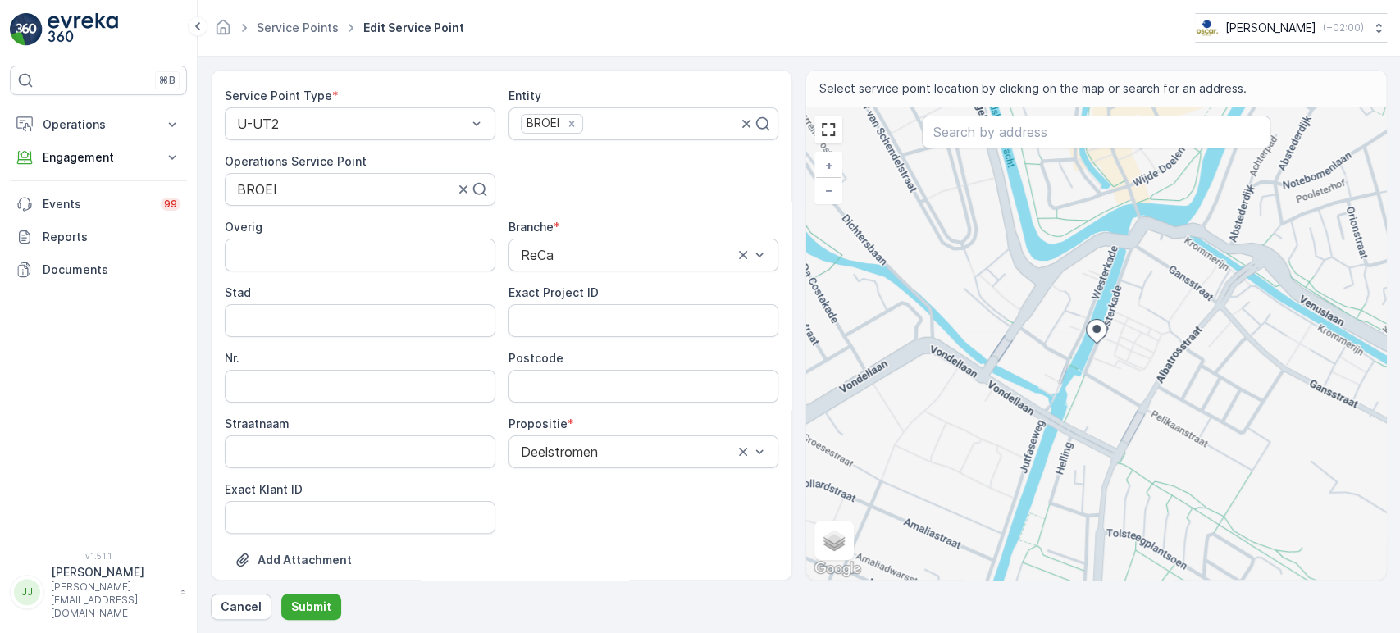
scroll to position [186, 0]
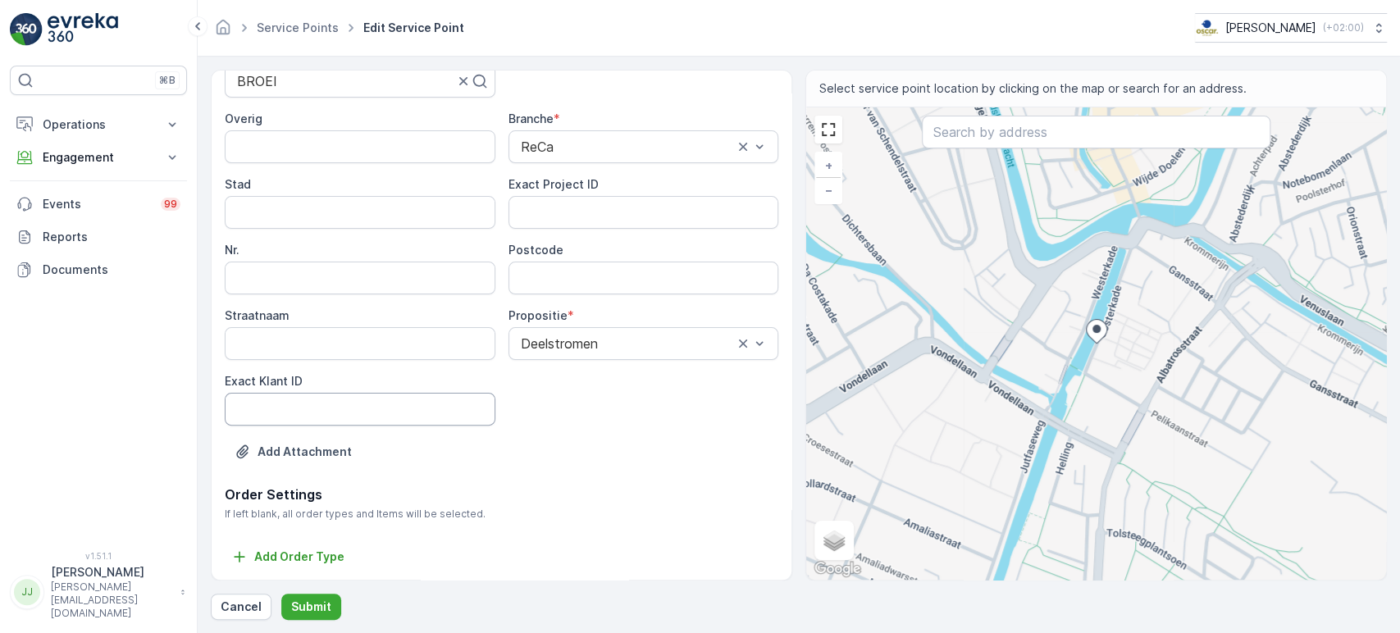
click at [378, 406] on ID "Exact Klant ID" at bounding box center [360, 409] width 271 height 33
paste ID "16"
type ID "16"
drag, startPoint x: 158, startPoint y: 388, endPoint x: 162, endPoint y: 381, distance: 8.9
click at [157, 388] on div "⌘B Operations Insights Planning Routes & Tasks Cockpit Settings Engagement Insi…" at bounding box center [98, 299] width 177 height 466
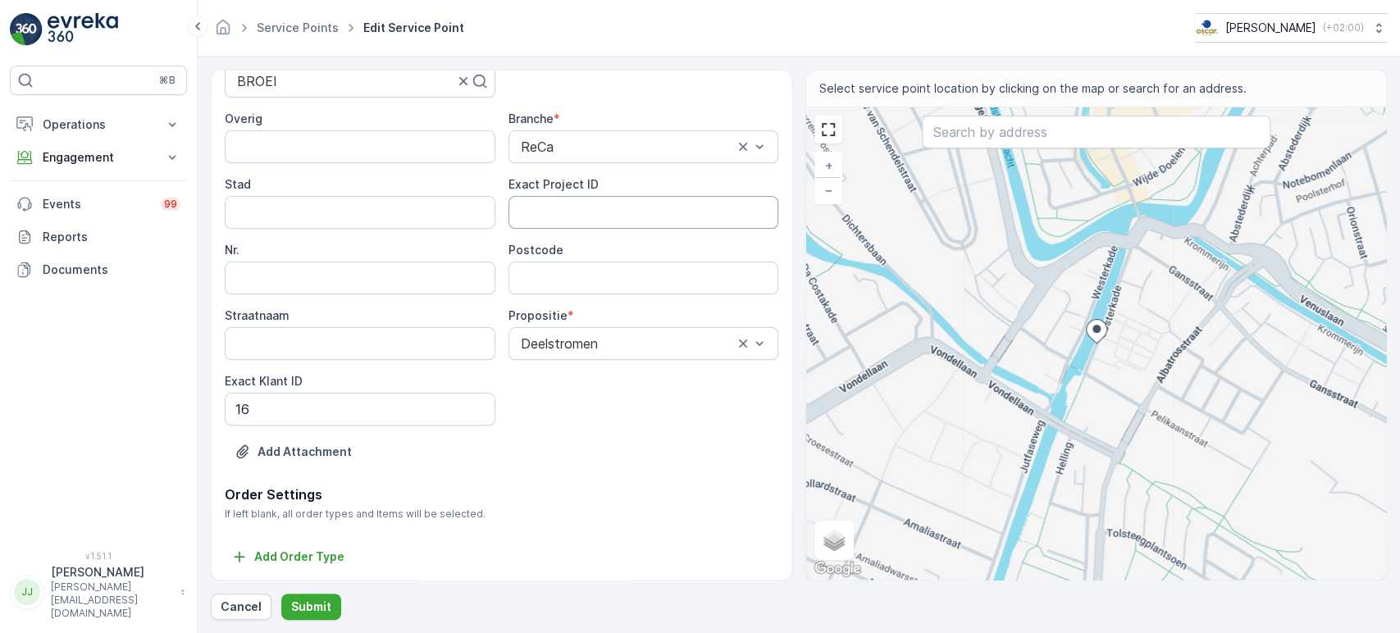
click at [525, 220] on ID "Exact Project ID" at bounding box center [644, 212] width 271 height 33
paste ID "DC-0011"
type ID "DC-0011"
click at [162, 353] on div "⌘B Operations Insights Planning Routes & Tasks Cockpit Settings Engagement Insi…" at bounding box center [98, 299] width 177 height 466
click at [558, 281] on input "Postcode" at bounding box center [644, 278] width 271 height 33
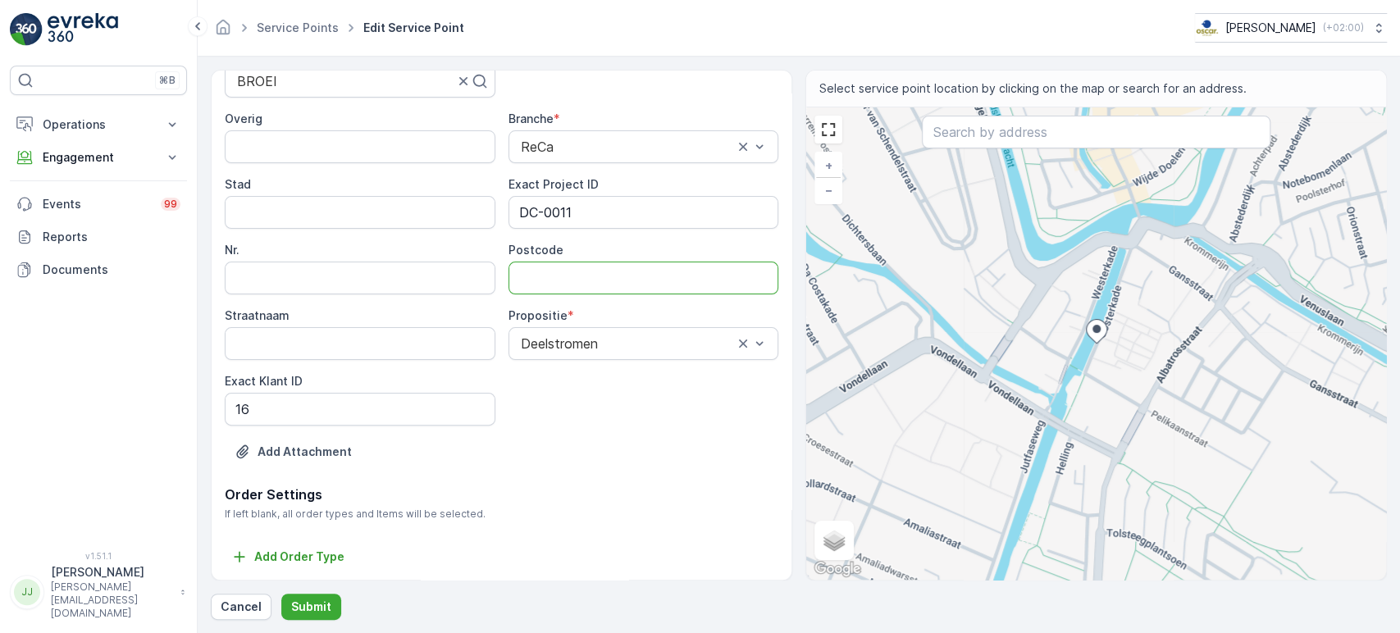
paste input "3582 AV"
type input "3582AV"
click at [303, 473] on p "Submit" at bounding box center [311, 607] width 40 height 16
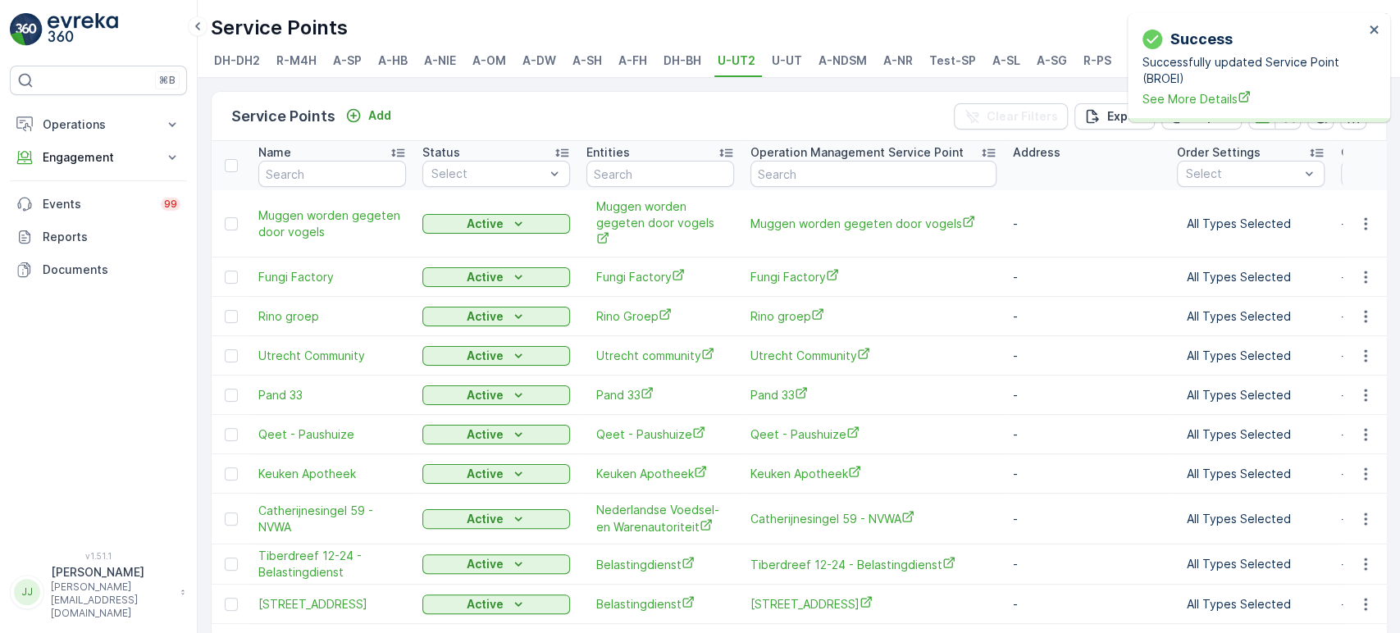
click at [116, 340] on div "⌘B Operations Insights Planning Routes & Tasks Cockpit Settings Engagement Insi…" at bounding box center [98, 299] width 177 height 466
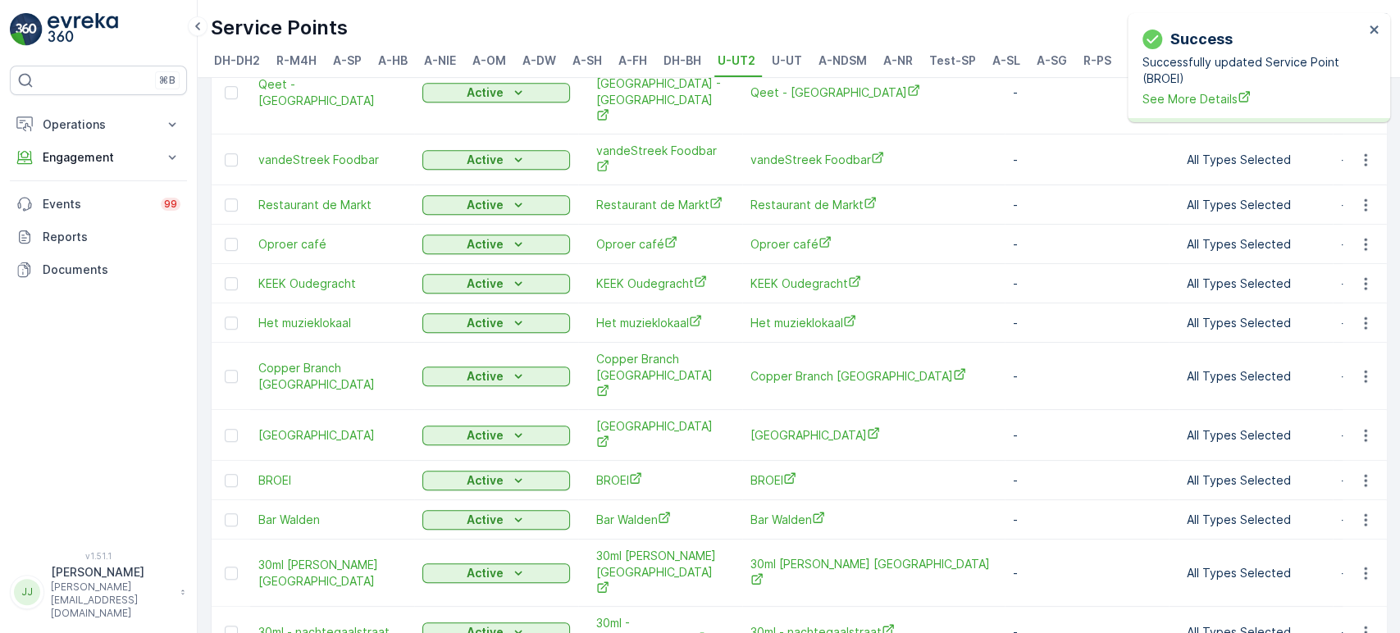
scroll to position [656, 0]
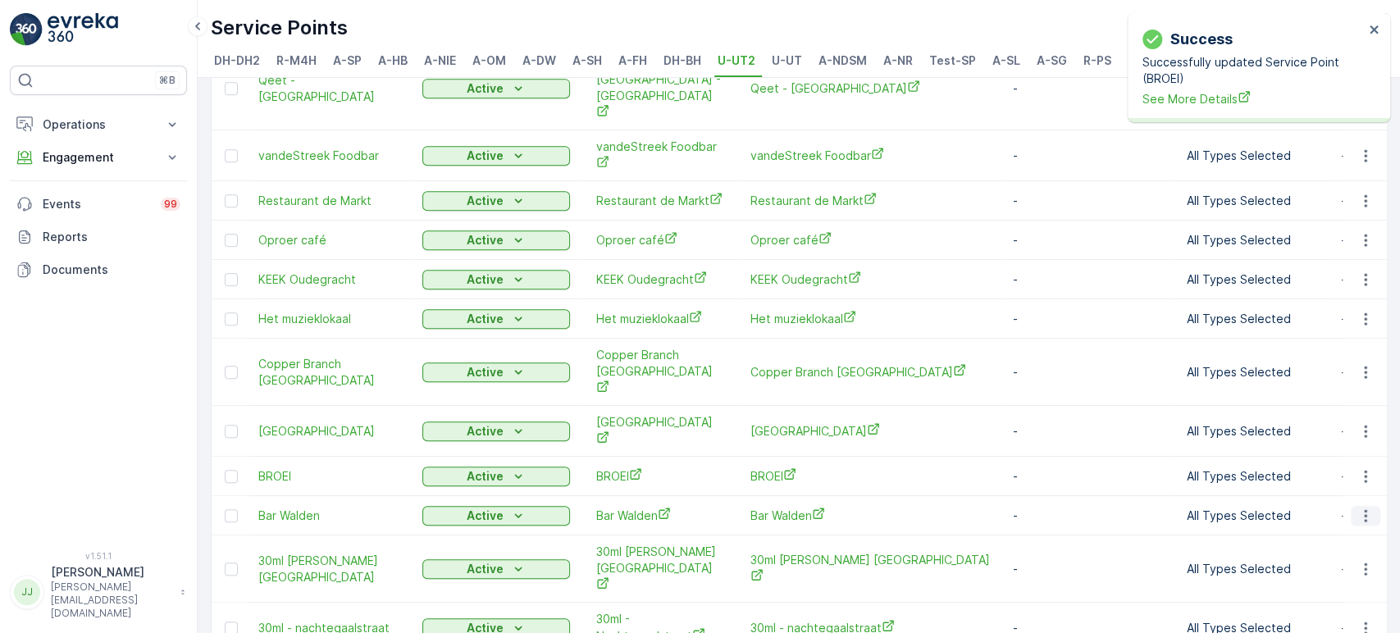
click at [712, 473] on icon "button" at bounding box center [1366, 516] width 16 height 16
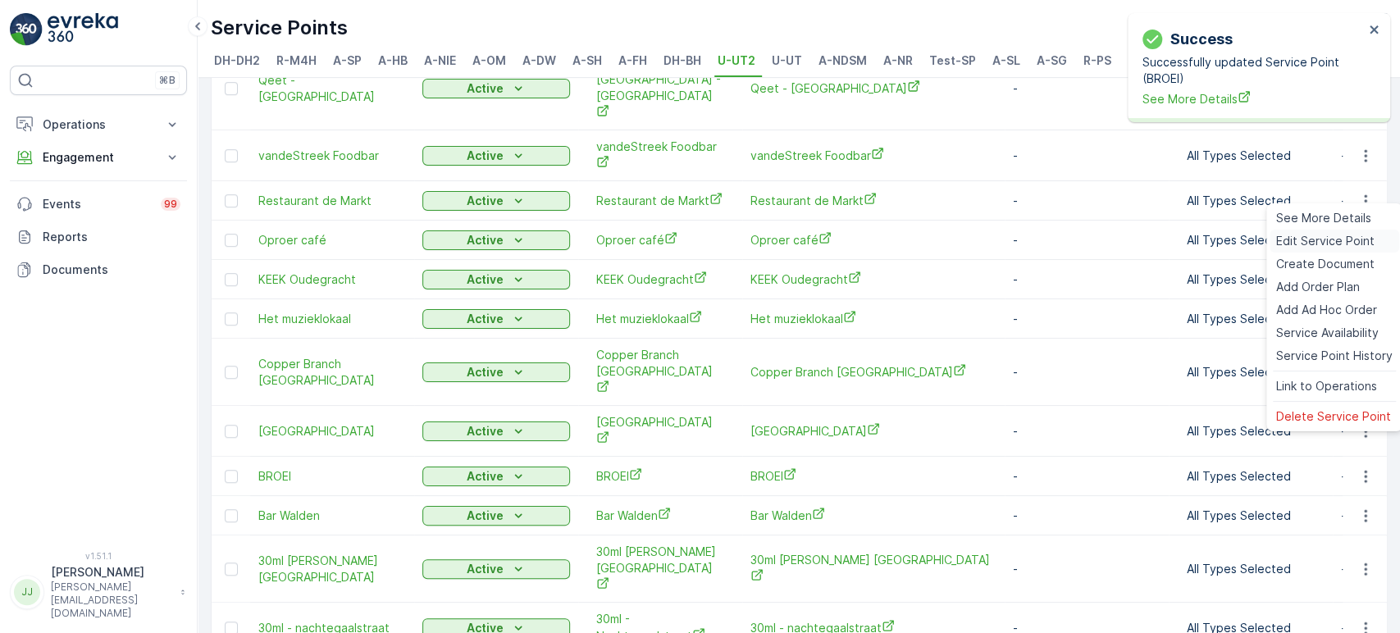
click at [712, 243] on span "Edit Service Point" at bounding box center [1326, 241] width 98 height 16
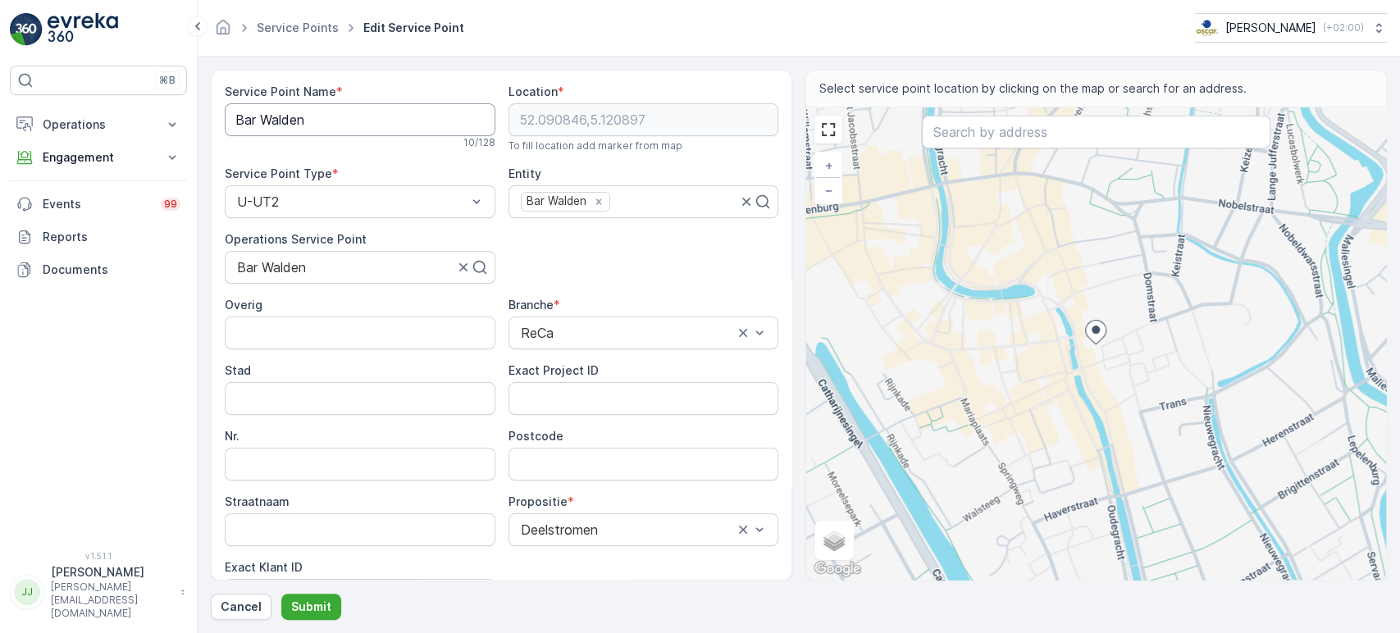
click at [346, 122] on Name "Bar Walden" at bounding box center [360, 119] width 271 height 33
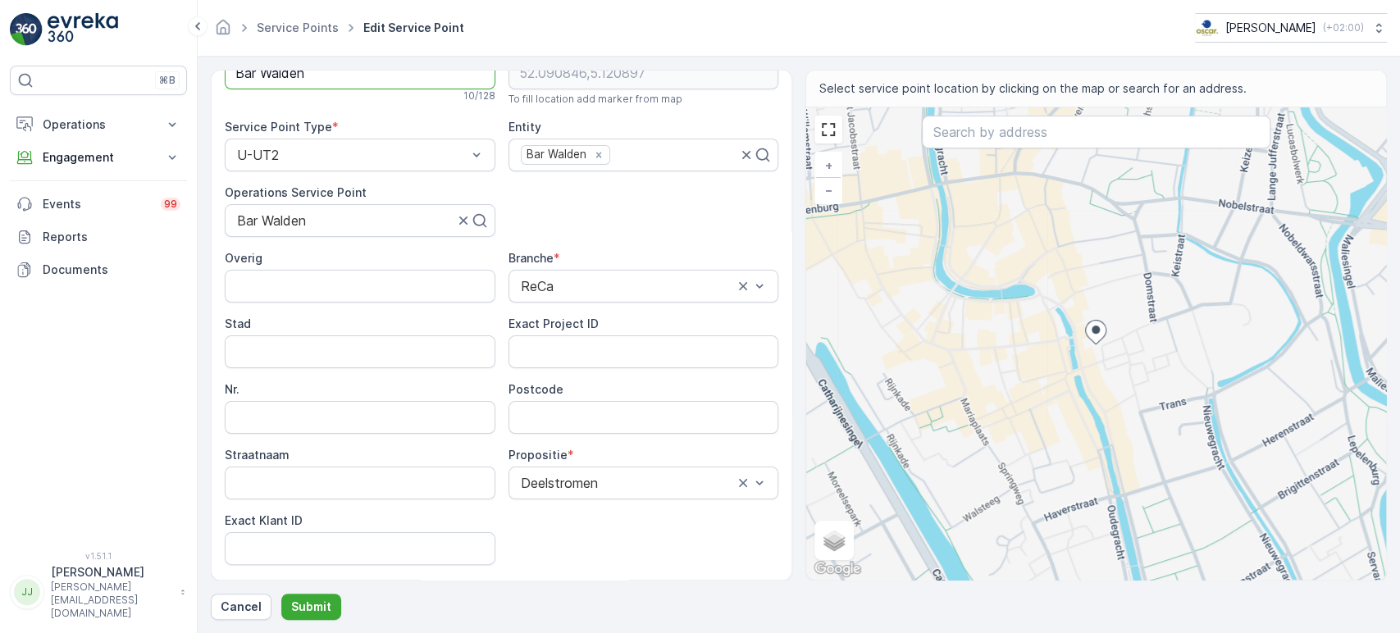
scroll to position [91, 0]
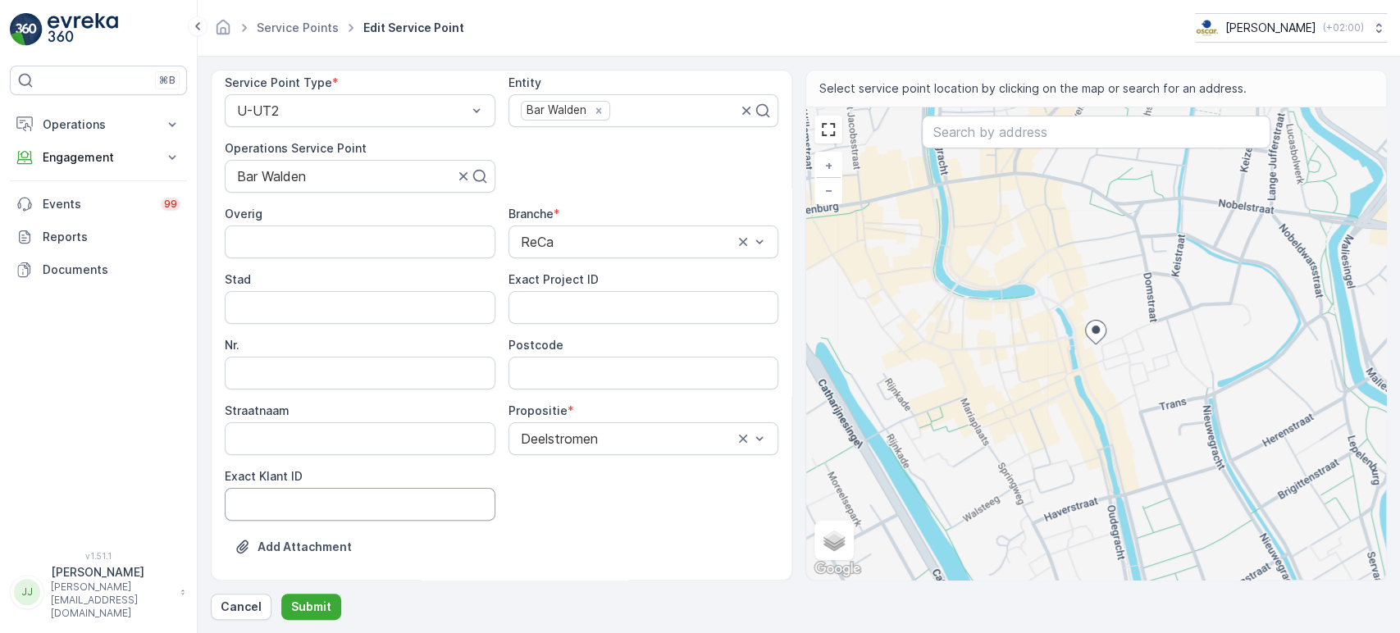
click at [371, 473] on ID "Exact Klant ID" at bounding box center [360, 504] width 271 height 33
paste ID "10"
type ID "10"
drag, startPoint x: 128, startPoint y: 372, endPoint x: 179, endPoint y: 352, distance: 54.8
click at [128, 372] on div "⌘B Operations Insights Planning Routes & Tasks Cockpit Settings Engagement Insi…" at bounding box center [98, 299] width 177 height 466
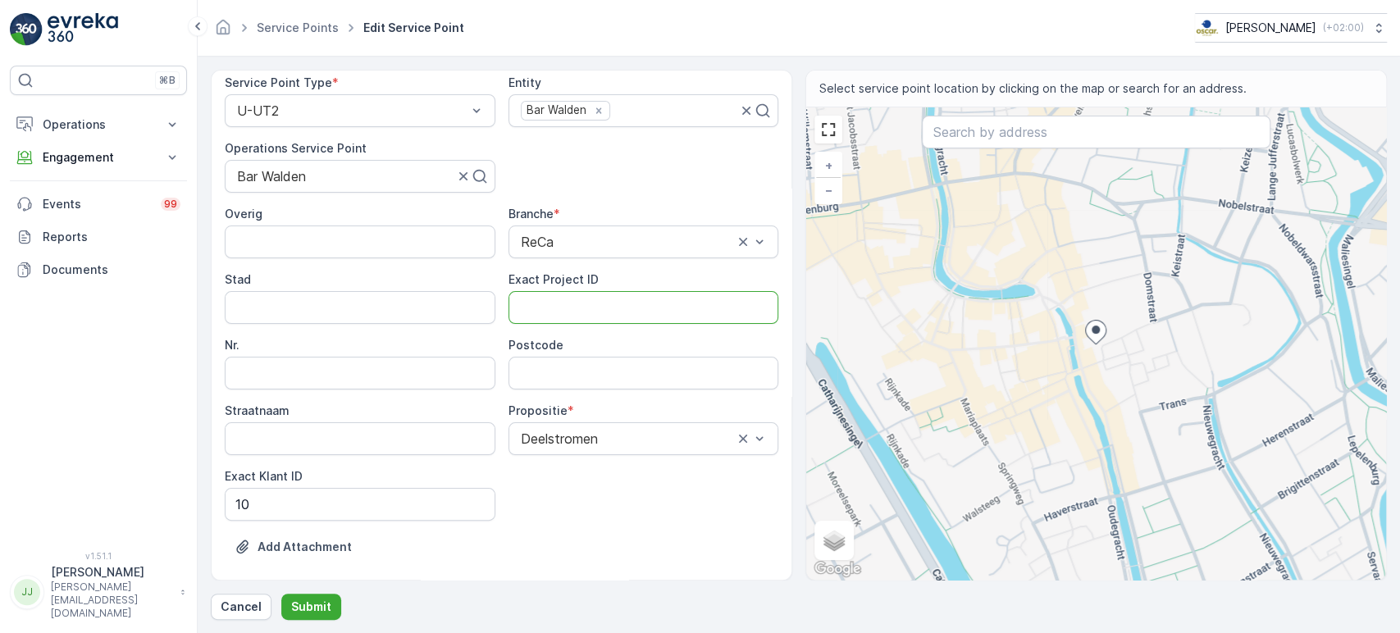
click at [589, 303] on ID "Exact Project ID" at bounding box center [644, 307] width 271 height 33
paste ID "DC-0007"
type ID "DC-0007"
click at [583, 359] on input "Postcode" at bounding box center [644, 373] width 271 height 33
paste input "3512 JD"
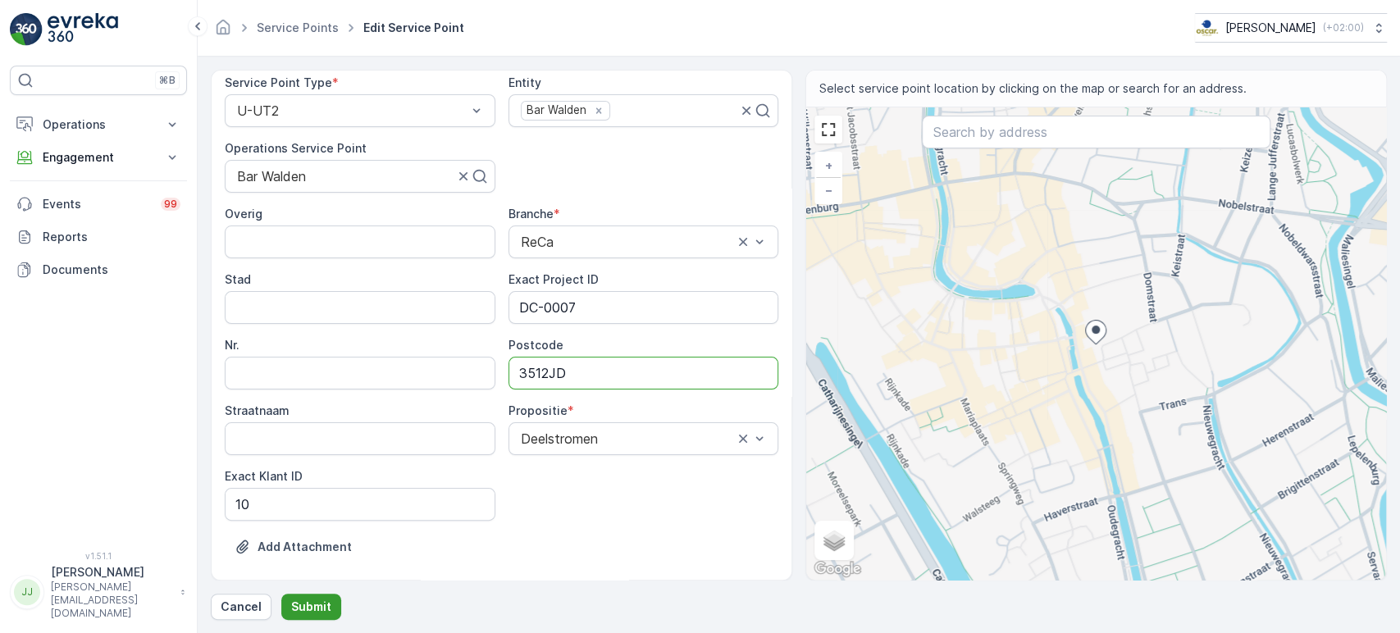
type input "3512JD"
click at [302, 473] on p "Submit" at bounding box center [311, 607] width 40 height 16
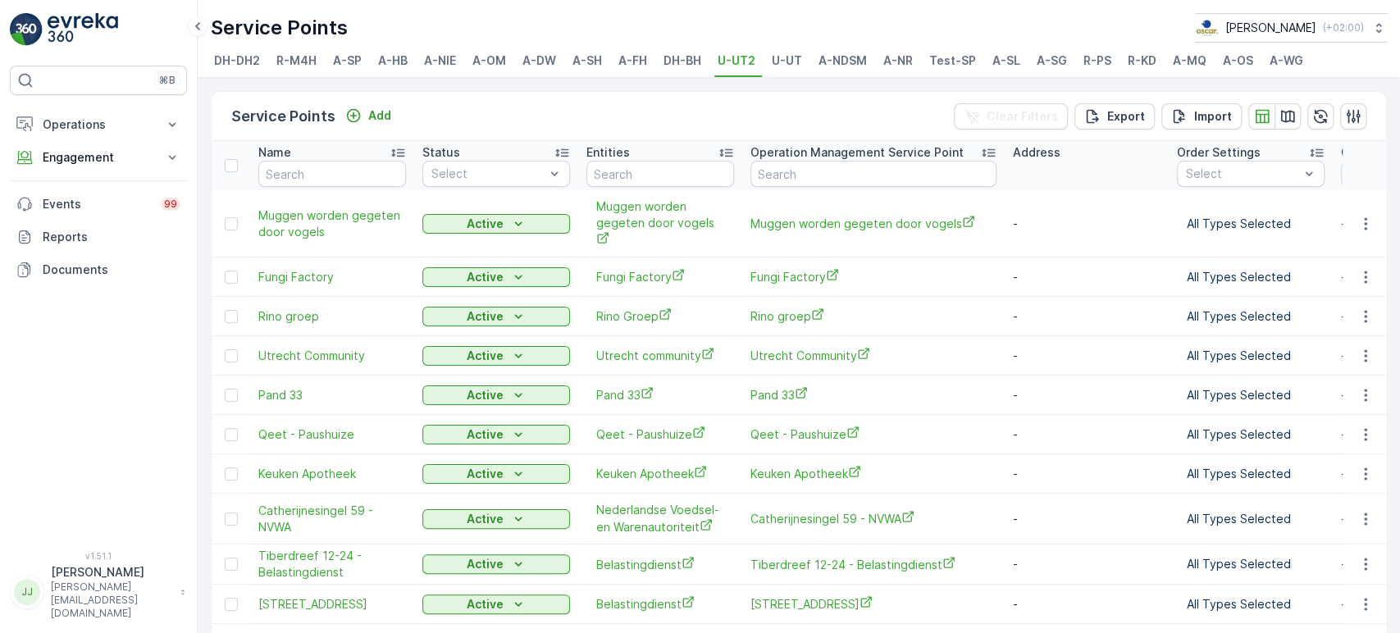
click at [92, 363] on div "⌘B Operations Insights Planning Routes & Tasks Cockpit Settings Engagement Insi…" at bounding box center [98, 299] width 177 height 466
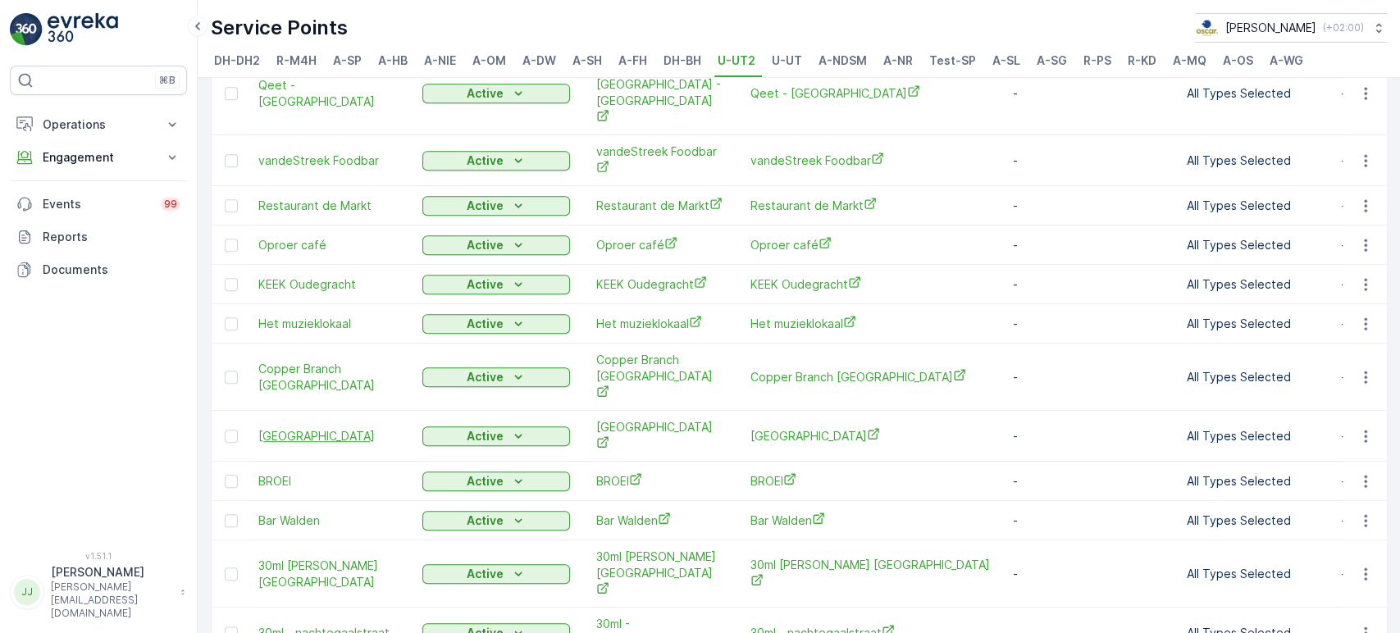
scroll to position [656, 0]
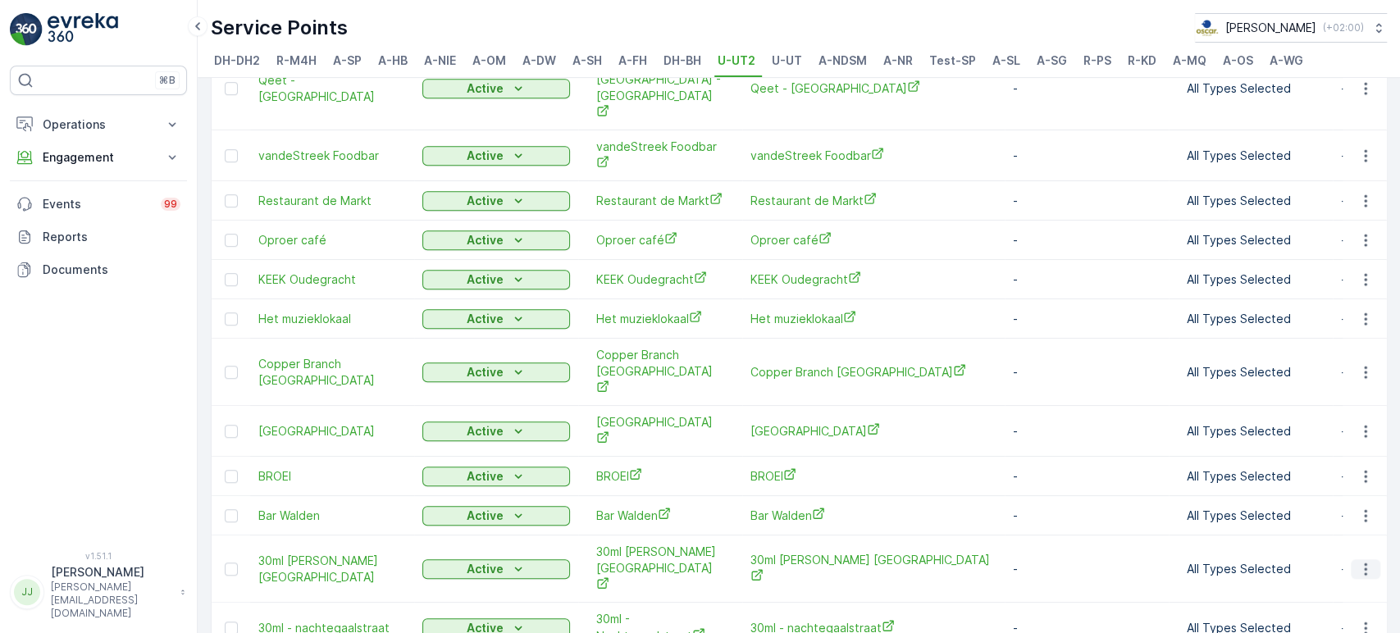
click at [712, 473] on icon "button" at bounding box center [1366, 569] width 16 height 16
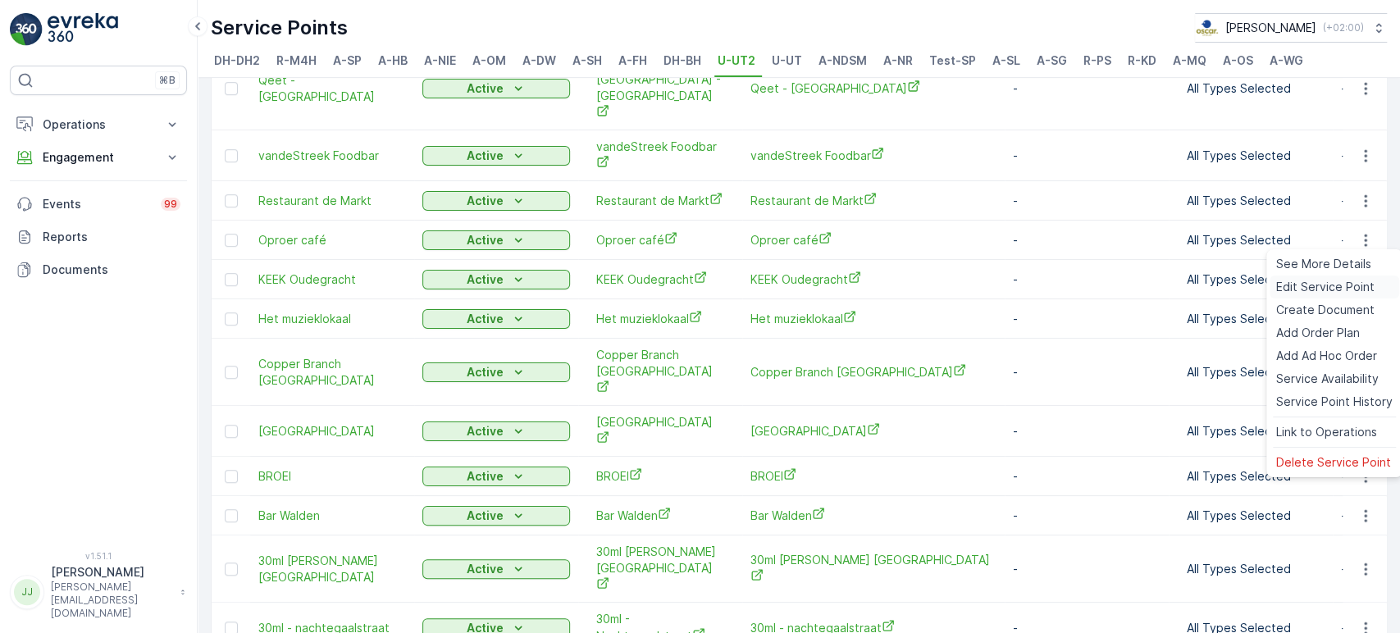
click at [712, 281] on span "Edit Service Point" at bounding box center [1326, 287] width 98 height 16
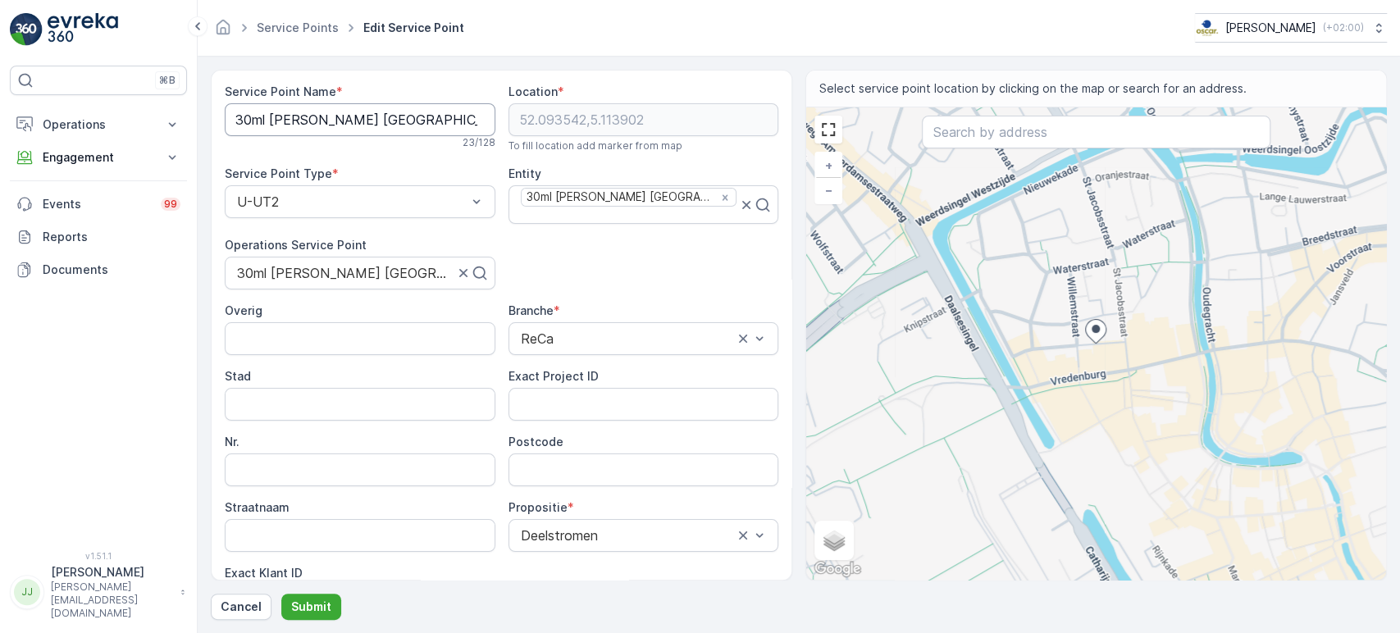
click at [398, 125] on Name "30ml [PERSON_NAME] [GEOGRAPHIC_DATA]" at bounding box center [360, 119] width 271 height 33
click at [88, 400] on div "⌘B Operations Insights Planning Routes & Tasks Cockpit Settings Engagement Insi…" at bounding box center [98, 299] width 177 height 466
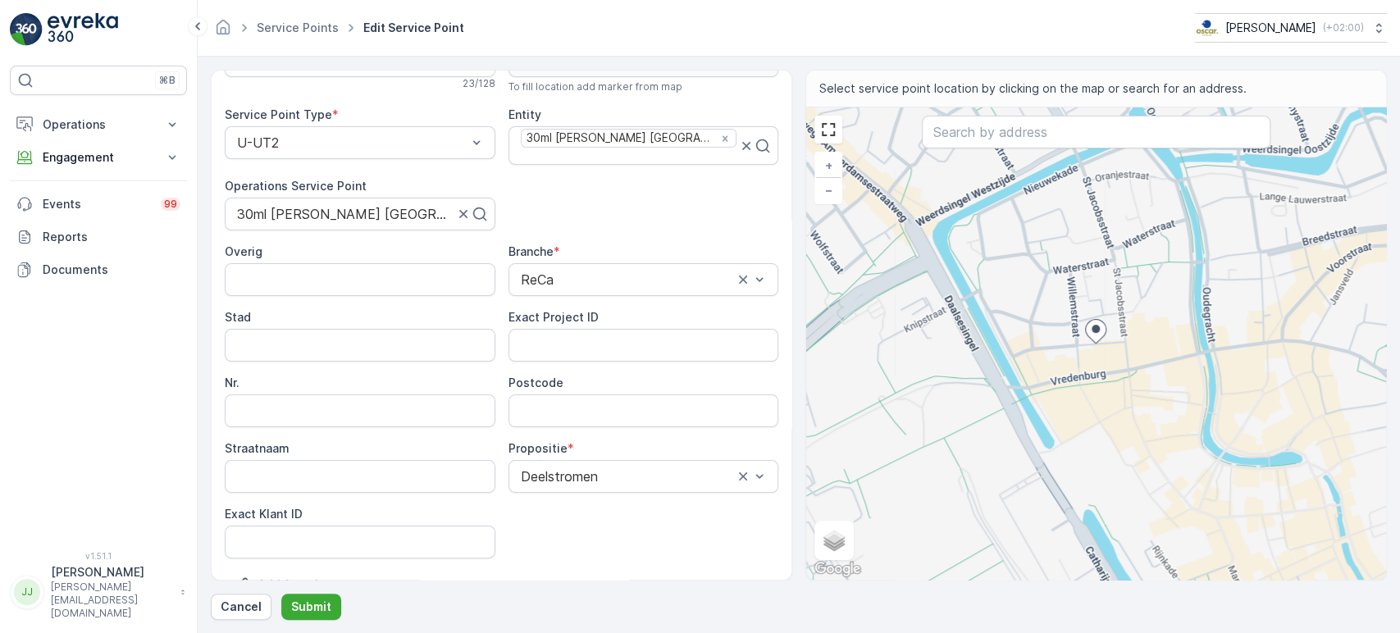
scroll to position [91, 0]
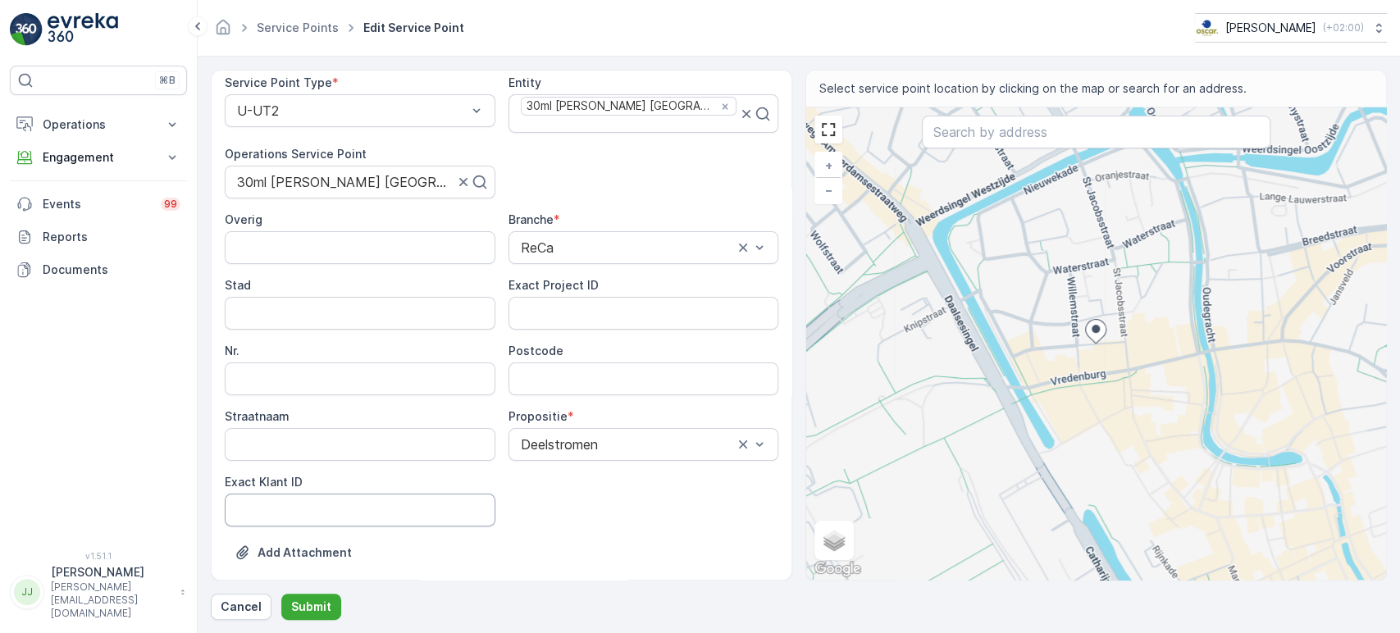
click at [295, 473] on ID "Exact Klant ID" at bounding box center [360, 510] width 271 height 33
paste ID "2"
type ID "2"
click at [134, 346] on div "⌘B Operations Insights Planning Routes & Tasks Cockpit Settings Engagement Insi…" at bounding box center [98, 299] width 177 height 466
click at [596, 300] on ID "Exact Project ID" at bounding box center [644, 313] width 271 height 33
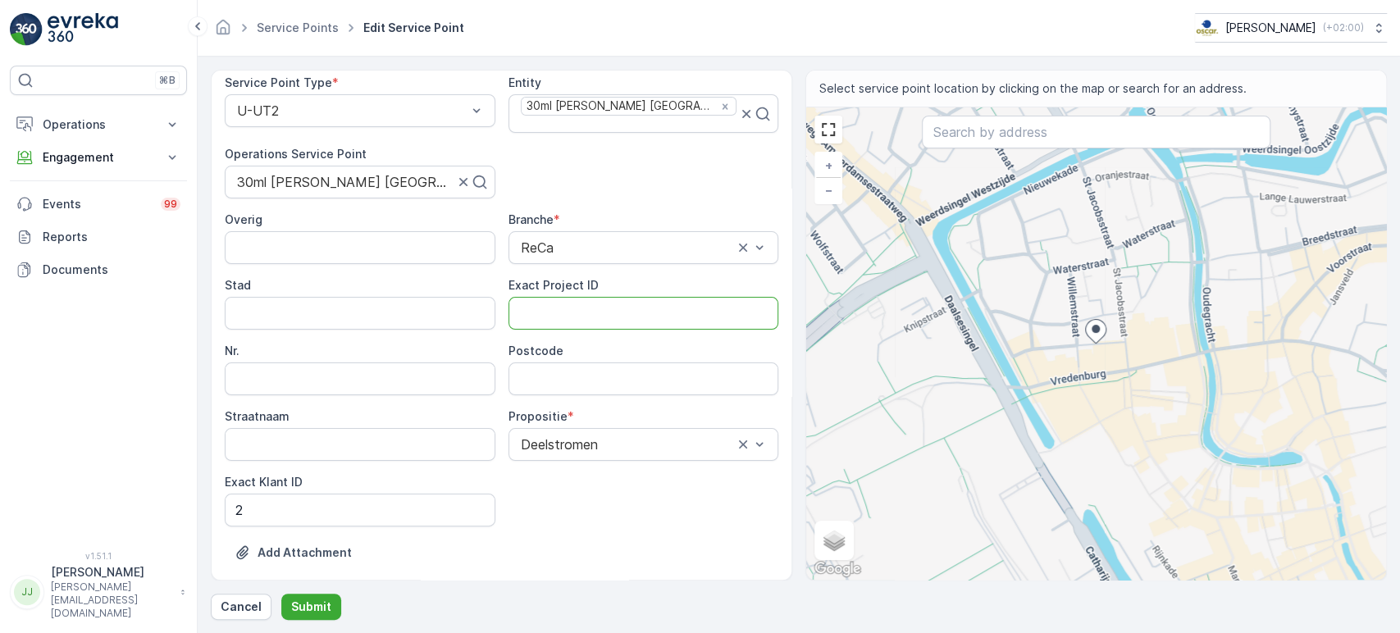
paste ID "DC-0002"
type ID "DC-0002"
click at [564, 366] on input "Postcode" at bounding box center [644, 379] width 271 height 33
paste input "3511 RN"
type input "3511RN"
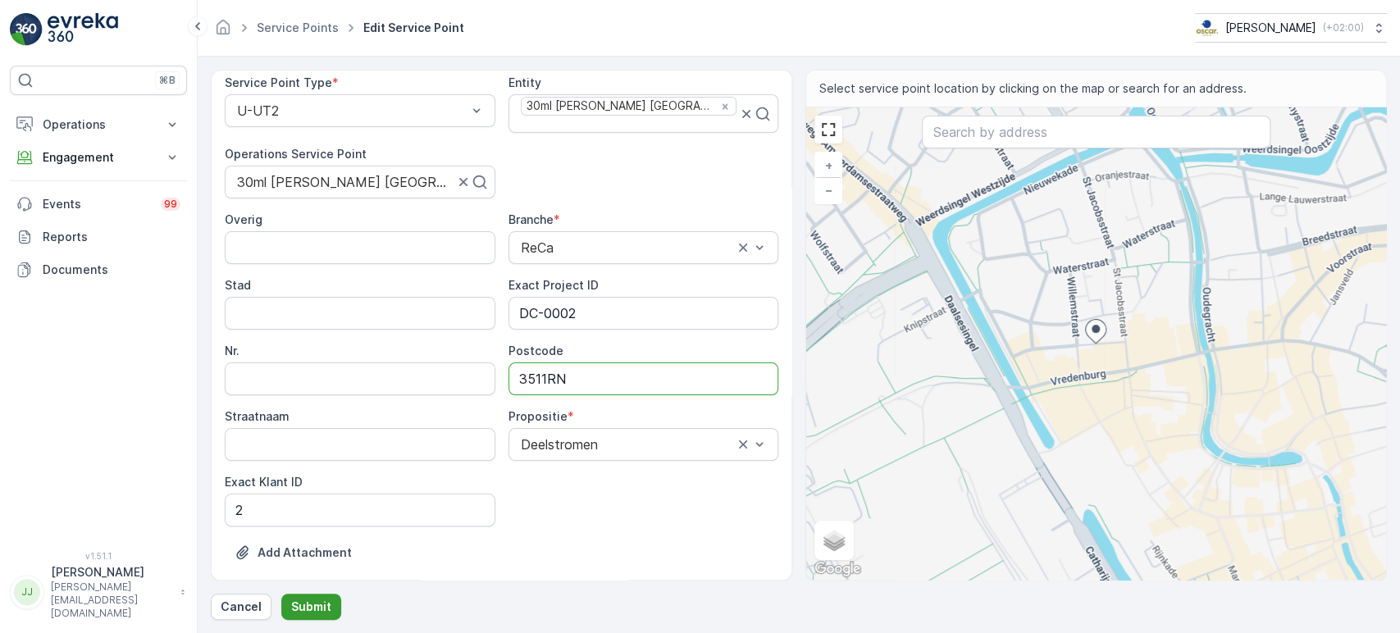
click at [303, 473] on p "Submit" at bounding box center [311, 607] width 40 height 16
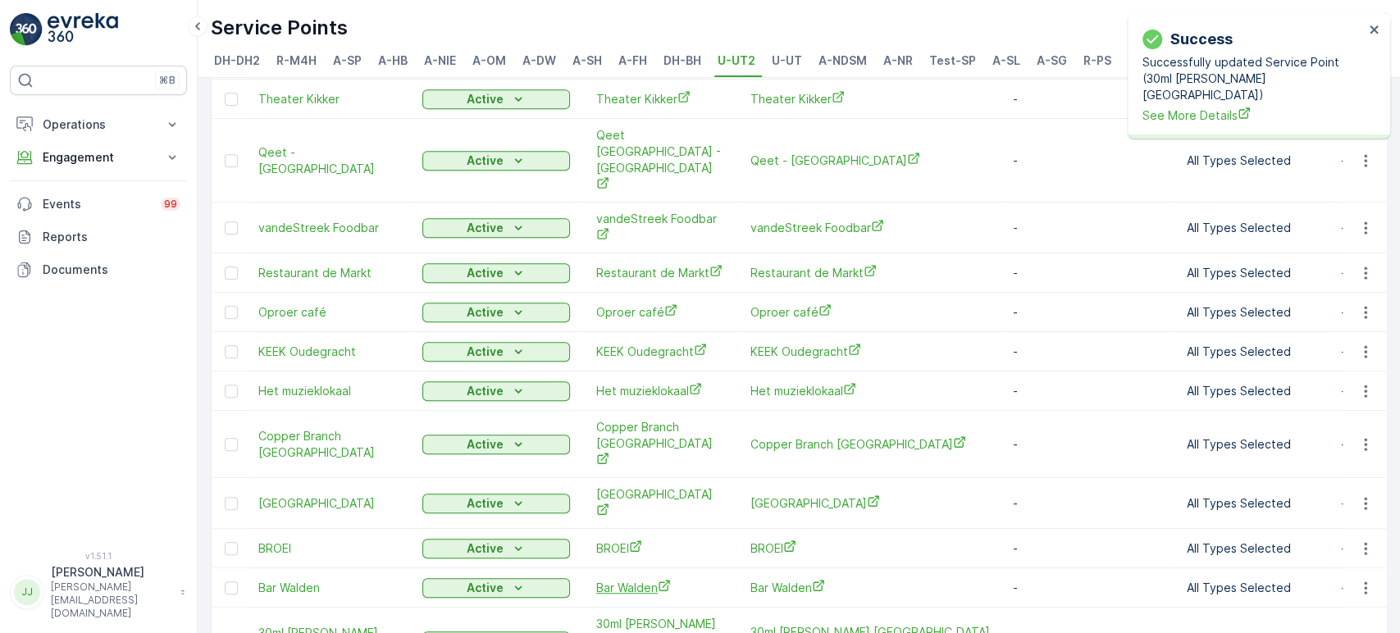
scroll to position [656, 0]
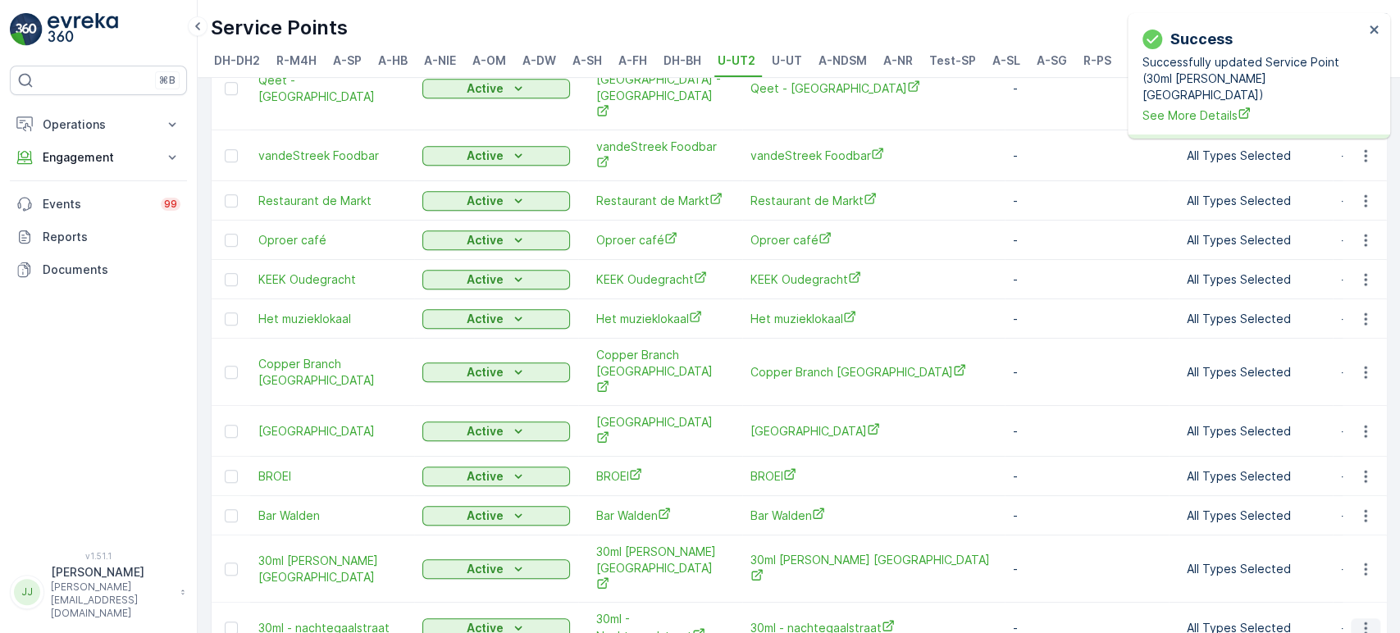
click at [712, 473] on icon "button" at bounding box center [1366, 628] width 16 height 16
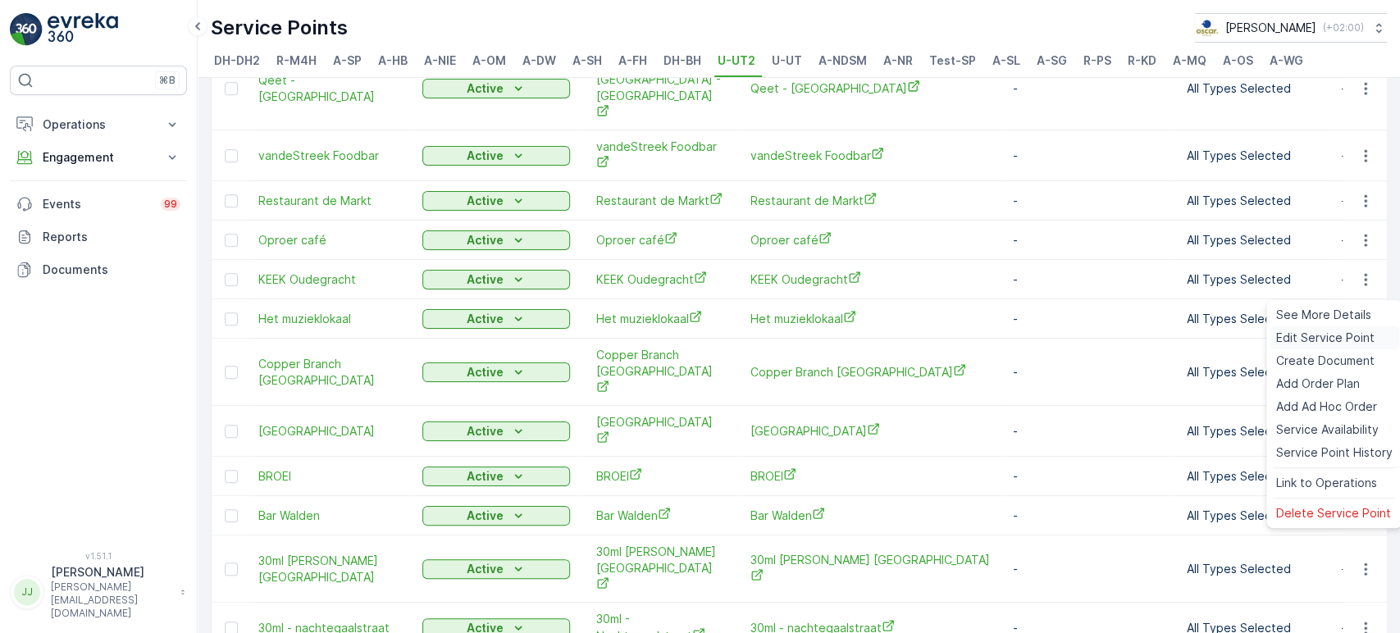
click at [712, 339] on span "Edit Service Point" at bounding box center [1326, 338] width 98 height 16
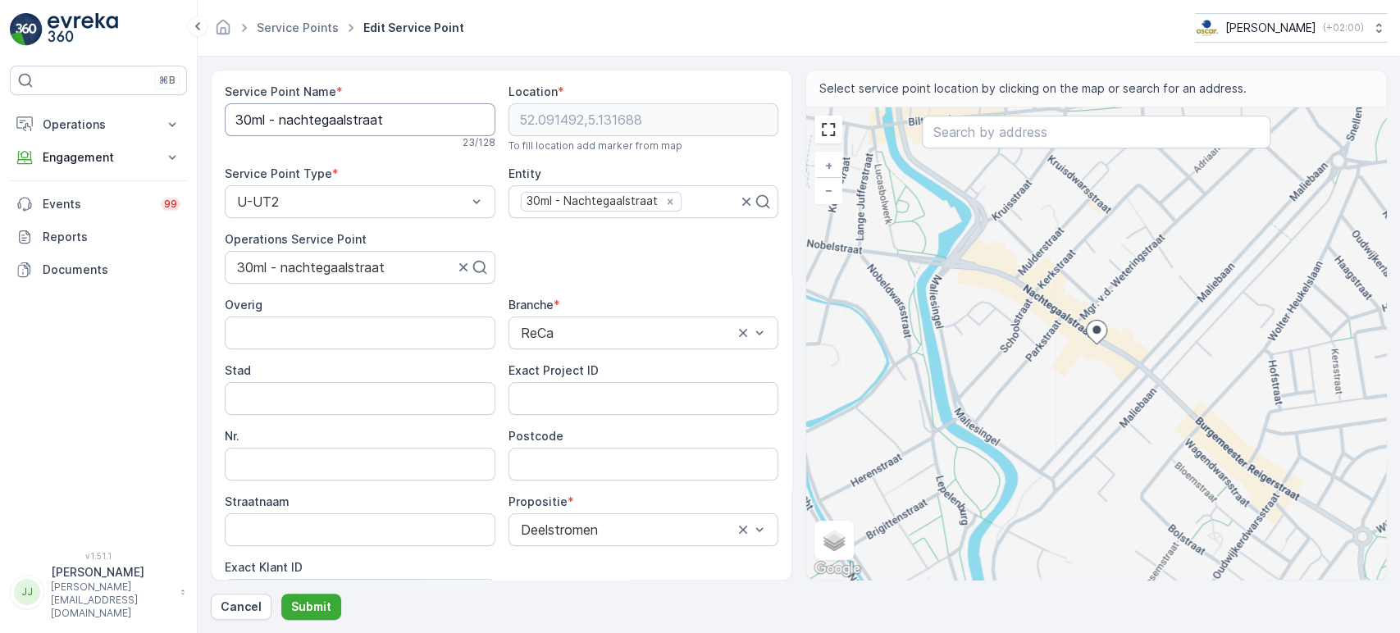
click at [341, 112] on Name "30ml - nachtegaalstraat" at bounding box center [360, 119] width 271 height 33
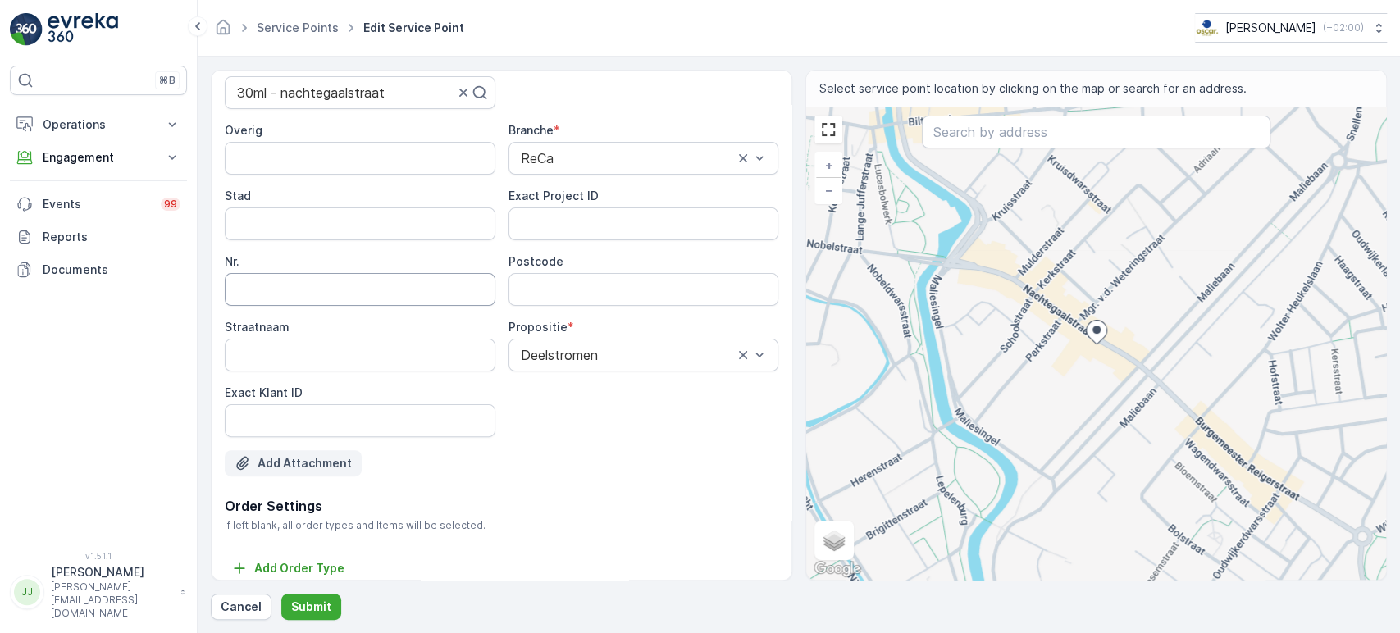
scroll to position [182, 0]
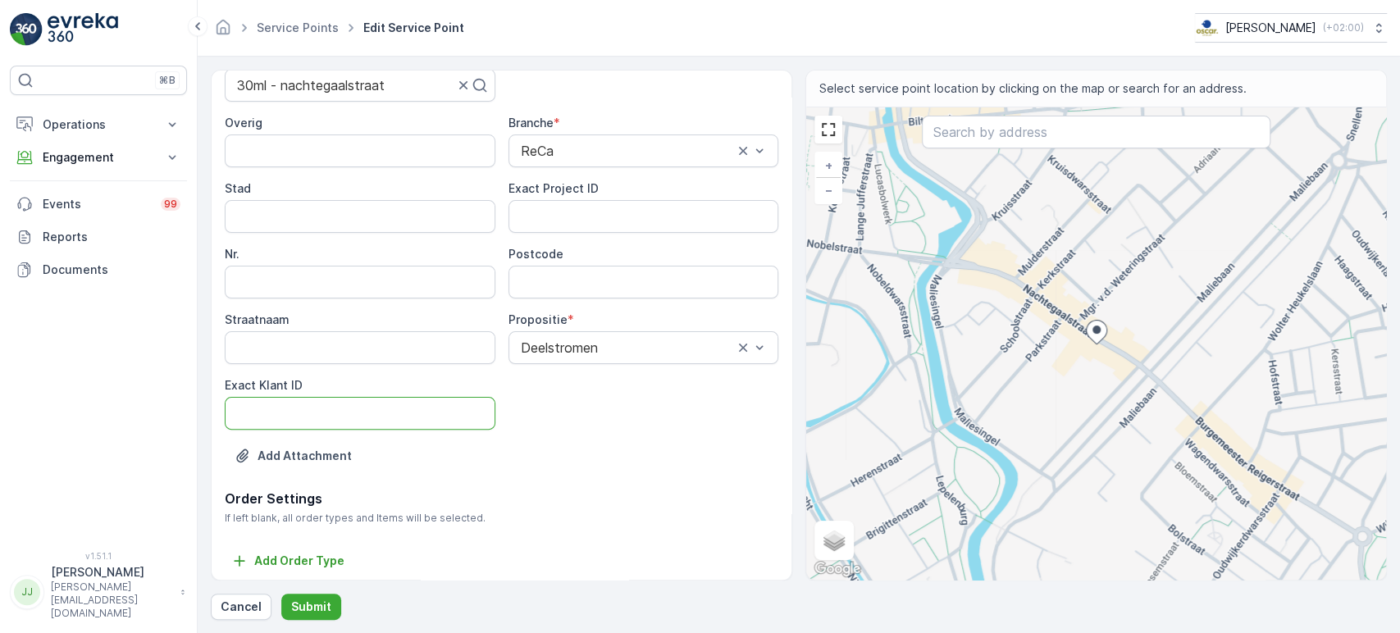
click at [322, 400] on ID "Exact Klant ID" at bounding box center [360, 413] width 271 height 33
paste ID "1"
type ID "1"
click at [106, 372] on div "⌘B Operations Insights Planning Routes & Tasks Cockpit Settings Engagement Insi…" at bounding box center [98, 299] width 177 height 466
click at [582, 218] on ID "Exact Project ID" at bounding box center [644, 216] width 271 height 33
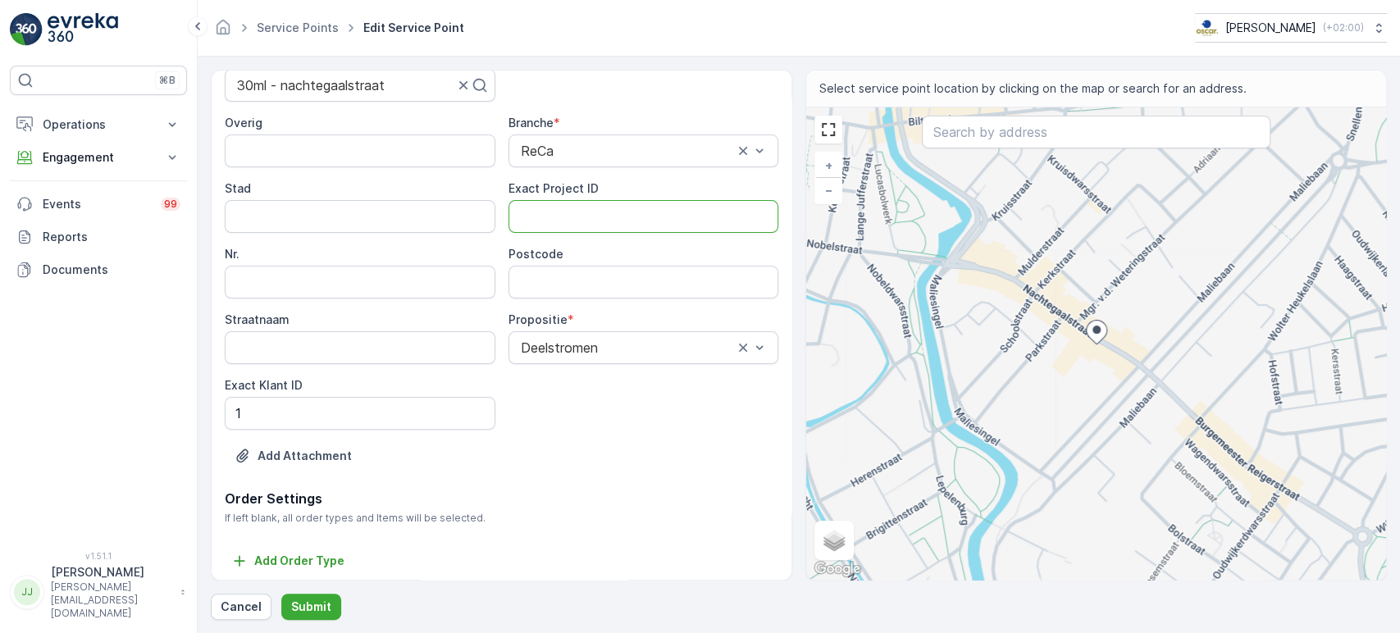
paste ID "DC-0001"
click at [591, 209] on ID "DC-0001" at bounding box center [644, 216] width 271 height 33
paste ID "DC-0001"
type ID "DC-0001"
click at [573, 277] on input "Postcode" at bounding box center [644, 282] width 271 height 33
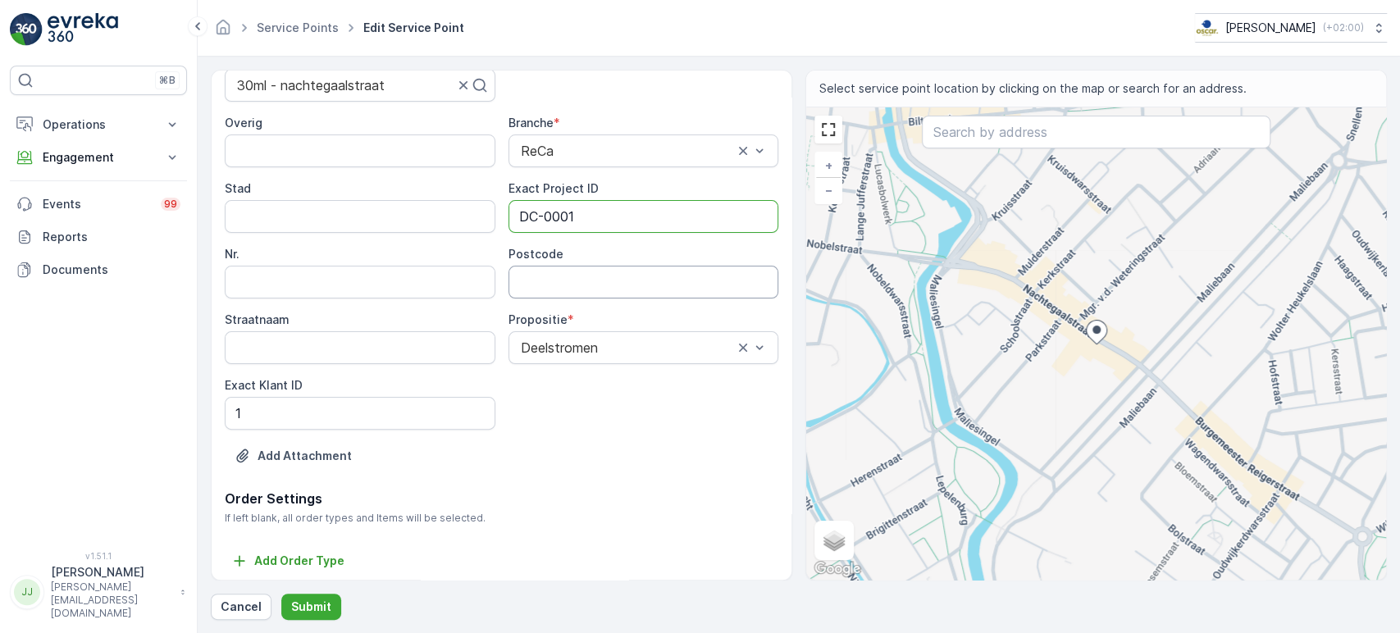
paste input "3581 AD"
type input "3581AD"
click at [317, 473] on p "Submit" at bounding box center [311, 607] width 40 height 16
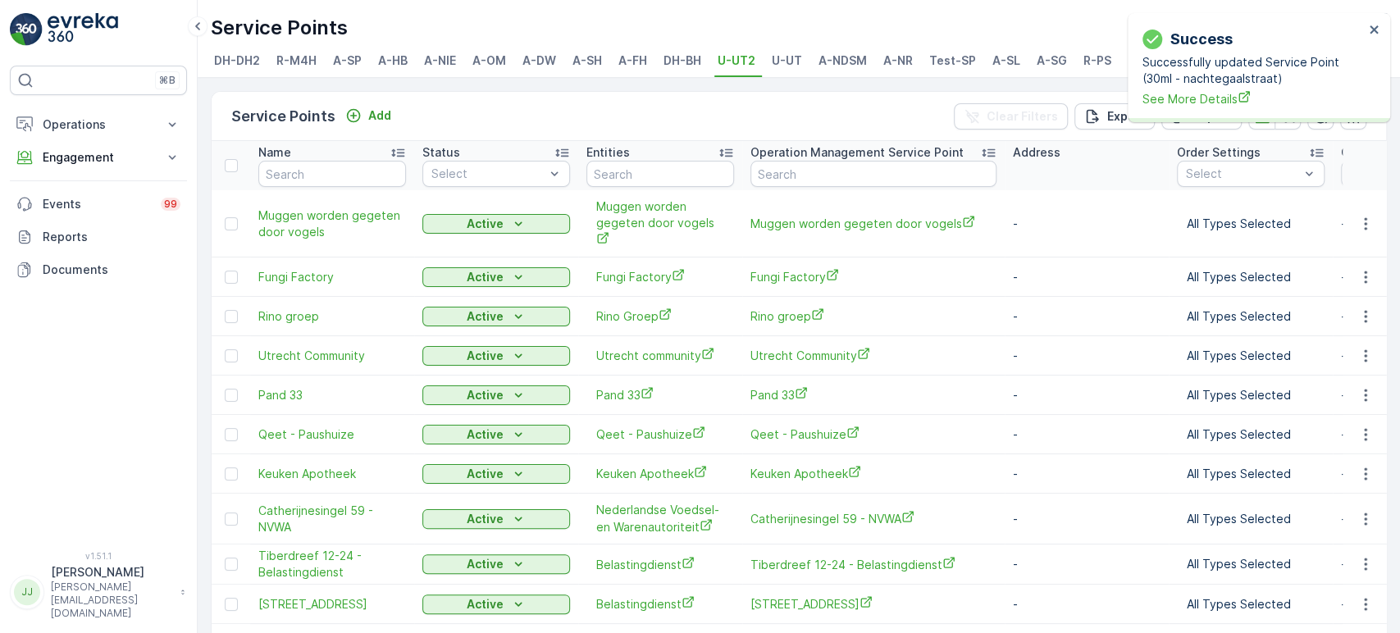
click at [103, 392] on div "⌘B Operations Insights Planning Routes & Tasks Cockpit Settings Engagement Insi…" at bounding box center [98, 299] width 177 height 466
